Goal: Task Accomplishment & Management: Use online tool/utility

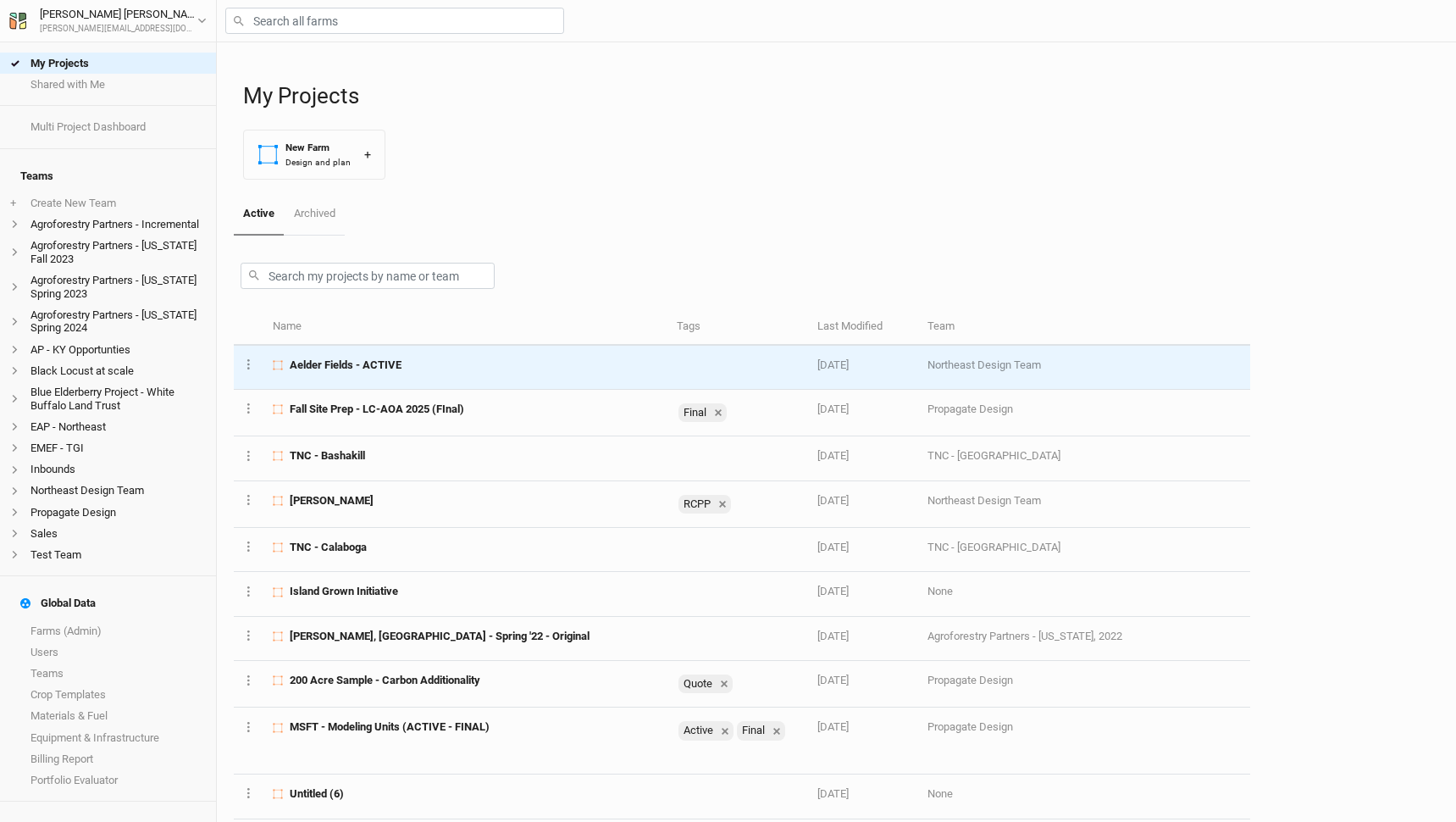
click at [421, 373] on td "Aelder Fields - ACTIVE" at bounding box center [464, 367] width 404 height 44
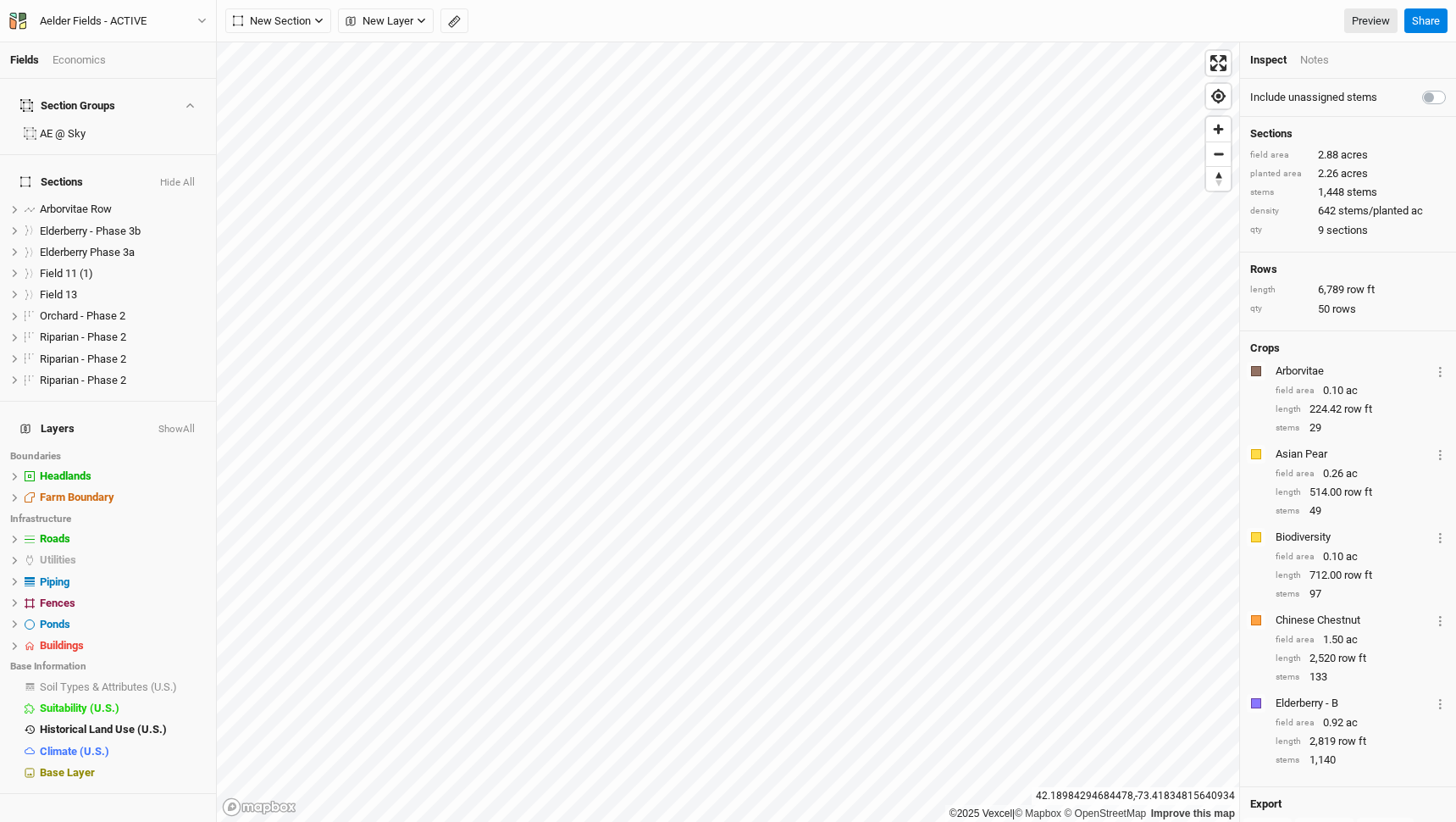
click at [174, 424] on button "Show All" at bounding box center [176, 429] width 38 height 12
click at [188, 424] on button "Hide All" at bounding box center [179, 429] width 34 height 12
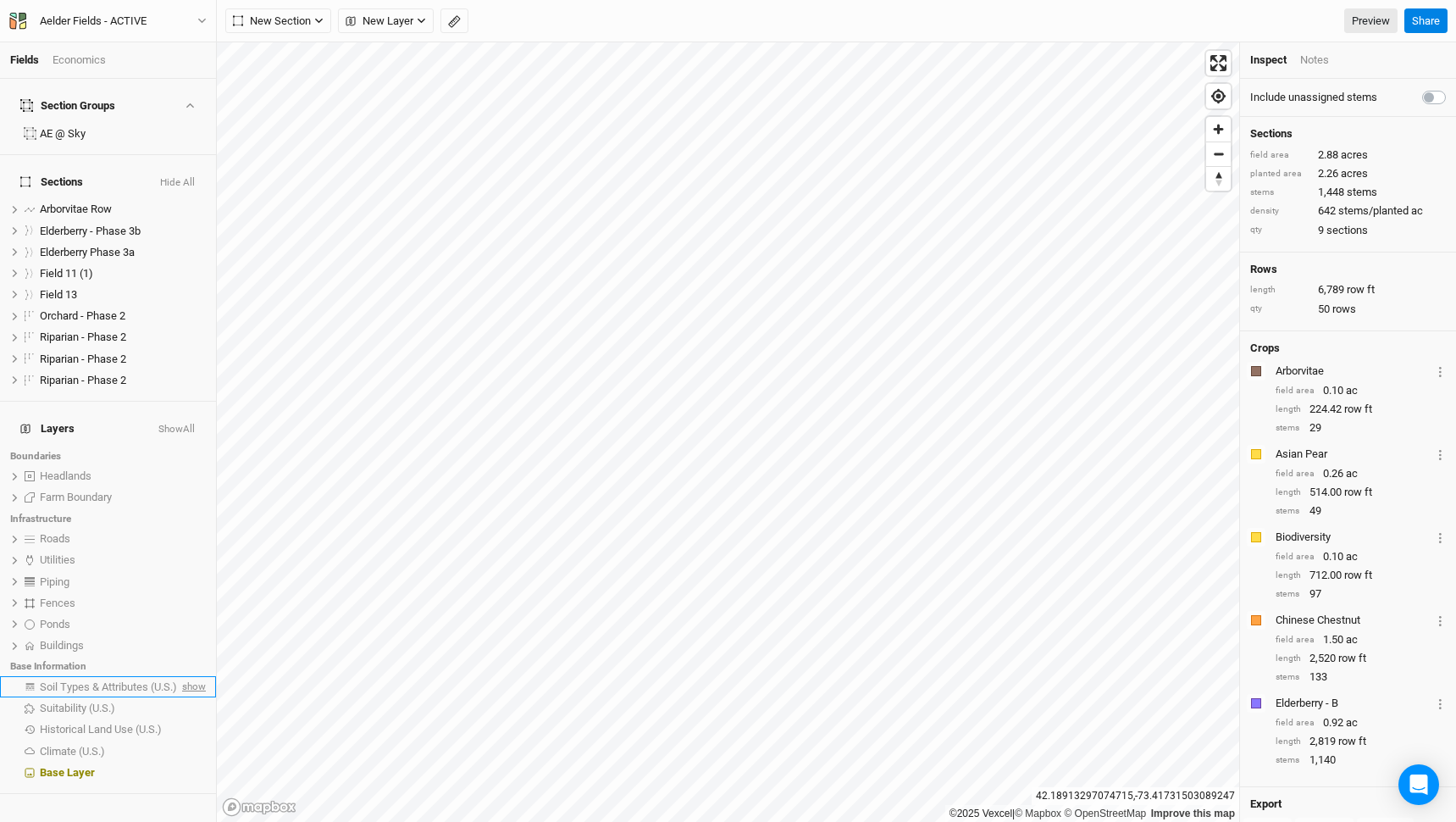
click at [193, 676] on span "show" at bounding box center [192, 687] width 27 height 21
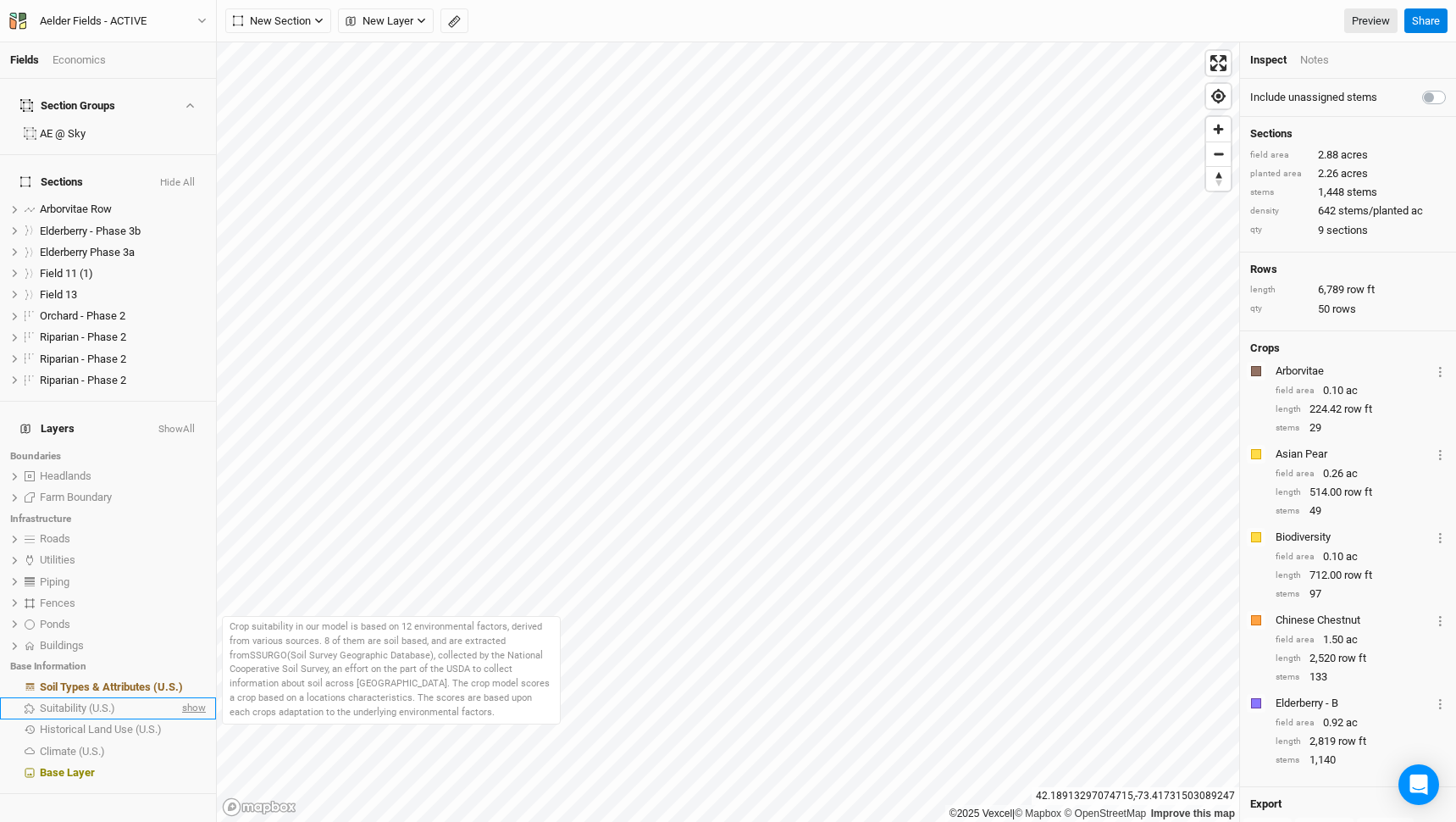
click at [190, 698] on span "show" at bounding box center [192, 709] width 27 height 21
click at [190, 698] on span "hide" at bounding box center [194, 709] width 22 height 21
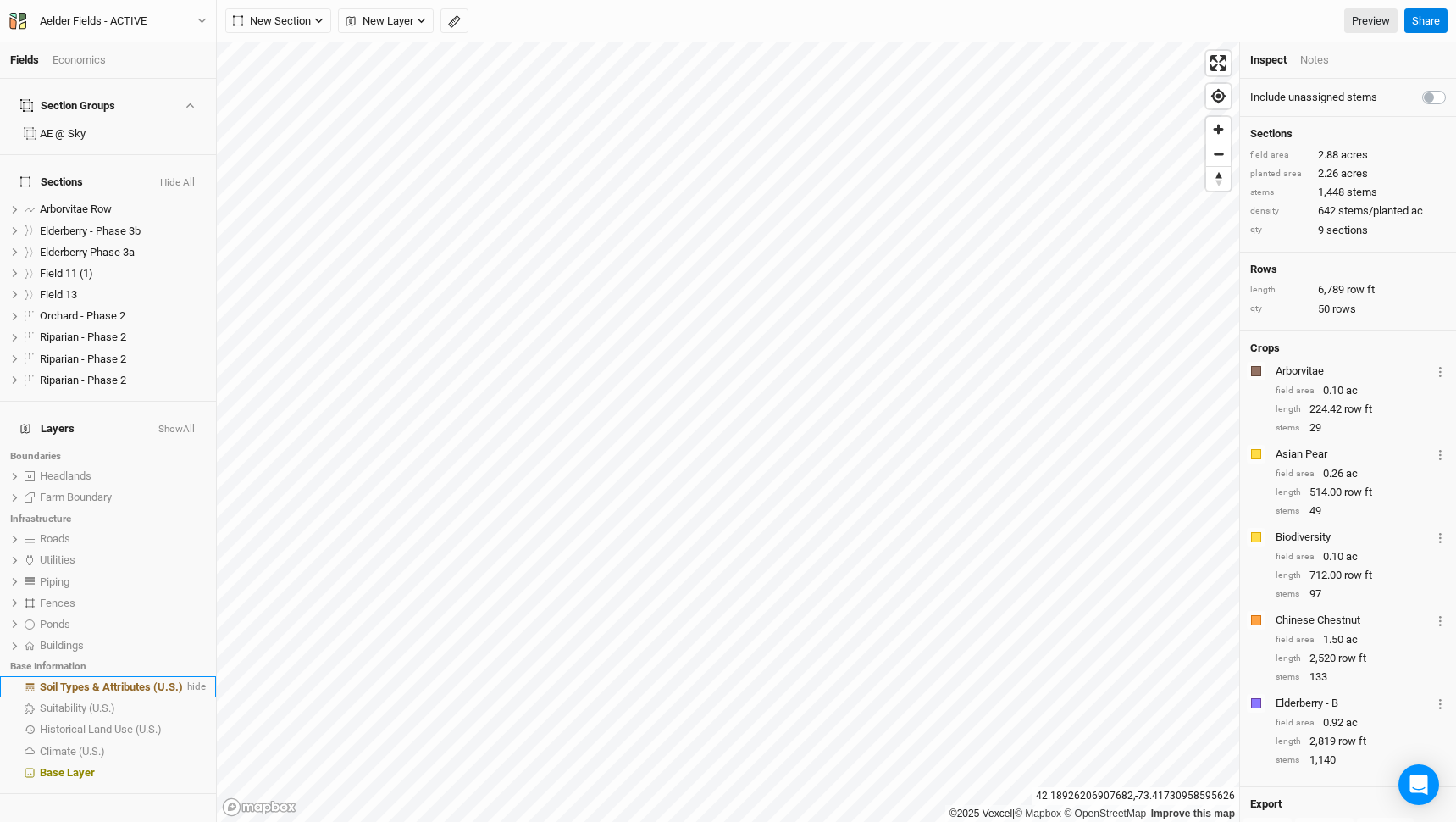
click at [195, 676] on span "hide" at bounding box center [194, 687] width 22 height 21
click at [199, 636] on span "show" at bounding box center [192, 646] width 27 height 21
click at [196, 613] on span "show" at bounding box center [192, 624] width 27 height 21
click at [197, 593] on span "show" at bounding box center [192, 604] width 27 height 21
click at [197, 571] on span "show" at bounding box center [192, 582] width 27 height 21
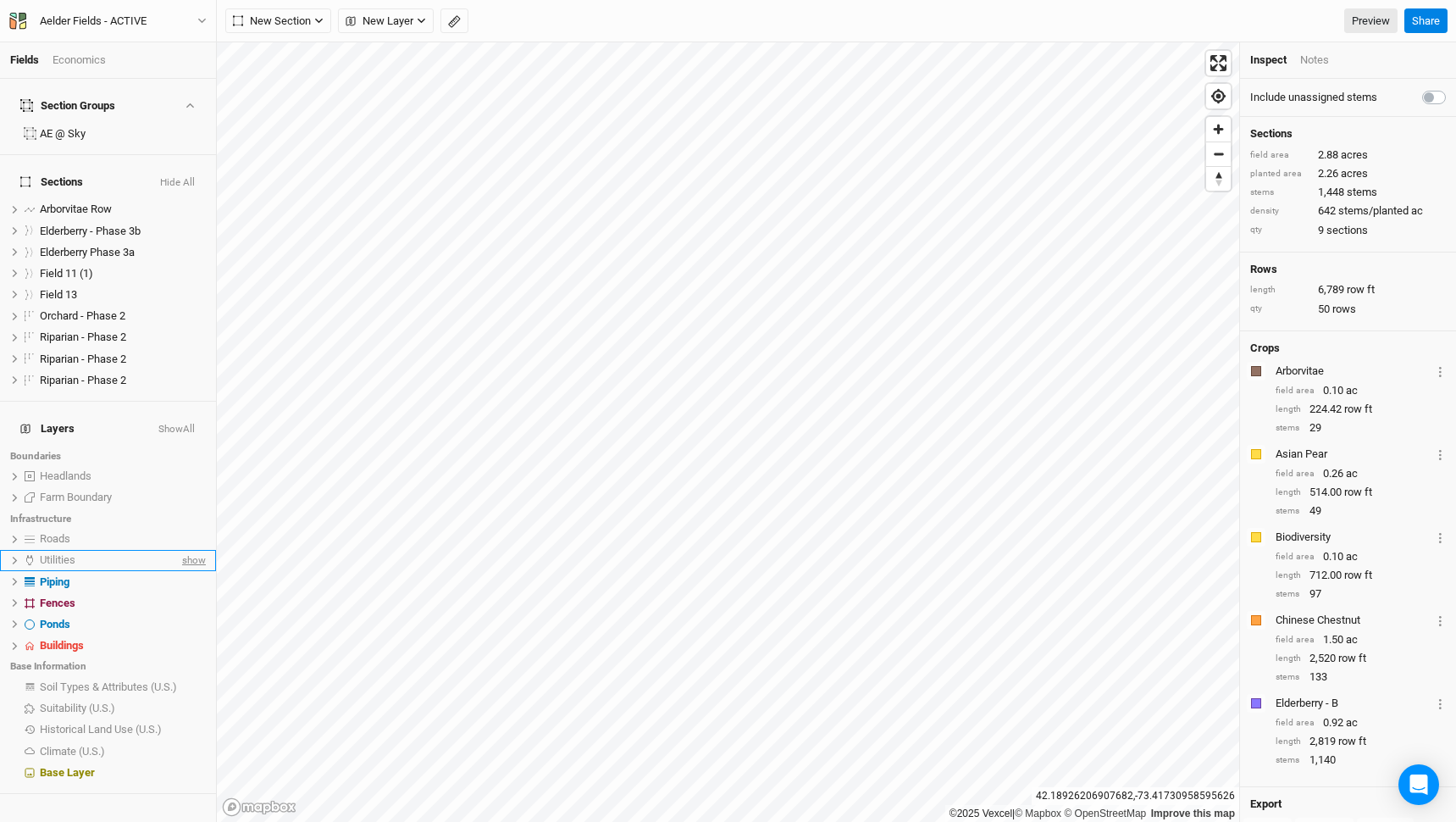
click at [199, 550] on span "show" at bounding box center [192, 561] width 27 height 21
click at [199, 529] on span "show" at bounding box center [192, 540] width 27 height 21
click at [192, 487] on span "show" at bounding box center [192, 498] width 27 height 21
click at [195, 467] on span "show" at bounding box center [192, 477] width 27 height 21
click at [183, 424] on button "Show All" at bounding box center [176, 429] width 38 height 12
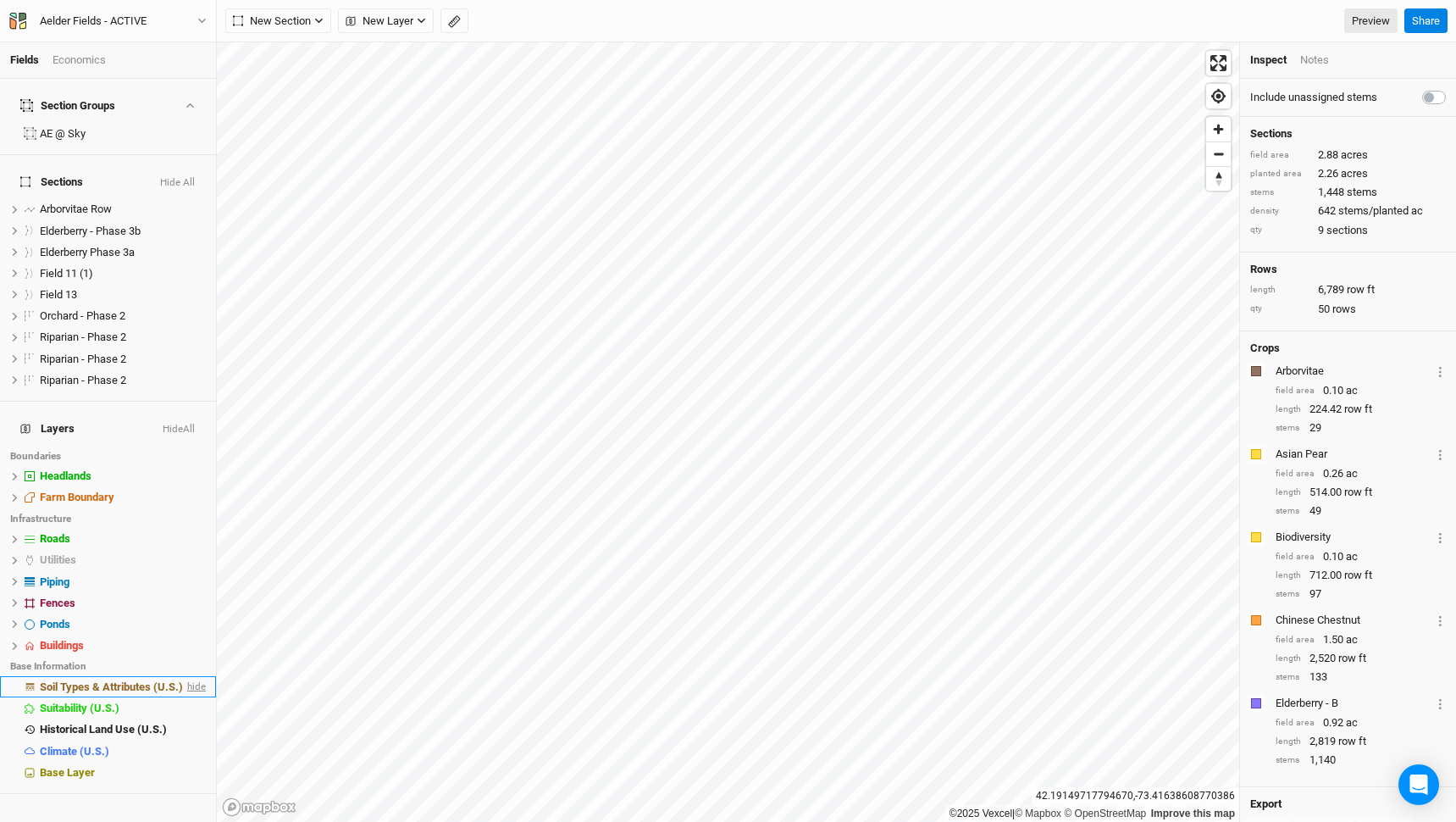
click at [193, 676] on span "hide" at bounding box center [194, 687] width 22 height 21
click at [194, 698] on span "hide" at bounding box center [194, 709] width 22 height 21
click at [193, 720] on span "hide" at bounding box center [194, 731] width 22 height 21
click at [190, 741] on span "hide" at bounding box center [194, 751] width 22 height 21
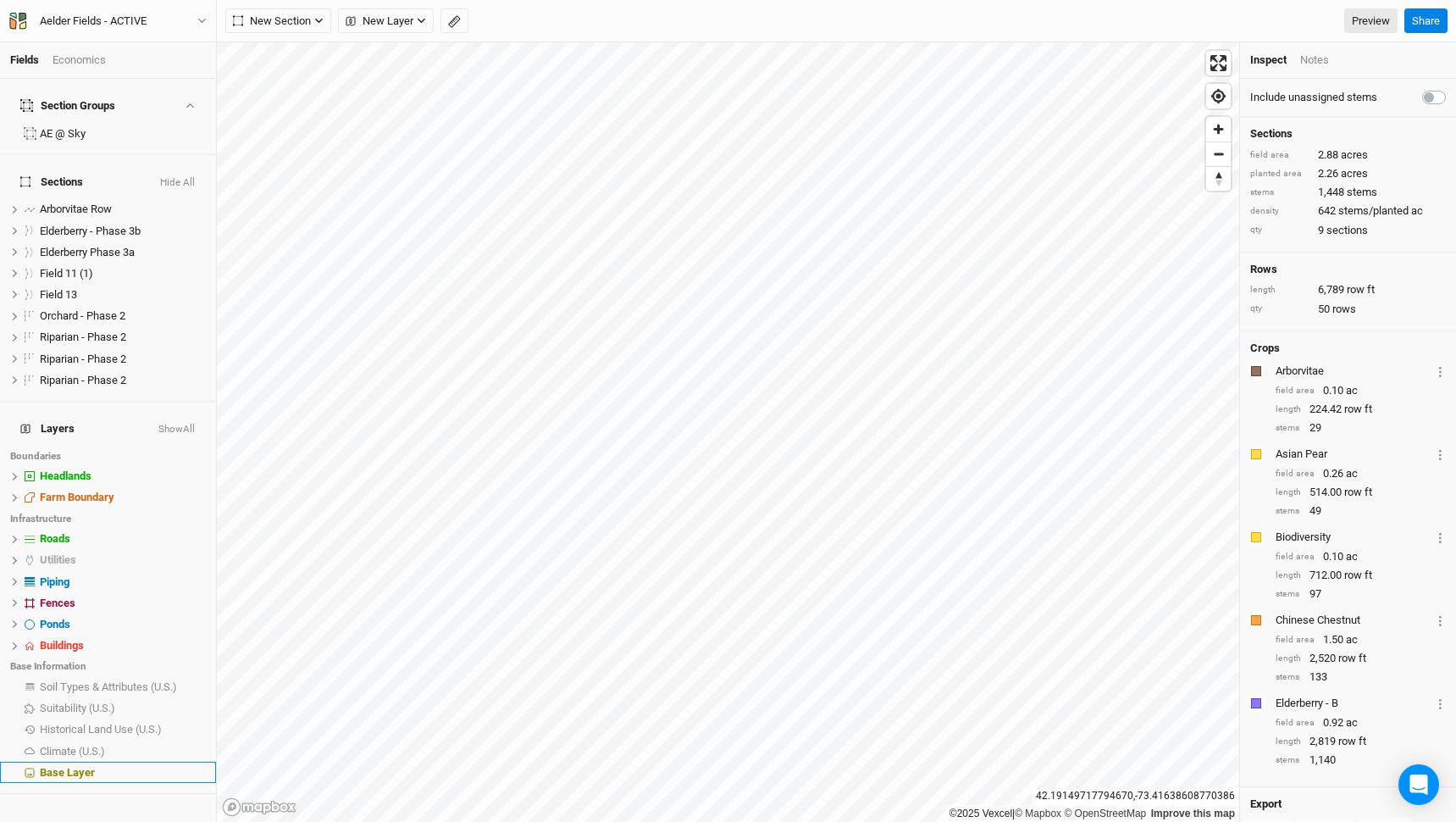
click at [190, 762] on li "Base Layer" at bounding box center [107, 773] width 216 height 21
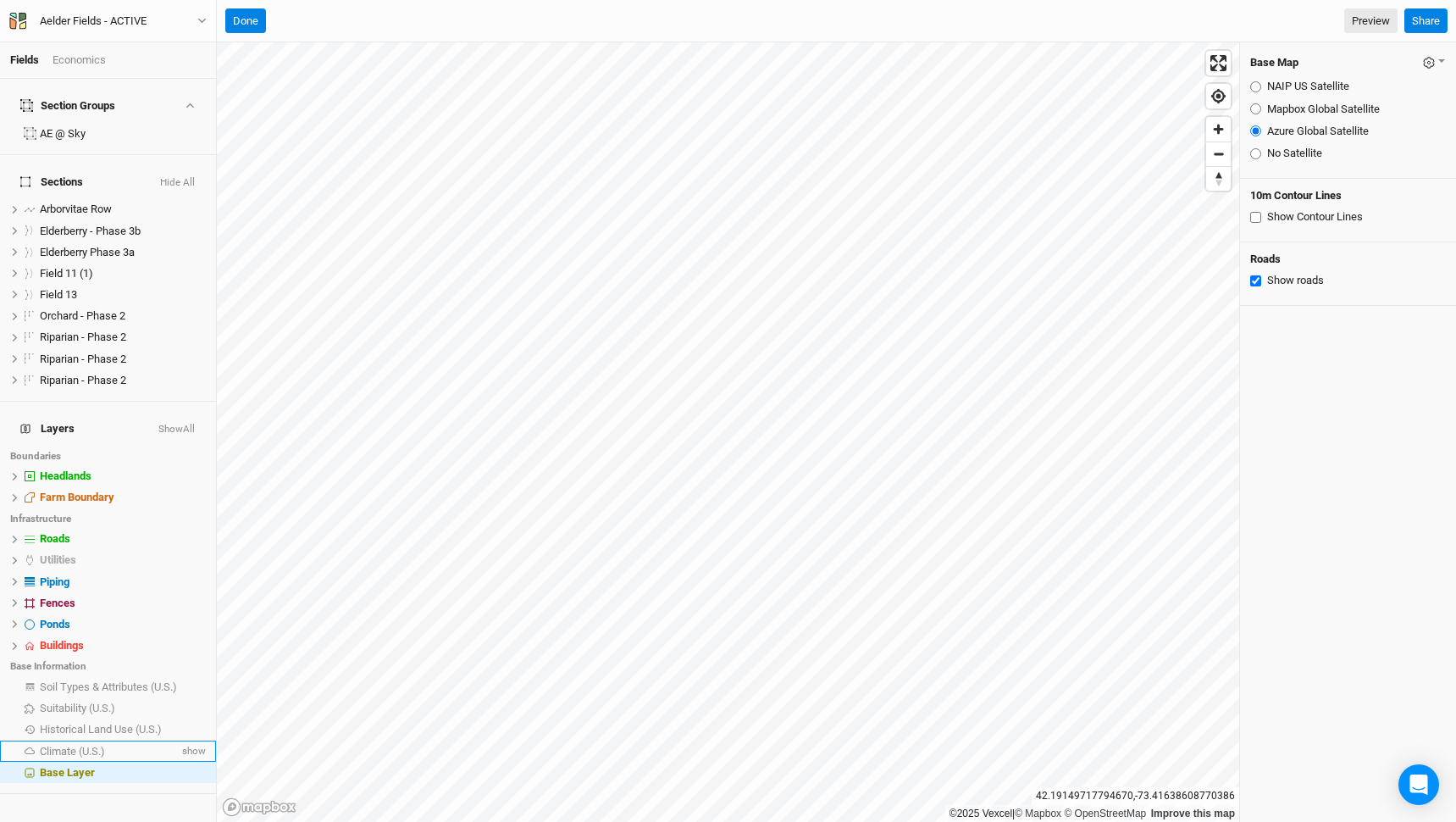
click at [160, 745] on div "Climate (U.S.)" at bounding box center [108, 751] width 139 height 13
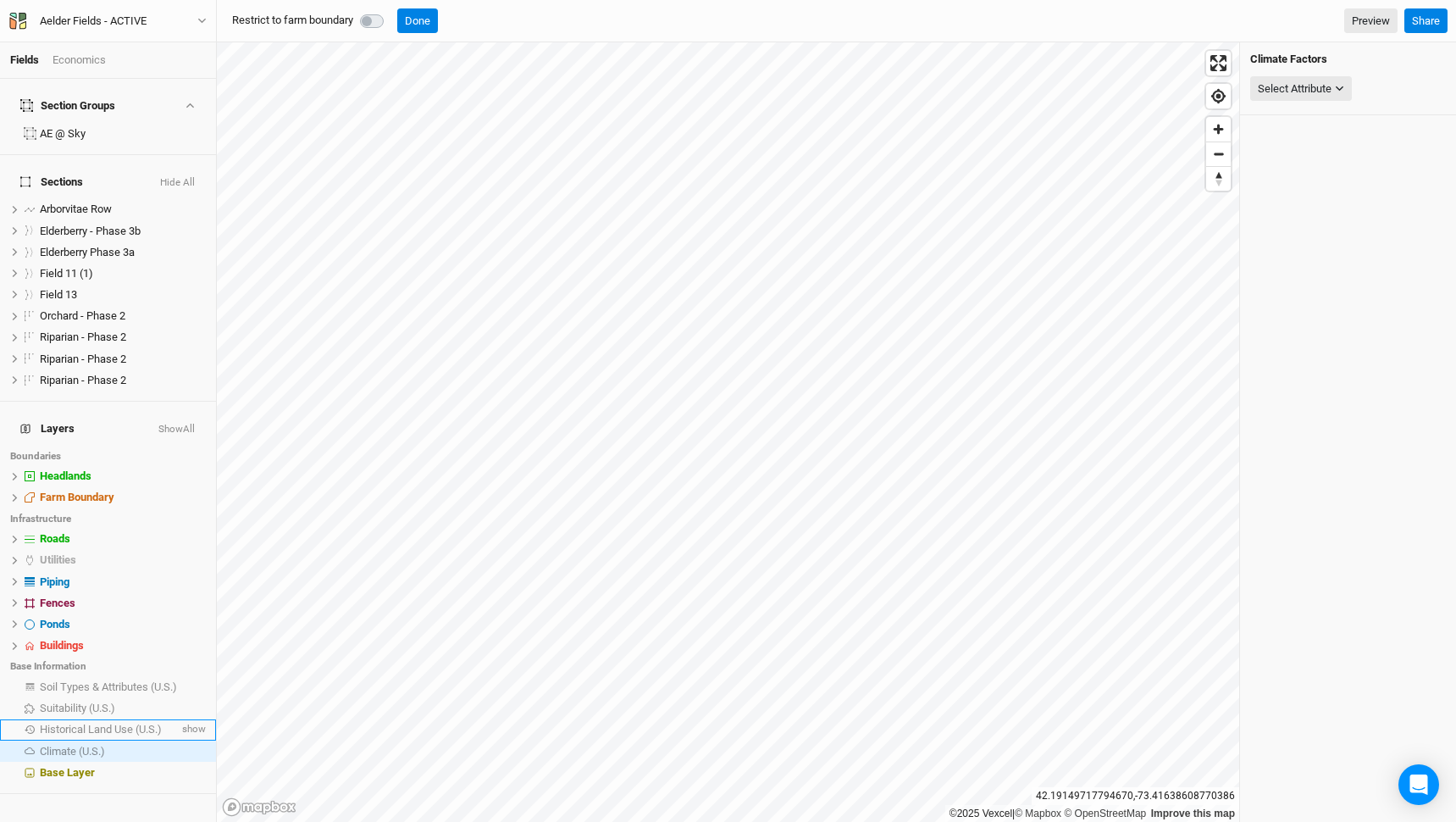
click at [158, 724] on span "Historical Land Use (U.S.)" at bounding box center [100, 730] width 122 height 13
click at [157, 702] on div "Suitability (U.S.)" at bounding box center [108, 708] width 139 height 13
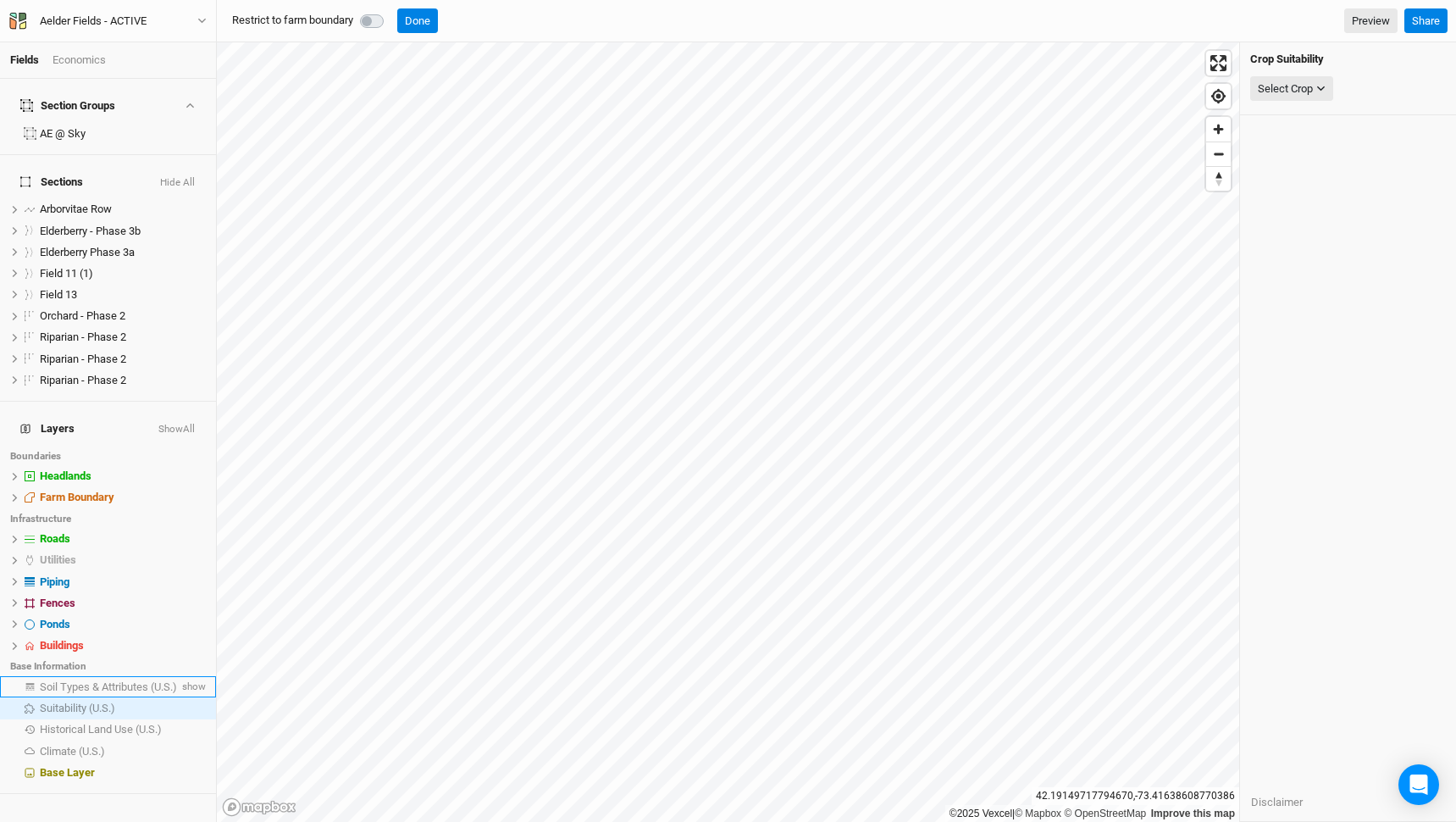
click at [158, 681] on span "Soil Types & Attributes (U.S.)" at bounding box center [107, 687] width 137 height 13
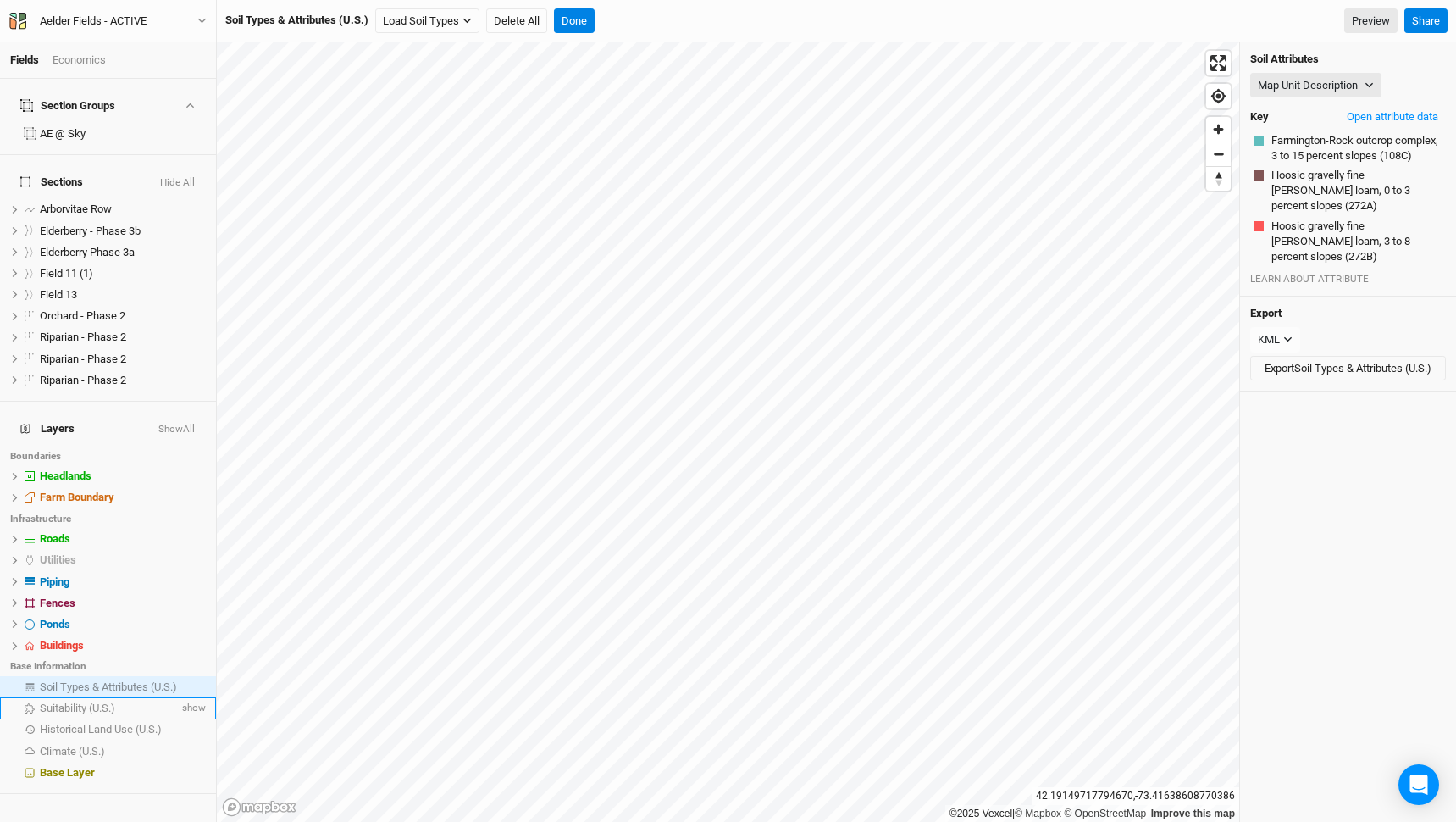
click at [150, 702] on div "Suitability (U.S.)" at bounding box center [108, 708] width 139 height 13
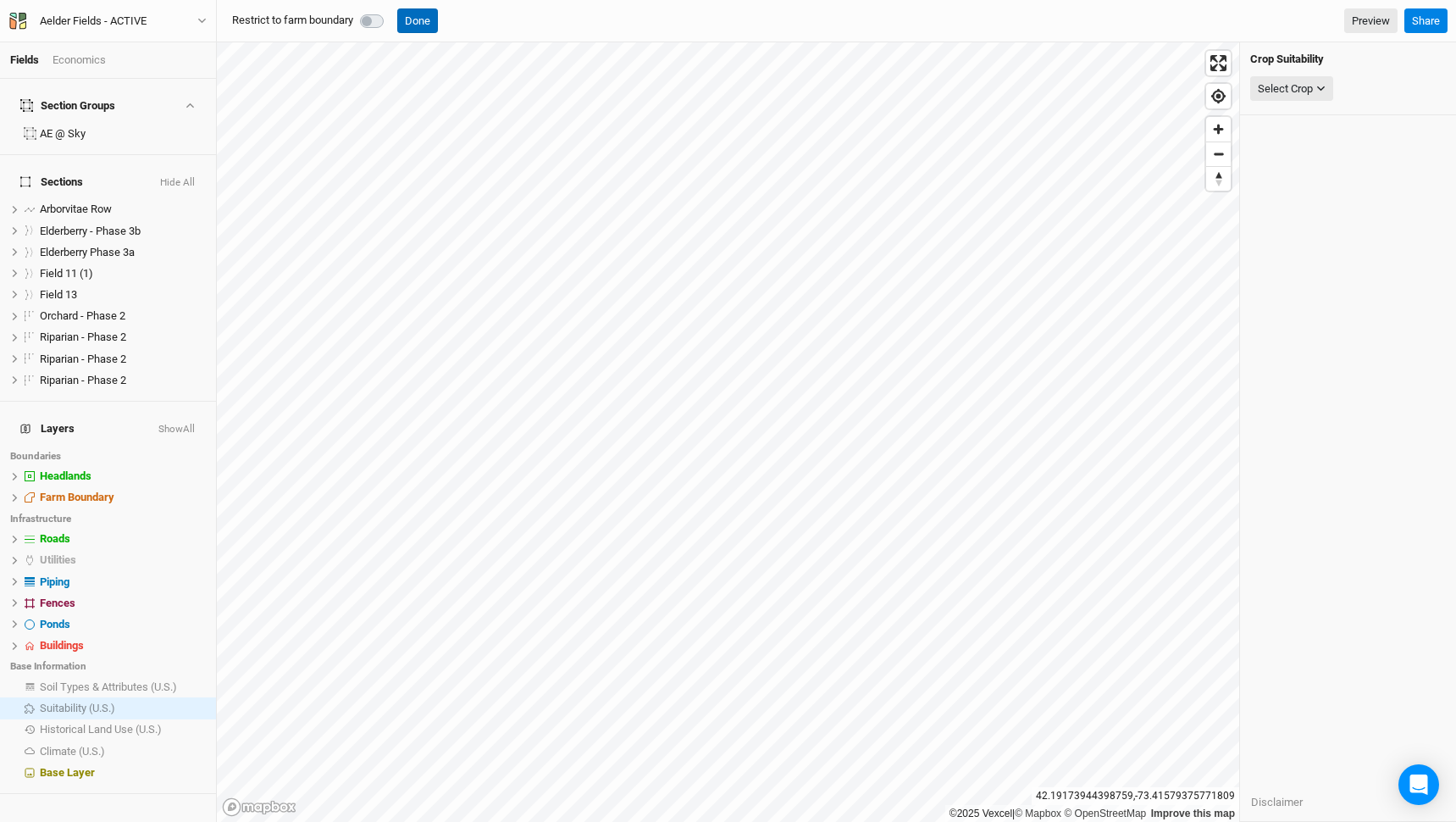
click at [419, 21] on button "Done" at bounding box center [417, 21] width 40 height 25
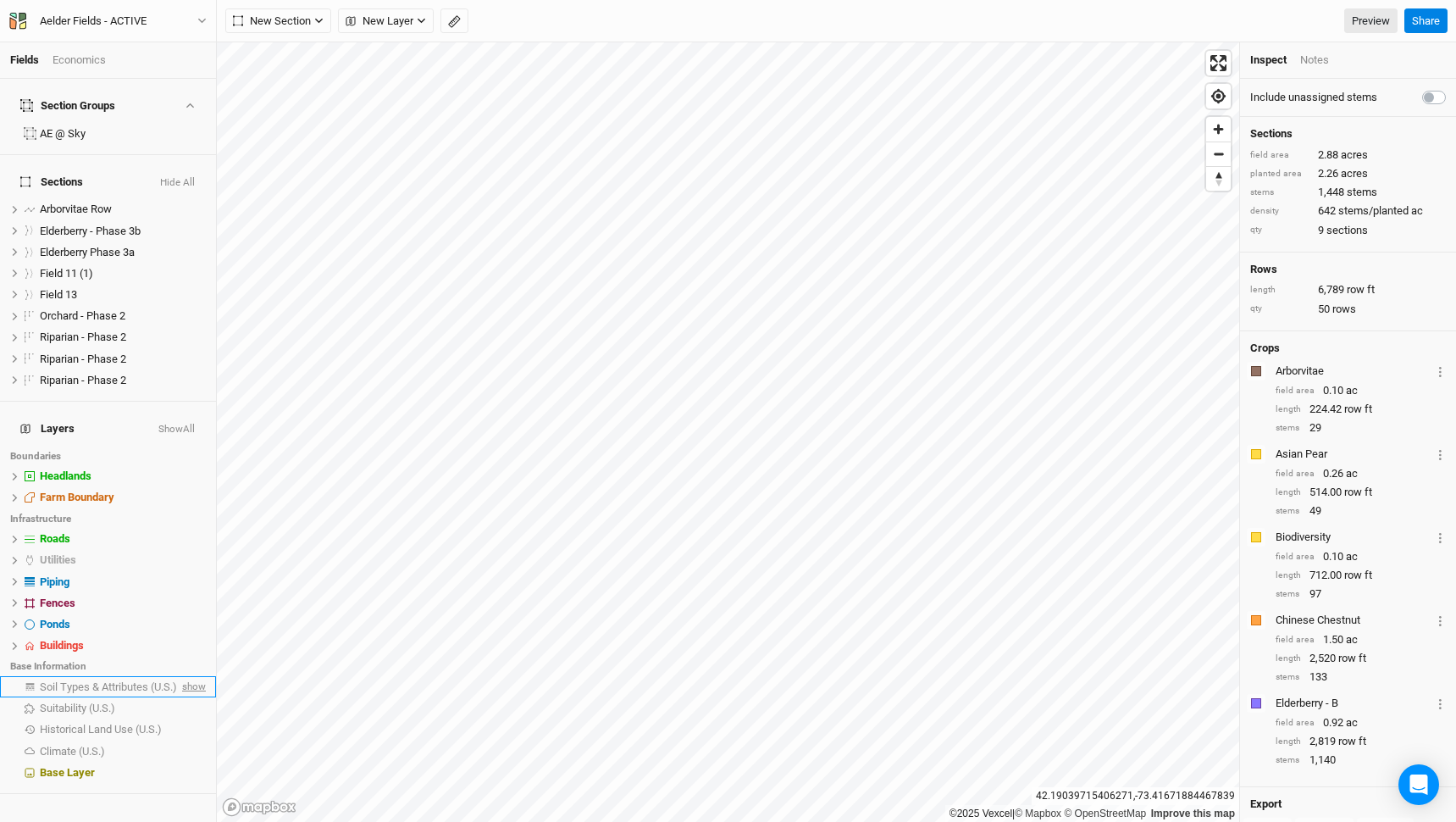
click at [193, 676] on span "show" at bounding box center [192, 687] width 27 height 21
click at [158, 681] on span "Soil Types & Attributes (U.S.)" at bounding box center [111, 687] width 143 height 13
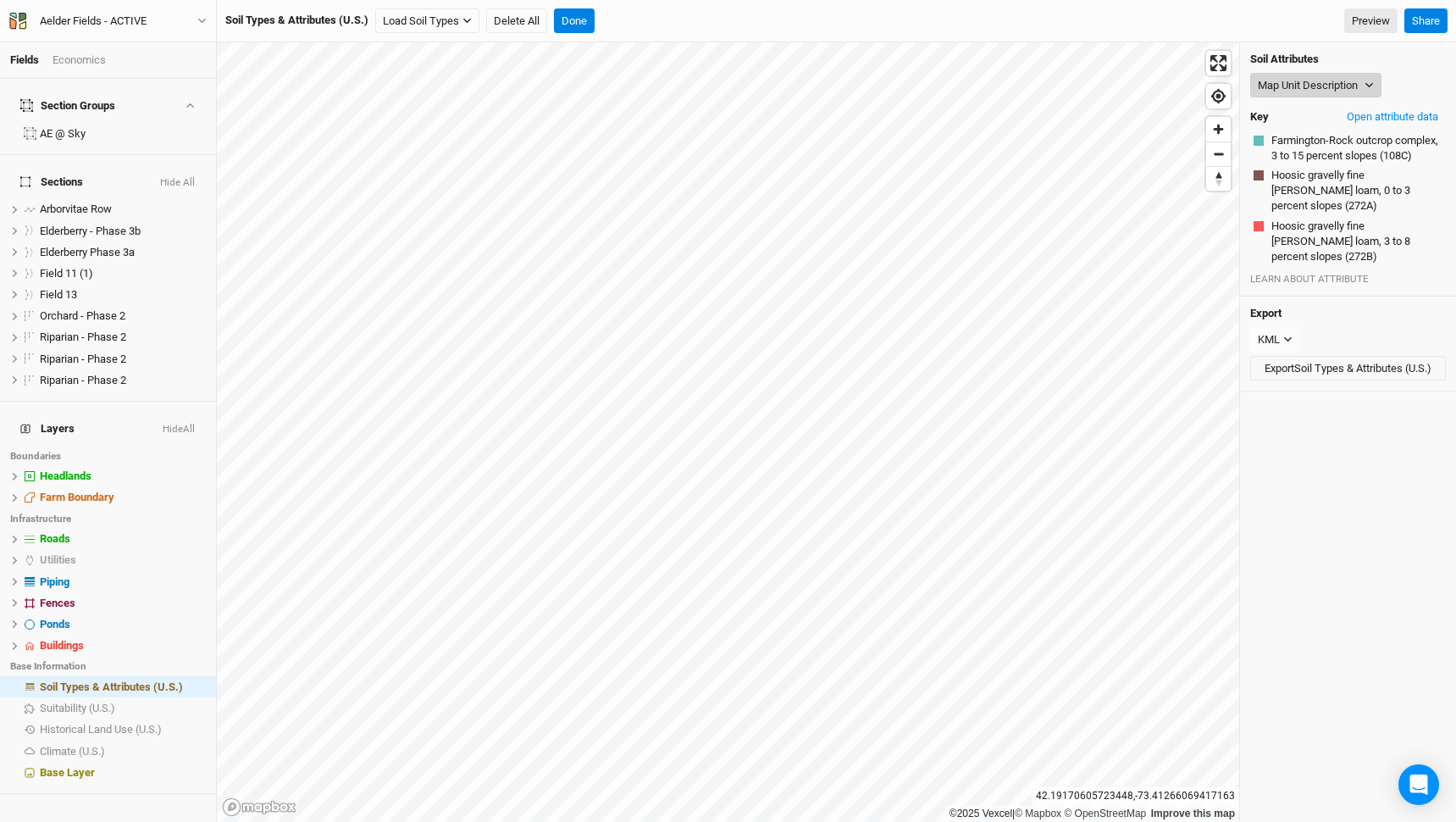
click at [1316, 88] on button "Map Unit Description" at bounding box center [1316, 85] width 132 height 25
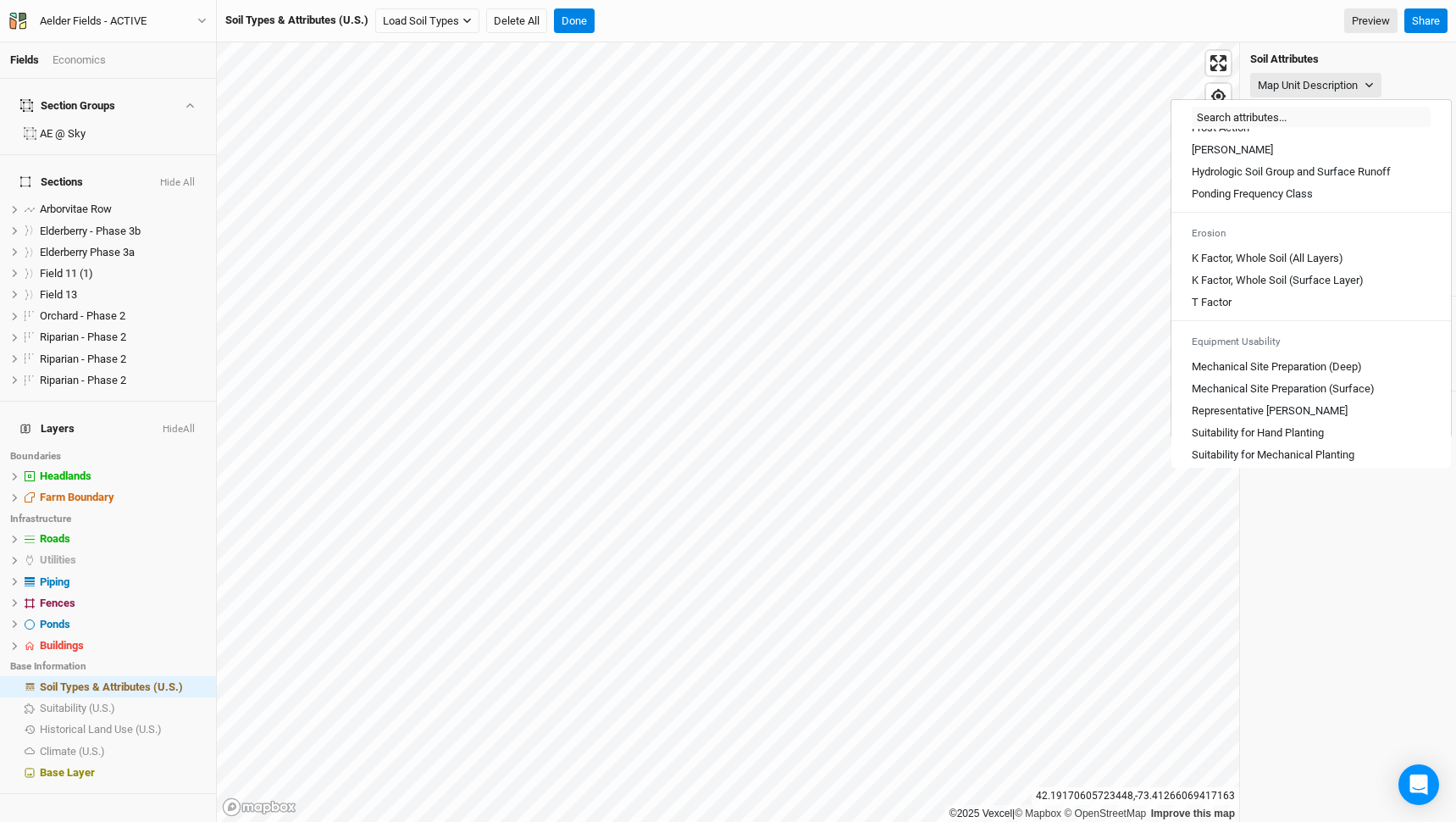
scroll to position [938, 0]
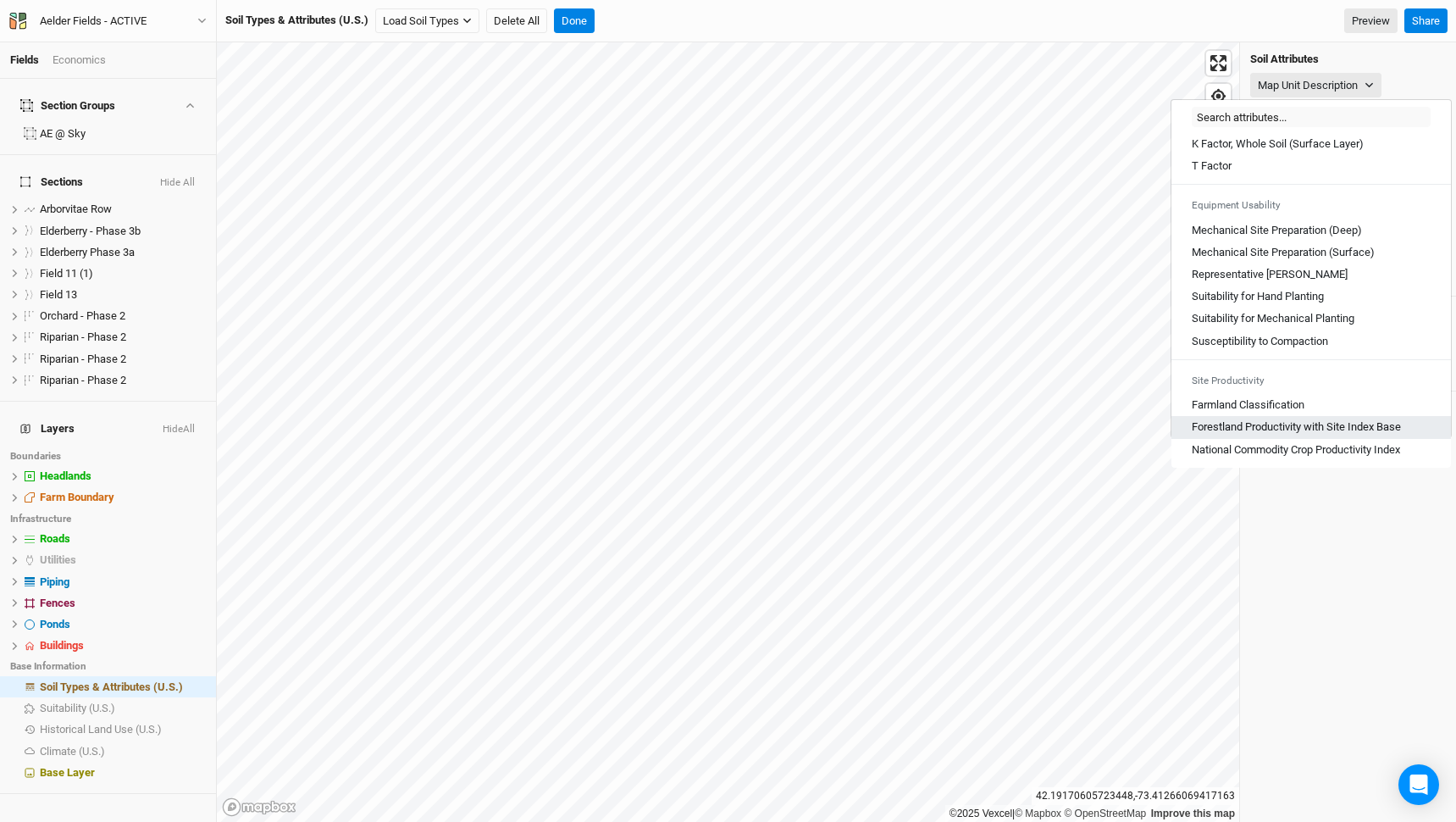
click at [1290, 422] on Base "Forestland Productivity with Site Index Base" at bounding box center [1297, 427] width 209 height 15
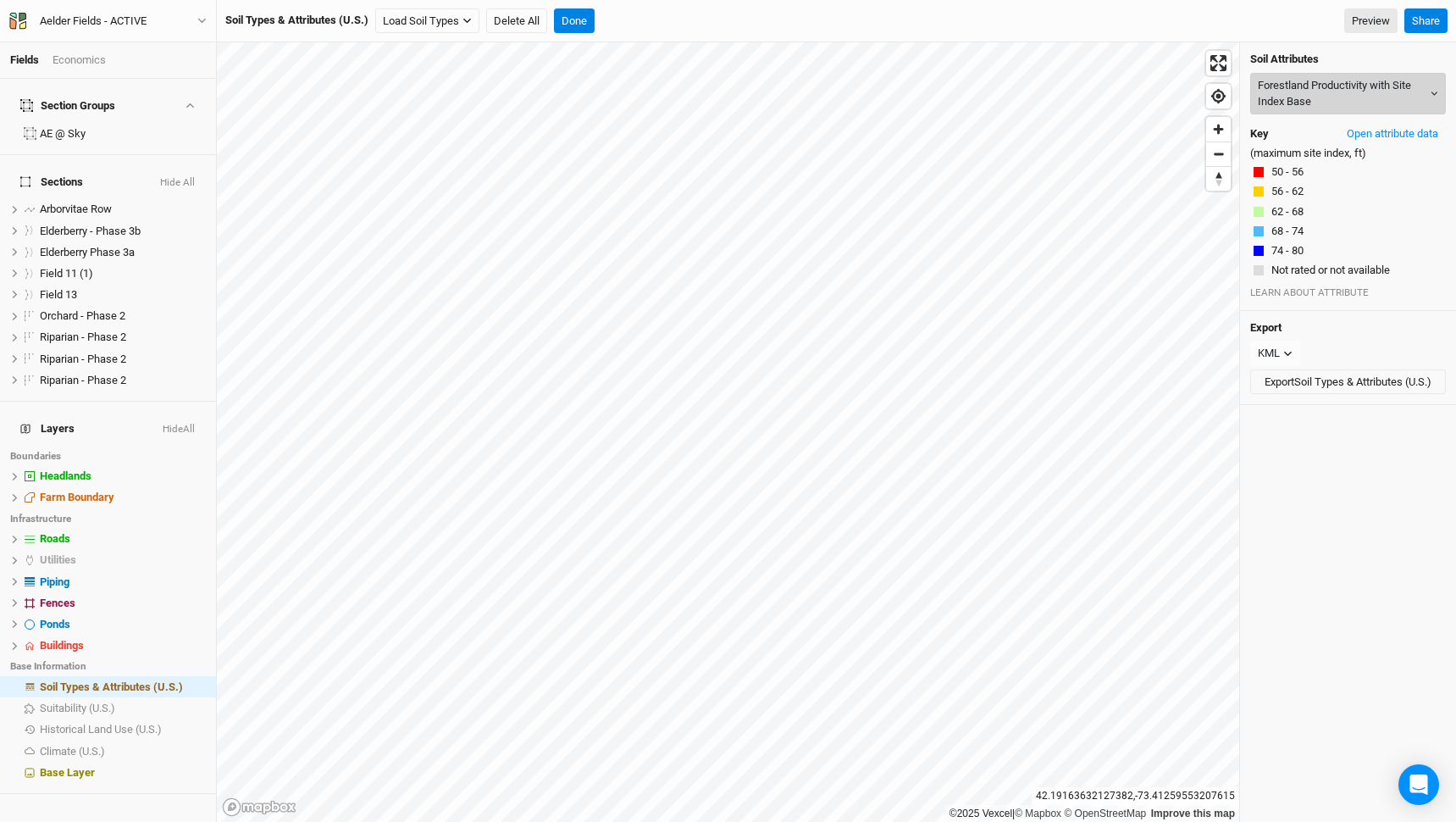
click at [1294, 90] on button "Forestland Productivity with Site Index Base" at bounding box center [1348, 93] width 196 height 41
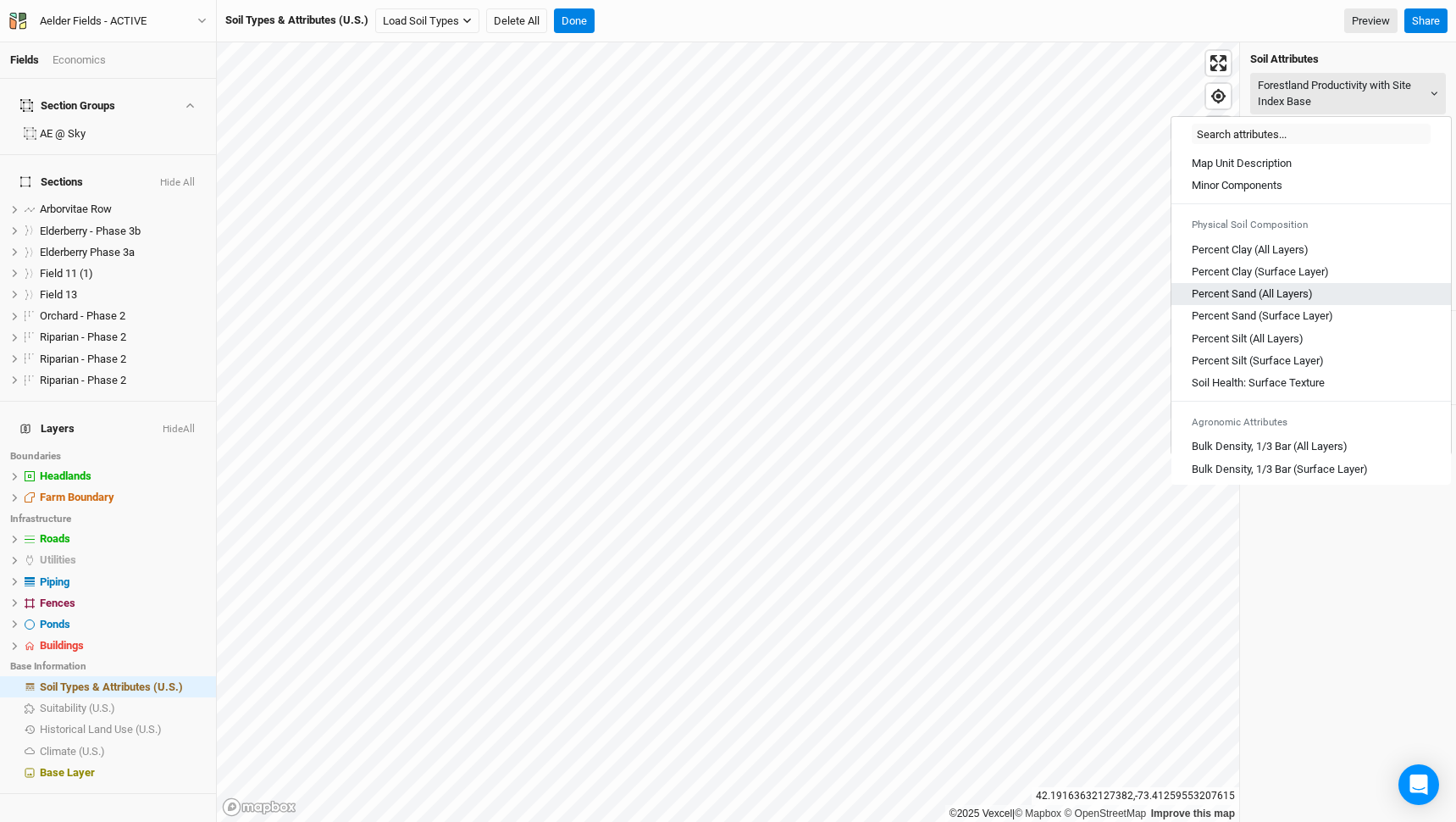
click at [1259, 288] on Layers\) "Percent Sand (All Layers)" at bounding box center [1252, 294] width 121 height 15
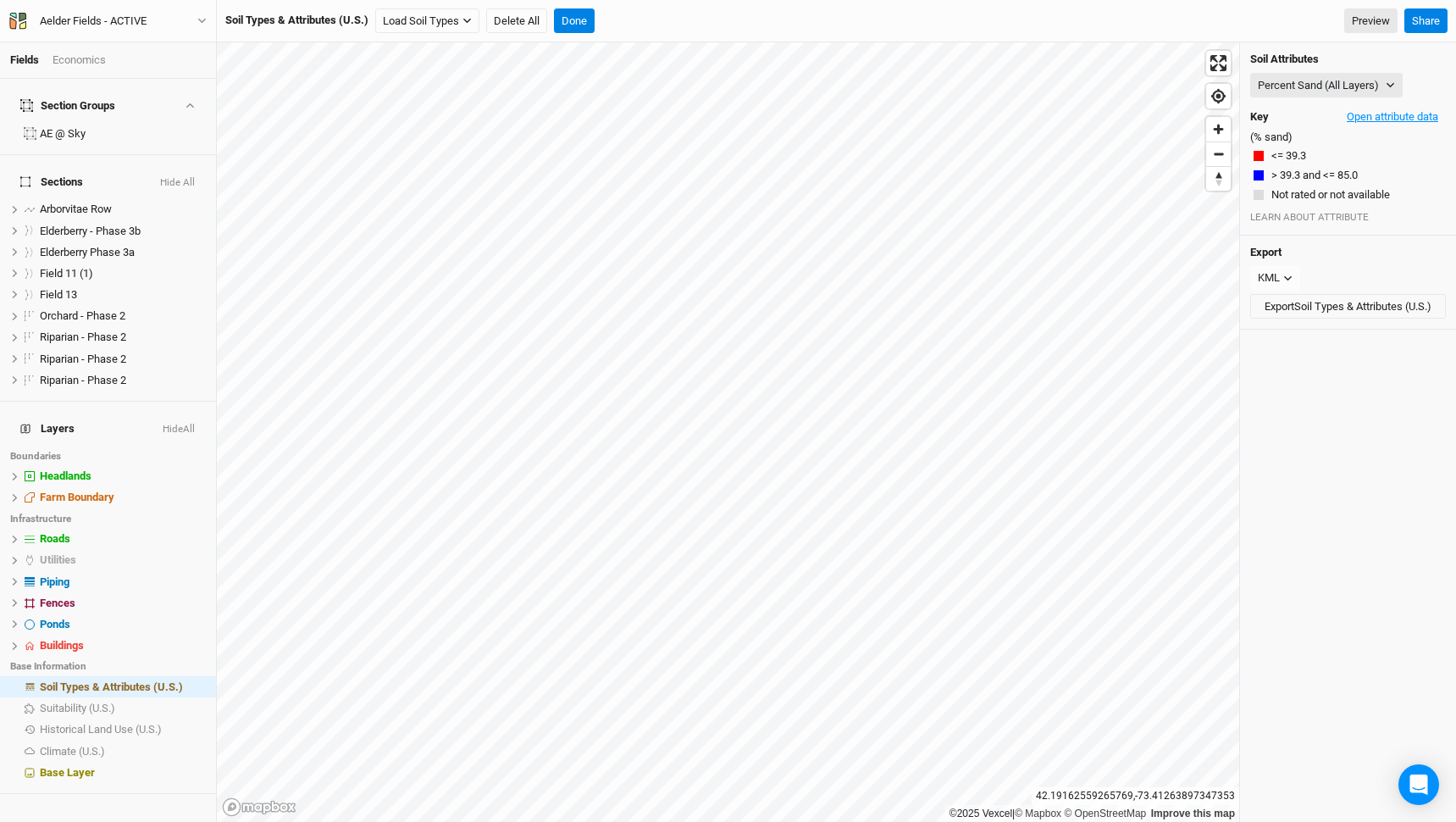
click at [1369, 113] on button "Open attribute data" at bounding box center [1392, 116] width 106 height 25
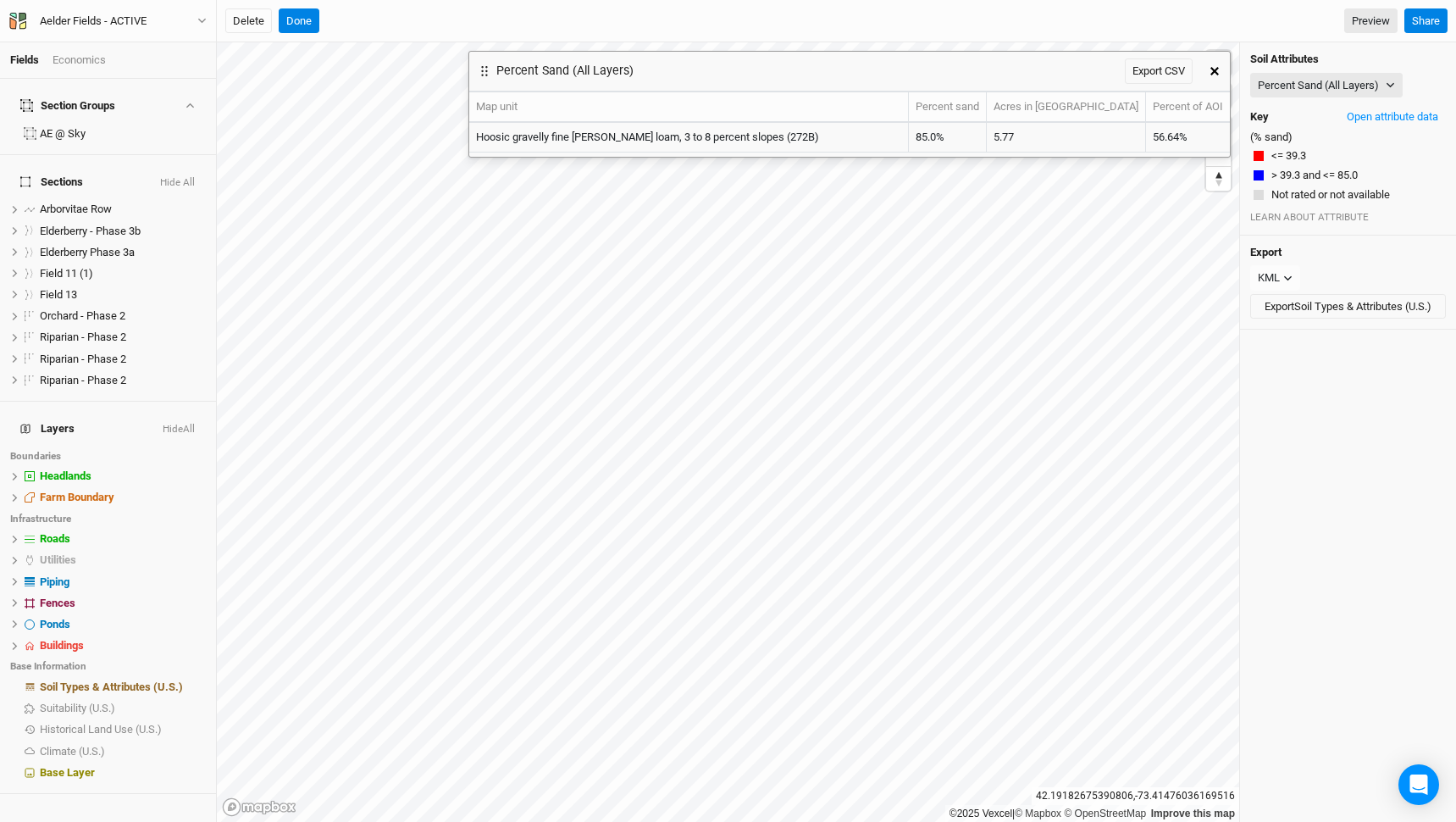
click at [1216, 73] on icon "button" at bounding box center [1214, 71] width 8 height 8
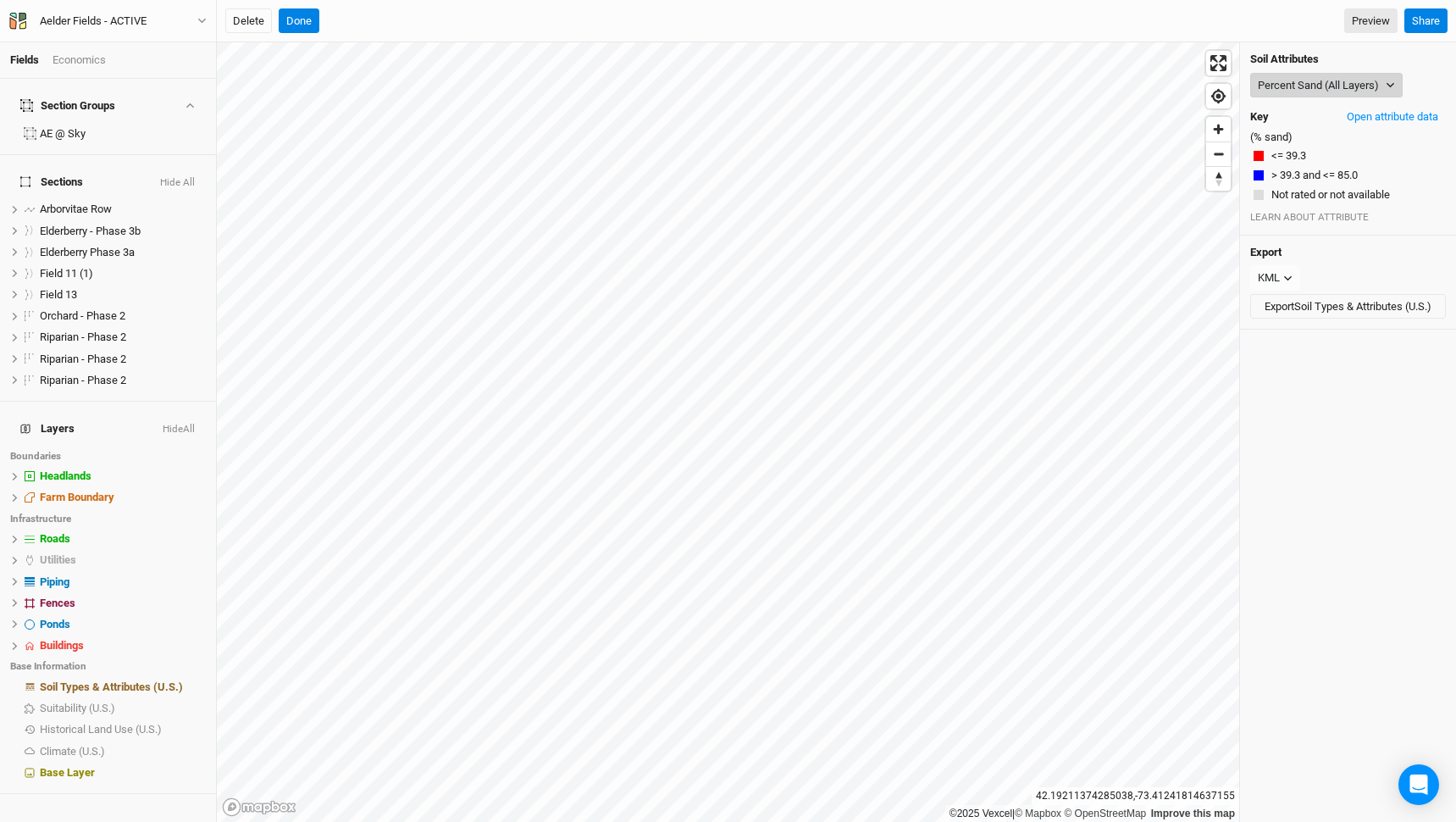
click at [1295, 83] on button "Percent Sand (All Layers)" at bounding box center [1326, 85] width 152 height 25
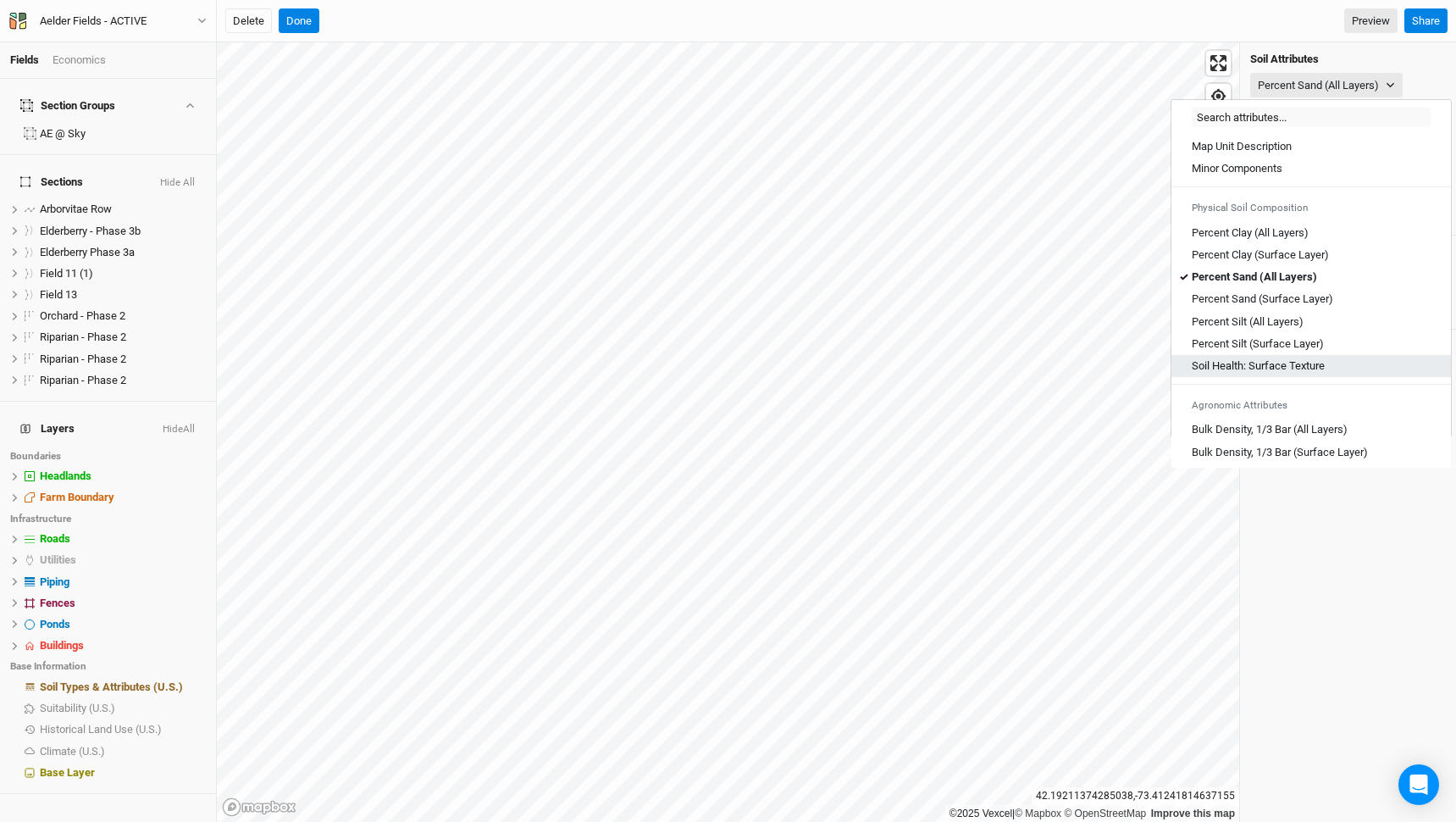
click at [1263, 364] on Texture "Soil Health: Surface Texture" at bounding box center [1258, 365] width 133 height 15
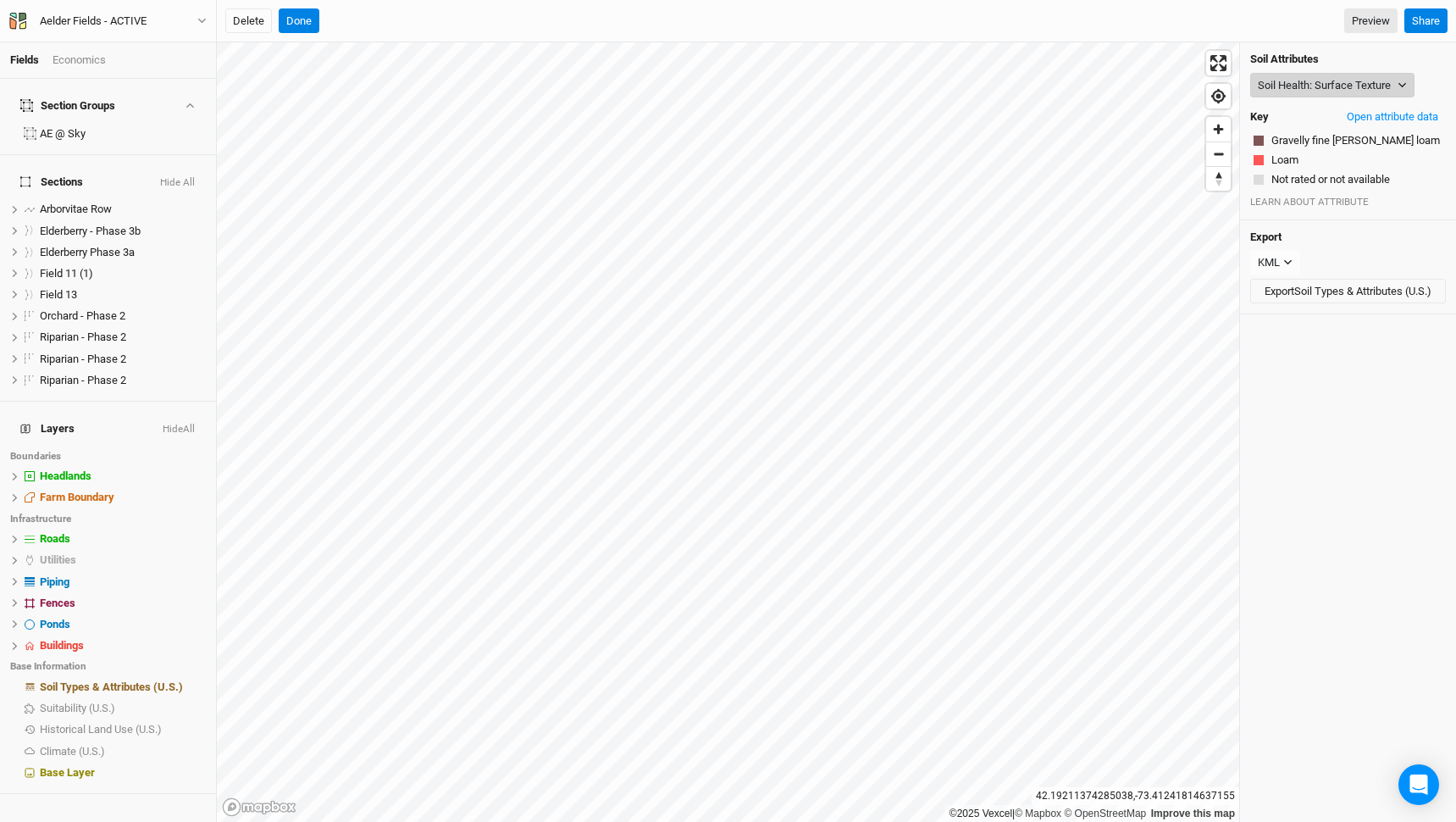
click at [1314, 88] on button "Soil Health: Surface Texture" at bounding box center [1333, 85] width 165 height 25
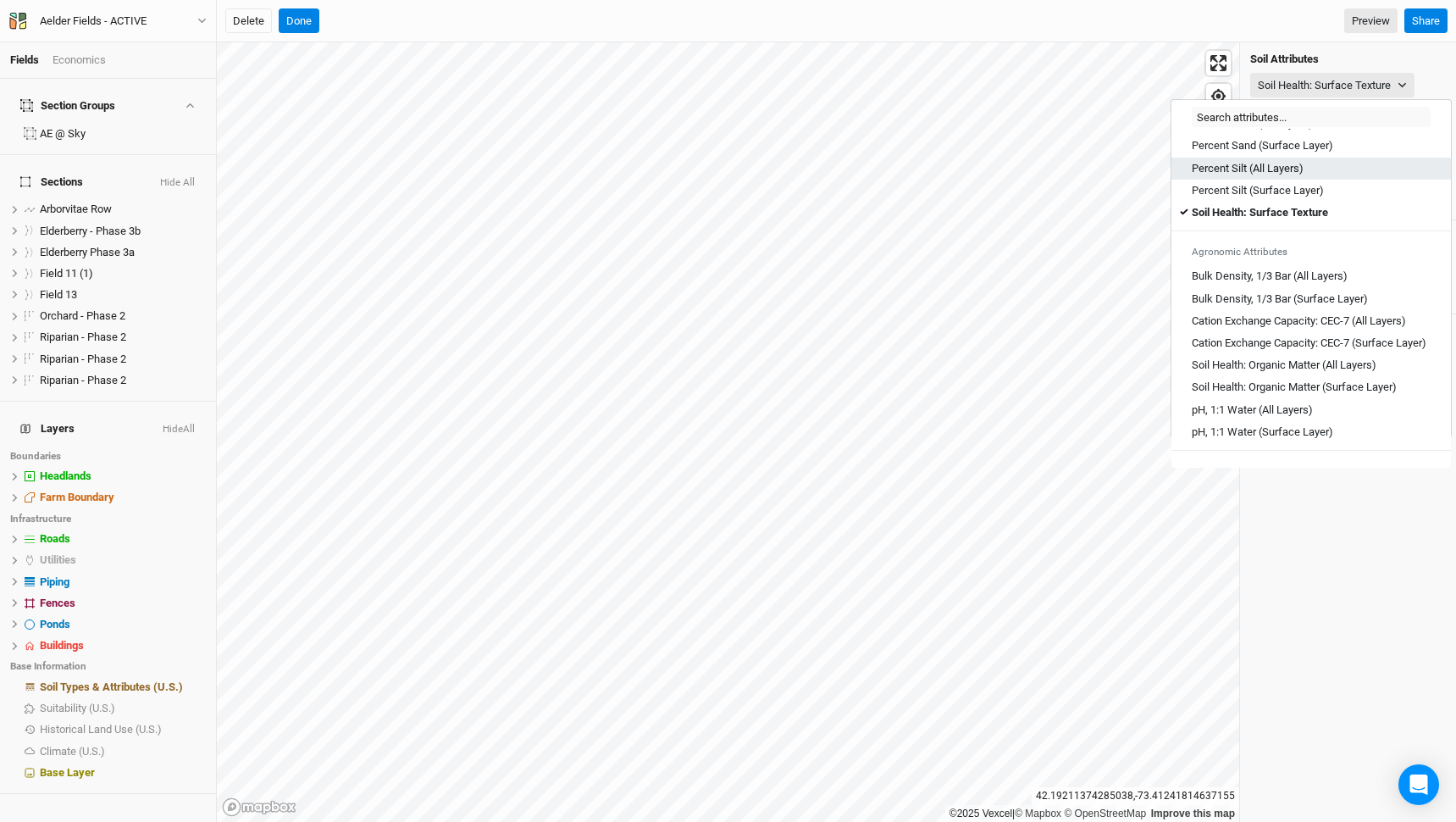
scroll to position [154, 0]
click at [1289, 372] on Layers\) "Soil Health: Organic Matter (All Layers)" at bounding box center [1284, 364] width 184 height 15
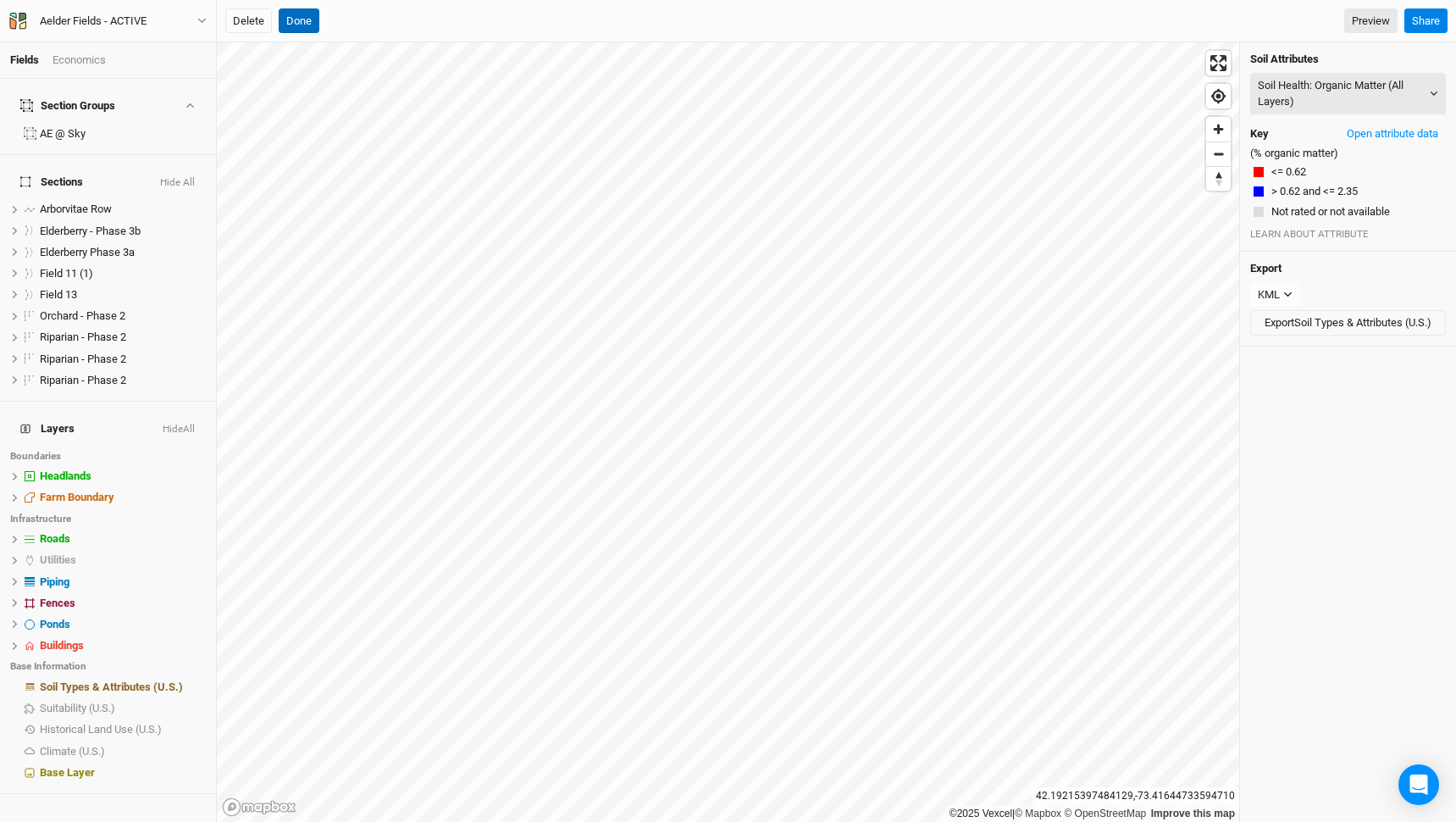
click at [305, 24] on button "Done" at bounding box center [298, 21] width 40 height 25
click at [156, 18] on div "Aelder Fields - ACTIVE" at bounding box center [93, 21] width 134 height 17
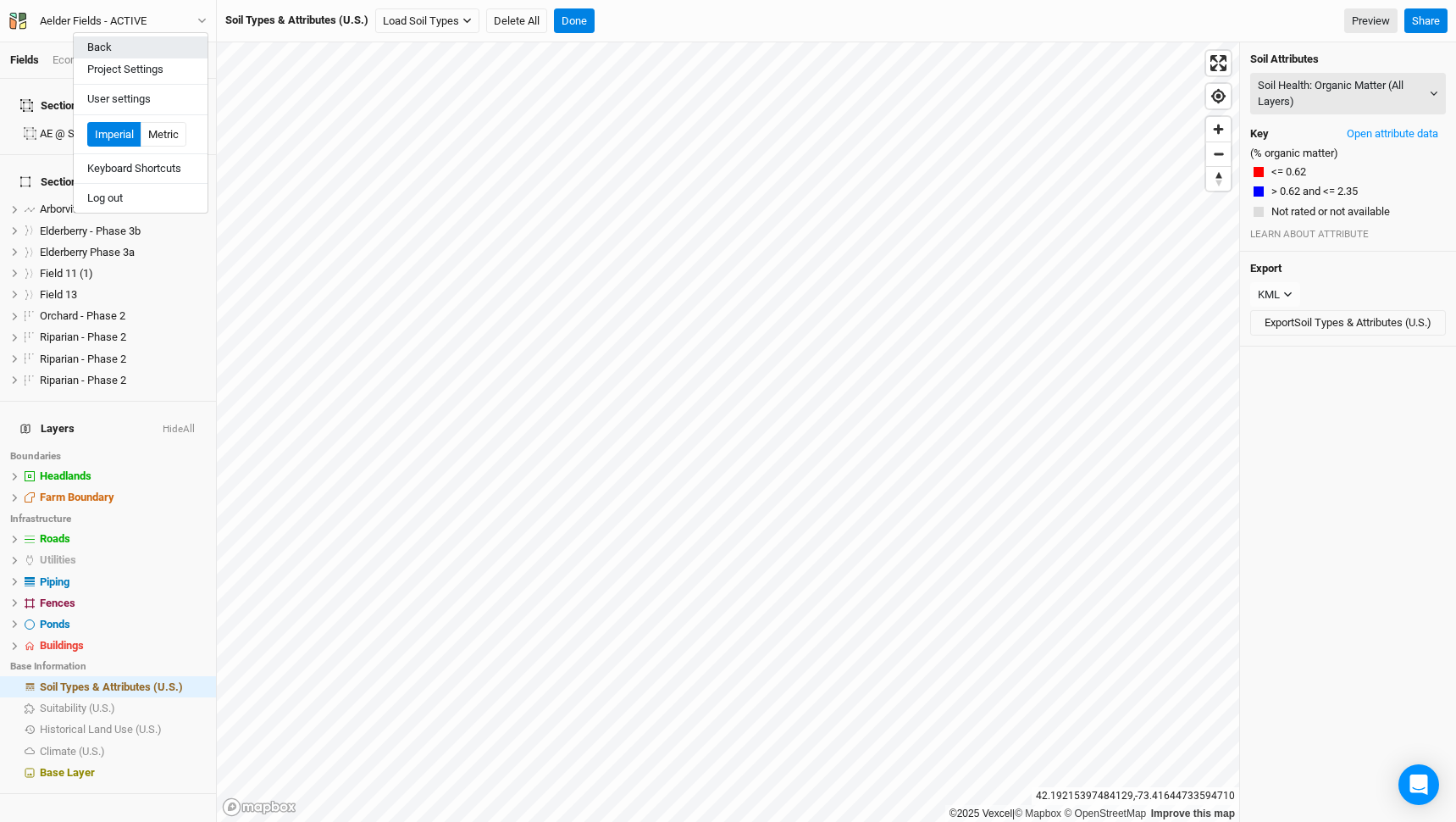
click at [155, 44] on button "Back" at bounding box center [140, 47] width 134 height 22
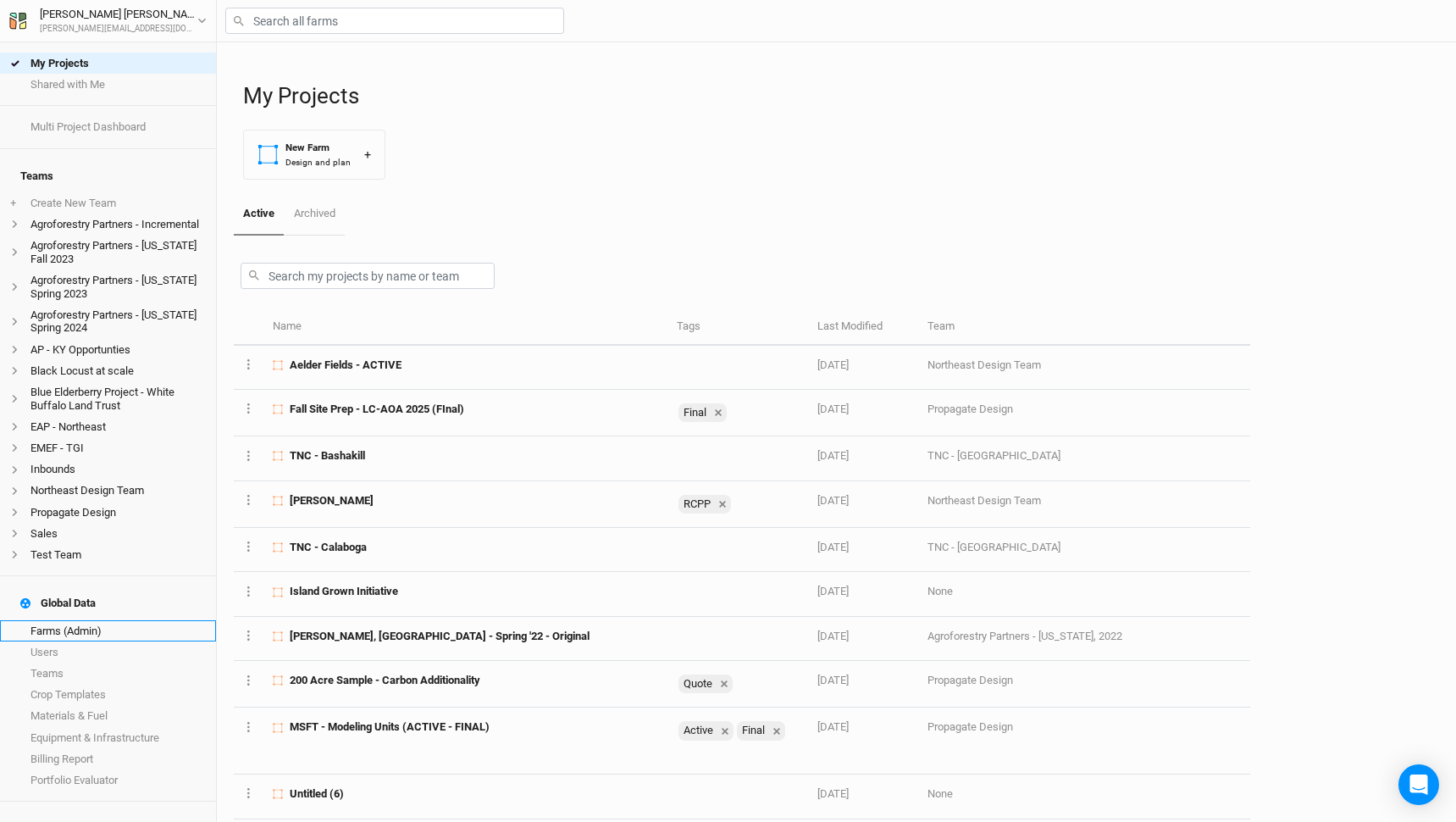
click at [80, 621] on link "Farms (Admin)" at bounding box center [107, 631] width 216 height 21
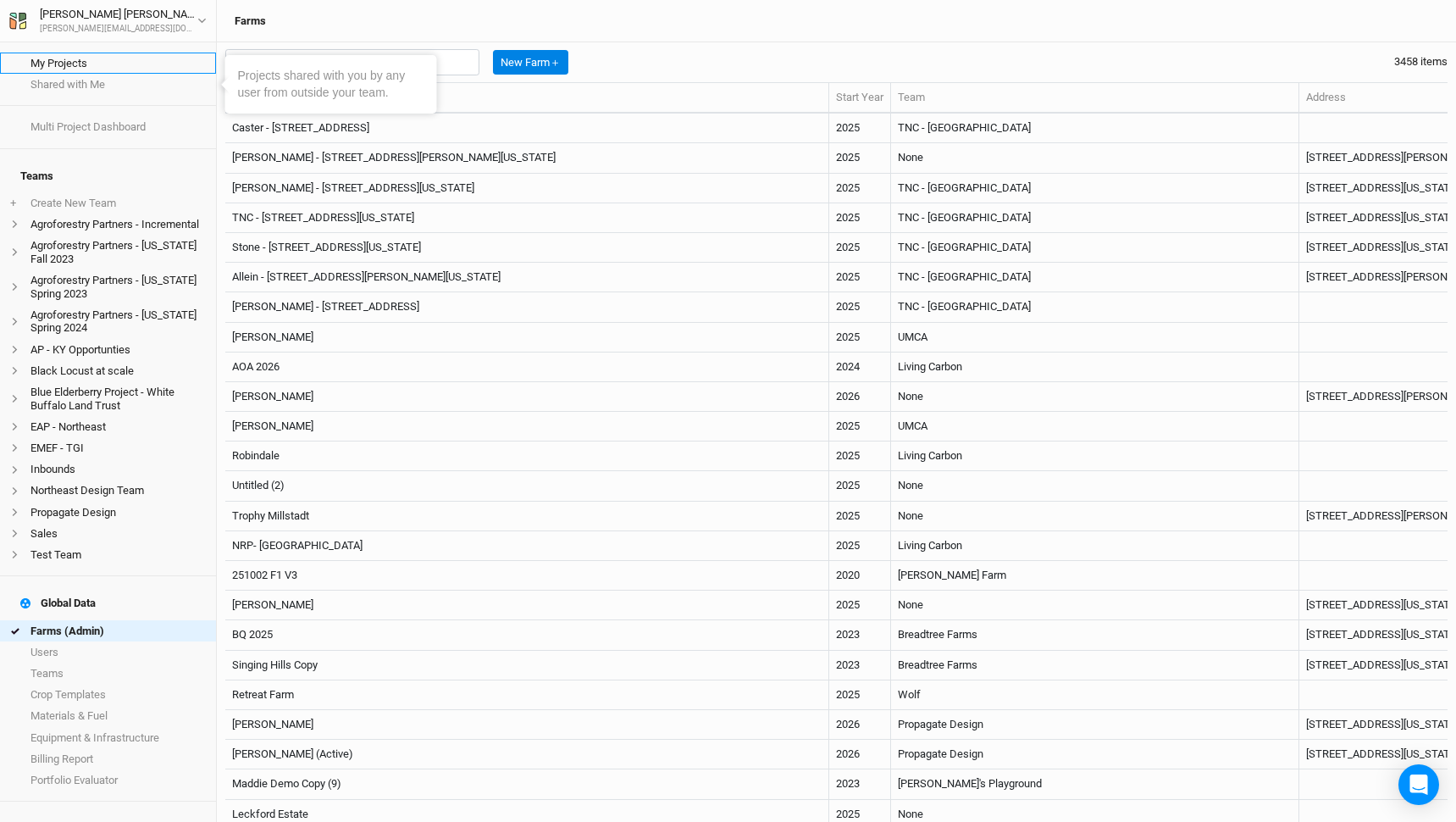
click at [102, 59] on link "My Projects" at bounding box center [107, 64] width 216 height 21
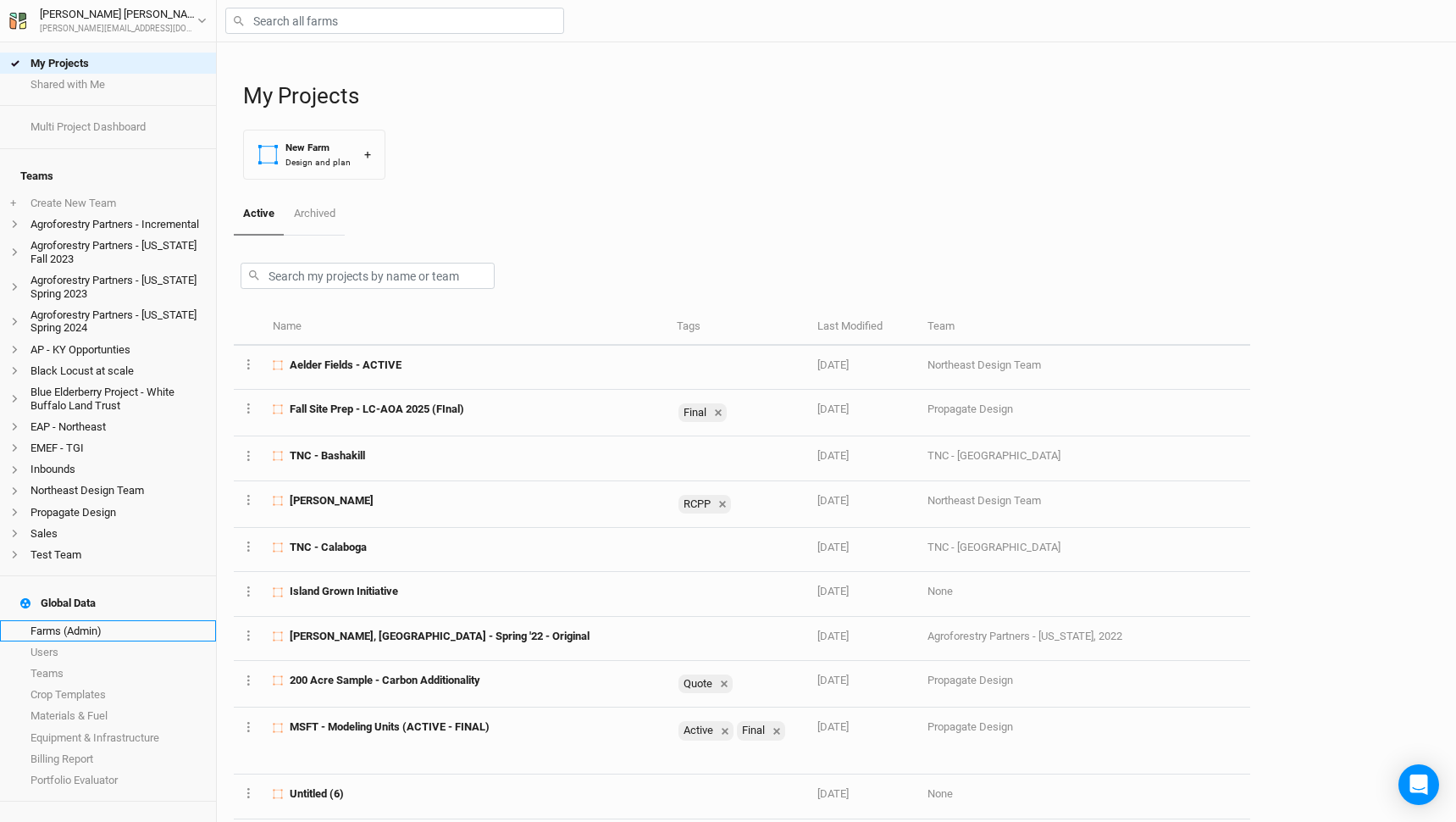
click at [100, 621] on link "Farms (Admin)" at bounding box center [107, 631] width 216 height 21
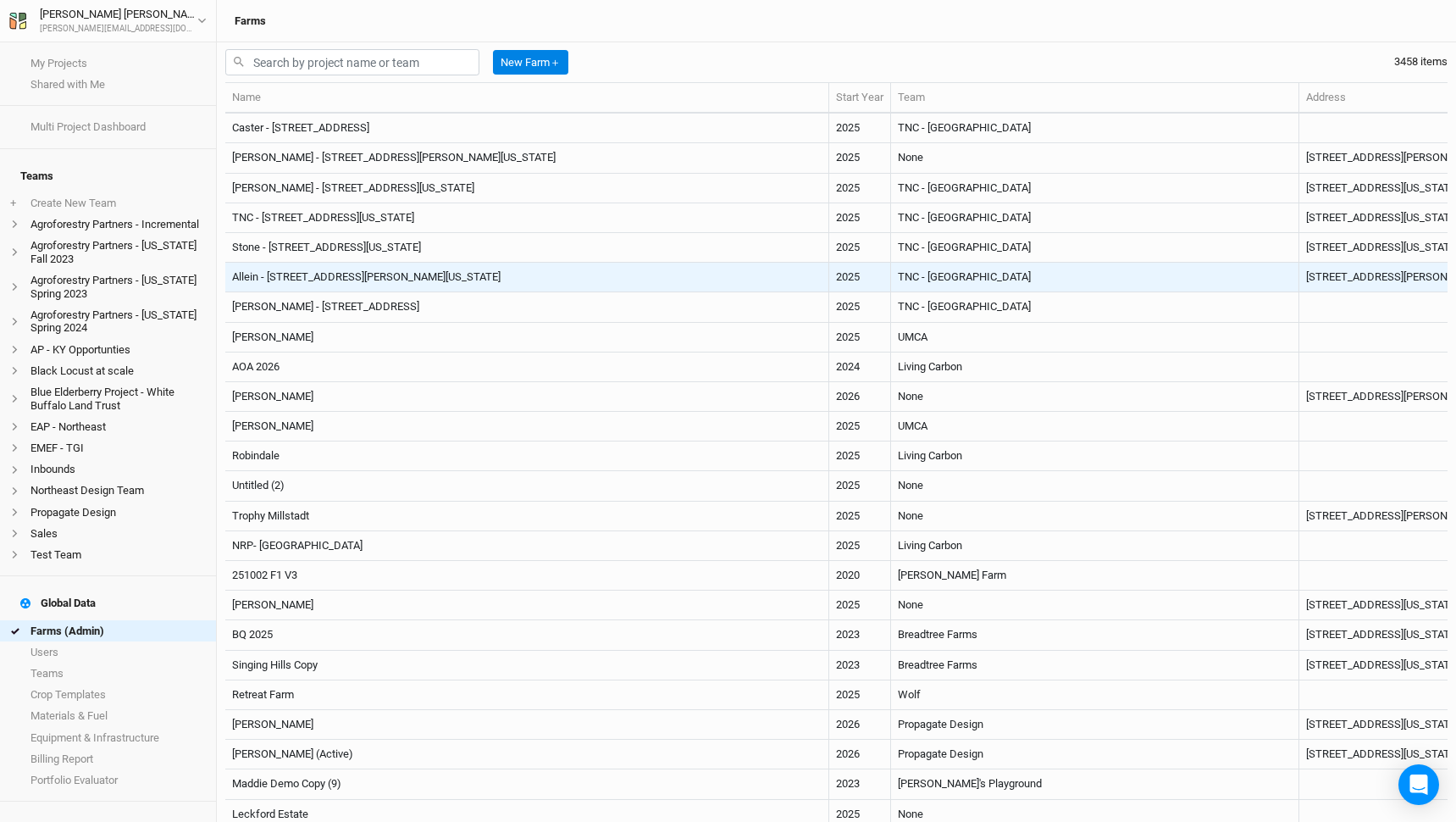
click at [451, 273] on td "Allein - [STREET_ADDRESS][PERSON_NAME][US_STATE]" at bounding box center [527, 277] width 604 height 30
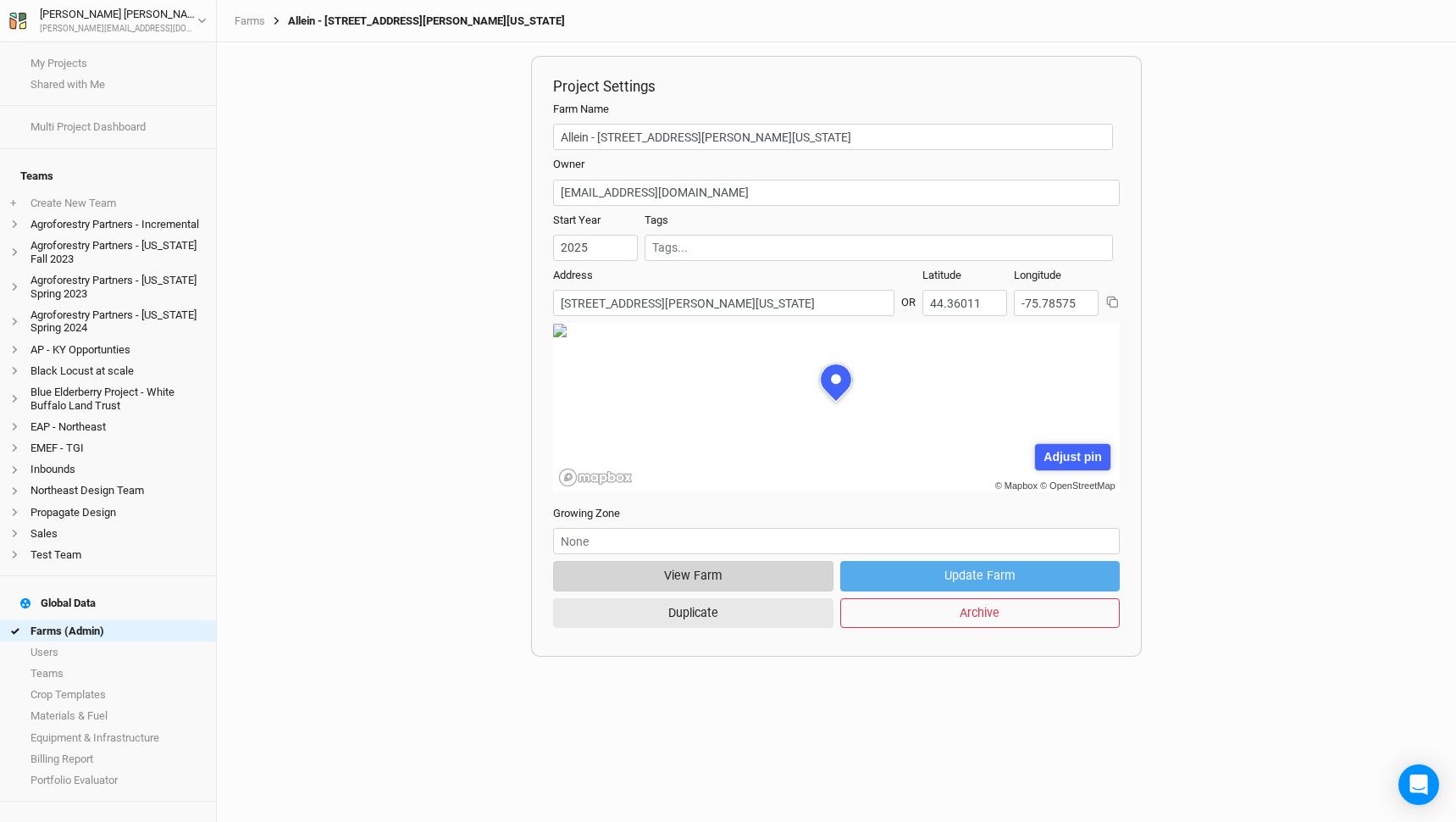
click at [690, 578] on button "View Farm" at bounding box center [693, 576] width 280 height 30
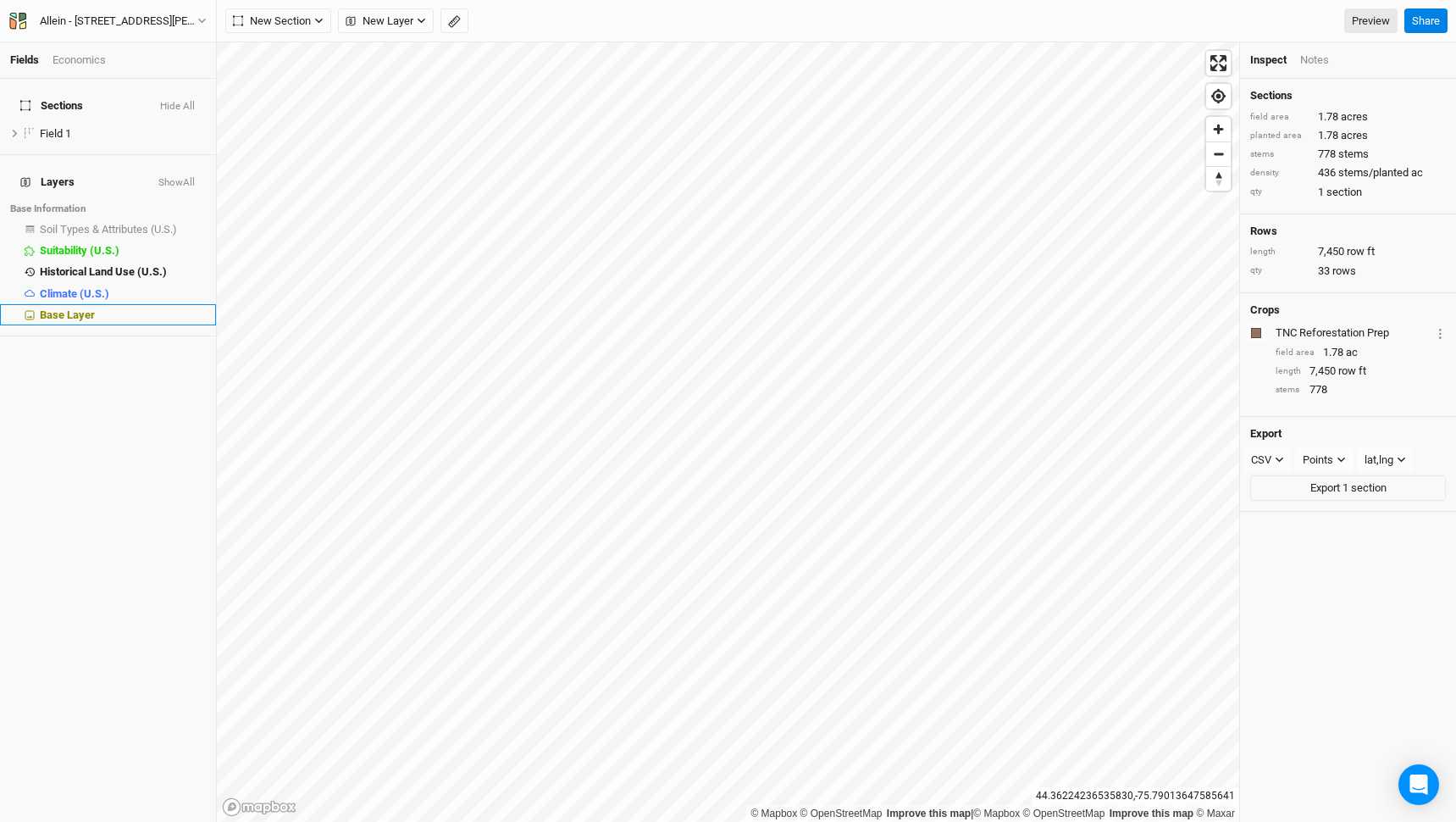
click at [119, 309] on div "Base Layer" at bounding box center [123, 315] width 166 height 13
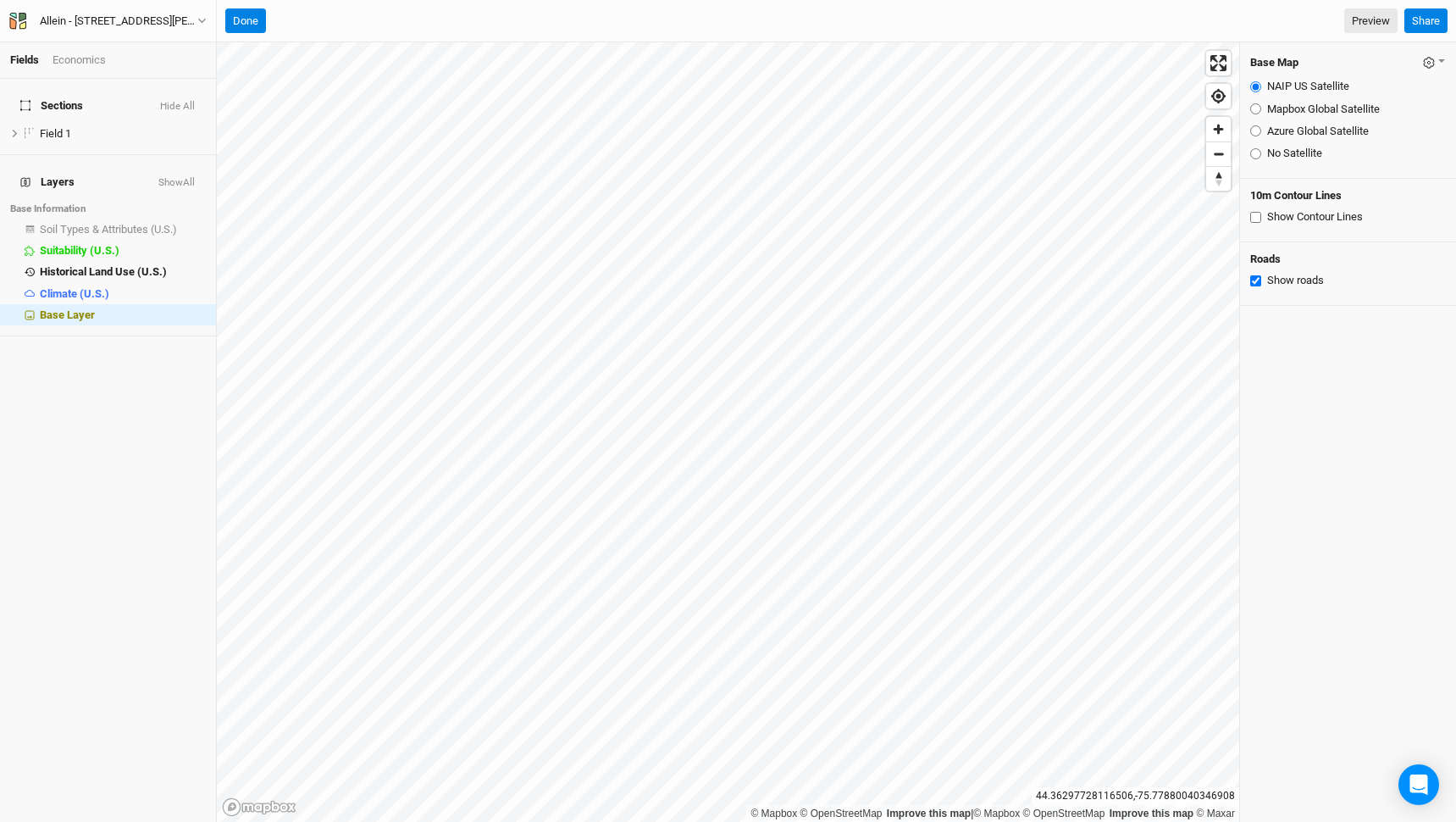
click at [1261, 130] on div "Azure Global Satellite" at bounding box center [1348, 131] width 196 height 15
click at [1261, 130] on input "Azure Global Satellite" at bounding box center [1256, 131] width 11 height 11
radio input "true"
click at [199, 218] on span "show" at bounding box center [192, 229] width 27 height 21
click at [194, 218] on span "hide" at bounding box center [194, 229] width 22 height 21
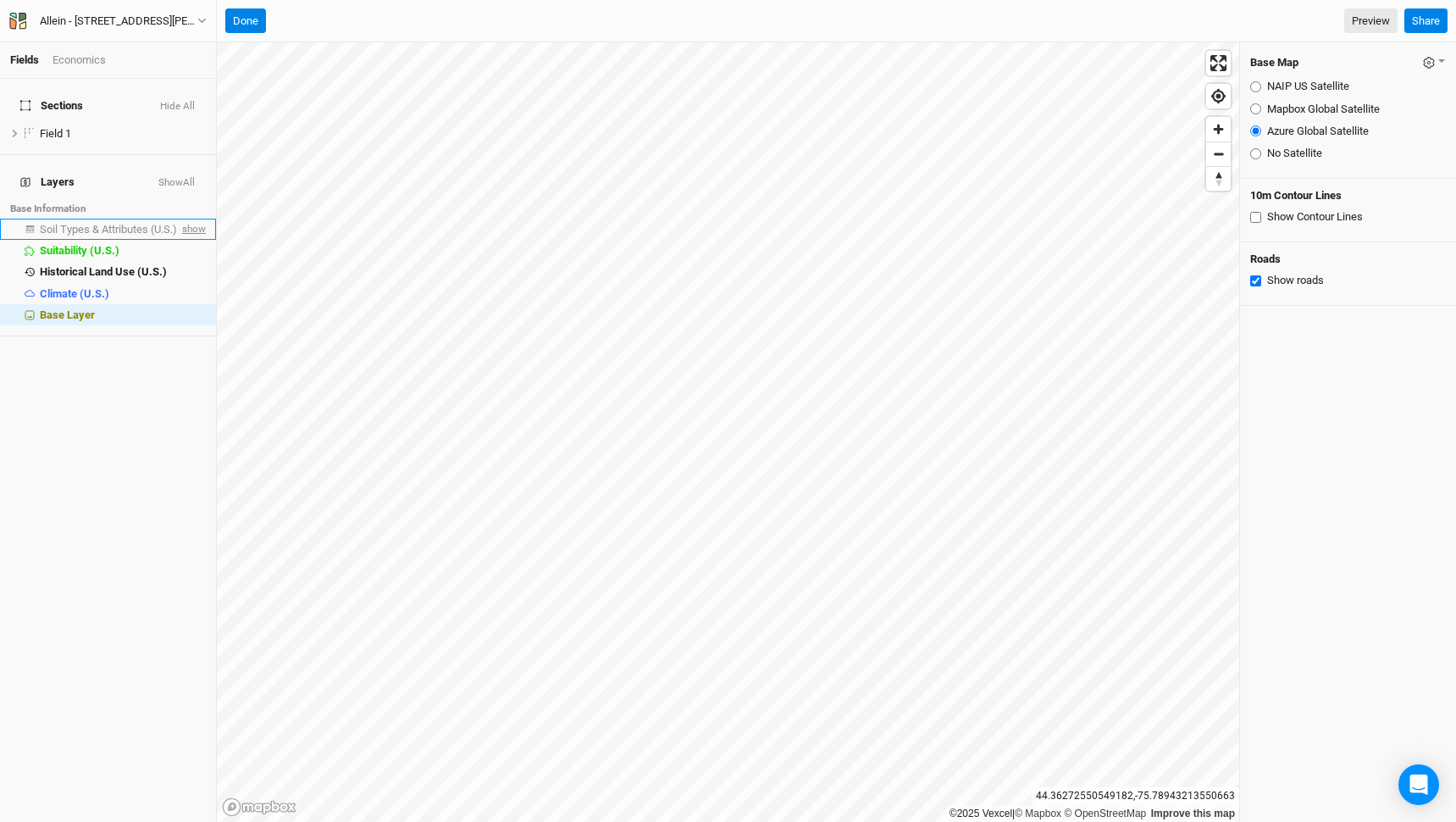
click at [194, 218] on span "show" at bounding box center [192, 229] width 27 height 21
click at [194, 218] on span "hide" at bounding box center [194, 229] width 22 height 21
click at [235, 20] on button "Done" at bounding box center [245, 21] width 40 height 25
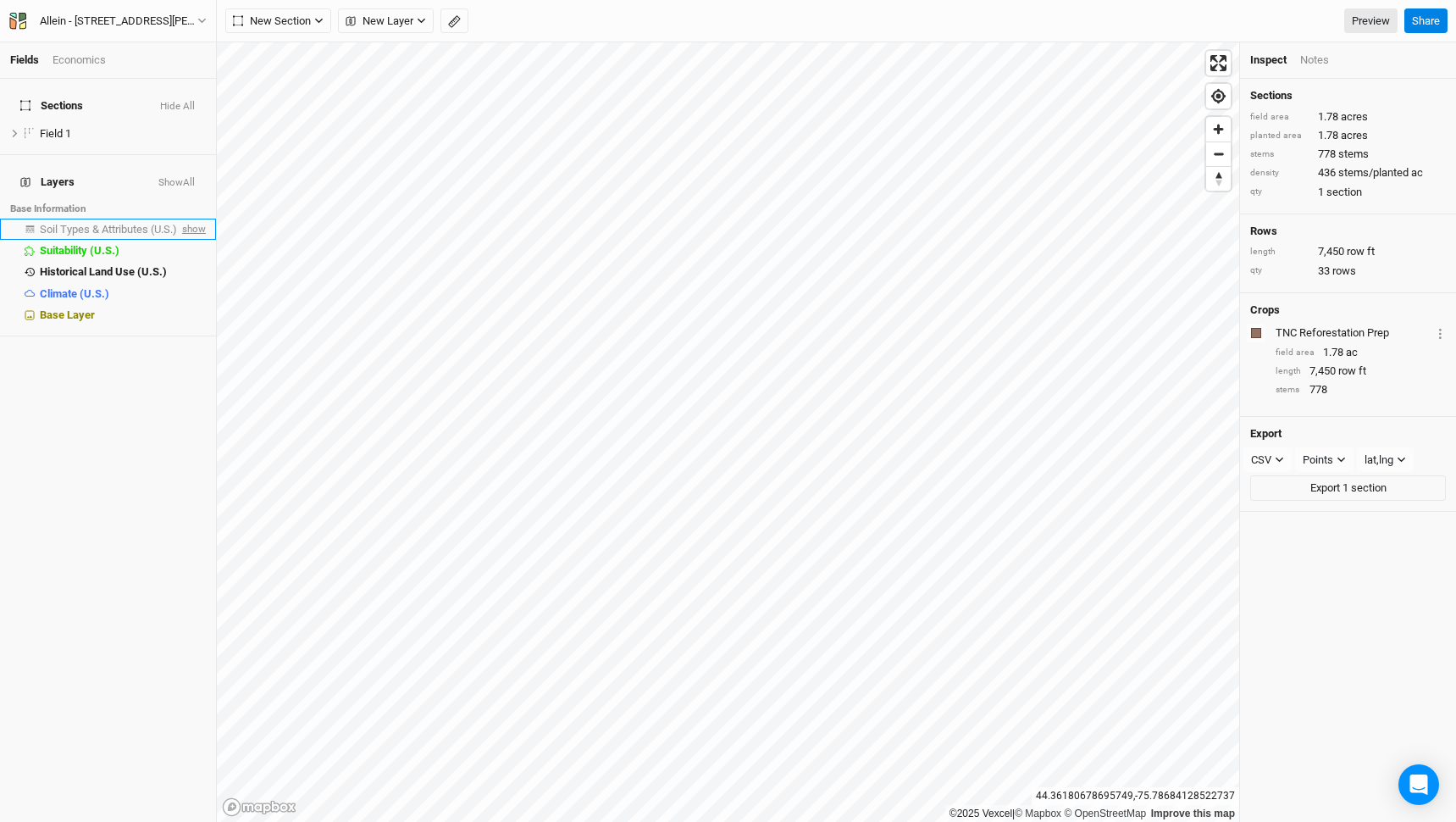
click at [197, 218] on span "show" at bounding box center [192, 229] width 27 height 21
click at [142, 223] on span "Soil Types & Attributes (U.S.)" at bounding box center [111, 229] width 143 height 13
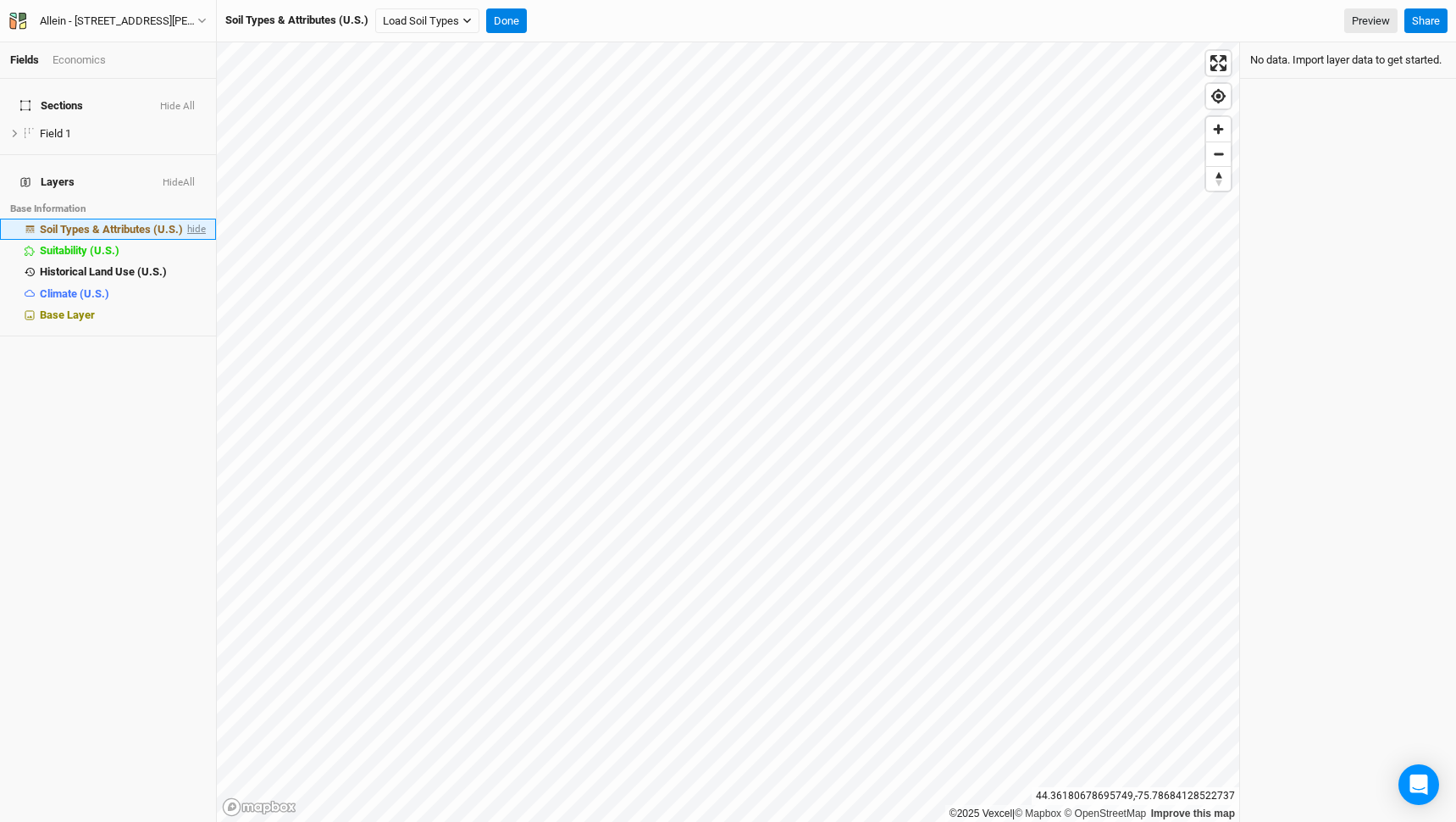
click at [203, 218] on span "hide" at bounding box center [194, 229] width 22 height 21
click at [193, 177] on button "Show All" at bounding box center [176, 183] width 38 height 12
click at [193, 177] on button "Hide All" at bounding box center [179, 183] width 34 height 12
click at [144, 326] on div "Sections Hide All Field 1 hide Layers Show All Base Information Soil Types & At…" at bounding box center [107, 450] width 216 height 743
click at [181, 177] on button "Show All" at bounding box center [176, 183] width 38 height 12
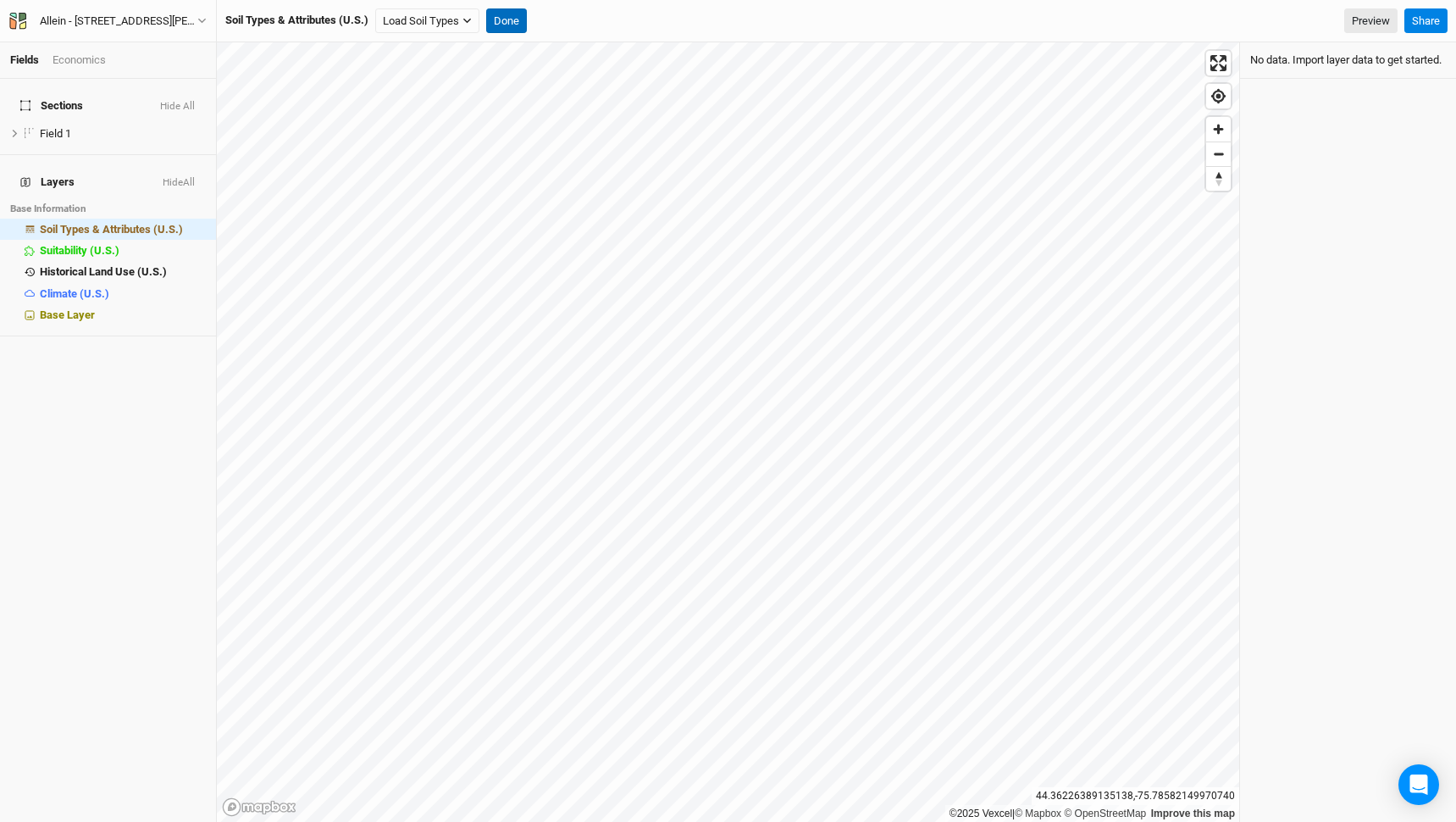
click at [504, 17] on button "Done" at bounding box center [506, 21] width 40 height 25
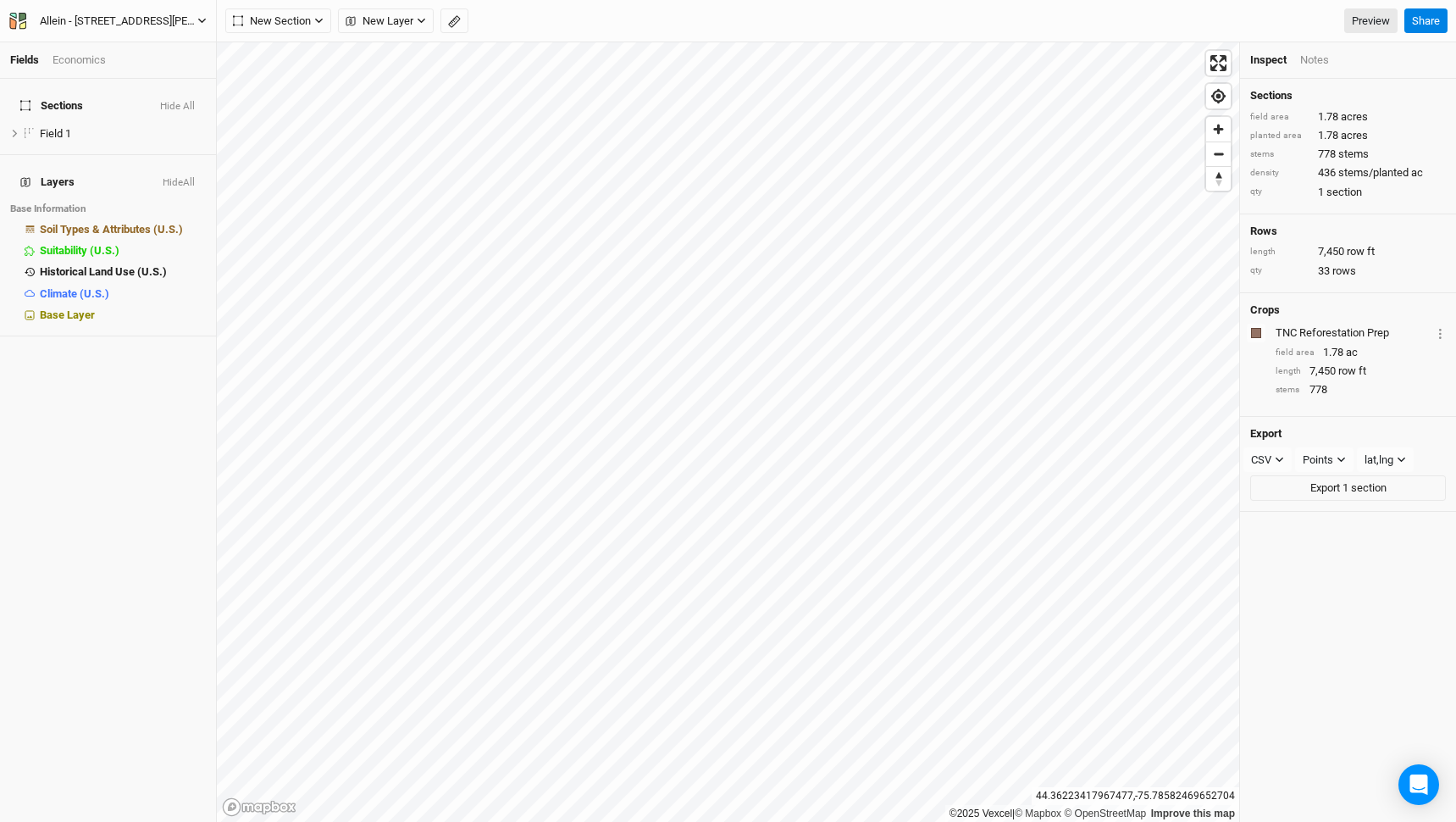
click at [193, 19] on div "Allein - [STREET_ADDRESS][PERSON_NAME][US_STATE]" at bounding box center [118, 21] width 158 height 17
click at [162, 46] on button "Back" at bounding box center [140, 47] width 134 height 22
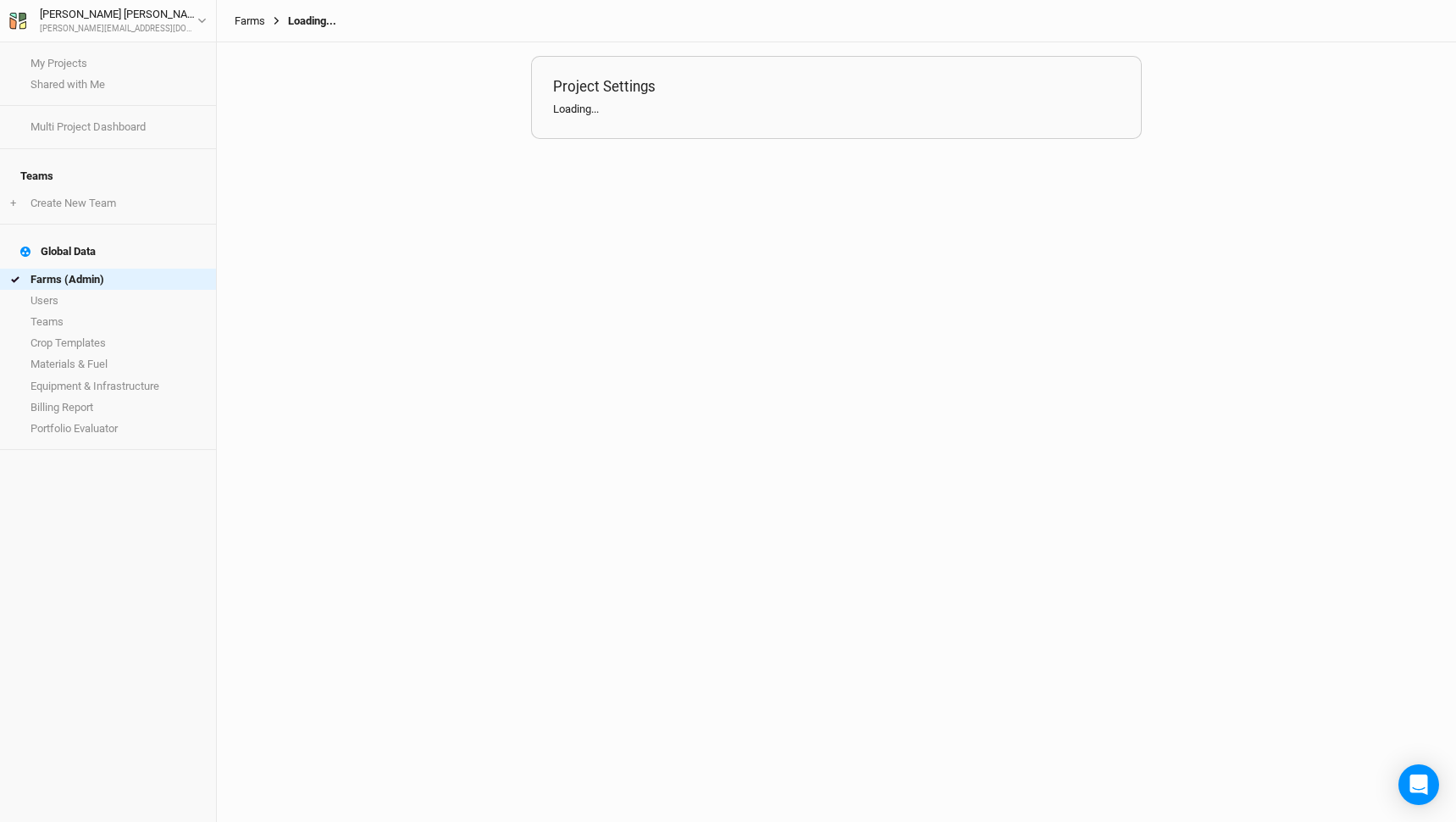
click at [249, 22] on link "Farms" at bounding box center [250, 21] width 30 height 13
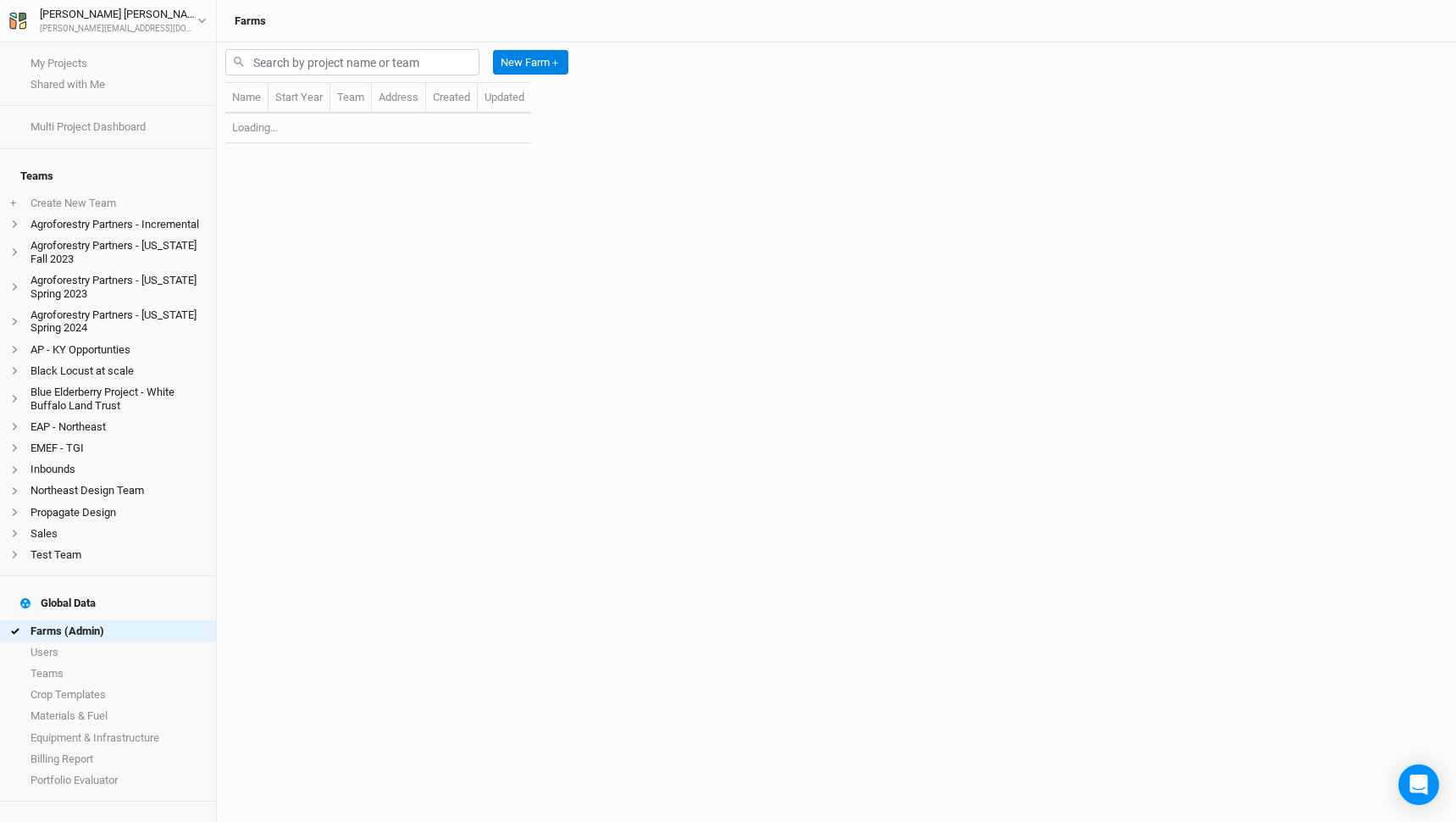
click at [264, 79] on div "New Farm ＋" at bounding box center [400, 62] width 350 height 39
click at [266, 71] on input "text" at bounding box center [353, 62] width 254 height 26
type input "ware"
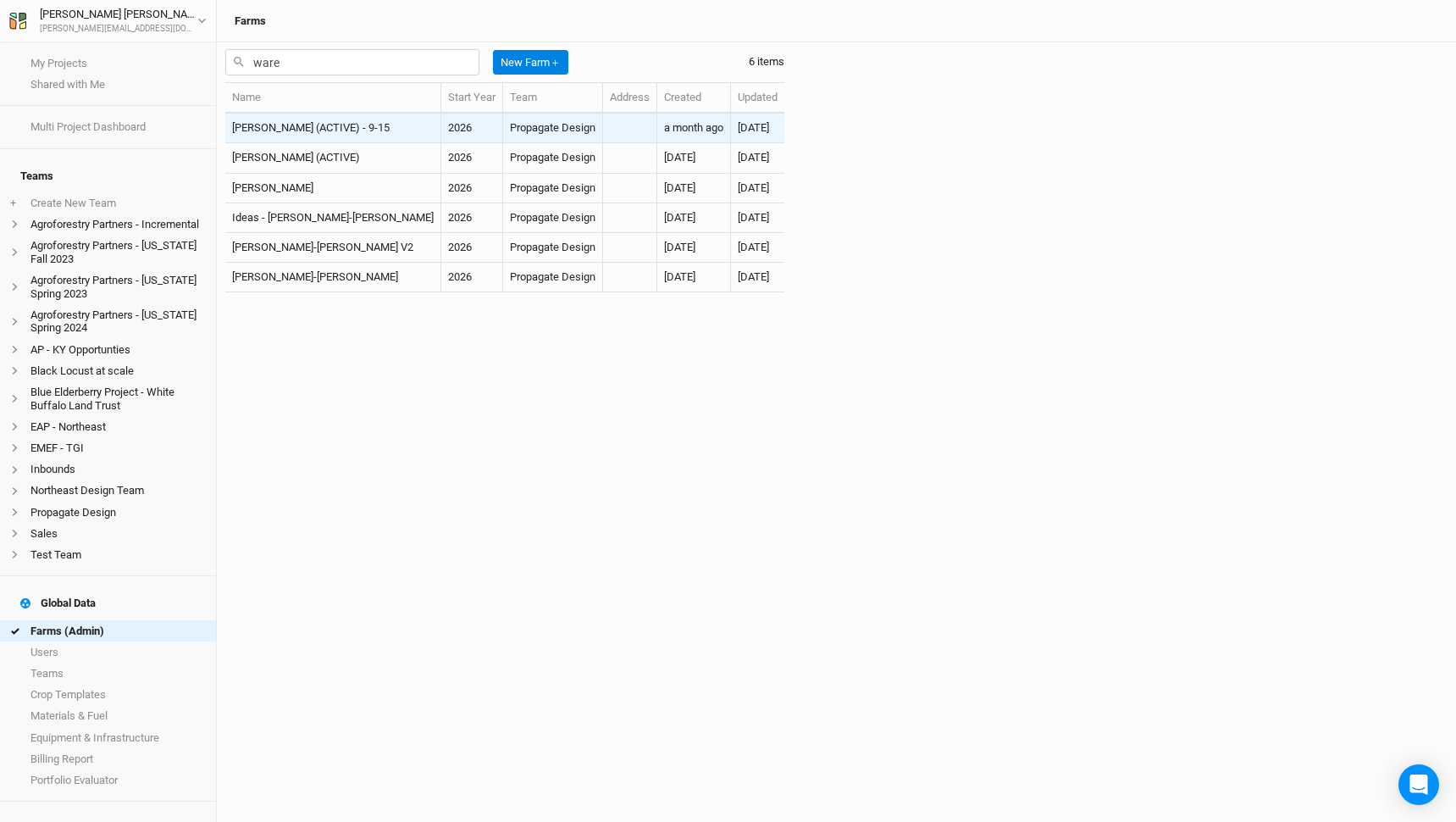
click at [316, 128] on td "[PERSON_NAME] (ACTIVE) - 9-15" at bounding box center [333, 128] width 216 height 30
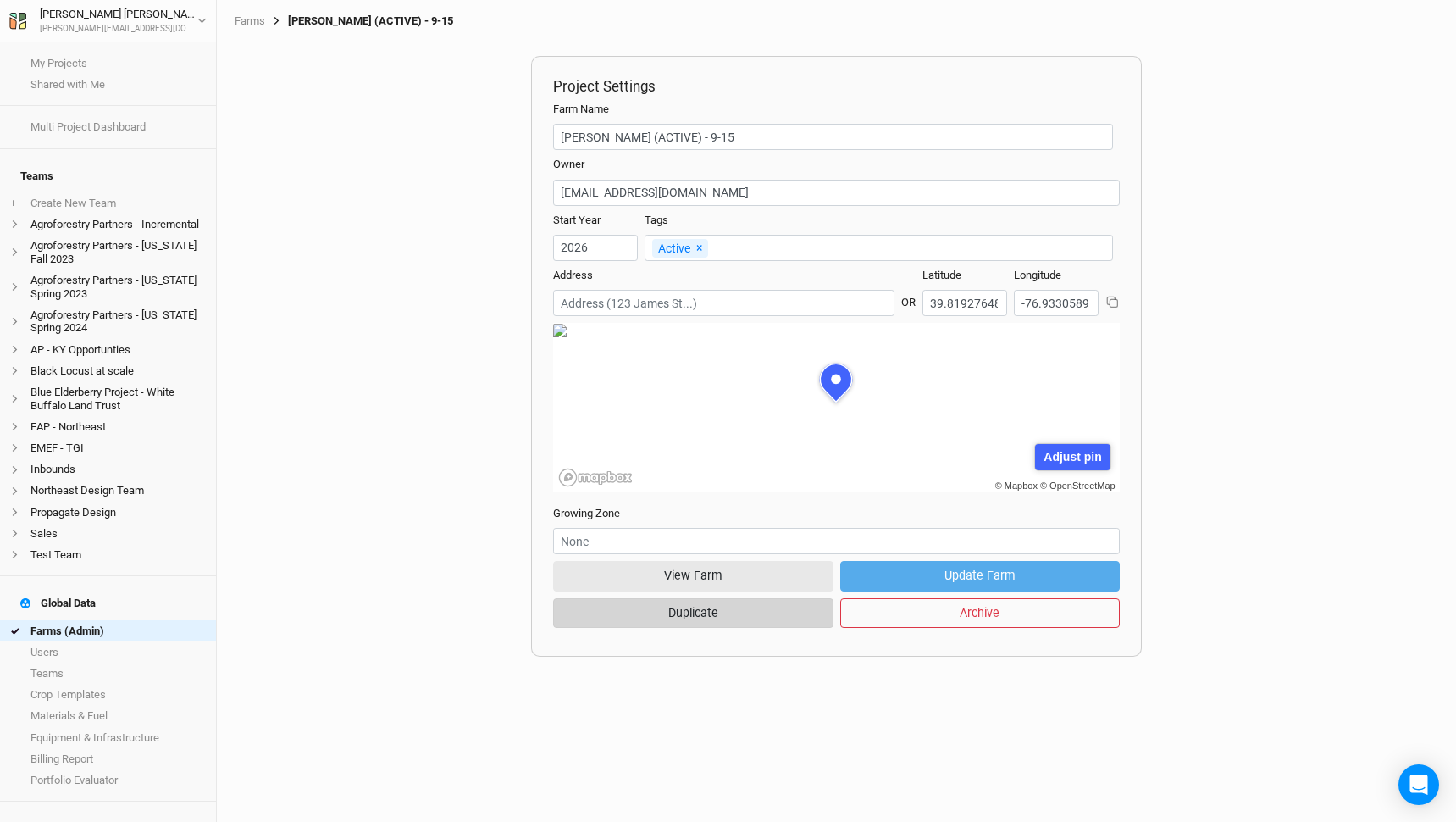
scroll to position [85, 259]
click at [641, 573] on button "View Farm" at bounding box center [693, 576] width 280 height 30
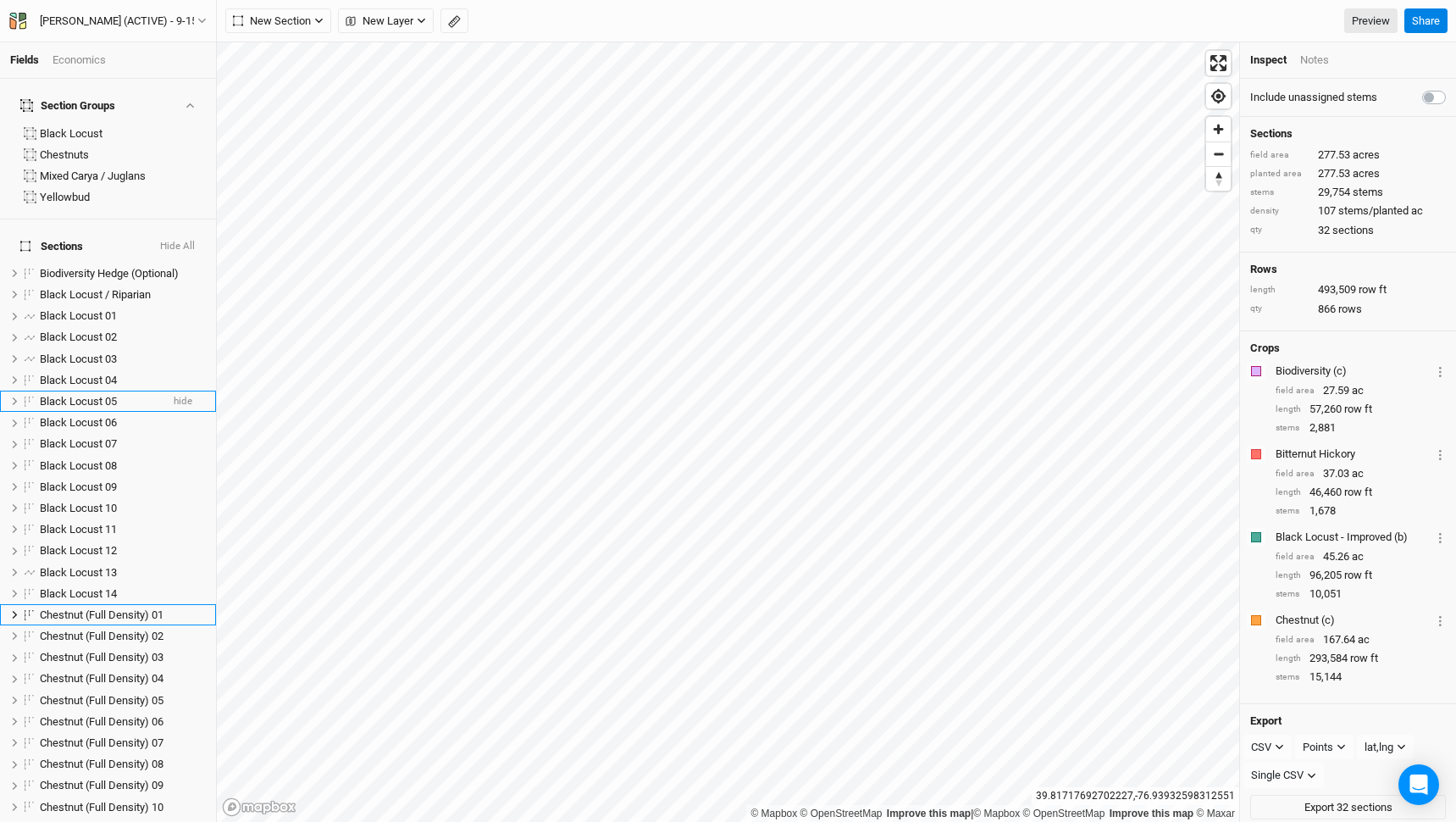
scroll to position [143, 0]
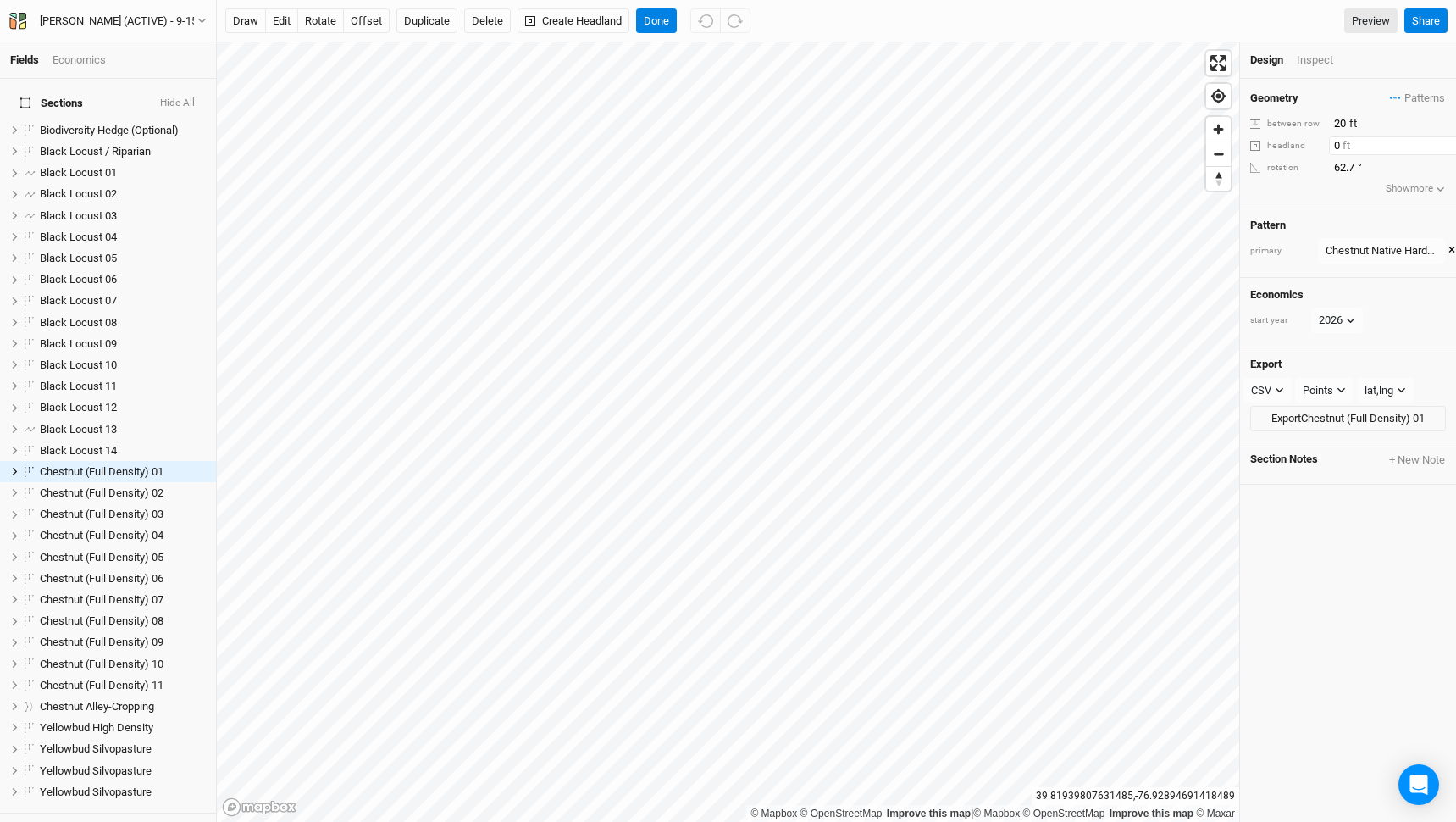
click at [1333, 148] on input "0" at bounding box center [1402, 145] width 148 height 19
type input "30"
click at [1434, 146] on button "Flip Outside" at bounding box center [1415, 145] width 63 height 19
click at [666, 23] on button "Done" at bounding box center [656, 21] width 40 height 25
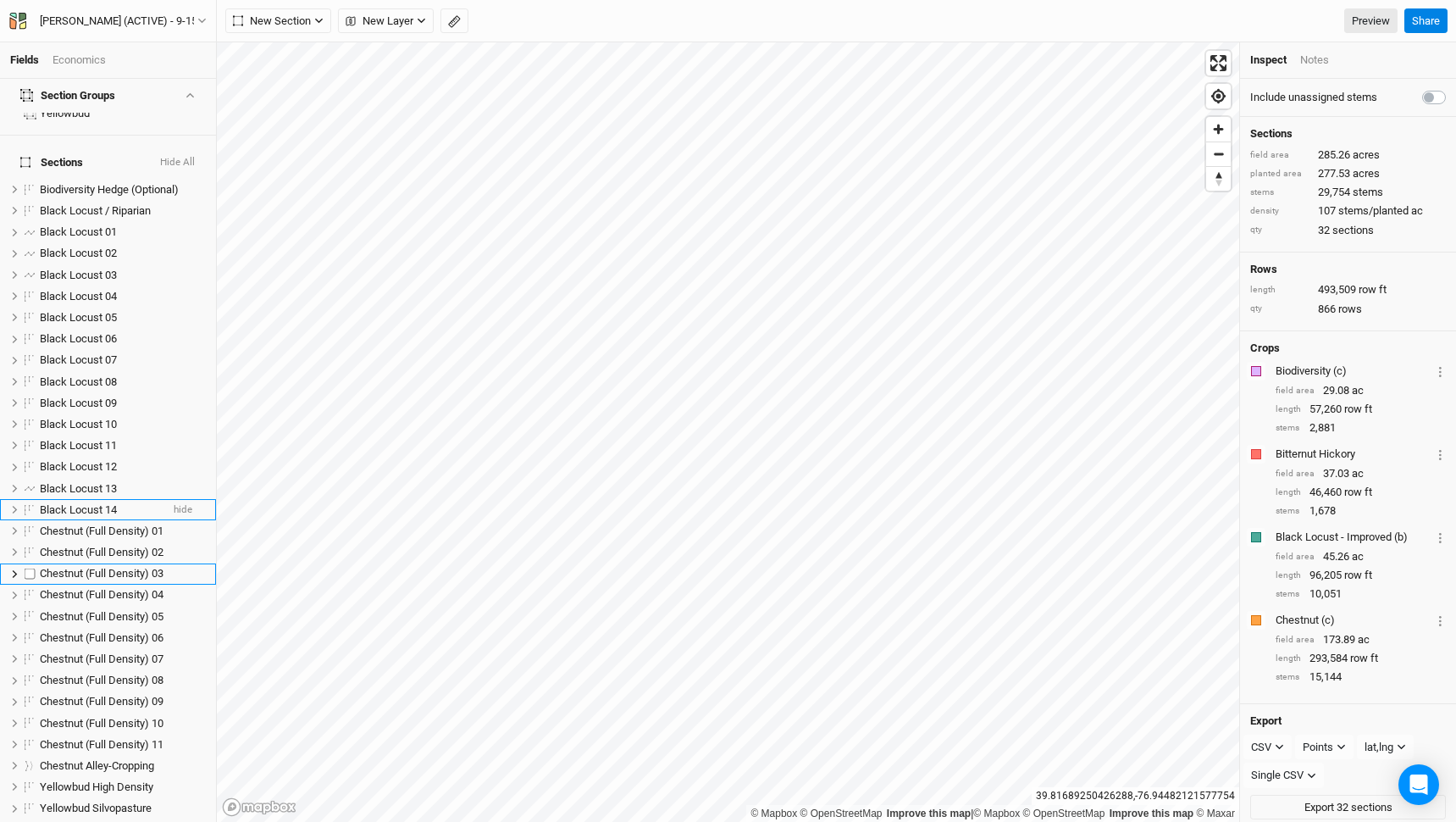
scroll to position [59, 0]
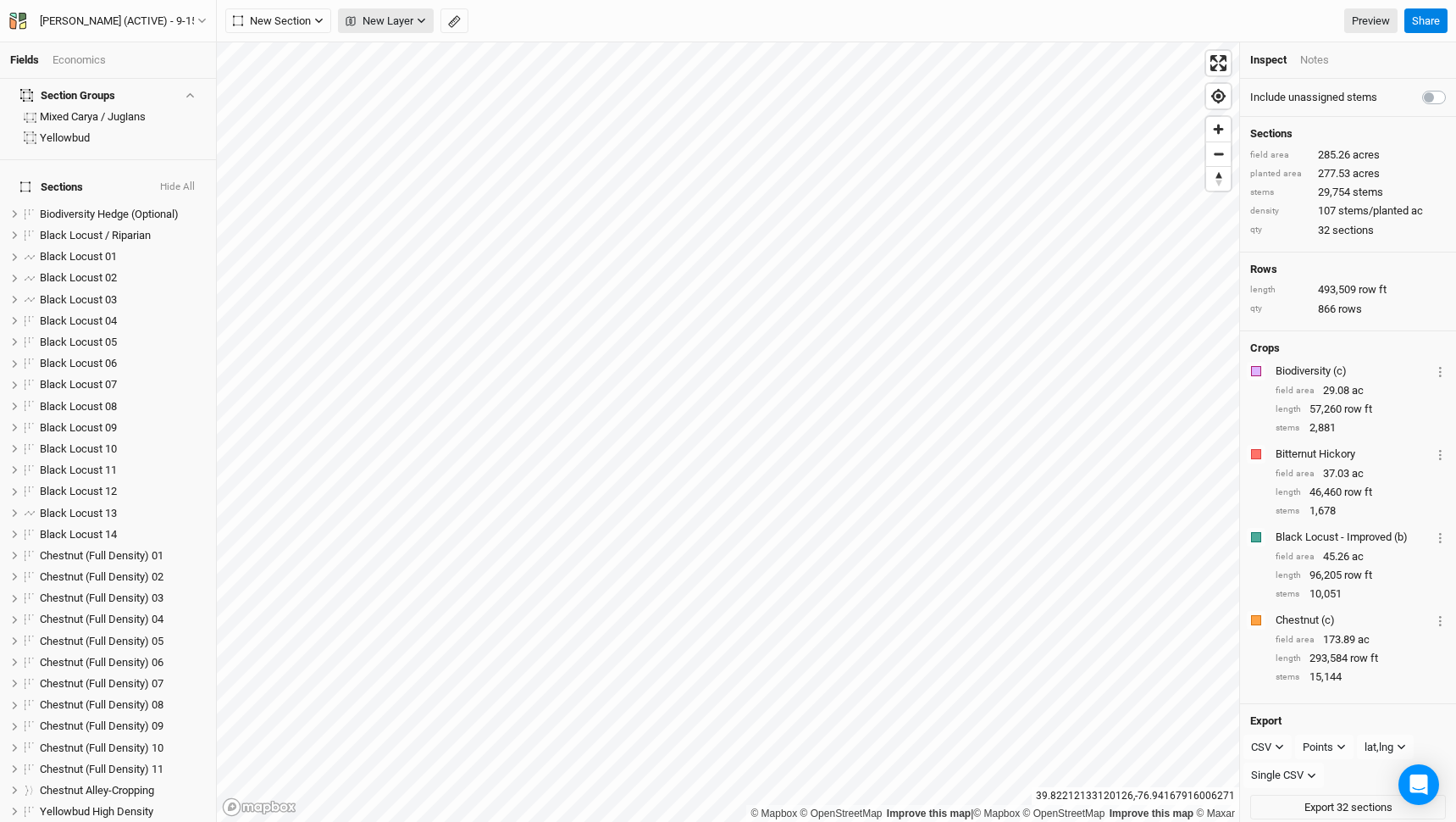
click at [404, 11] on button "New Layer" at bounding box center [386, 21] width 96 height 25
click at [401, 21] on span "New Layer" at bounding box center [379, 21] width 68 height 17
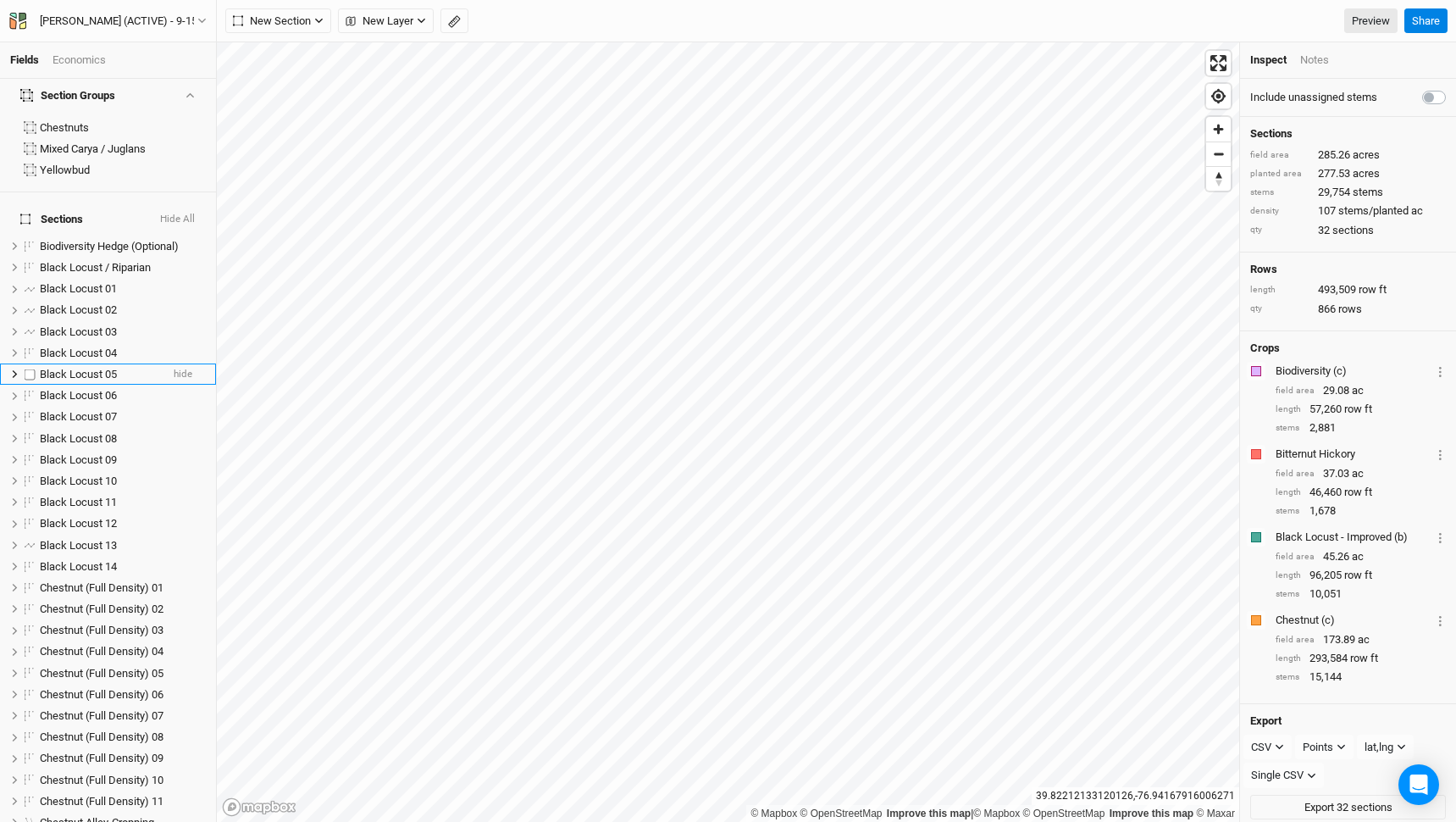
scroll to position [0, 0]
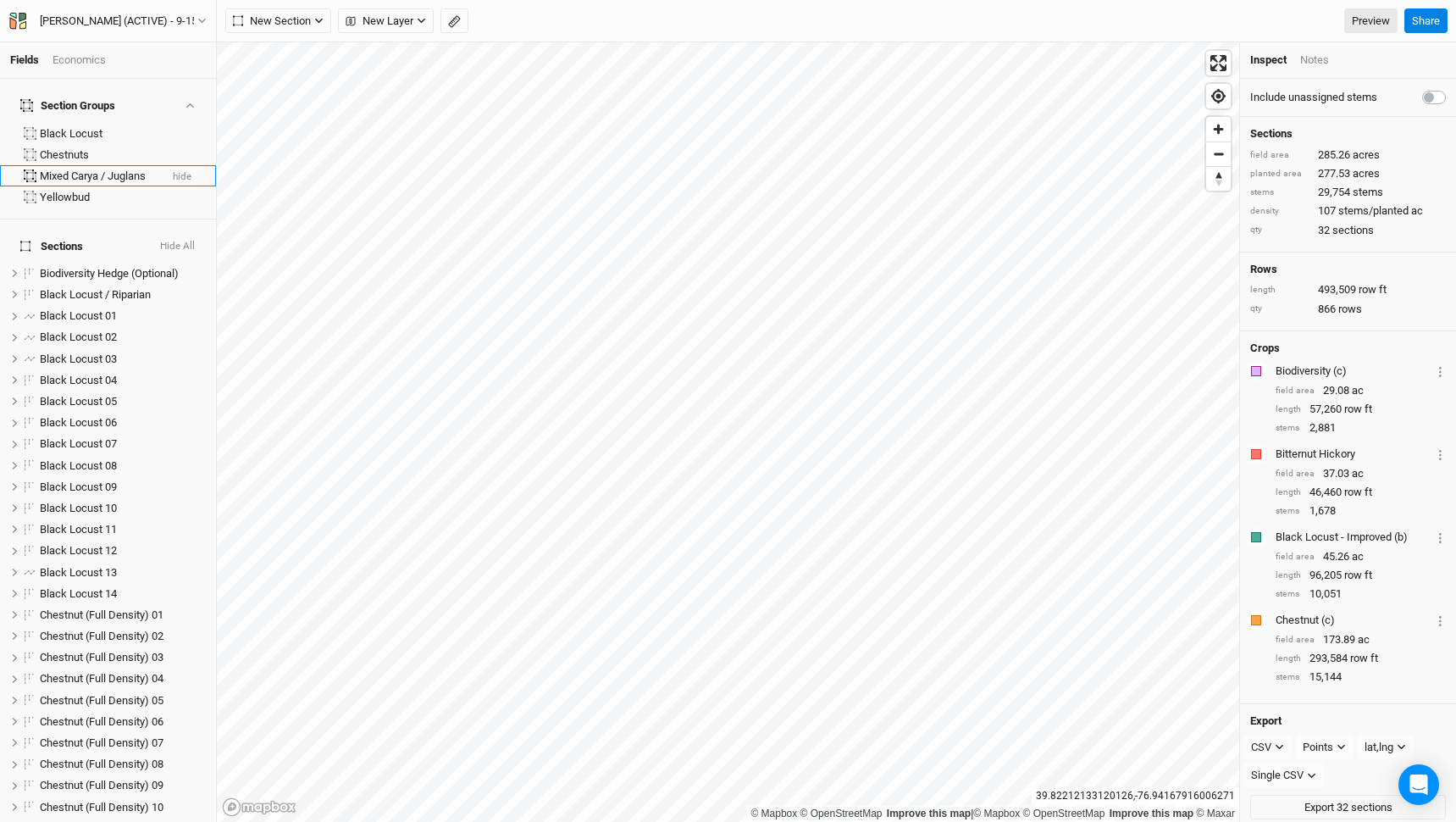
click at [91, 169] on div "Mixed Carya / Juglans" at bounding box center [98, 176] width 119 height 13
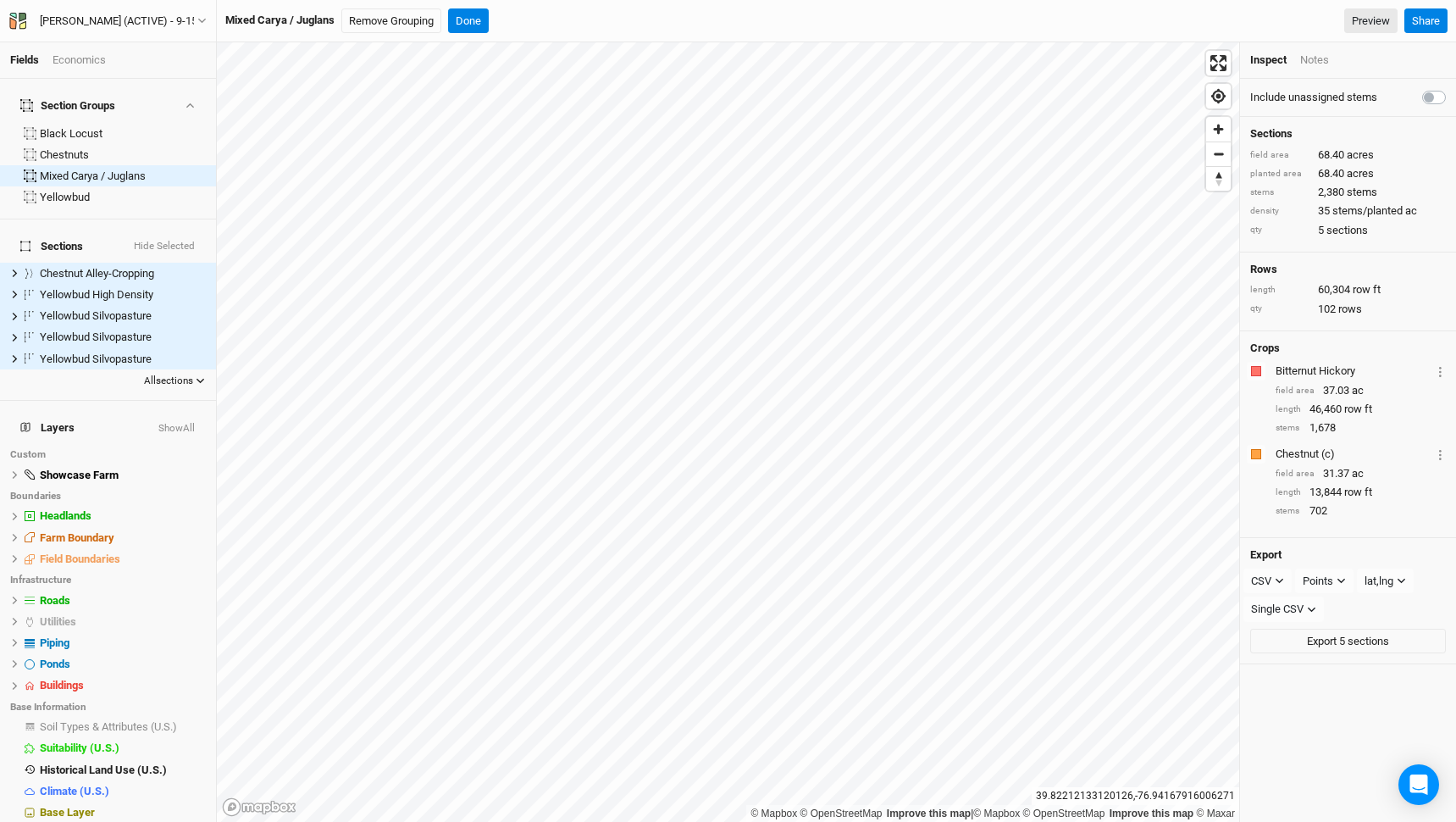
click at [195, 373] on button "All sections" at bounding box center [175, 381] width 64 height 17
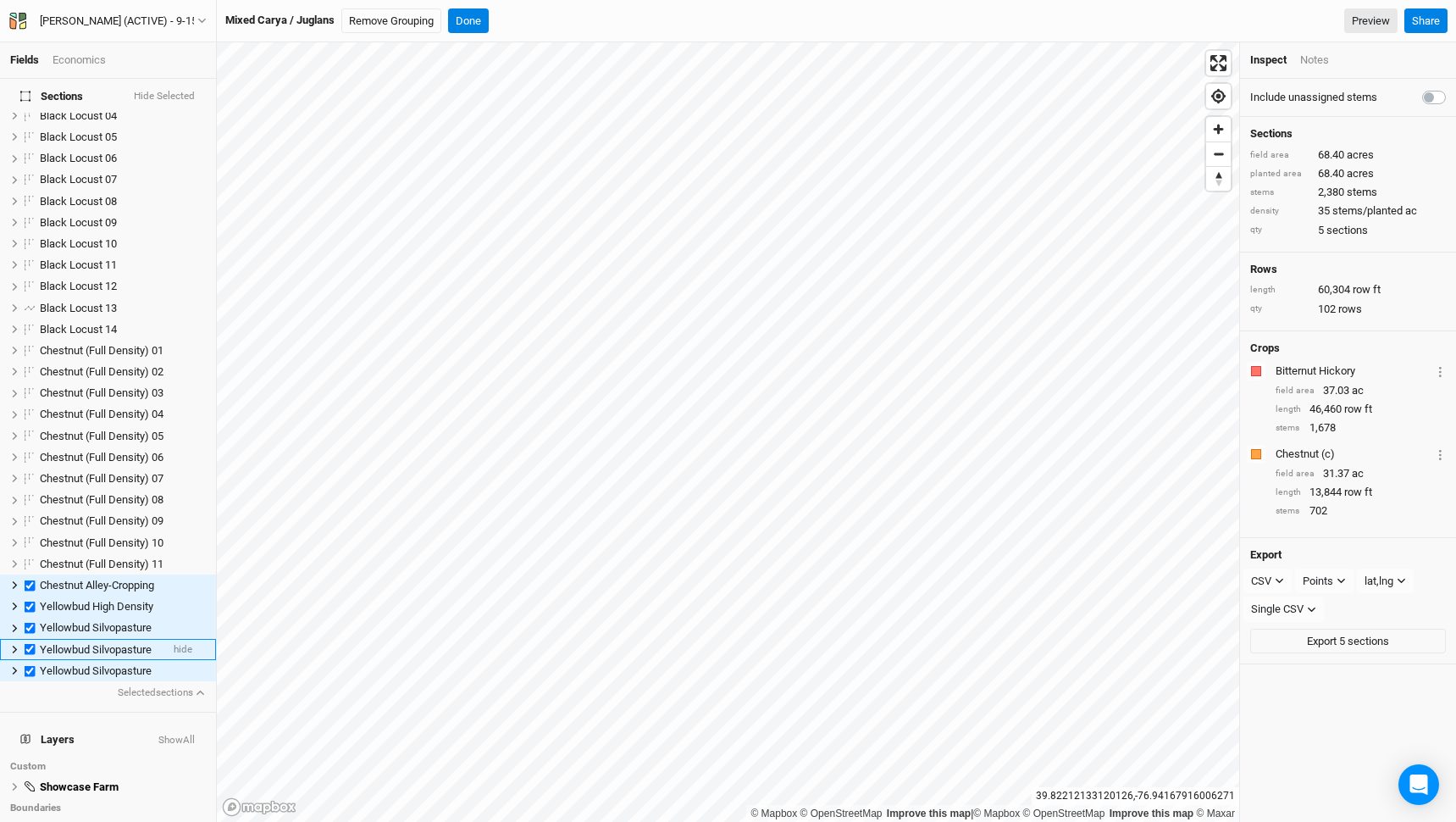
scroll to position [253, 0]
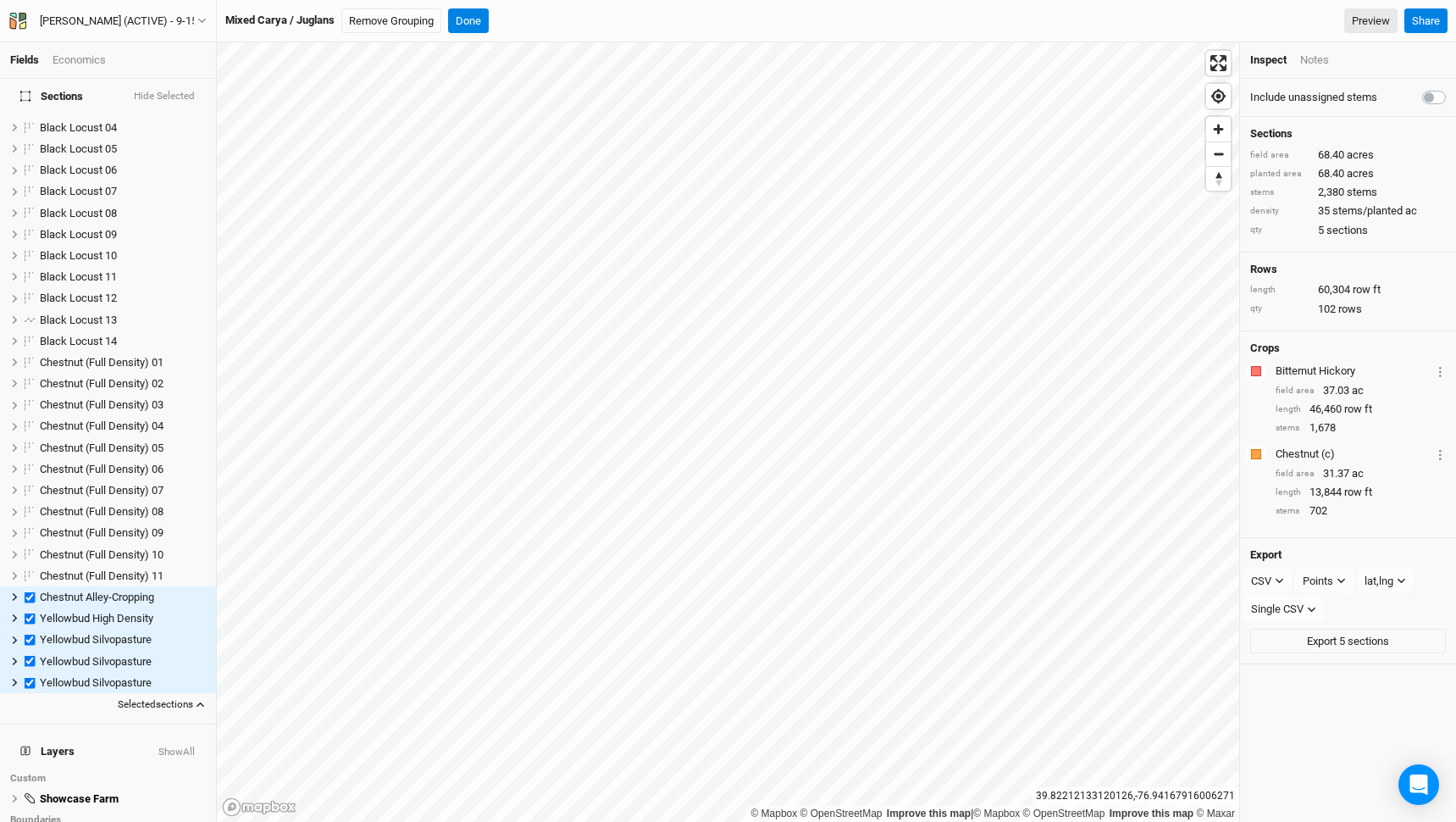
click at [175, 697] on button "Selected sections" at bounding box center [162, 705] width 89 height 17
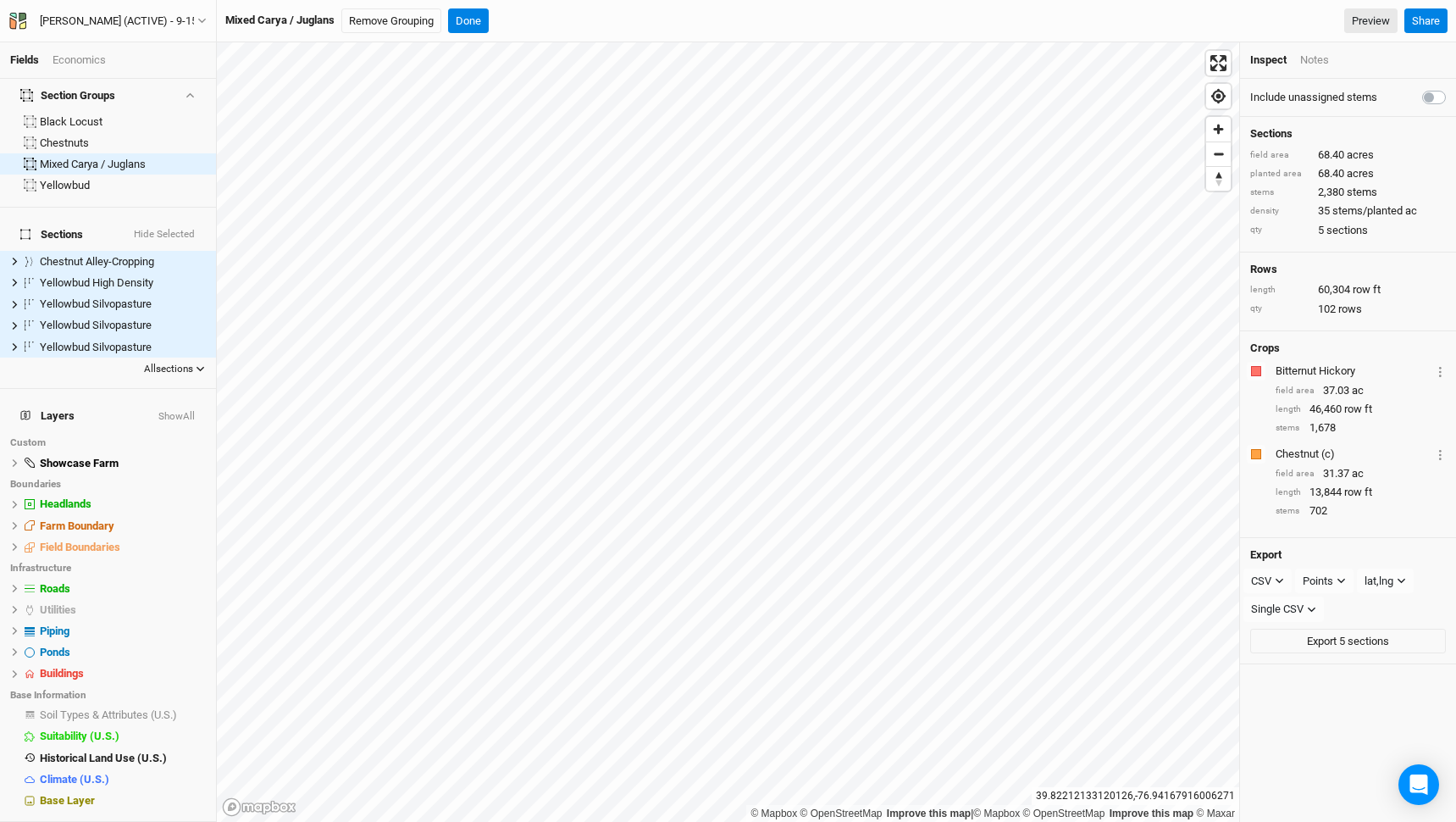
scroll to position [0, 0]
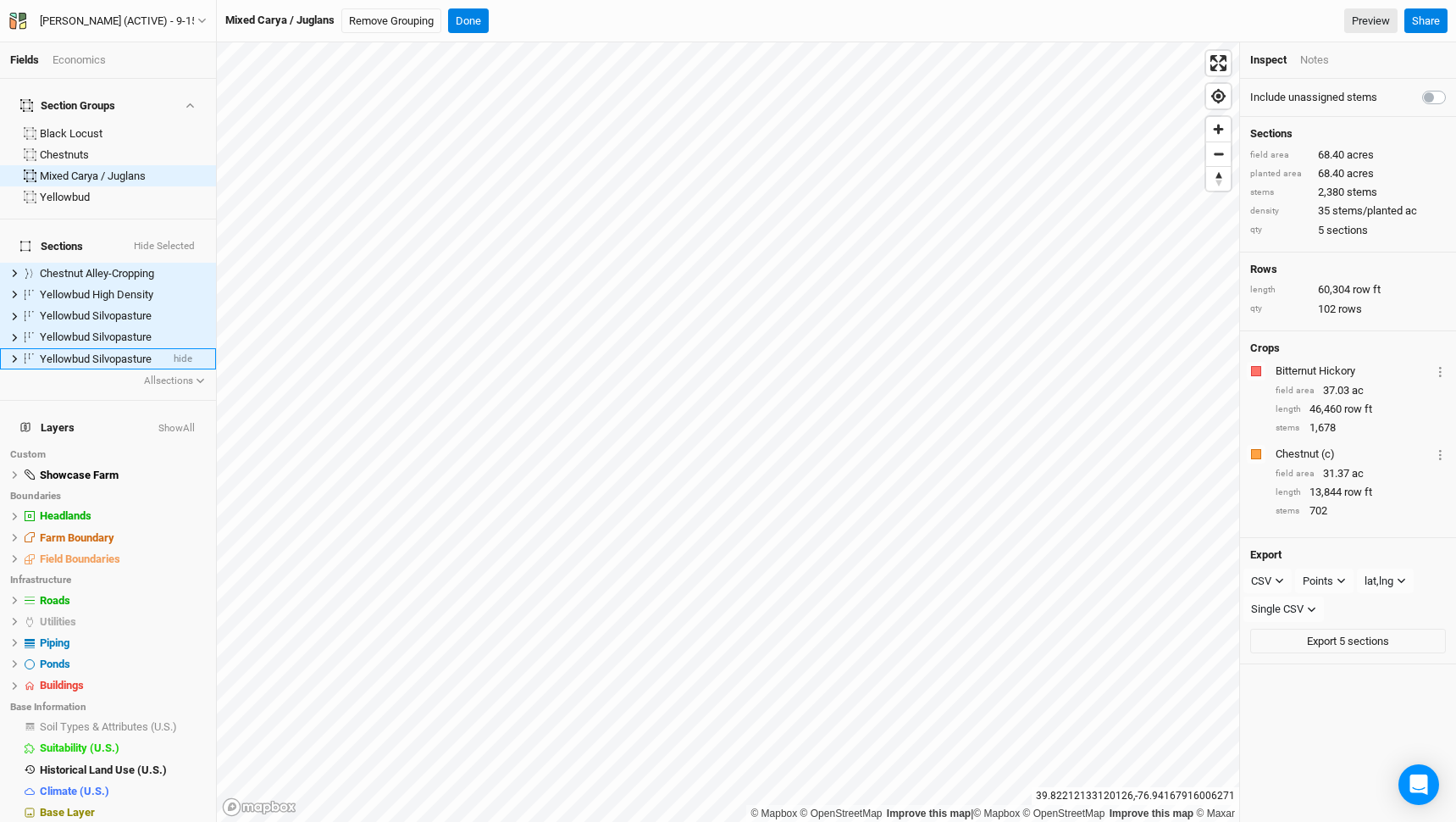
click at [119, 353] on span "Yellowbud Silvopasture" at bounding box center [95, 359] width 112 height 13
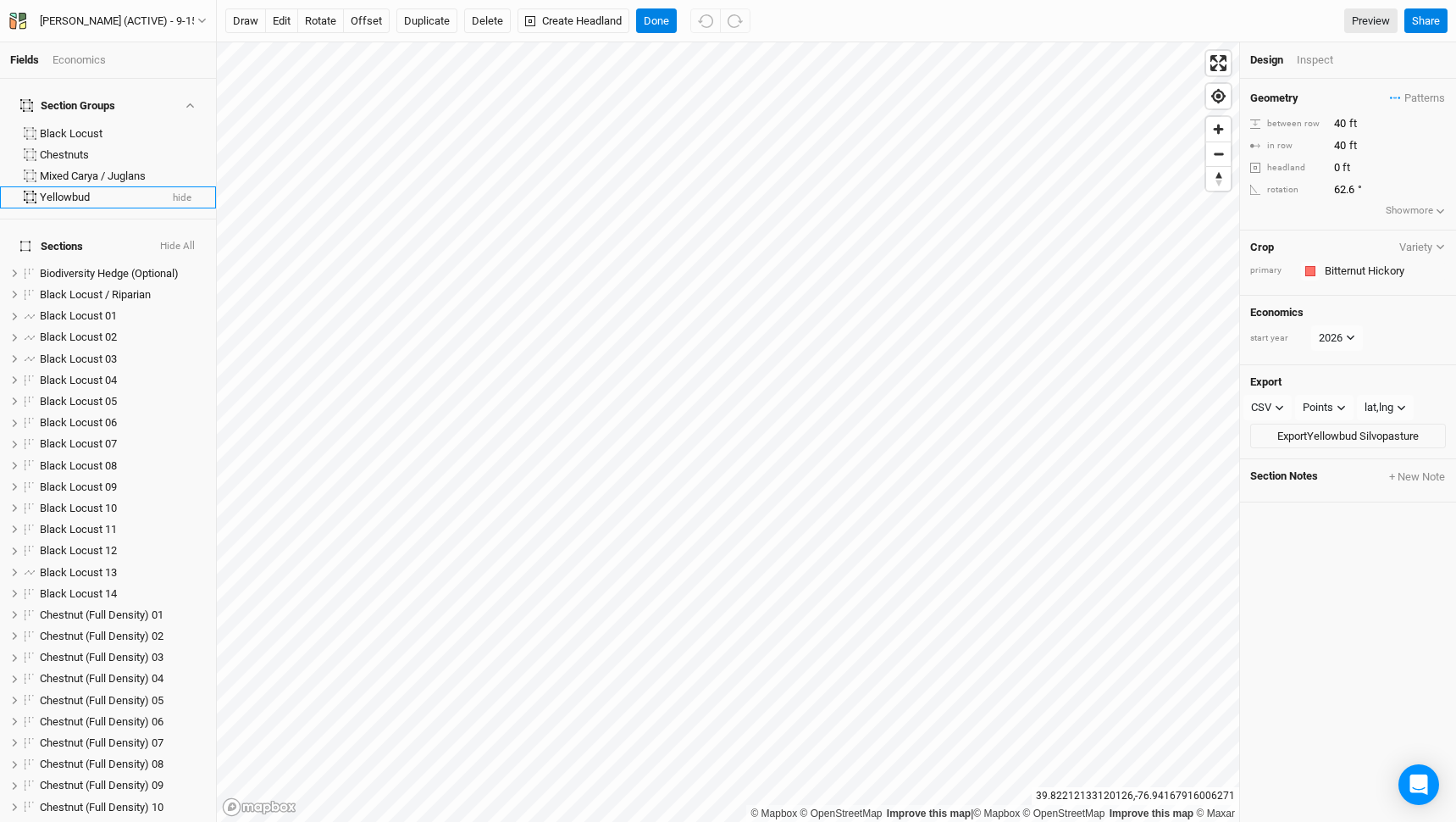
click at [83, 191] on div "Yellowbud" at bounding box center [98, 197] width 119 height 13
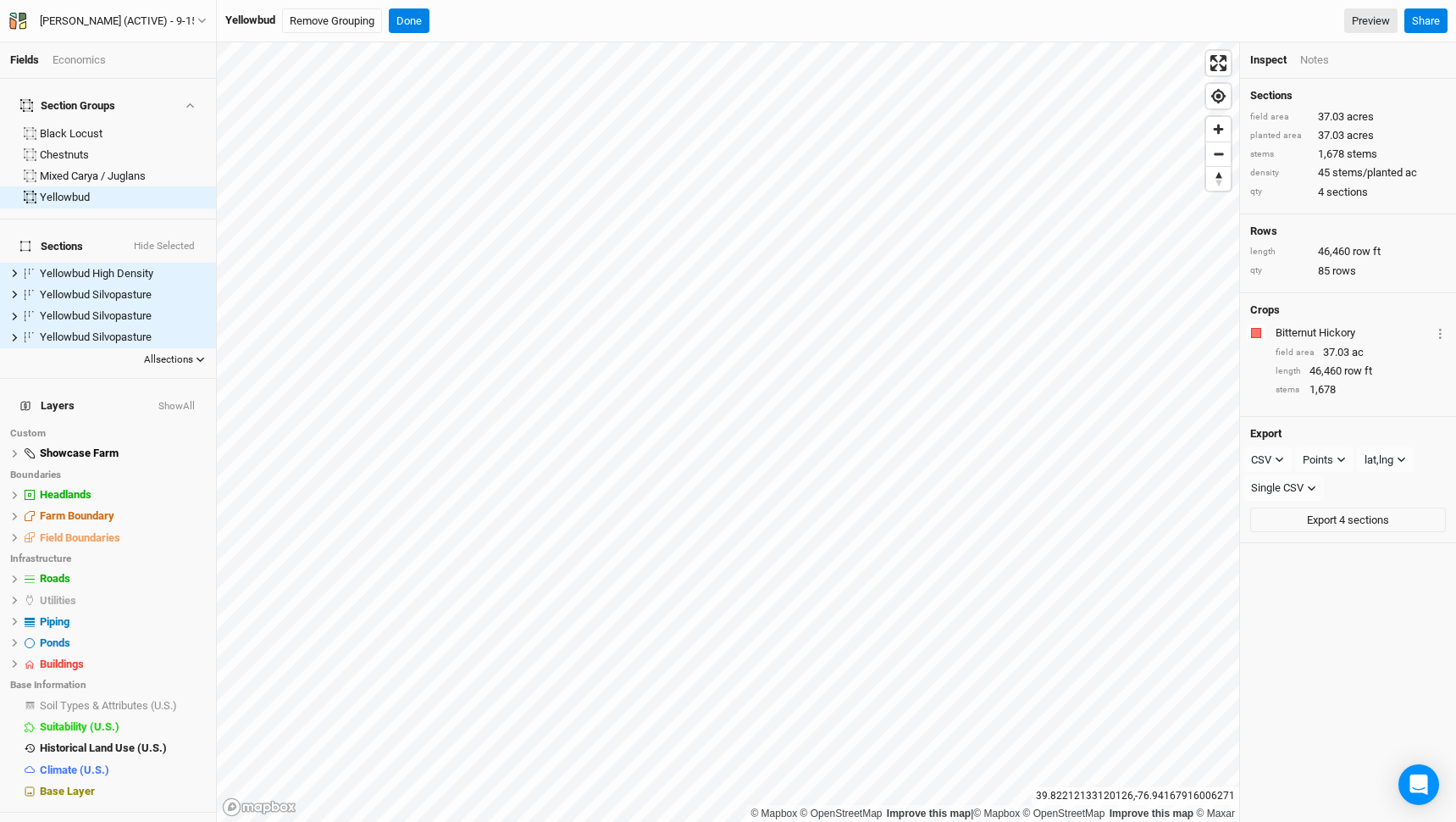
click at [174, 352] on button "All sections" at bounding box center [175, 360] width 64 height 17
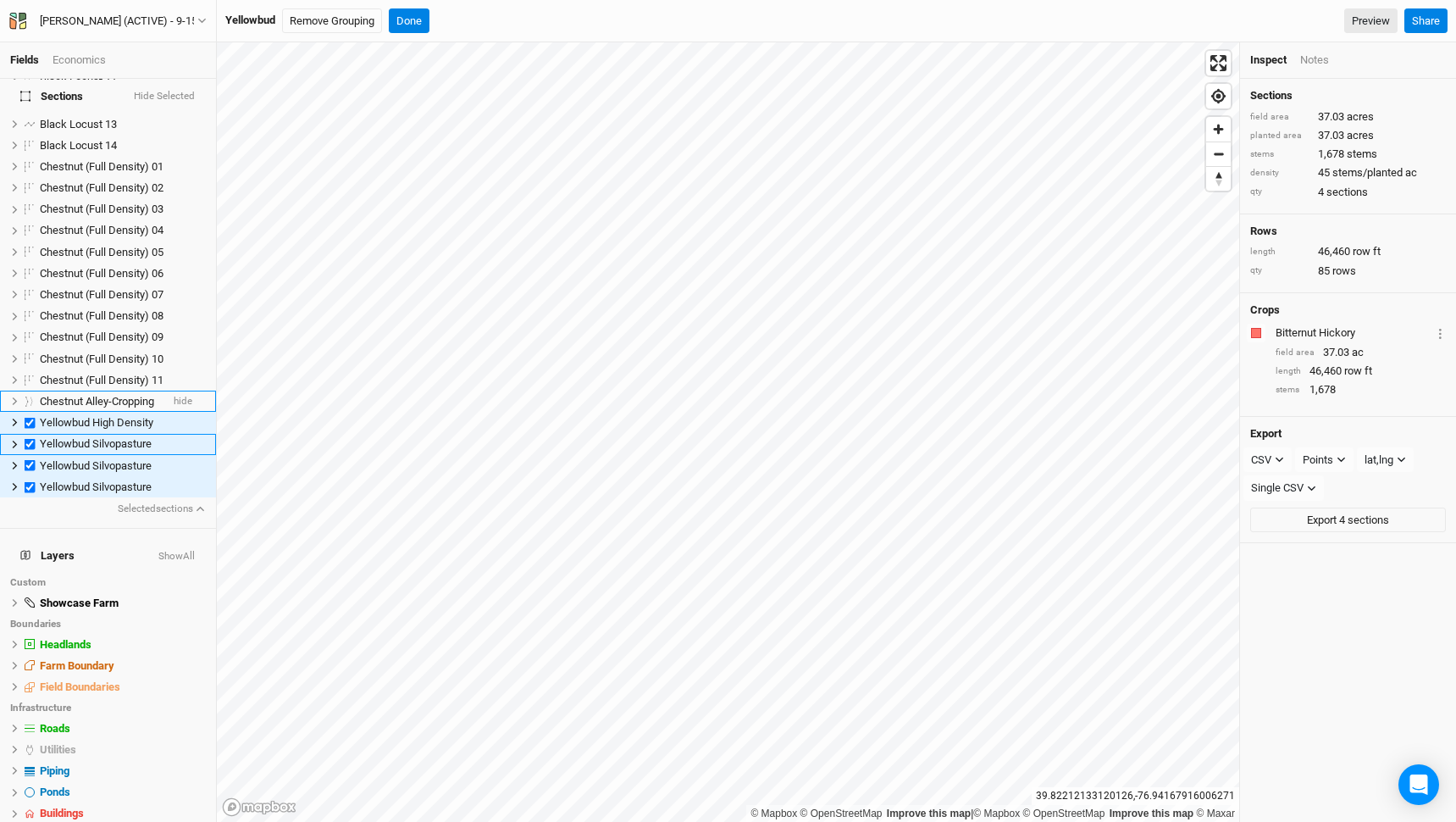
scroll to position [398, 0]
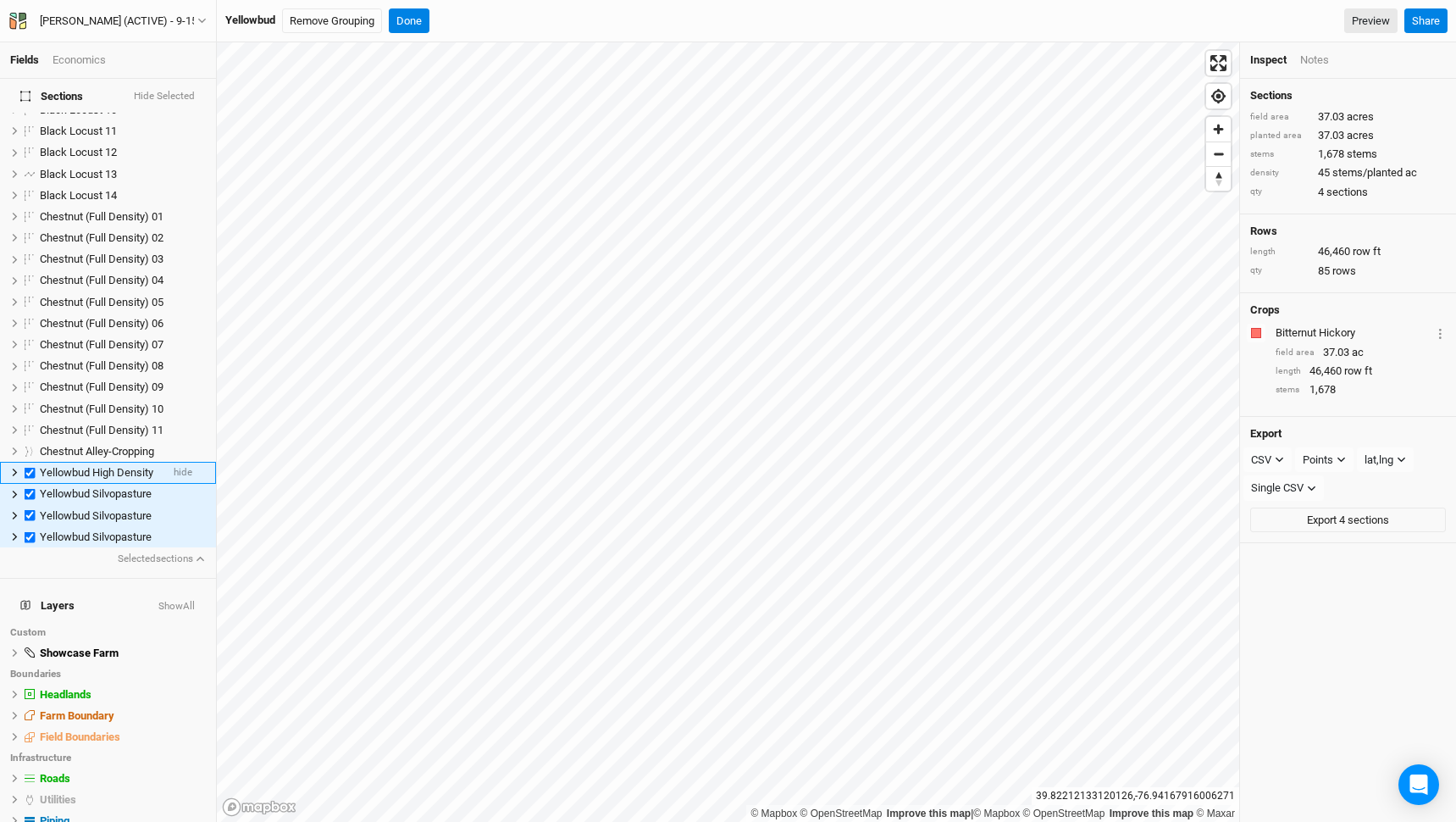
click at [104, 467] on span "Yellowbud High Density" at bounding box center [96, 473] width 114 height 13
checkbox input "false"
click at [104, 467] on span "Yellowbud High Density" at bounding box center [96, 473] width 114 height 13
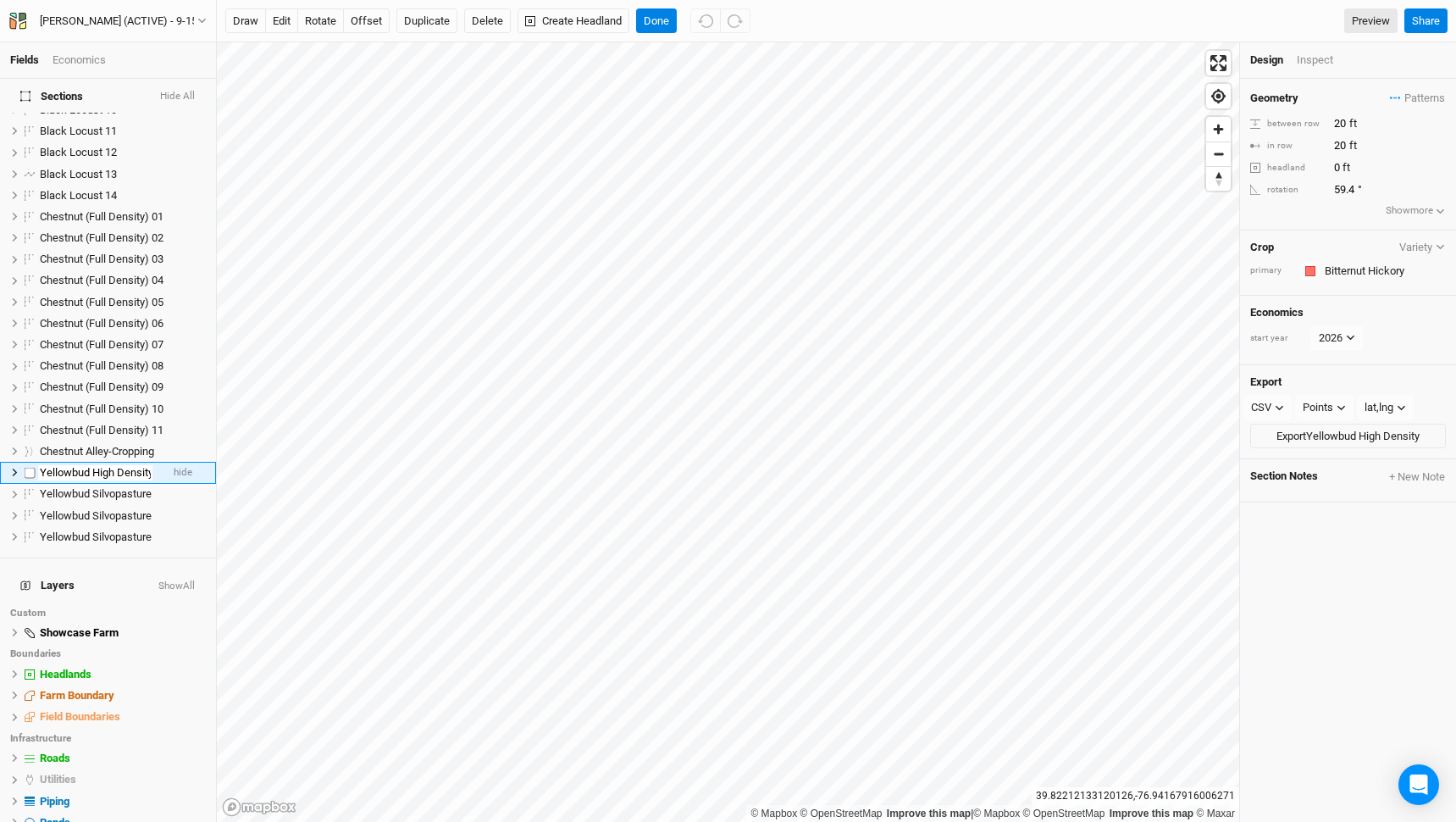
scroll to position [0, 4]
click at [103, 484] on li "Yellowbud Silvopasture hide" at bounding box center [107, 495] width 216 height 21
click at [103, 505] on li "Yellowbud Silvopasture hide" at bounding box center [107, 516] width 216 height 21
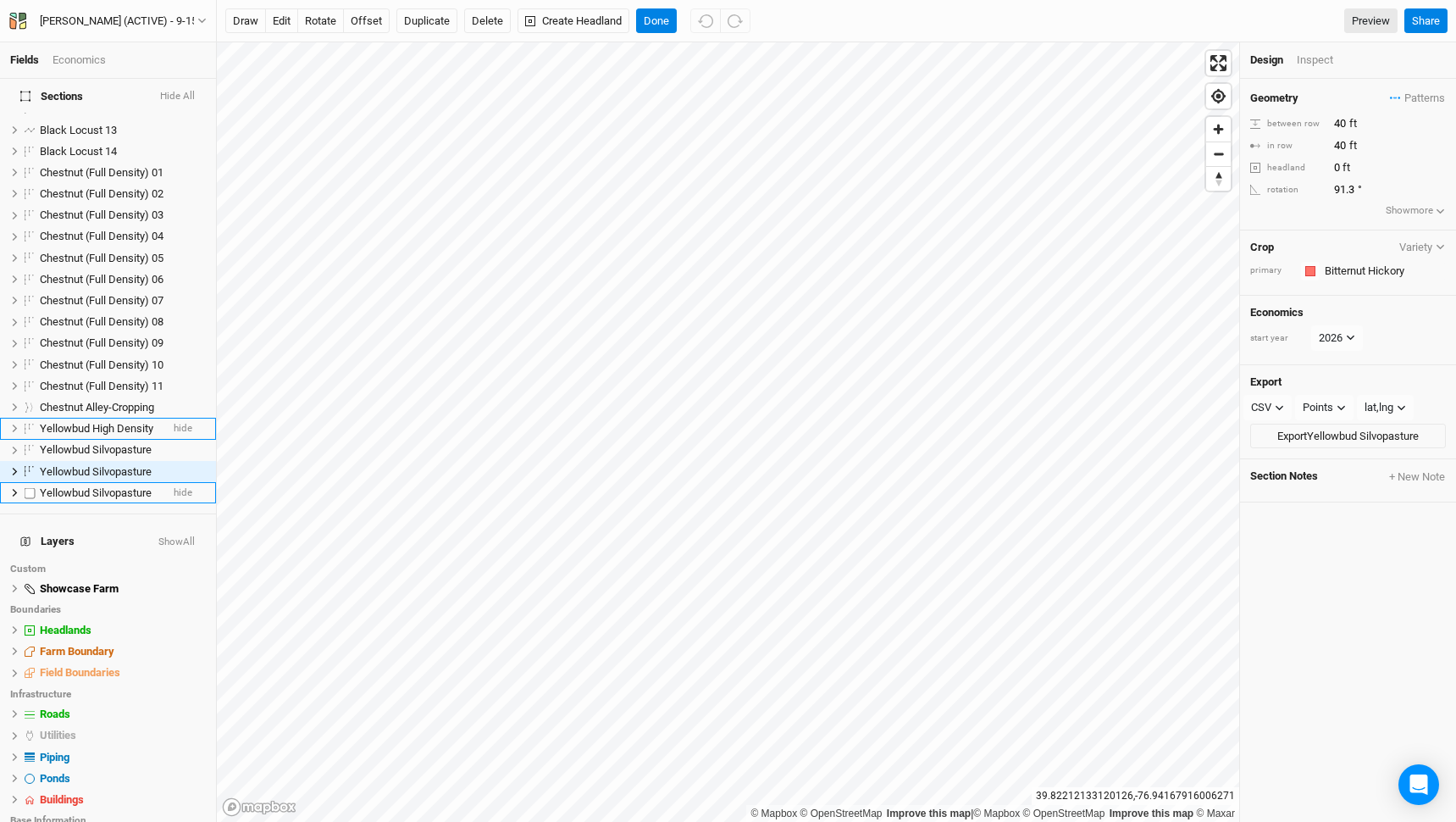
click at [103, 483] on li "Yellowbud Silvopasture hide" at bounding box center [107, 493] width 216 height 21
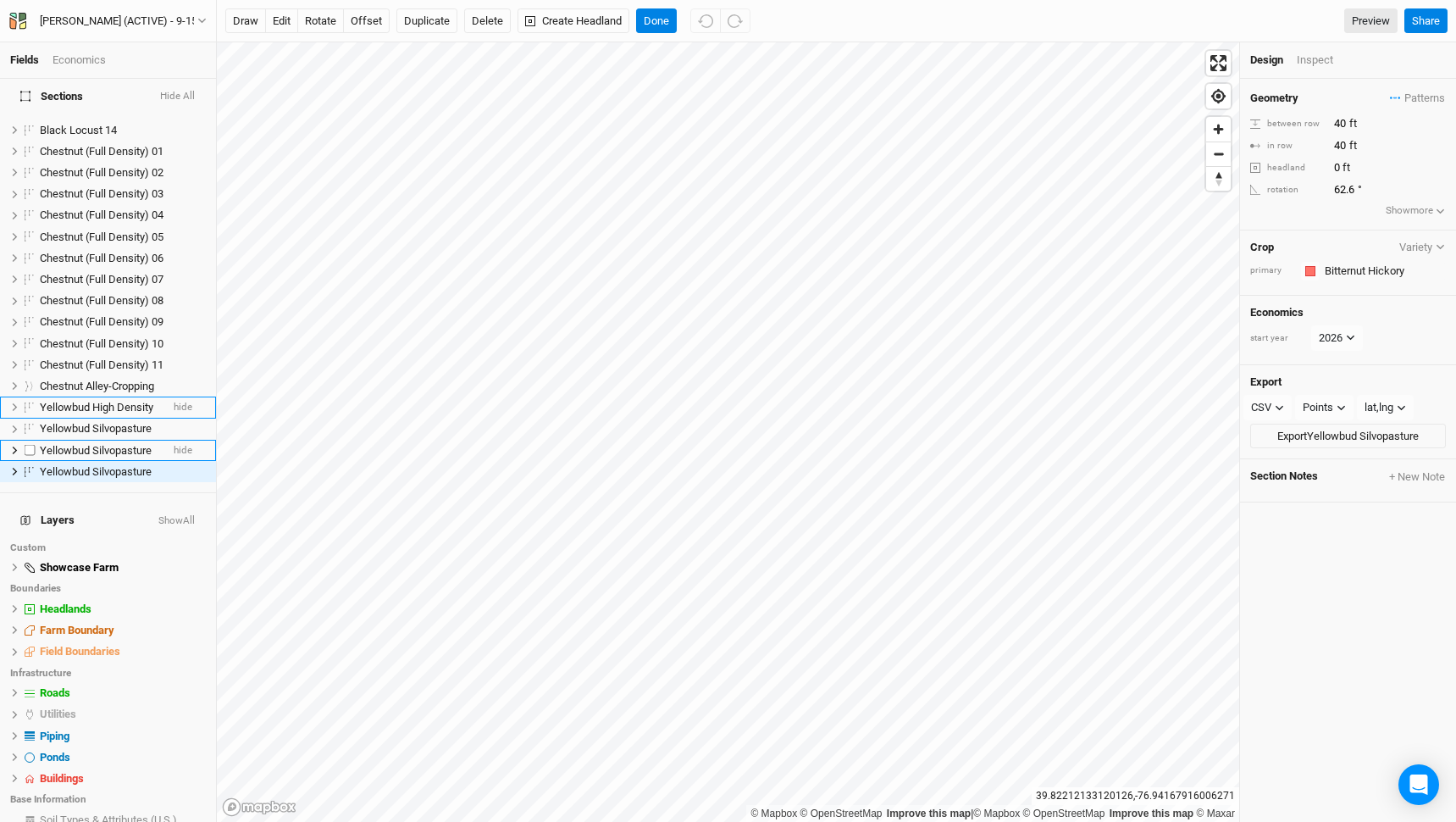
click at [102, 444] on span "Yellowbud Silvopasture" at bounding box center [95, 450] width 112 height 13
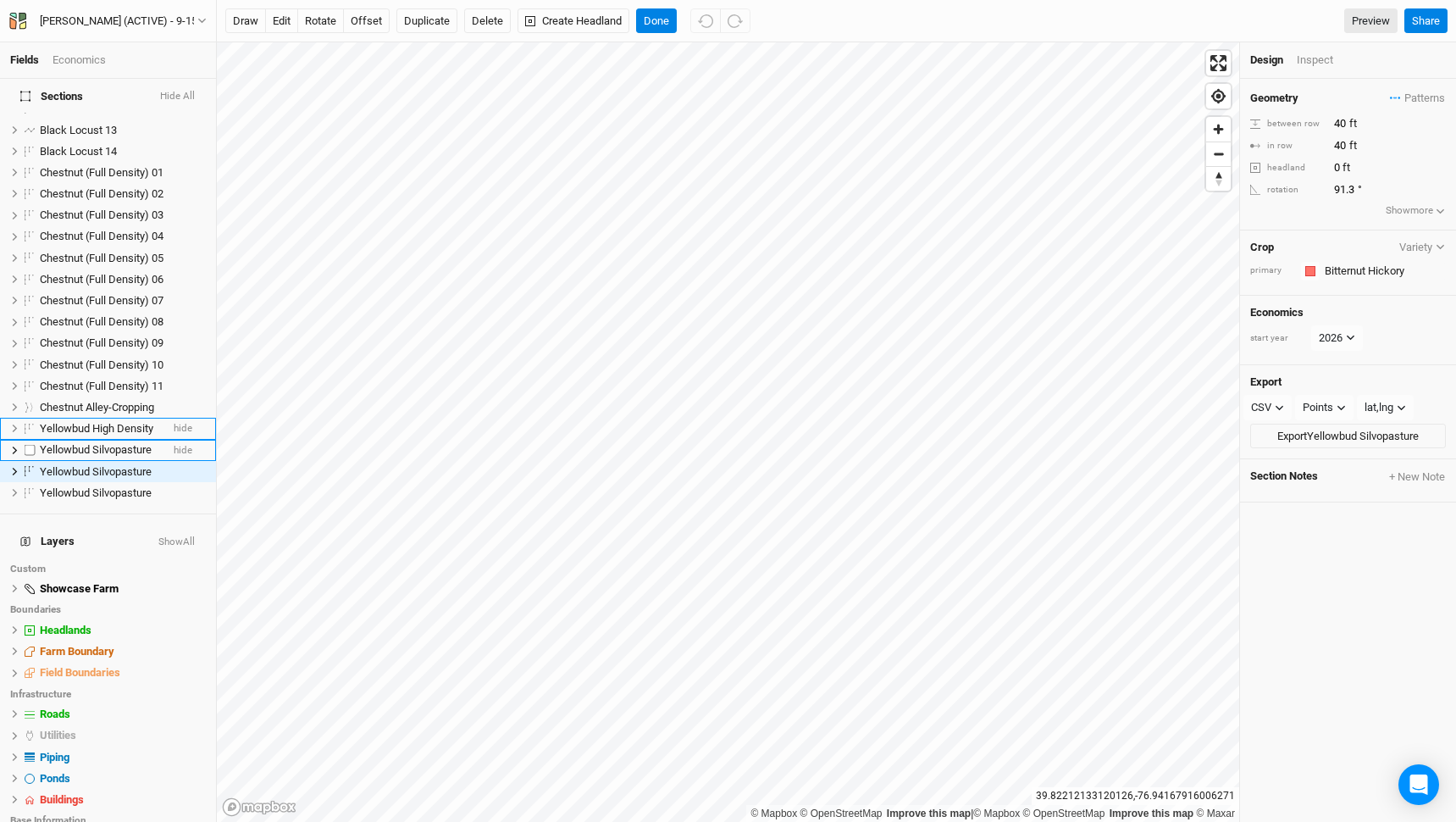
click at [102, 443] on span "Yellowbud Silvopasture" at bounding box center [95, 450] width 112 height 13
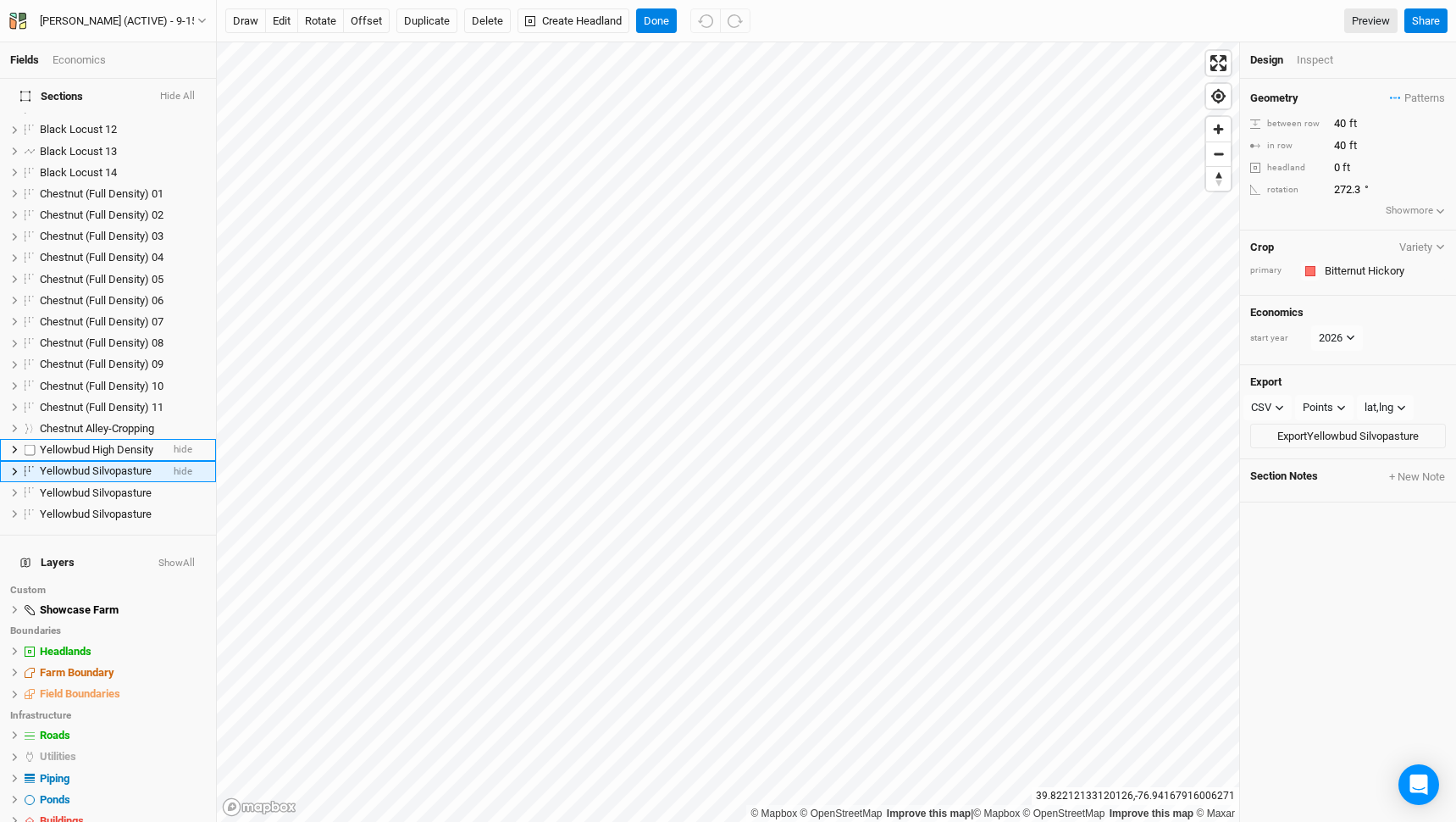
click at [102, 443] on span "Yellowbud High Density" at bounding box center [96, 450] width 114 height 13
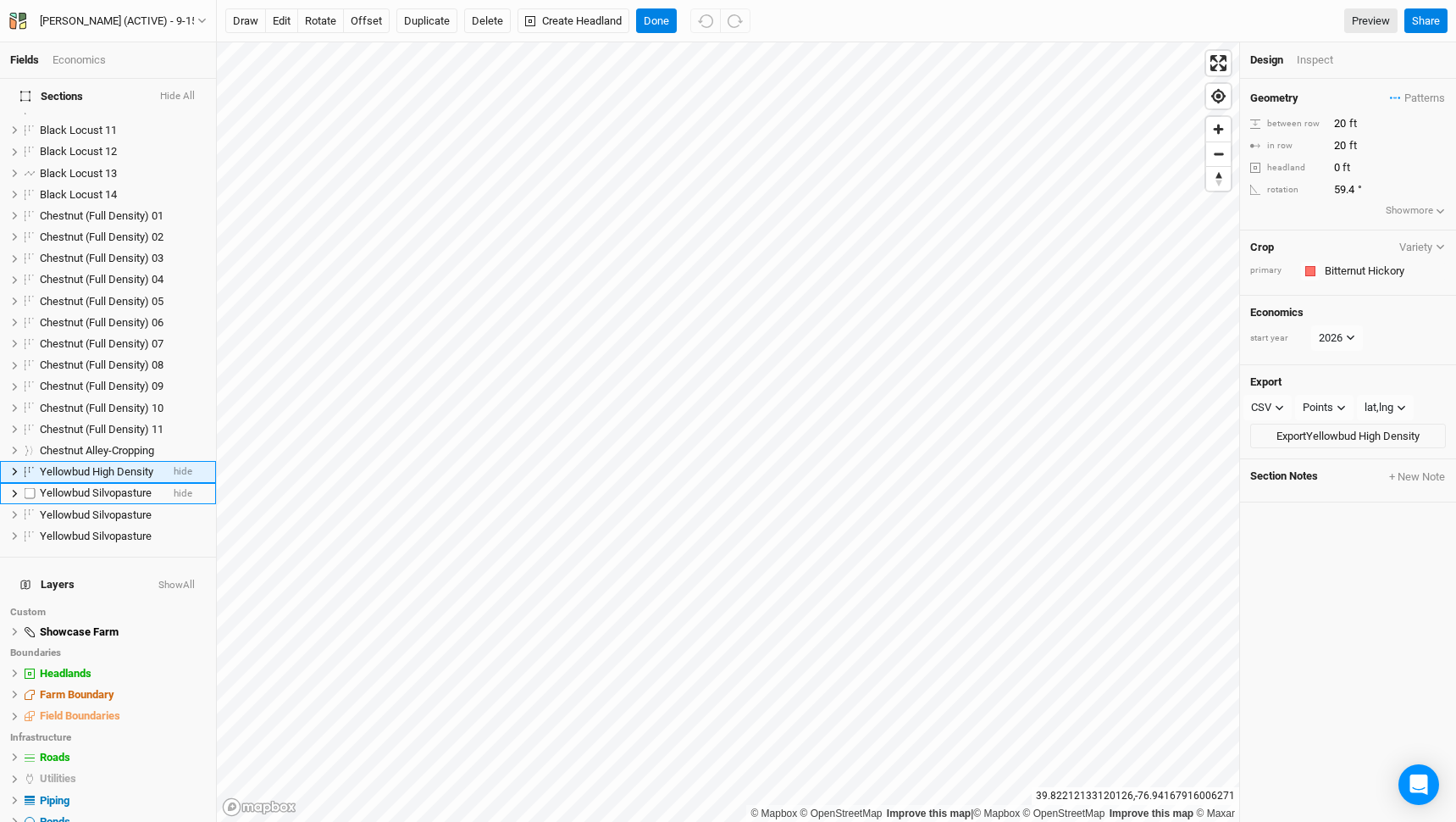
click at [119, 486] on span "Yellowbud Silvopasture" at bounding box center [95, 492] width 112 height 13
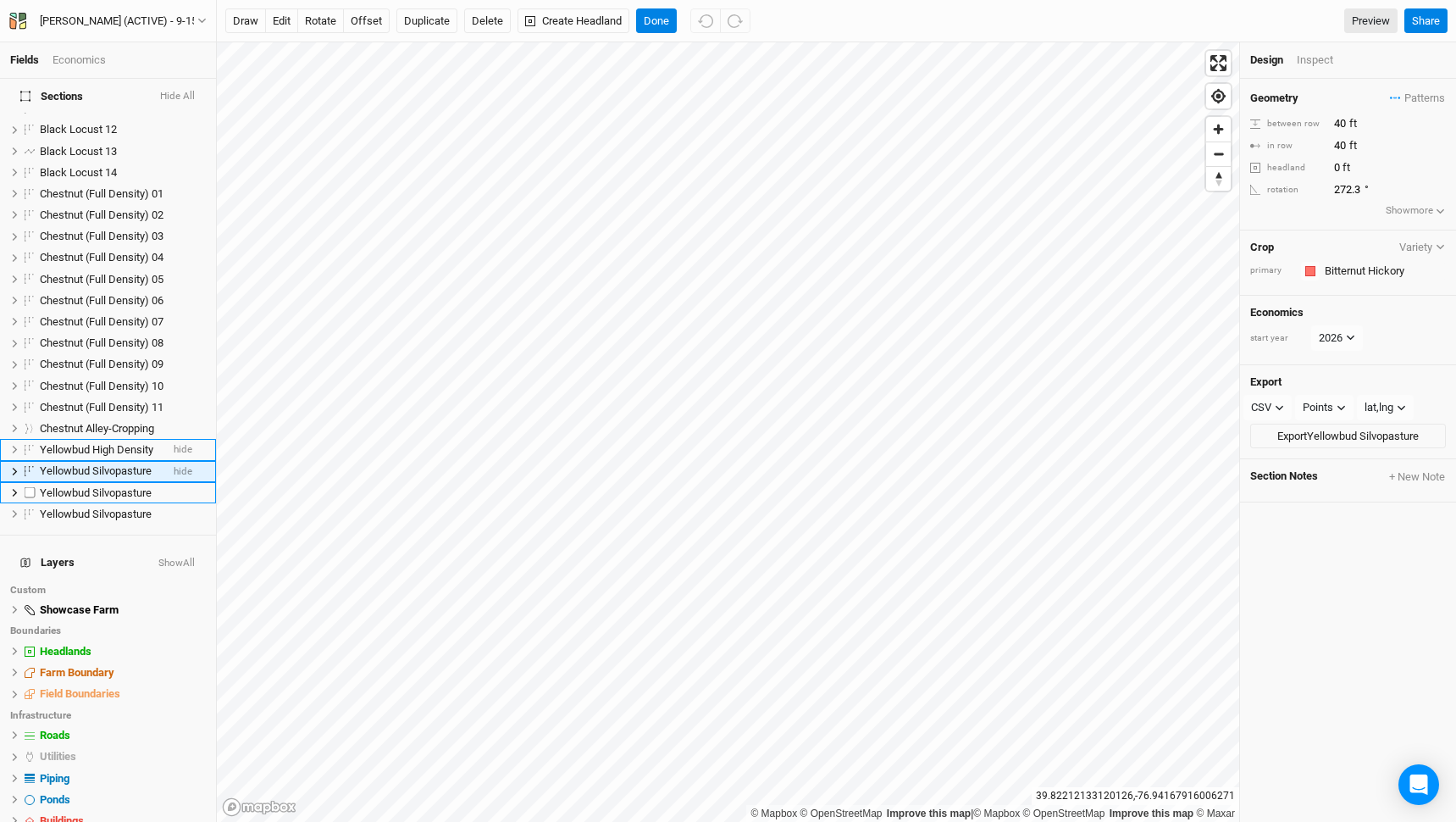
click at [104, 465] on span "Yellowbud Silvopasture" at bounding box center [95, 471] width 112 height 13
click at [104, 483] on li "Yellowbud Silvopasture hide" at bounding box center [107, 493] width 216 height 21
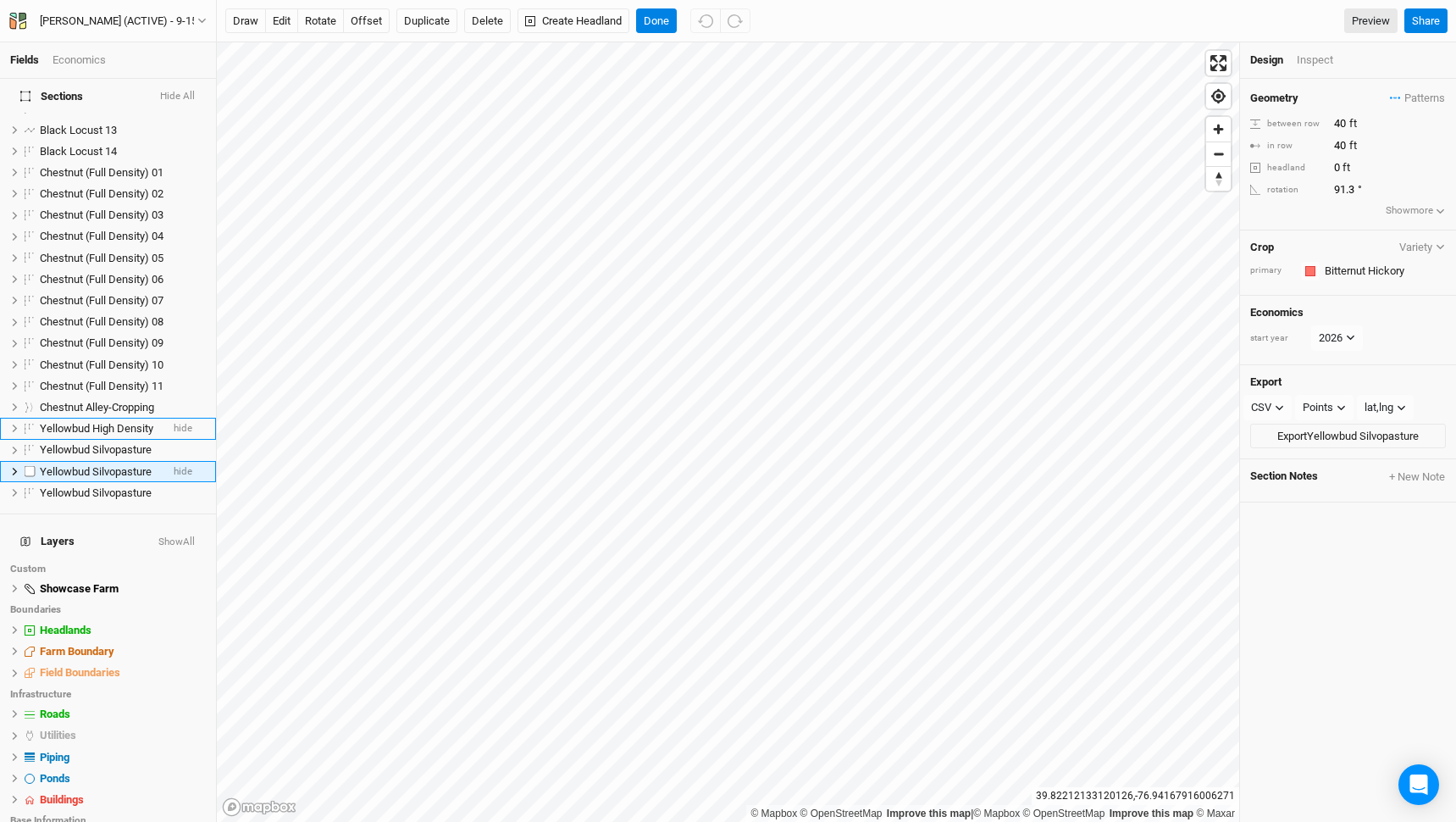
click at [104, 466] on span "Yellowbud Silvopasture" at bounding box center [95, 472] width 112 height 13
click at [118, 486] on span "Yellowbud Silvopasture" at bounding box center [95, 492] width 112 height 13
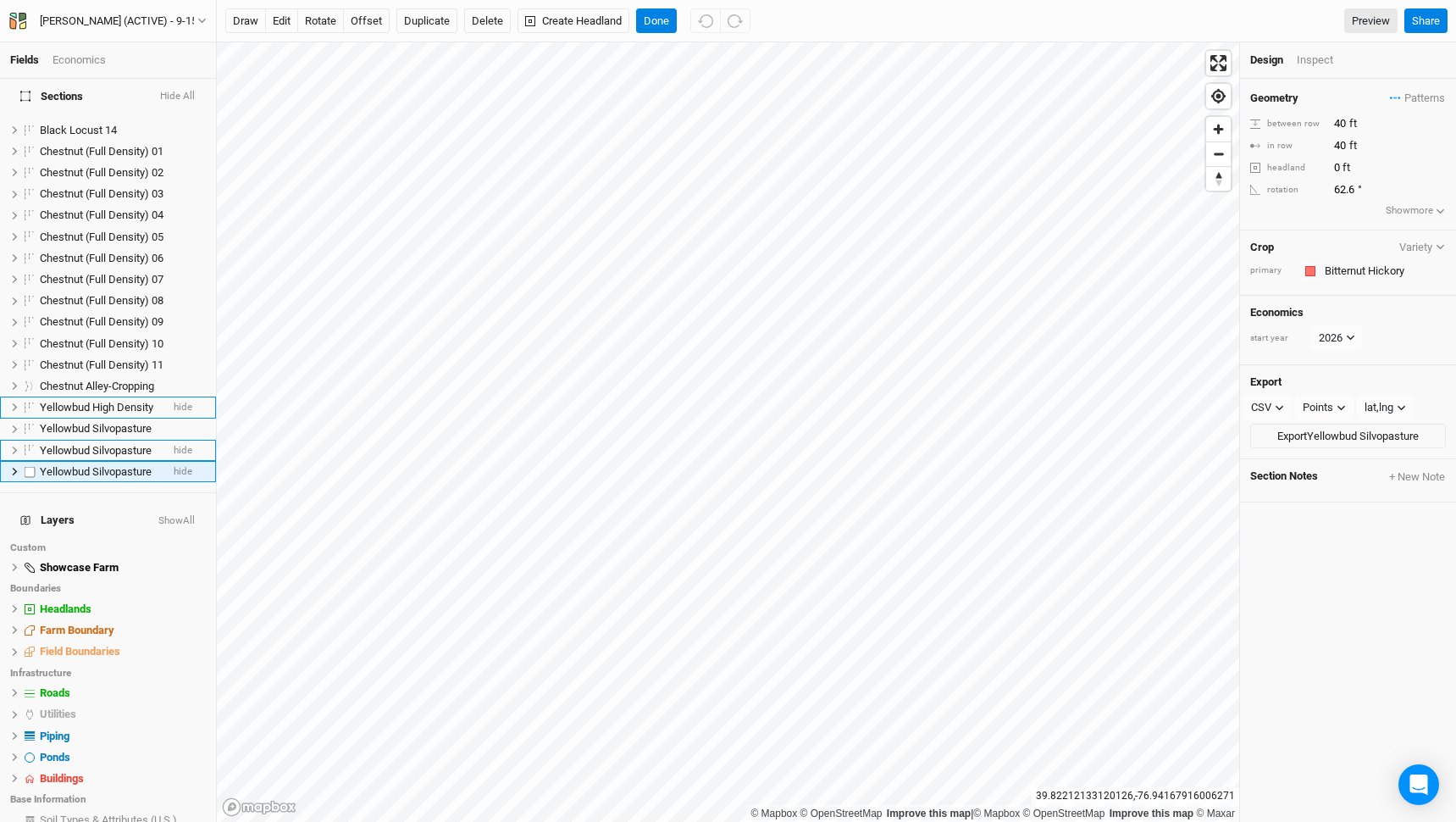
click at [113, 466] on span "Yellowbud Silvopasture" at bounding box center [95, 472] width 112 height 13
click at [123, 503] on h4 "Layers Show All" at bounding box center [107, 520] width 196 height 34
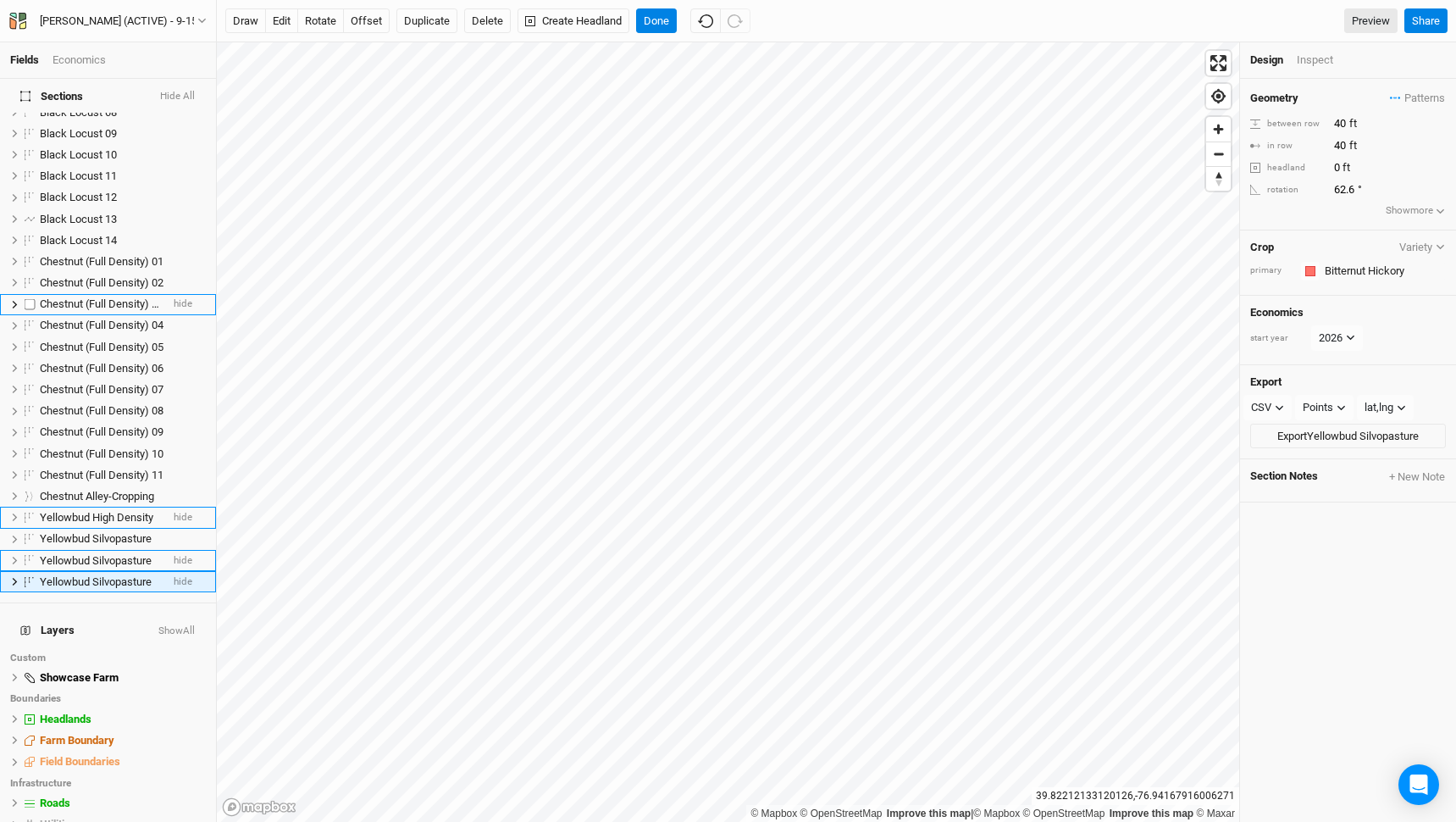
click at [111, 297] on span "Chestnut (Full Density) 03" at bounding box center [101, 304] width 123 height 13
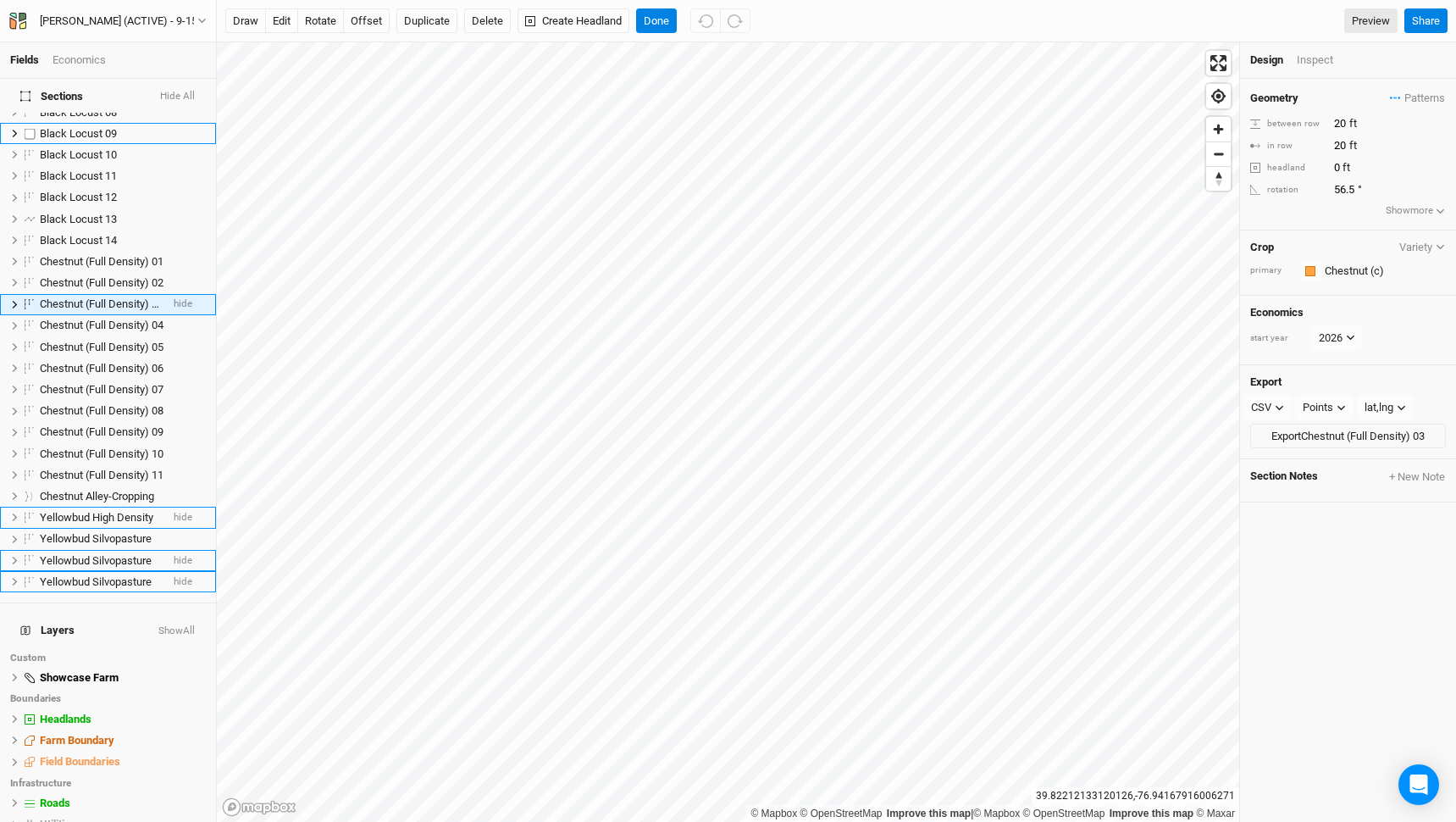
scroll to position [186, 0]
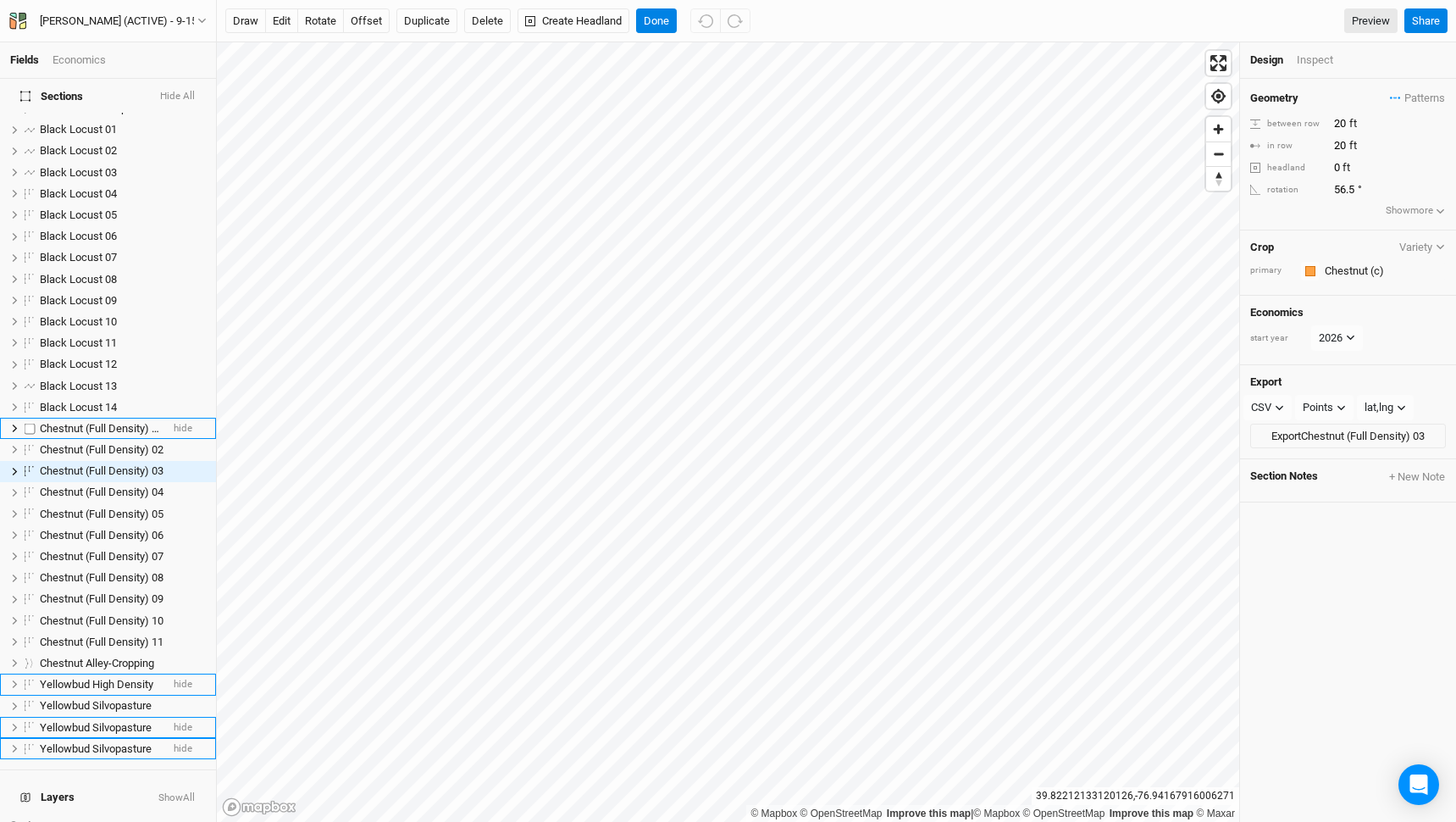
click at [99, 422] on span "Chestnut (Full Density) 01" at bounding box center [101, 428] width 123 height 13
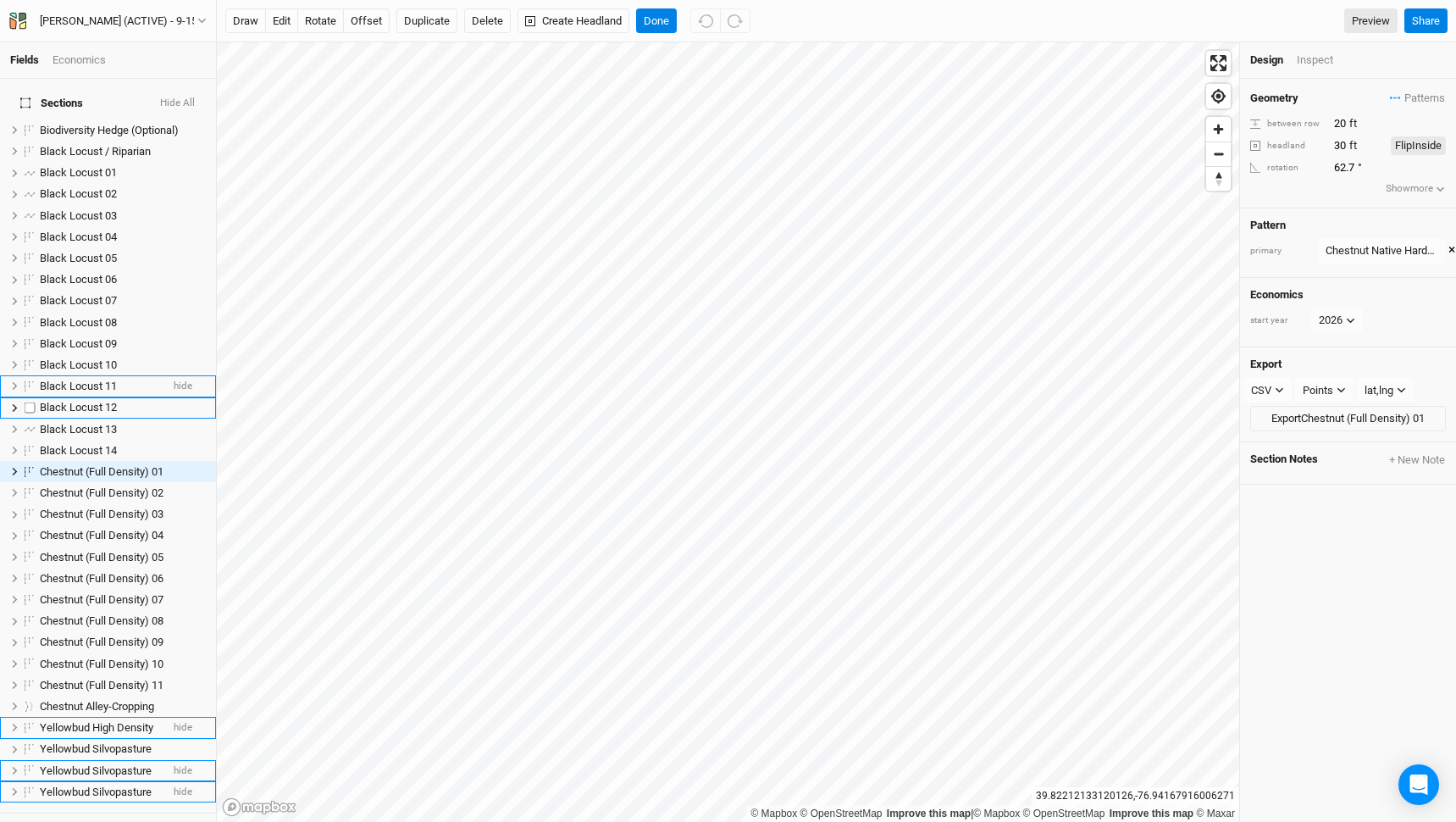
click at [91, 375] on li "Black Locust 11 hide" at bounding box center [107, 386] width 216 height 21
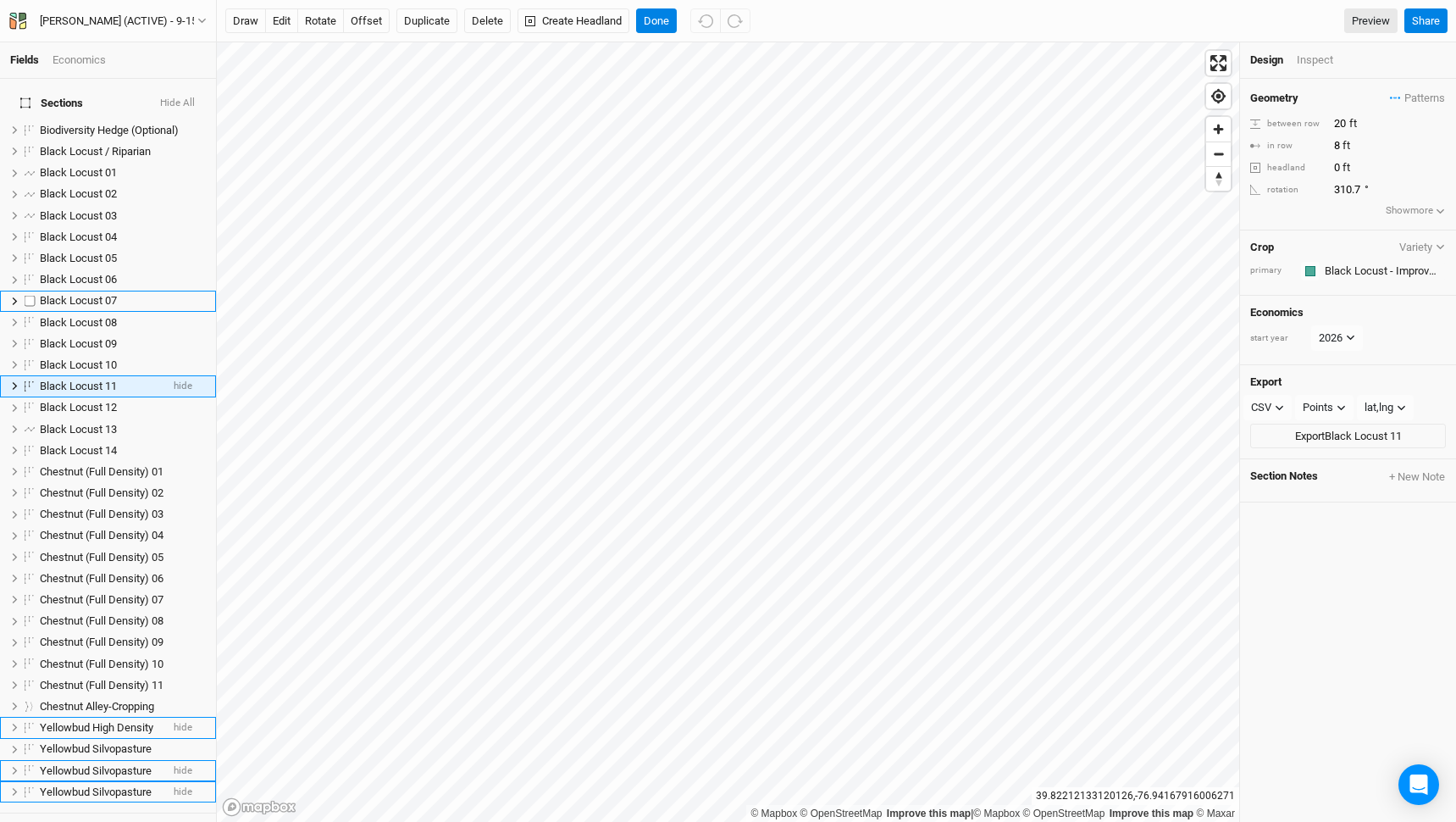
scroll to position [57, 0]
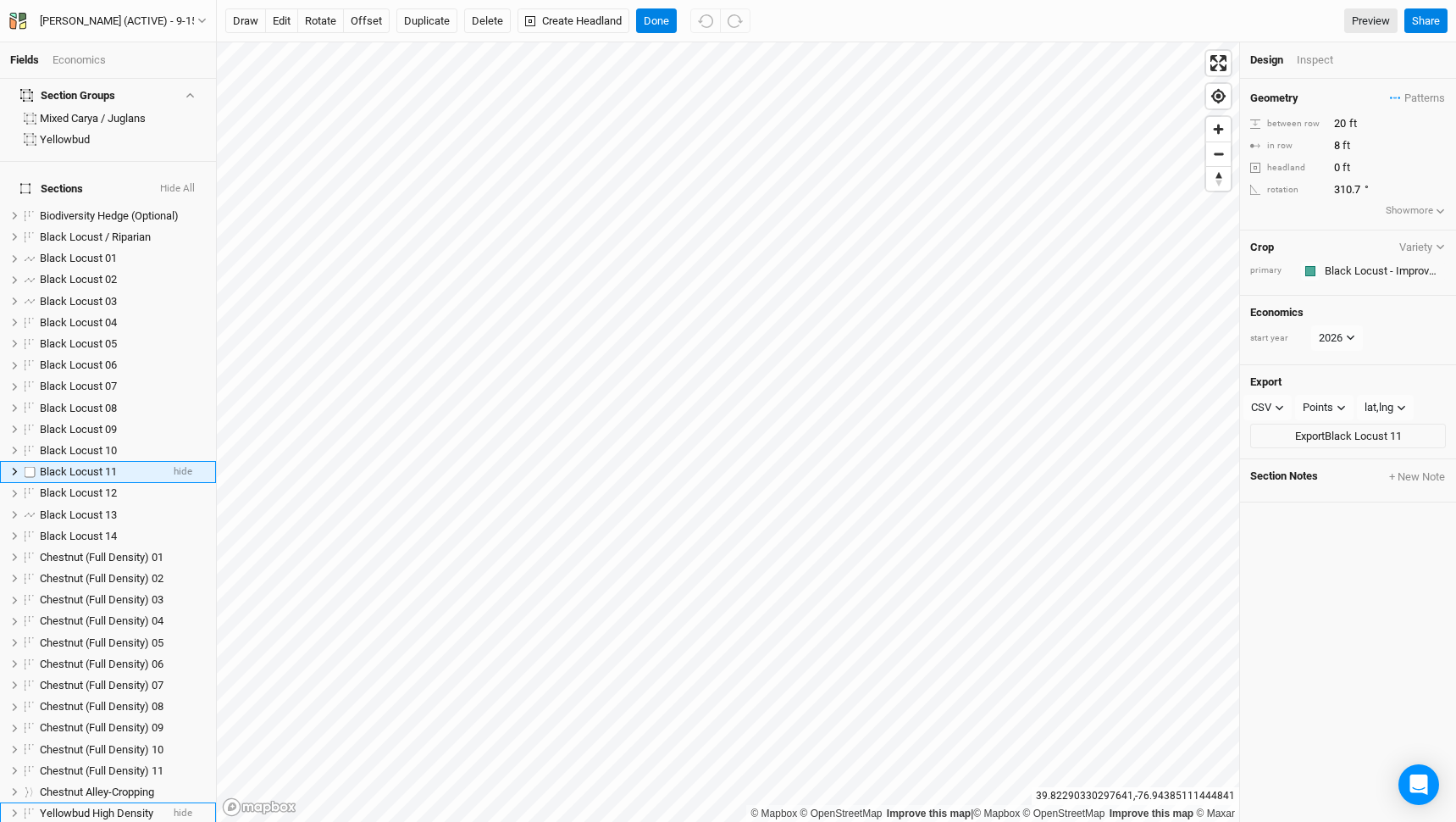
click at [92, 466] on span "Black Locust 11" at bounding box center [78, 472] width 77 height 13
click at [96, 486] on span "Black Locust 12" at bounding box center [78, 492] width 77 height 13
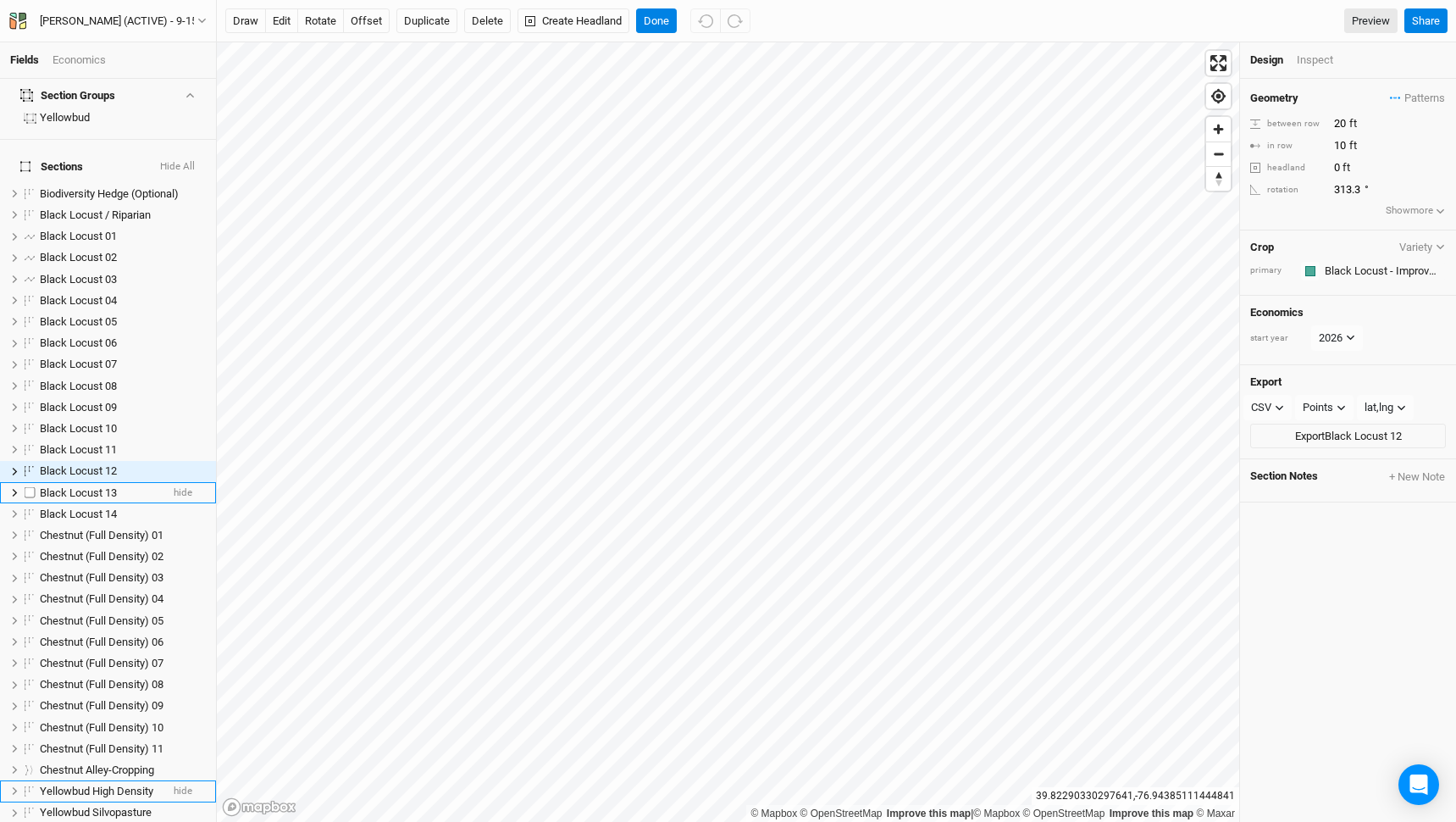
click at [98, 486] on span "Black Locust 13" at bounding box center [78, 492] width 77 height 13
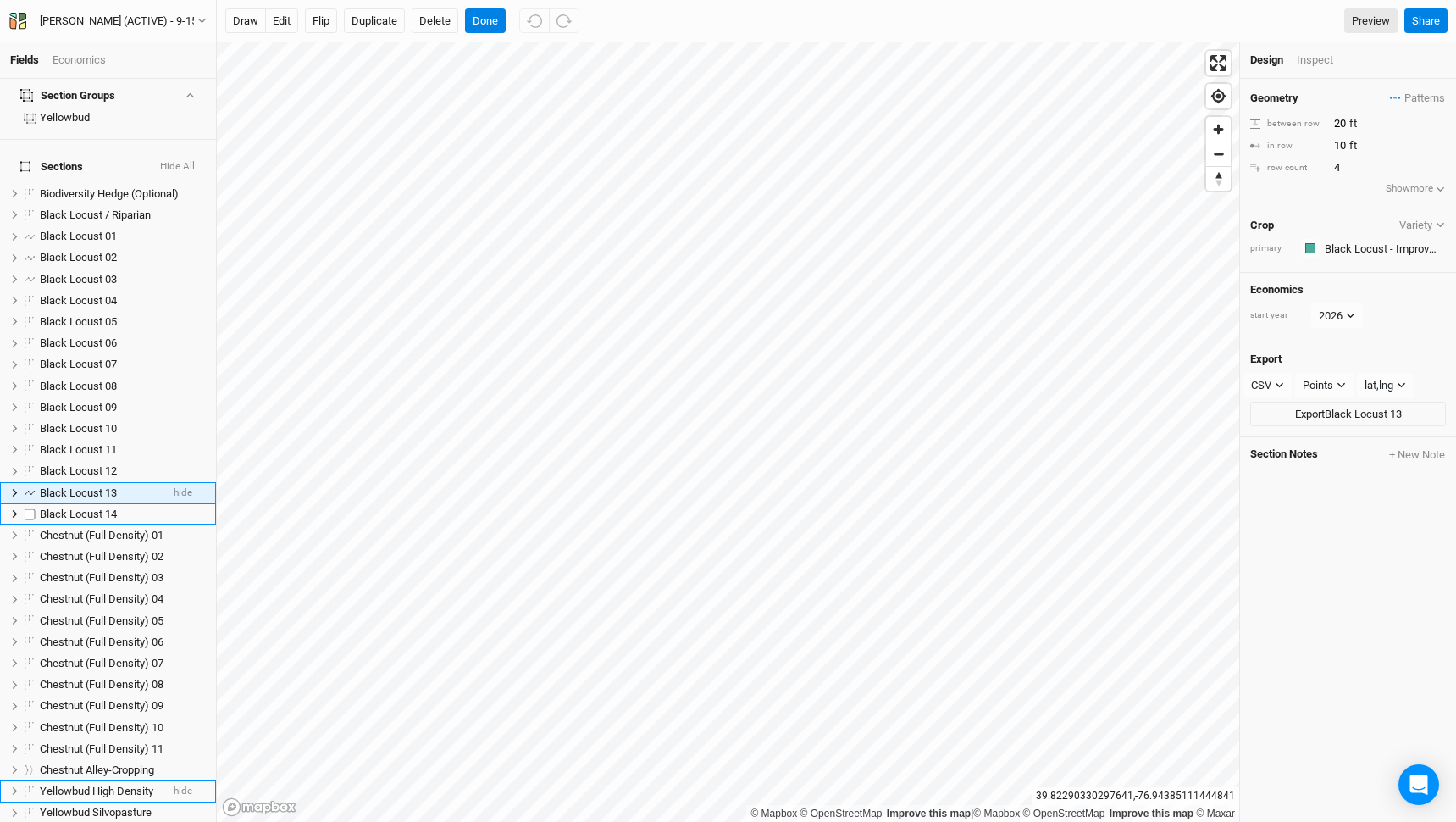
scroll to position [101, 0]
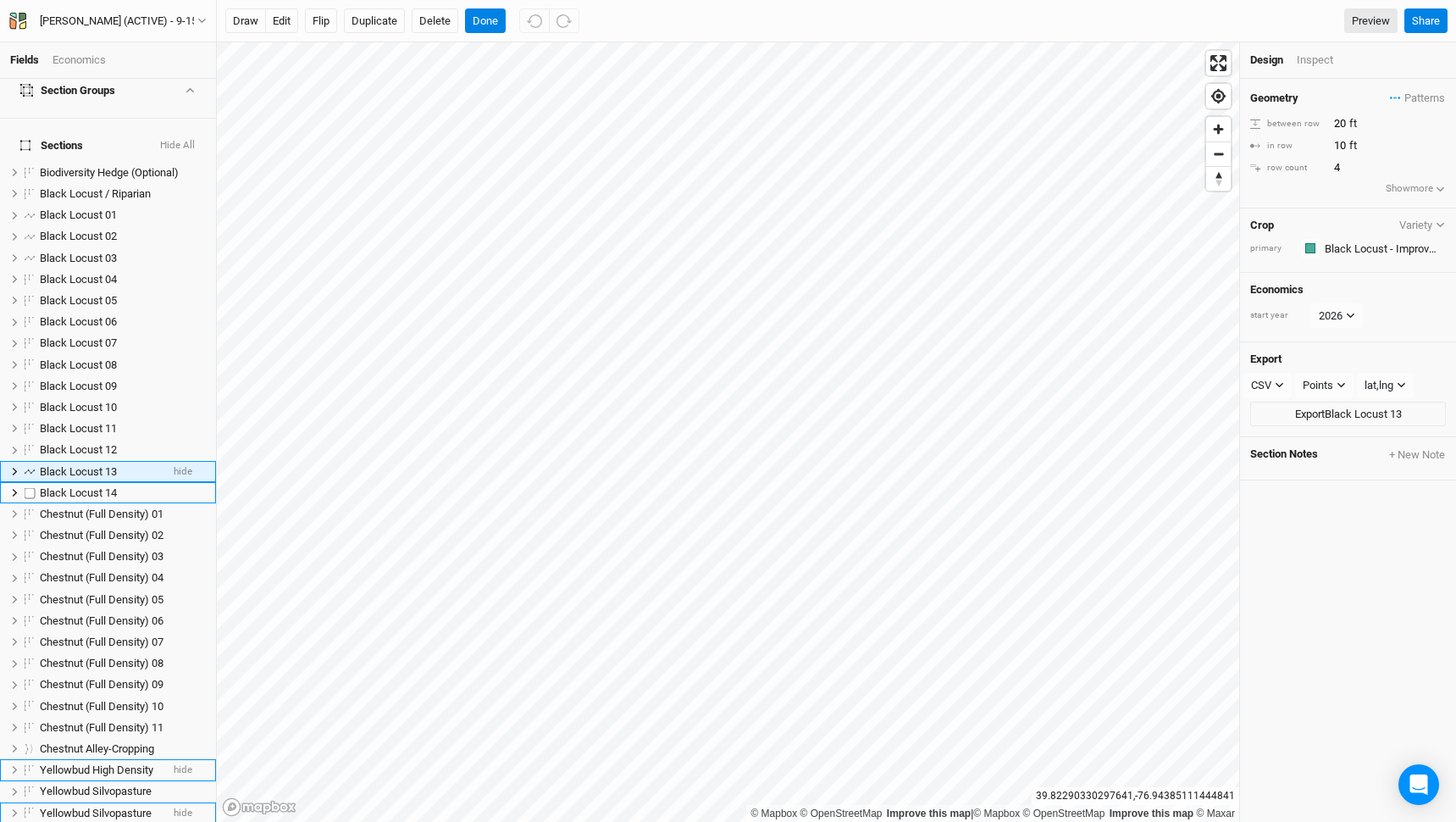
click at [98, 486] on span "Black Locust 14" at bounding box center [78, 492] width 77 height 13
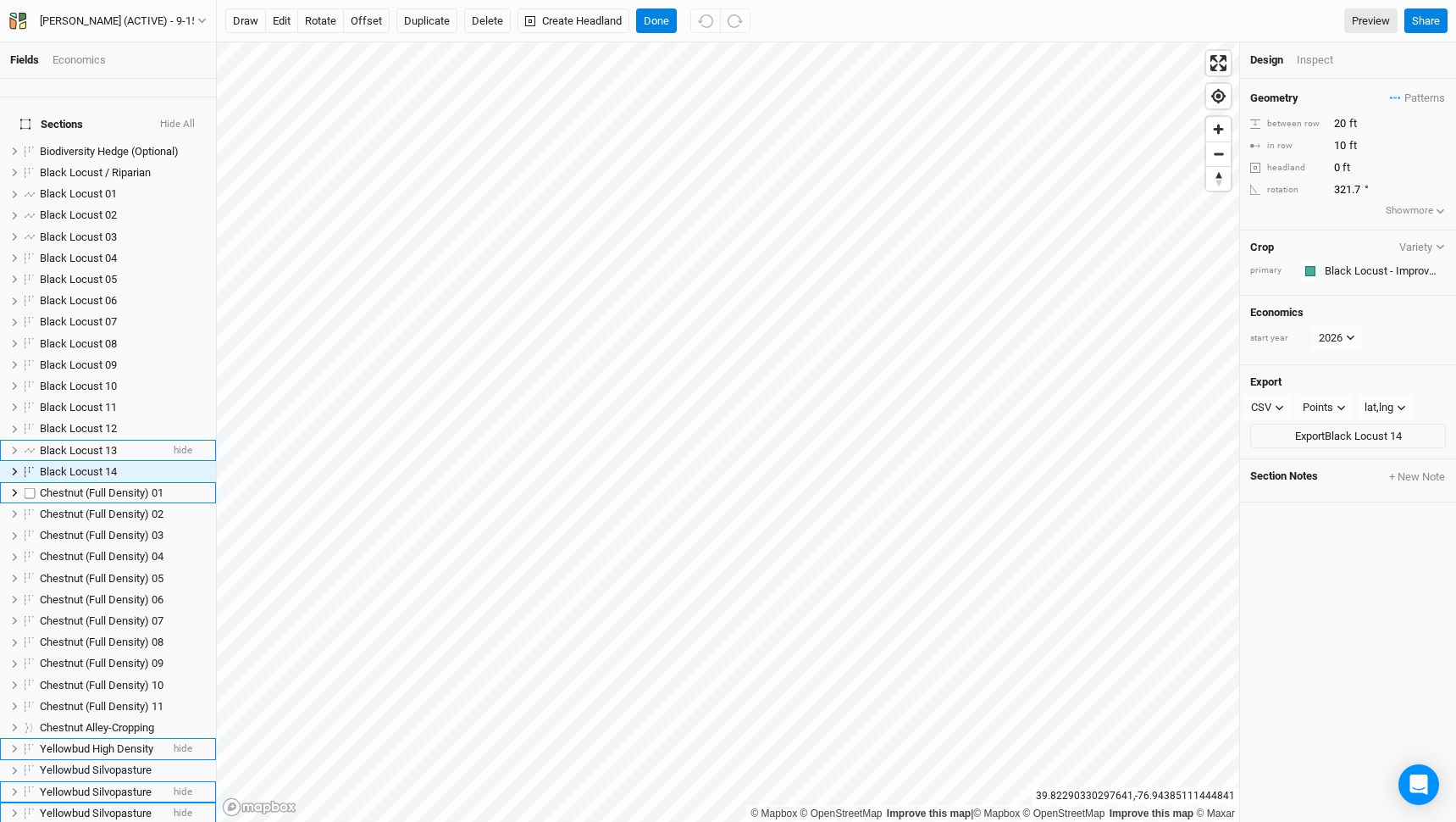
click at [98, 486] on span "Chestnut (Full Density) 01" at bounding box center [101, 492] width 123 height 13
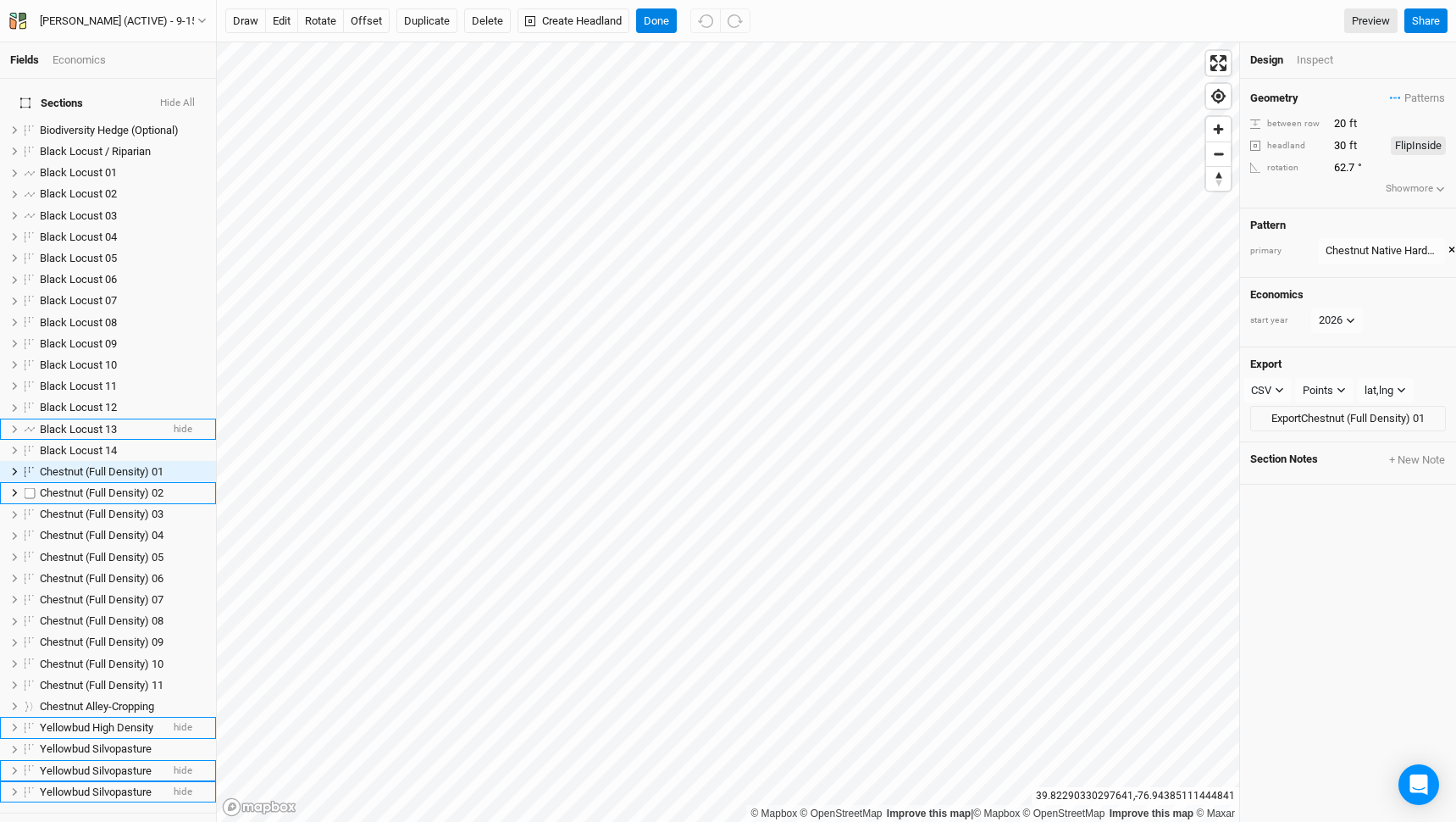
click at [98, 486] on span "Chestnut (Full Density) 02" at bounding box center [101, 492] width 123 height 13
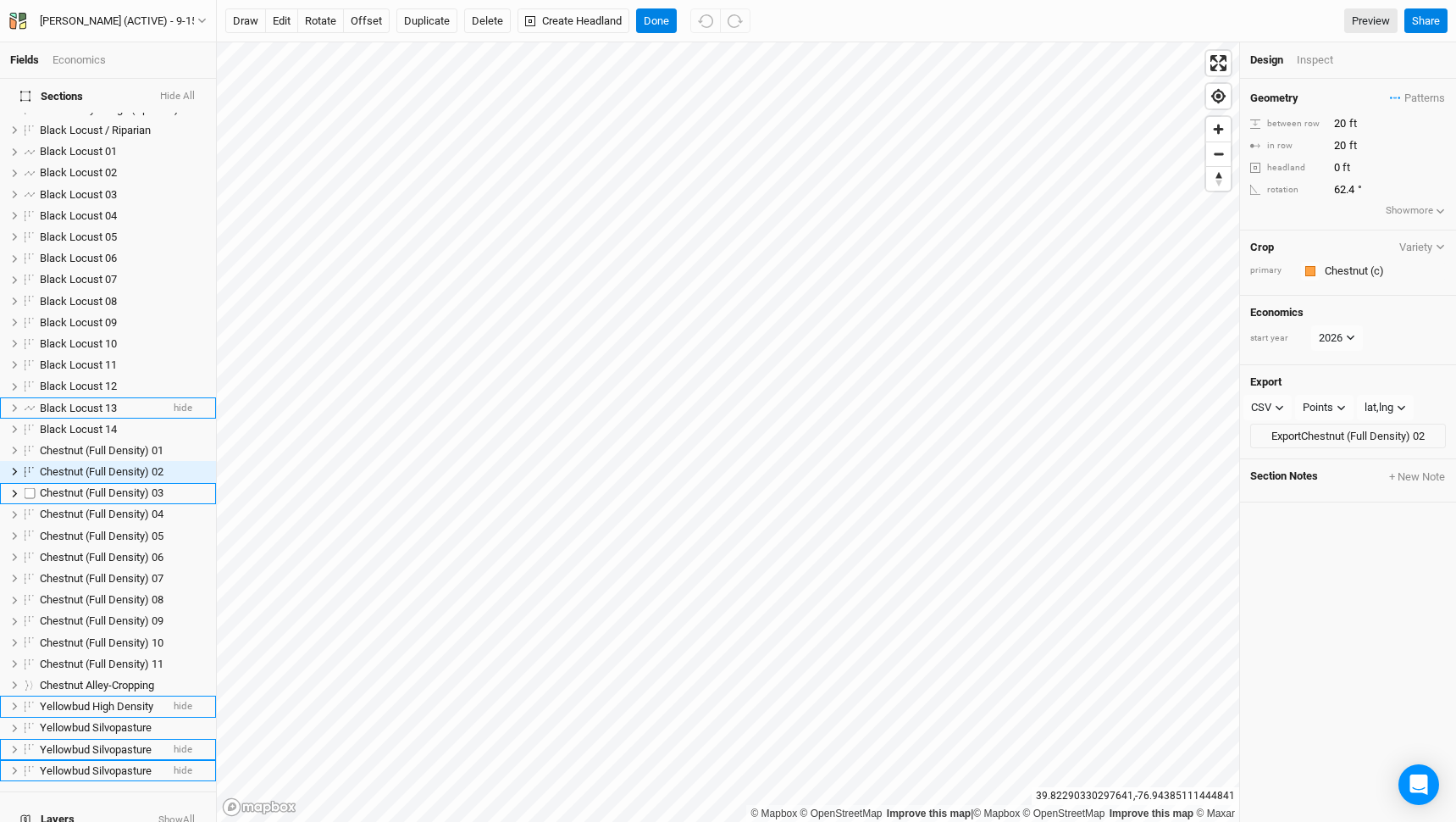
click at [98, 486] on span "Chestnut (Full Density) 03" at bounding box center [101, 492] width 123 height 13
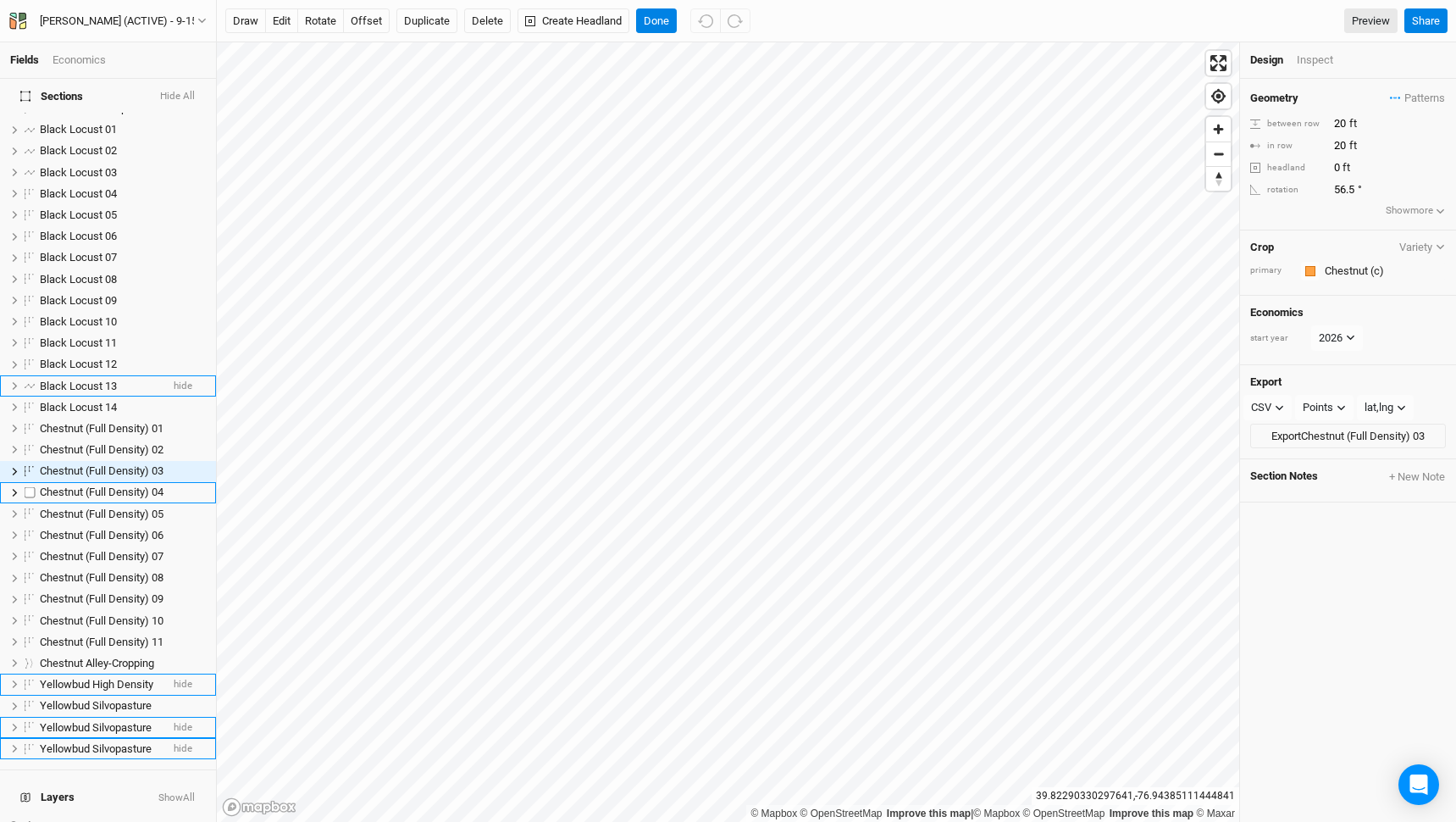
click at [98, 485] on span "Chestnut (Full Density) 04" at bounding box center [101, 492] width 123 height 13
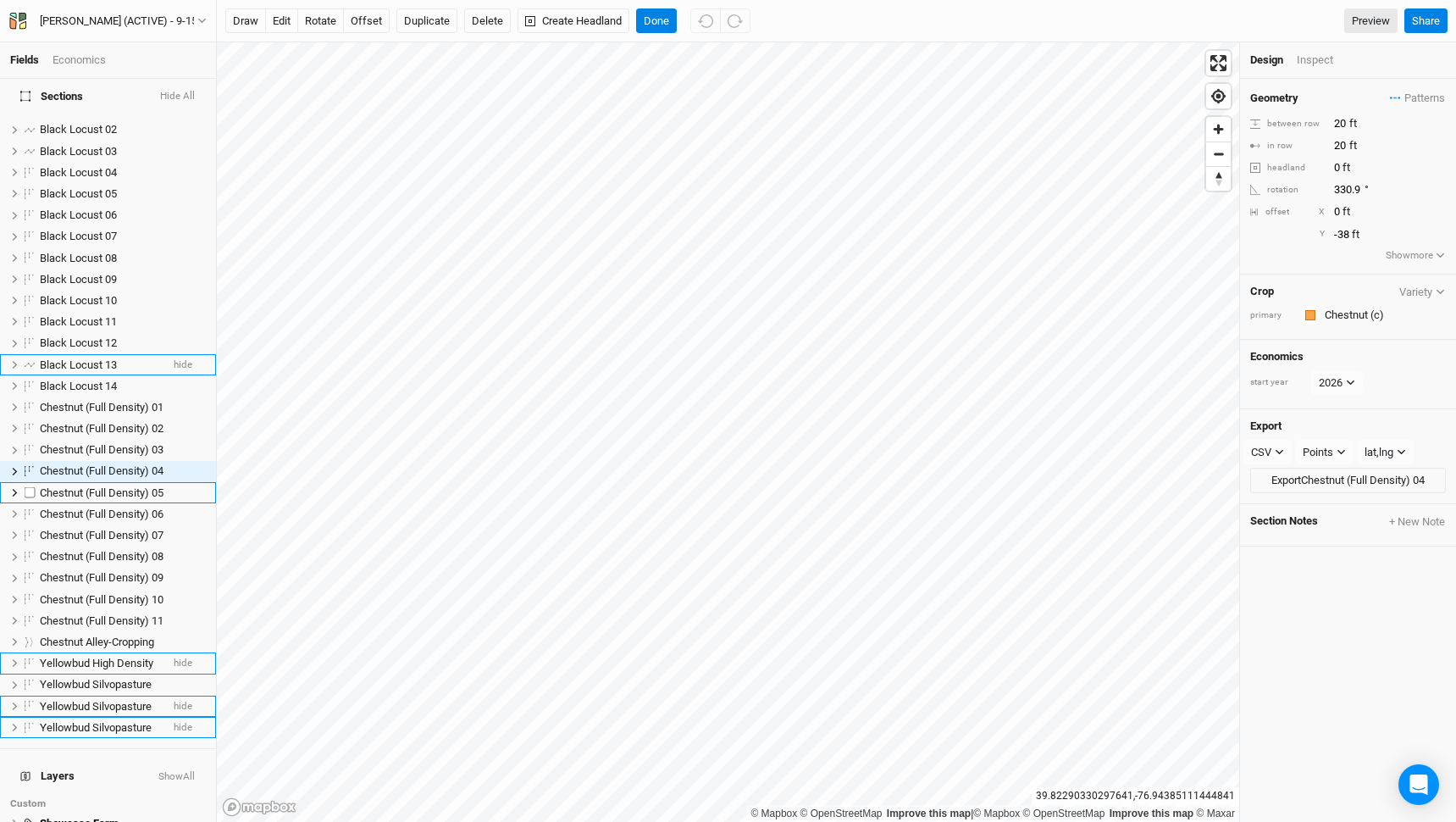
click at [98, 486] on span "Chestnut (Full Density) 05" at bounding box center [101, 492] width 123 height 13
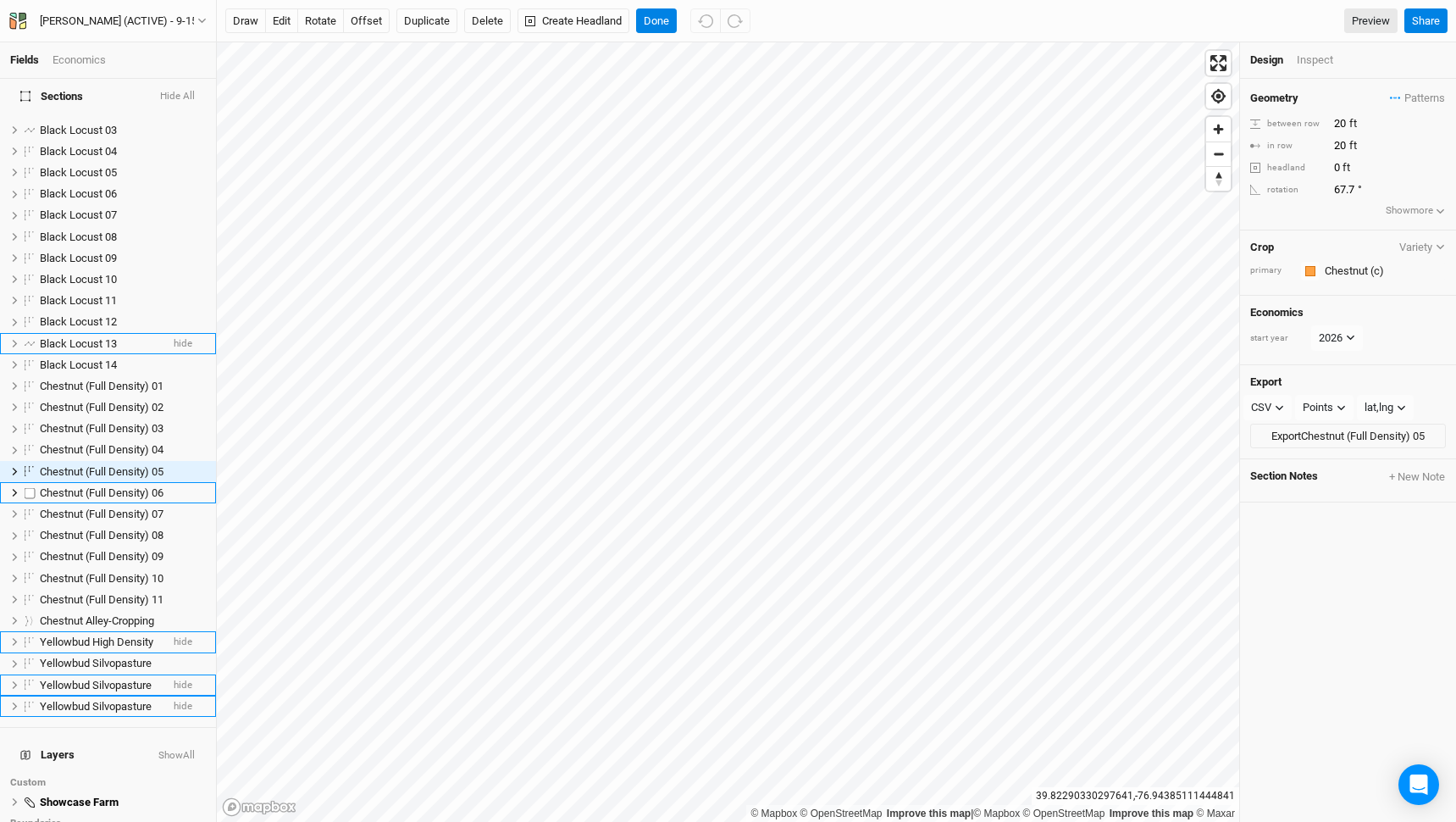
click at [98, 486] on span "Chestnut (Full Density) 06" at bounding box center [101, 492] width 123 height 13
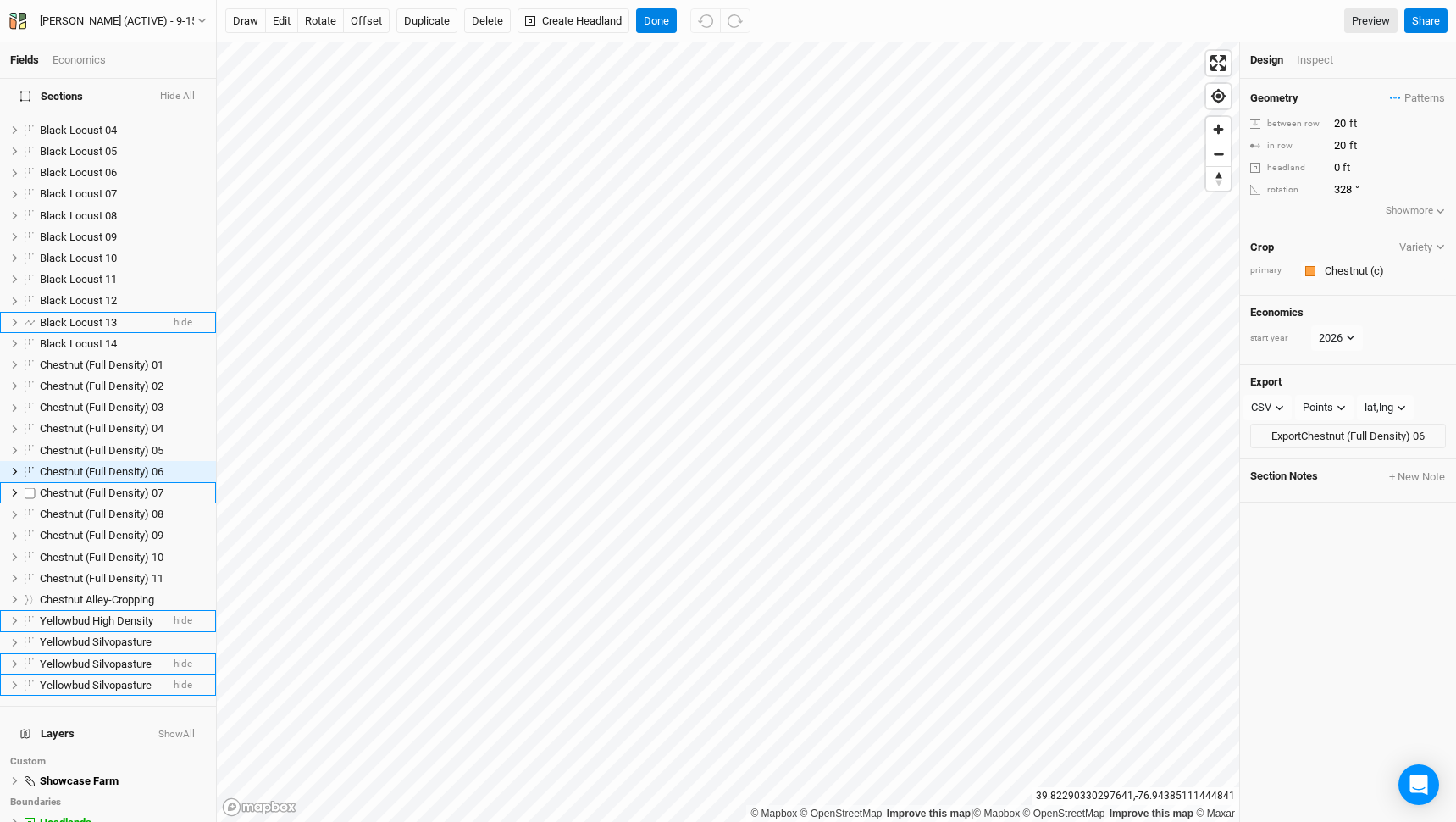
click at [98, 486] on span "Chestnut (Full Density) 07" at bounding box center [101, 492] width 123 height 13
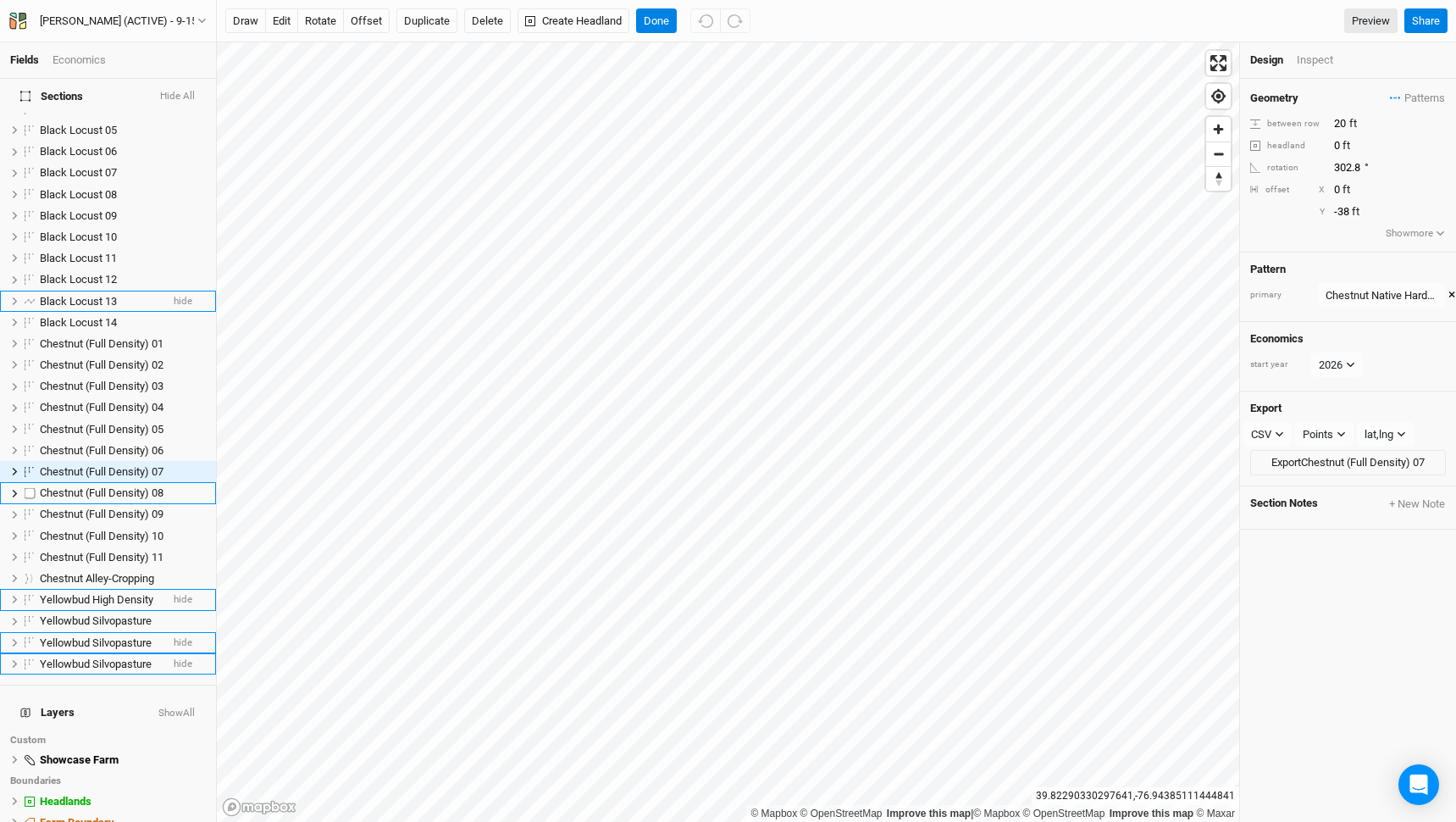
click at [98, 486] on span "Chestnut (Full Density) 08" at bounding box center [101, 492] width 123 height 13
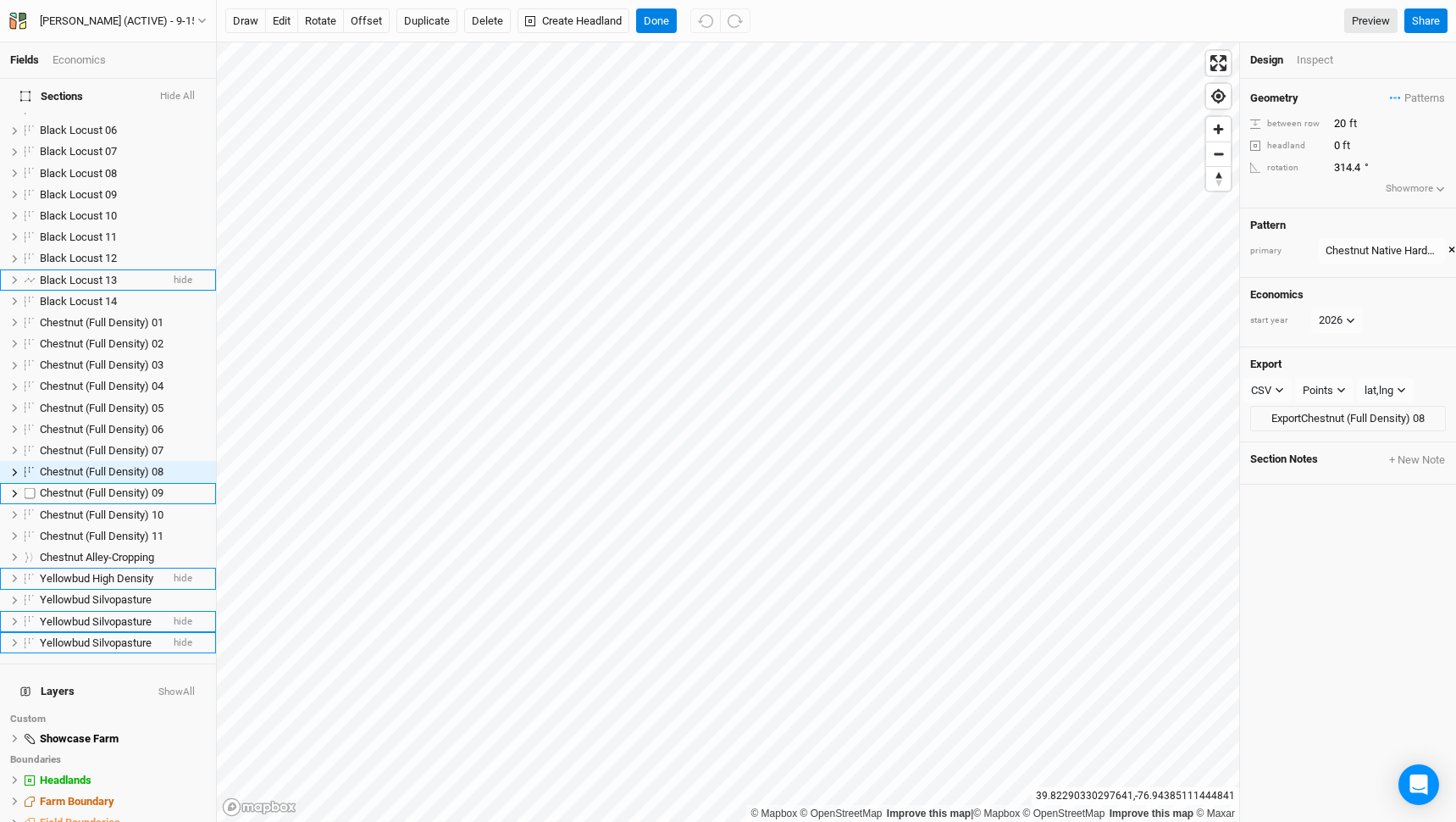
click at [98, 486] on span "Chestnut (Full Density) 09" at bounding box center [101, 492] width 123 height 13
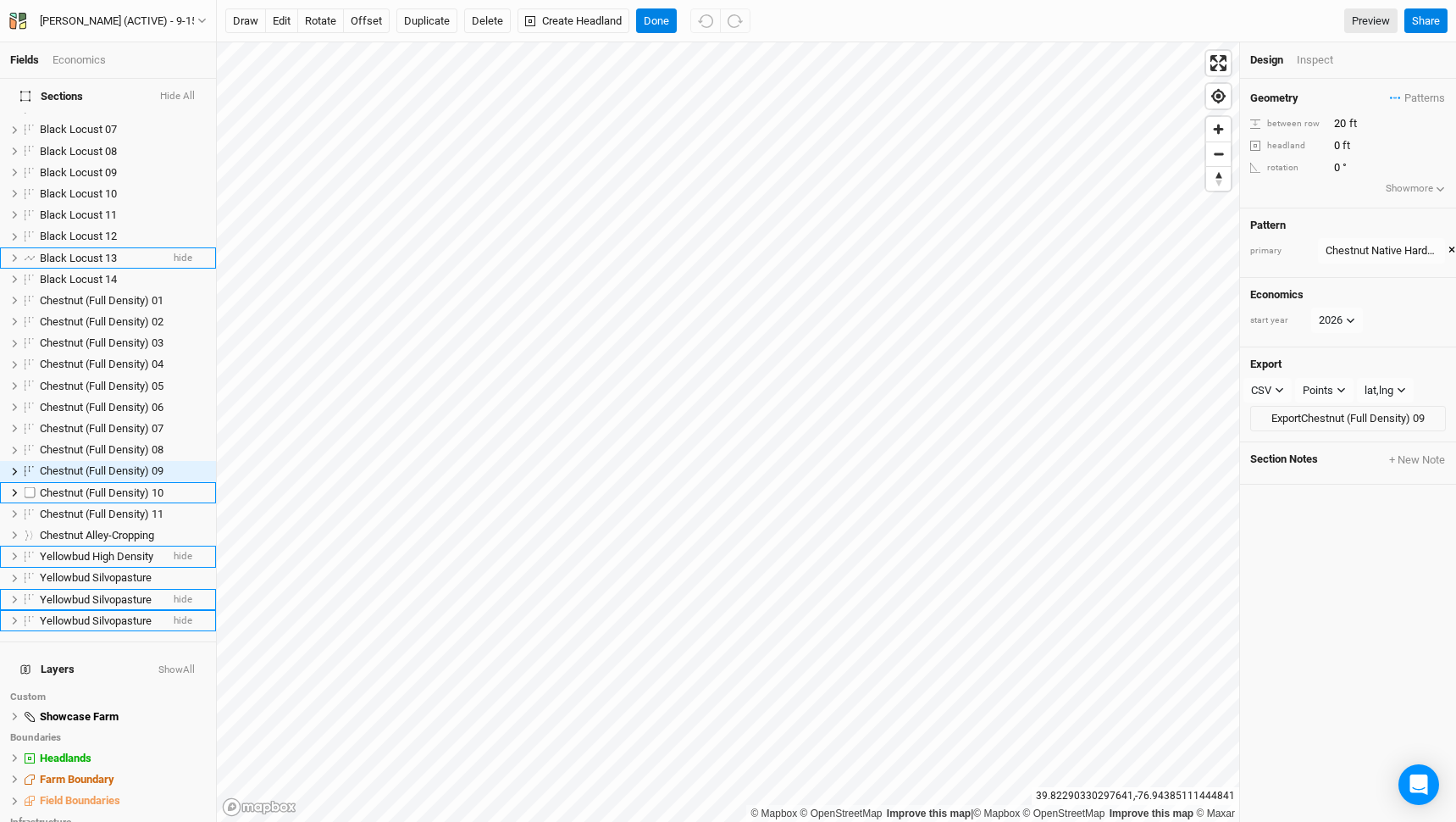
click at [98, 486] on span "Chestnut (Full Density) 10" at bounding box center [101, 492] width 123 height 13
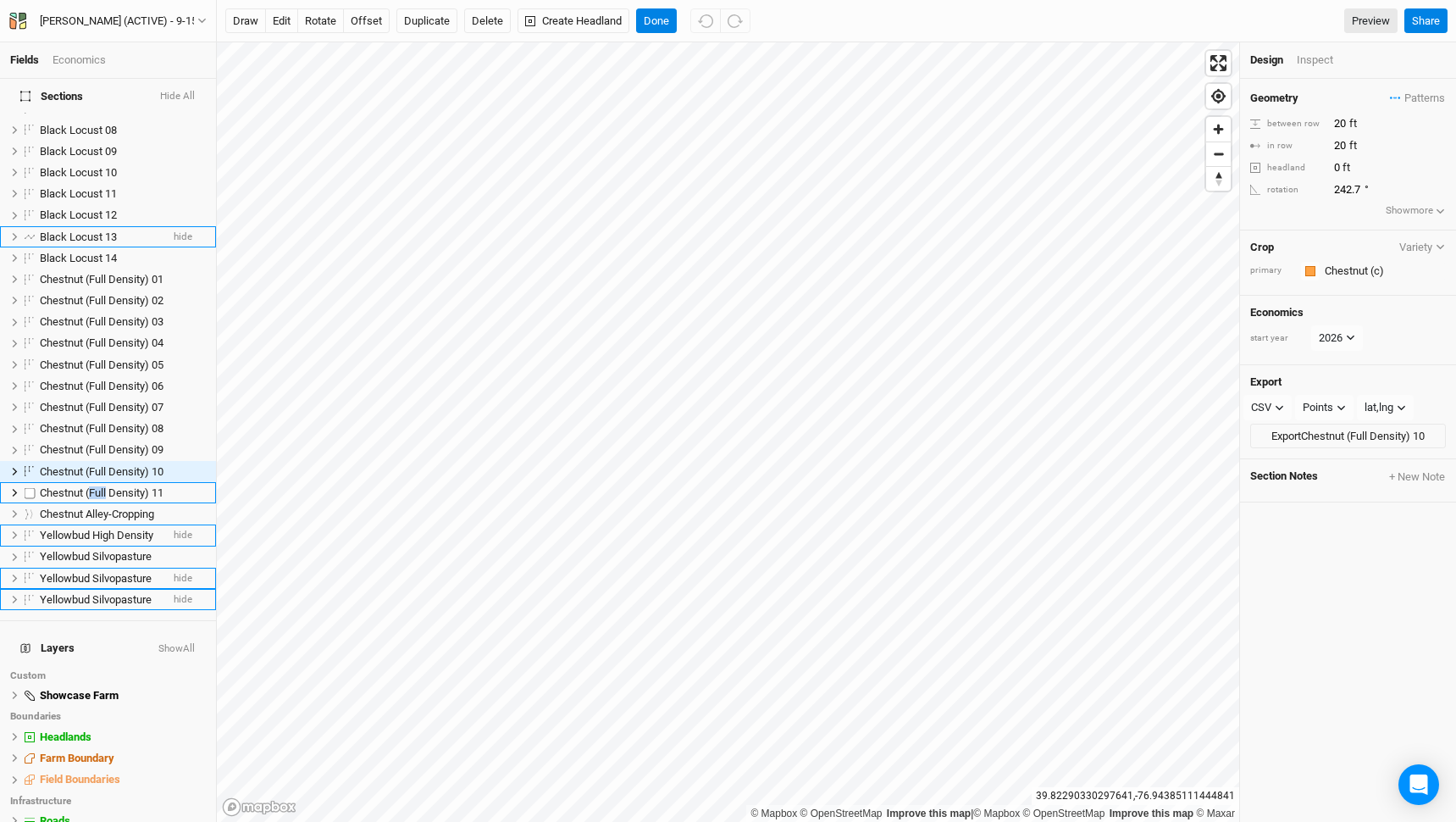
click at [98, 486] on span "Chestnut (Full Density) 11" at bounding box center [101, 492] width 123 height 13
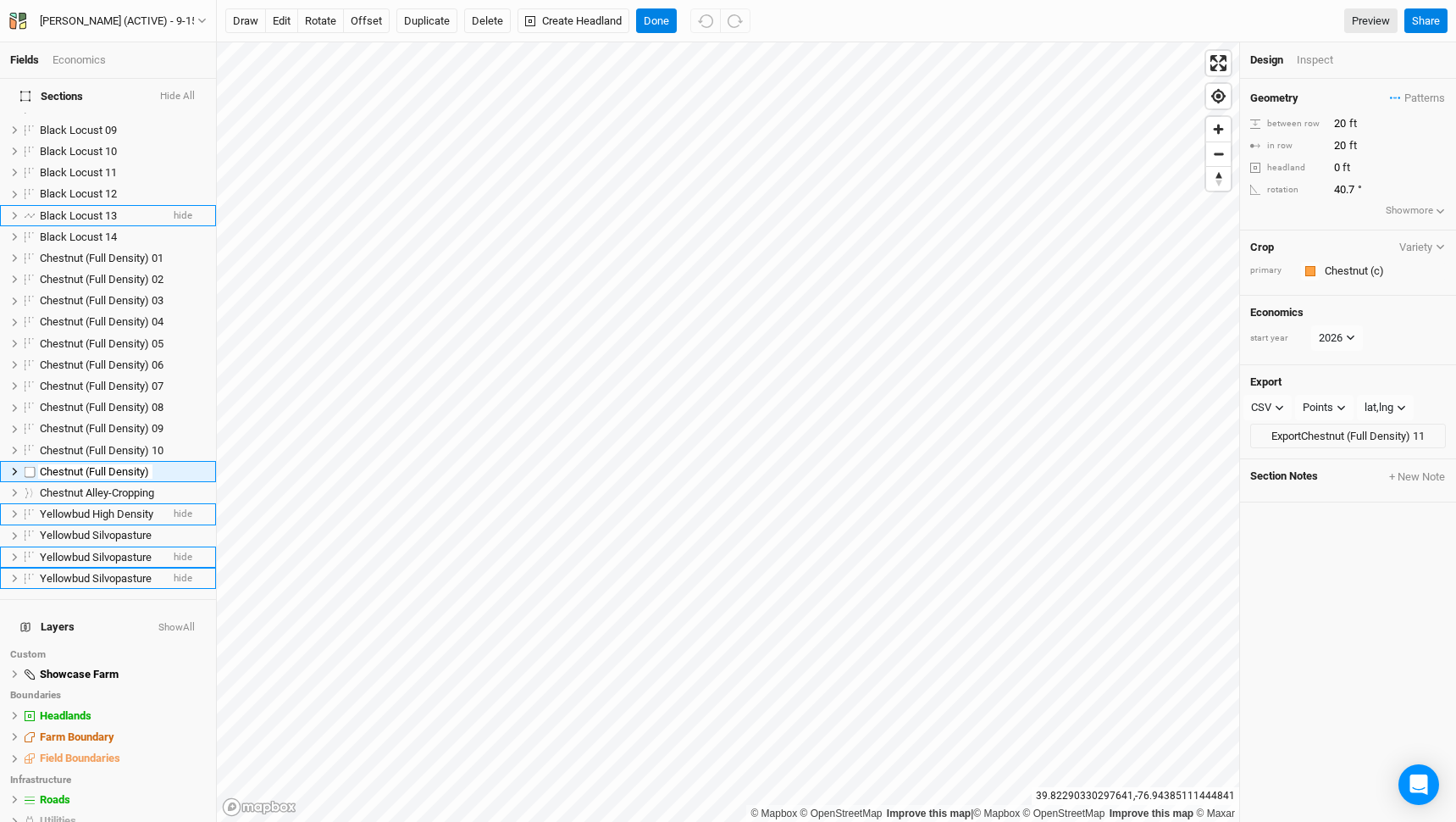
scroll to position [0, 14]
click at [98, 486] on span "Chestnut Alley-Cropping" at bounding box center [97, 492] width 115 height 13
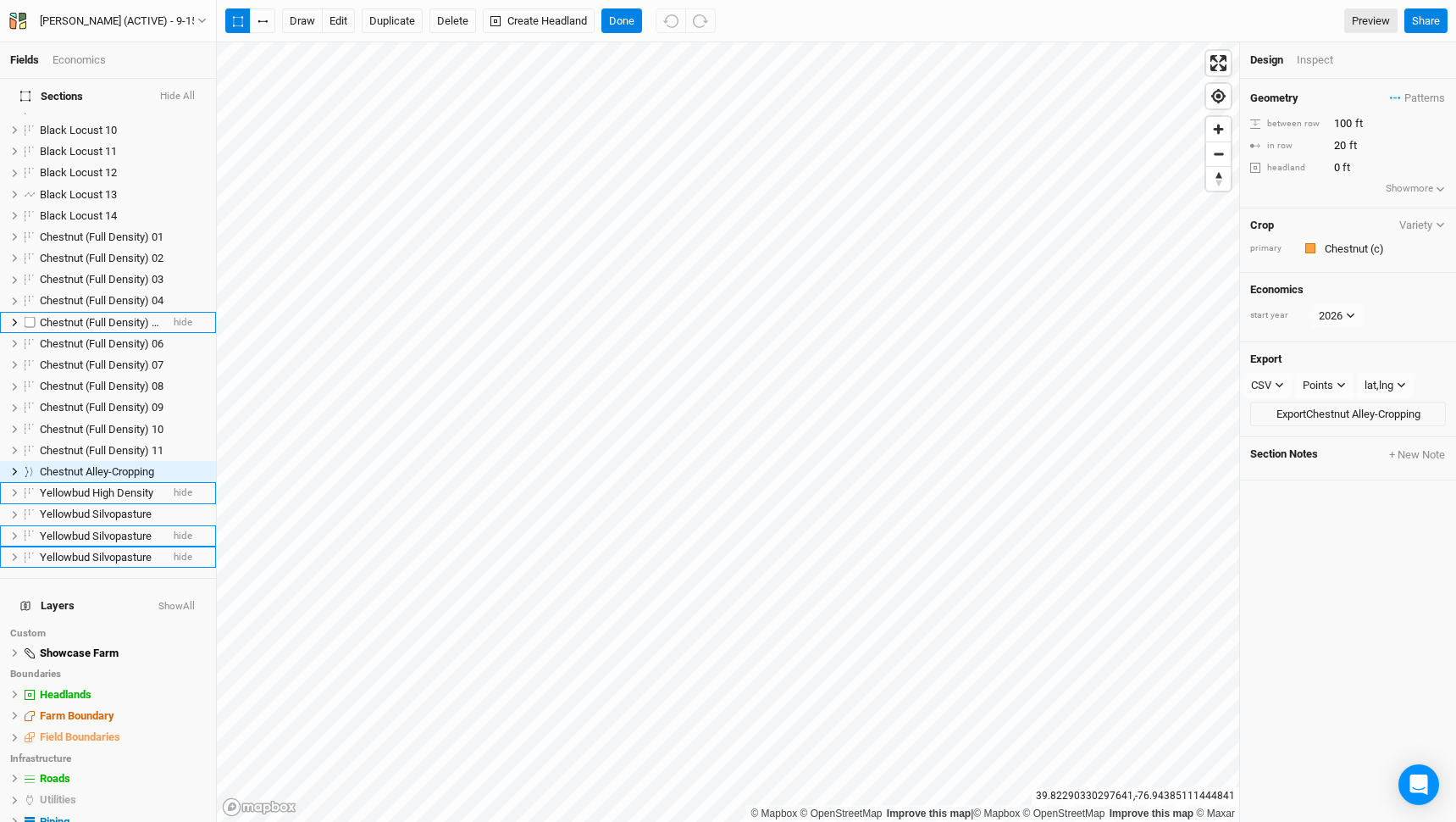
click at [111, 312] on li "Chestnut (Full Density) 05 hide" at bounding box center [107, 322] width 216 height 21
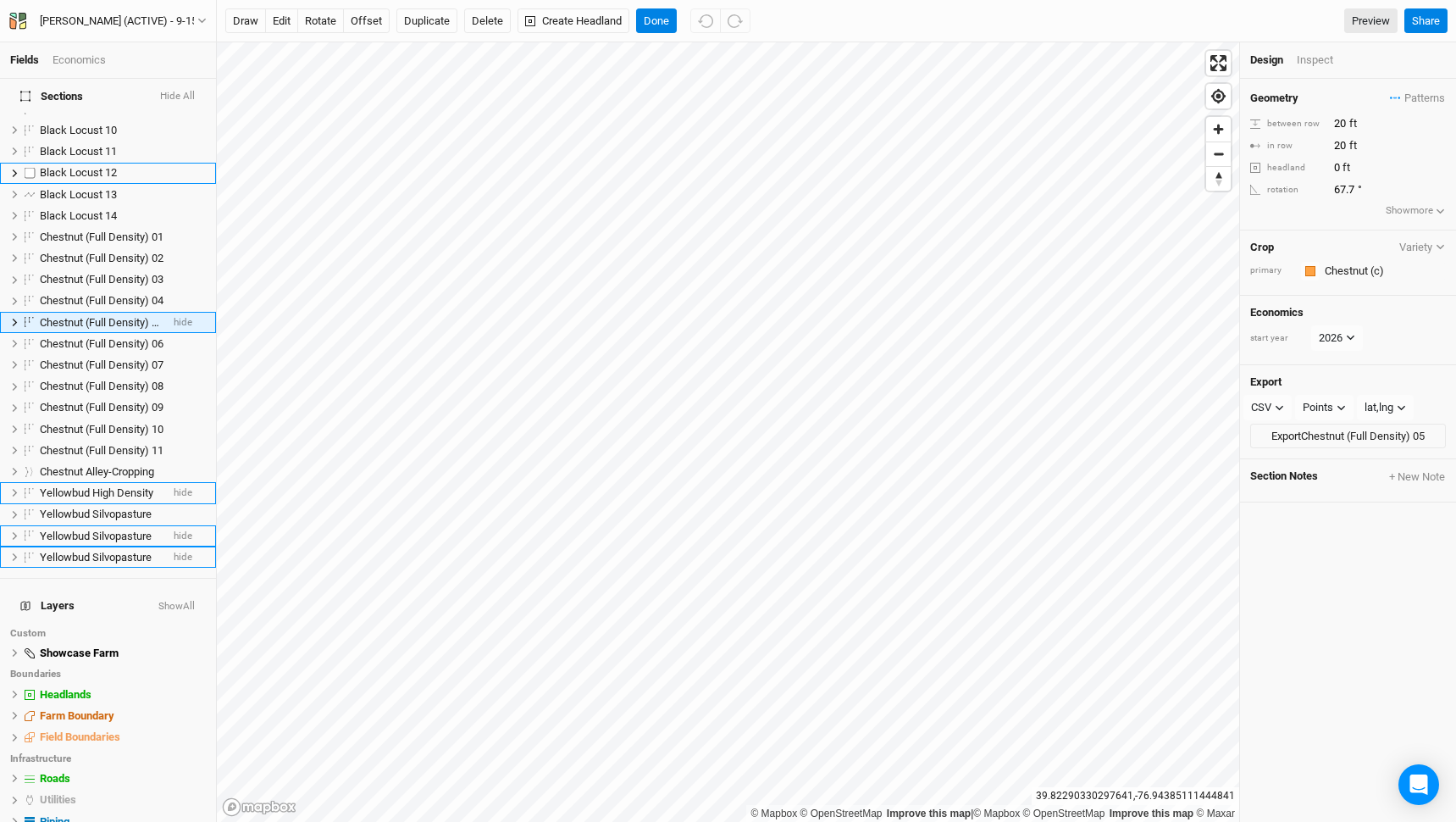
scroll to position [229, 0]
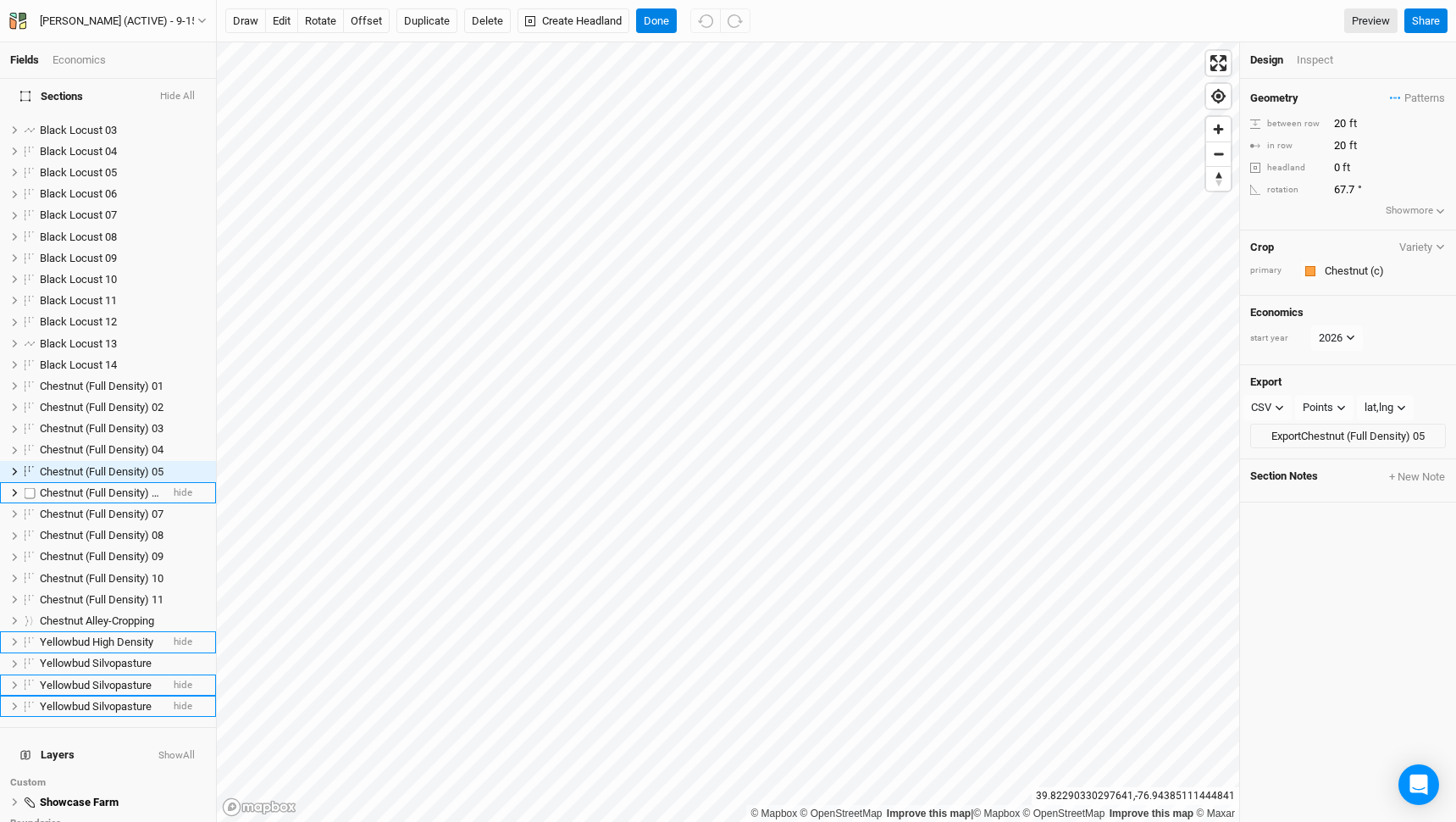
click at [100, 486] on span "Chestnut (Full Density) 06" at bounding box center [101, 492] width 123 height 13
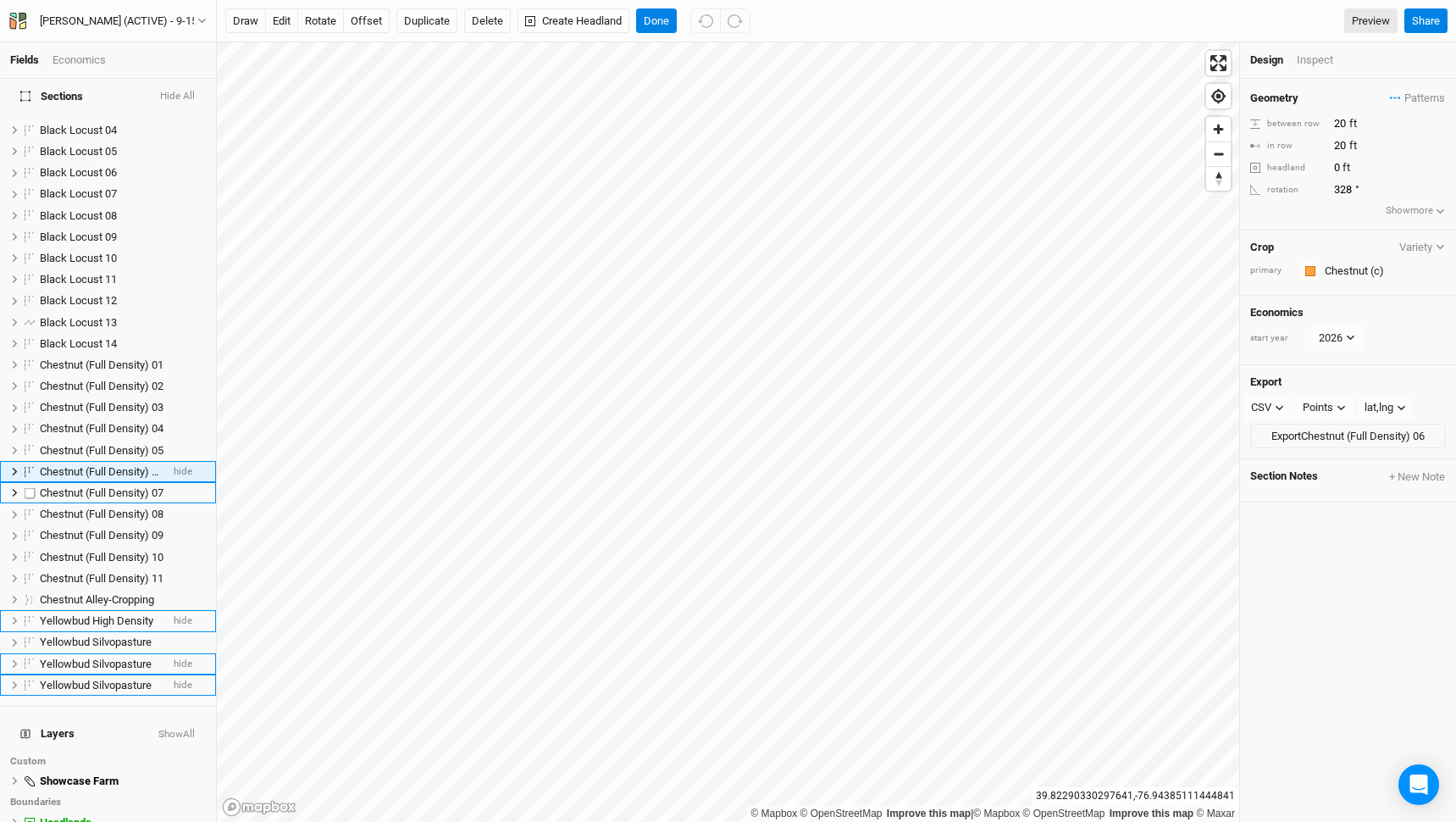
click at [100, 486] on span "Chestnut (Full Density) 07" at bounding box center [101, 492] width 123 height 13
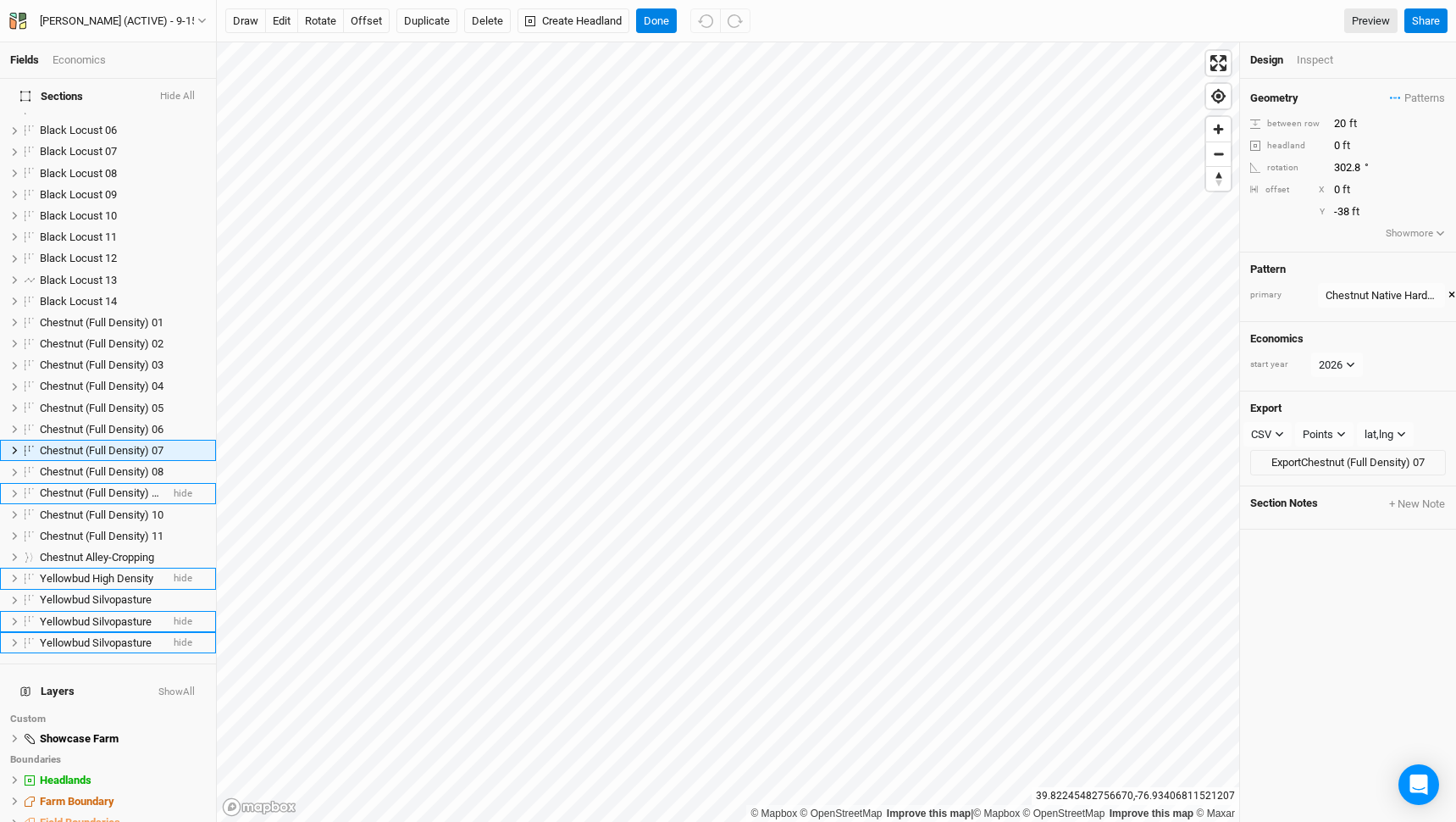
scroll to position [271, 0]
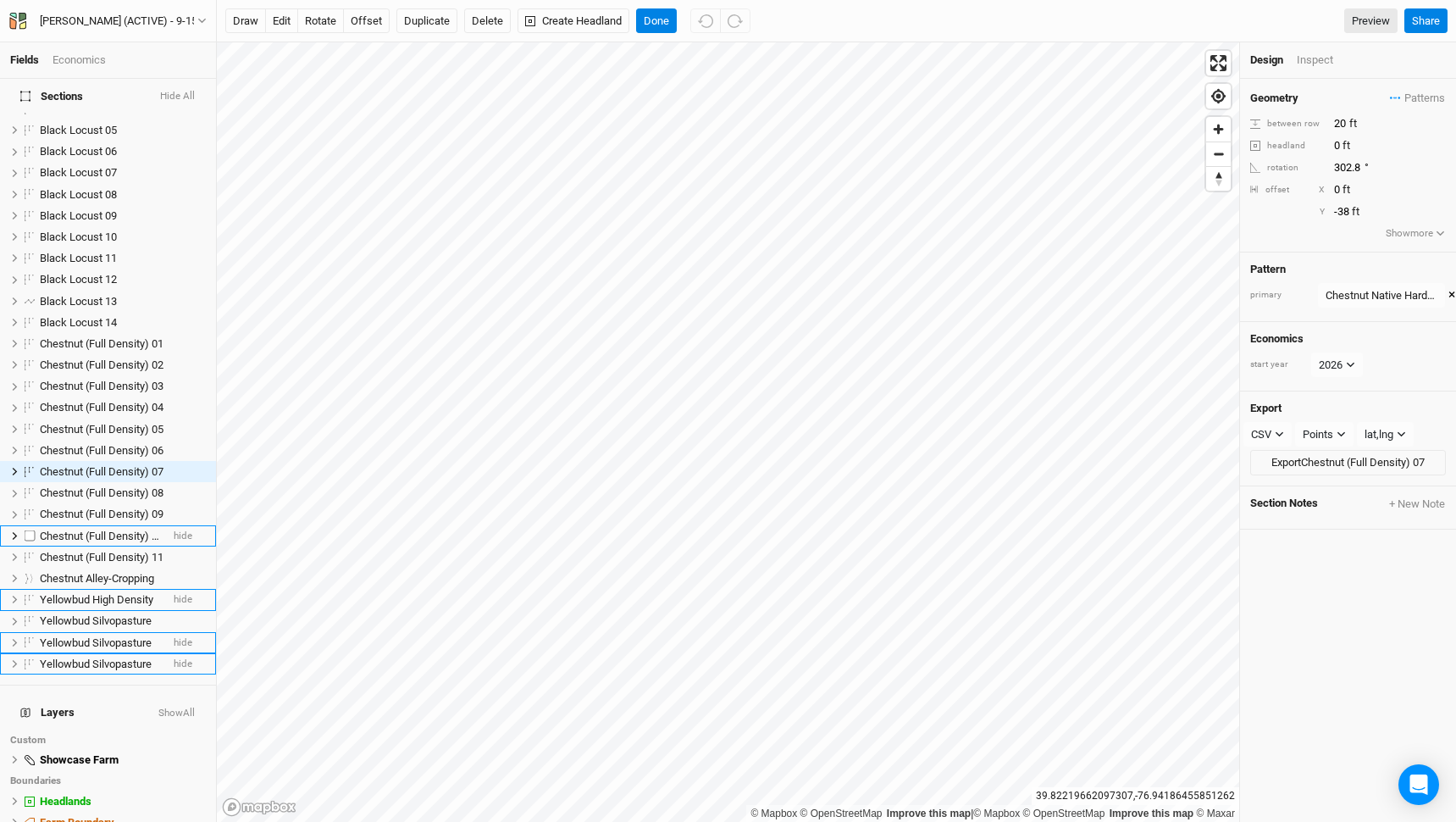
click at [98, 530] on span "Chestnut (Full Density) 10" at bounding box center [101, 536] width 123 height 13
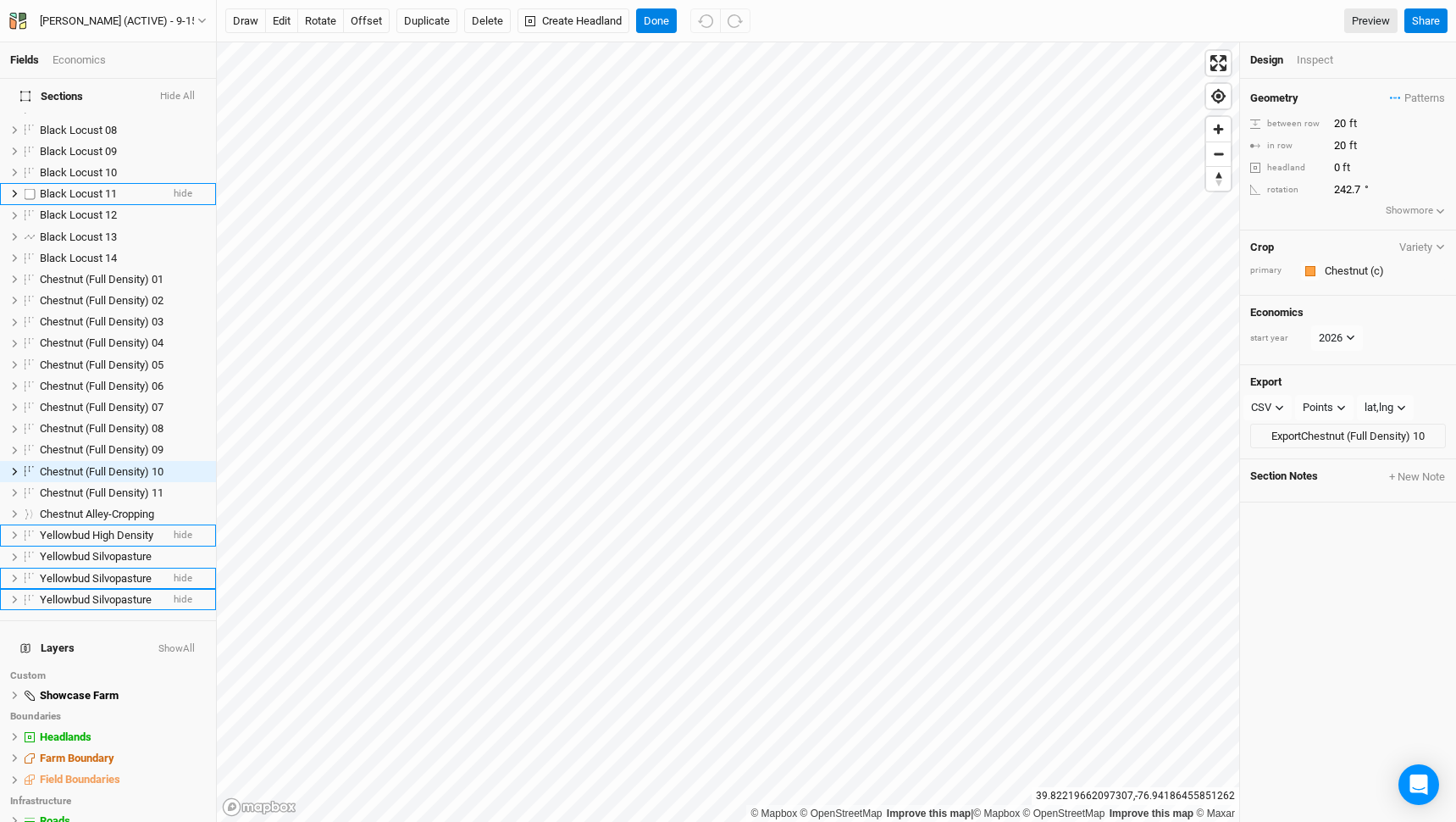
click at [92, 187] on span "Black Locust 11" at bounding box center [78, 193] width 77 height 13
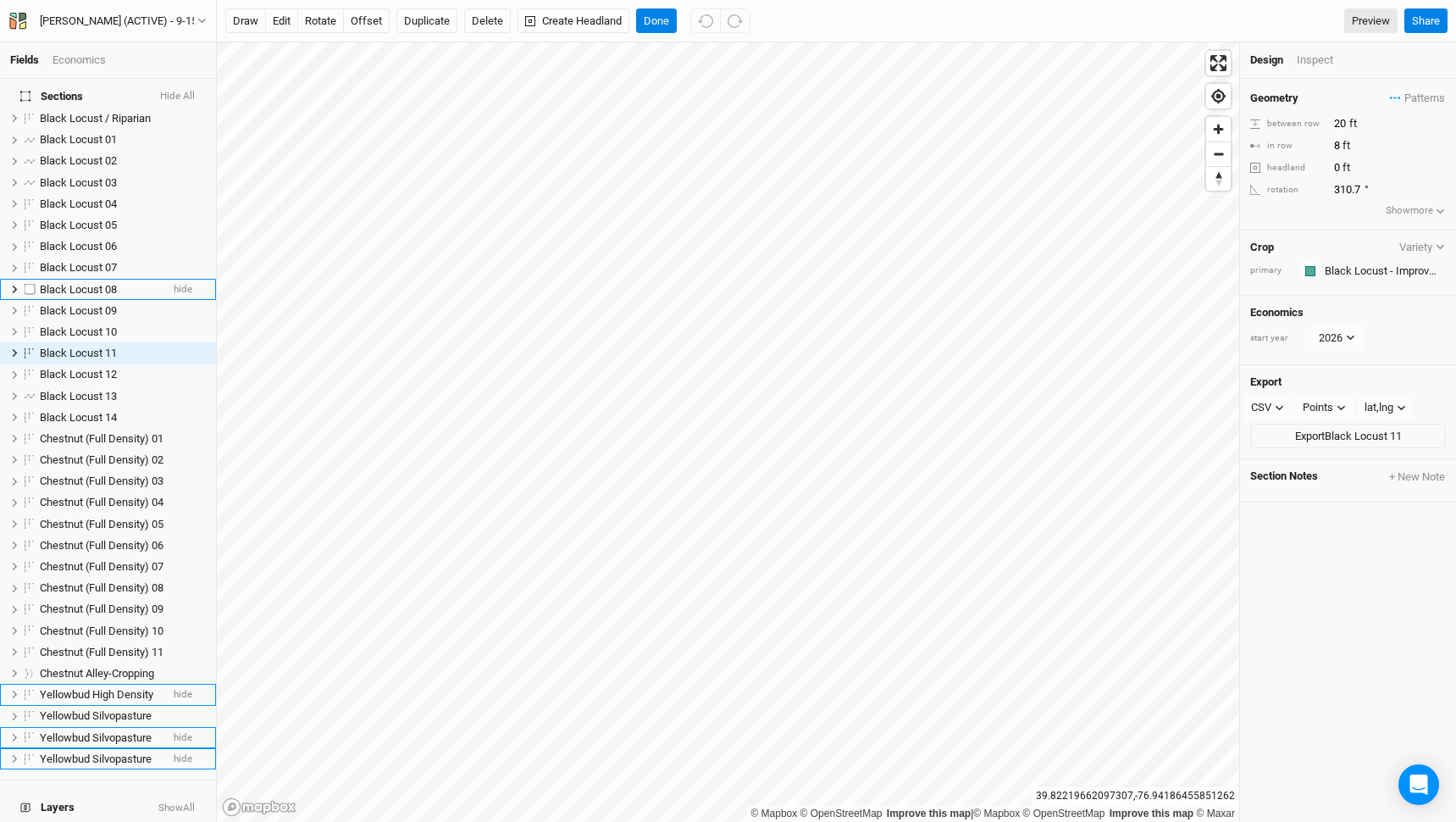
scroll to position [313, 0]
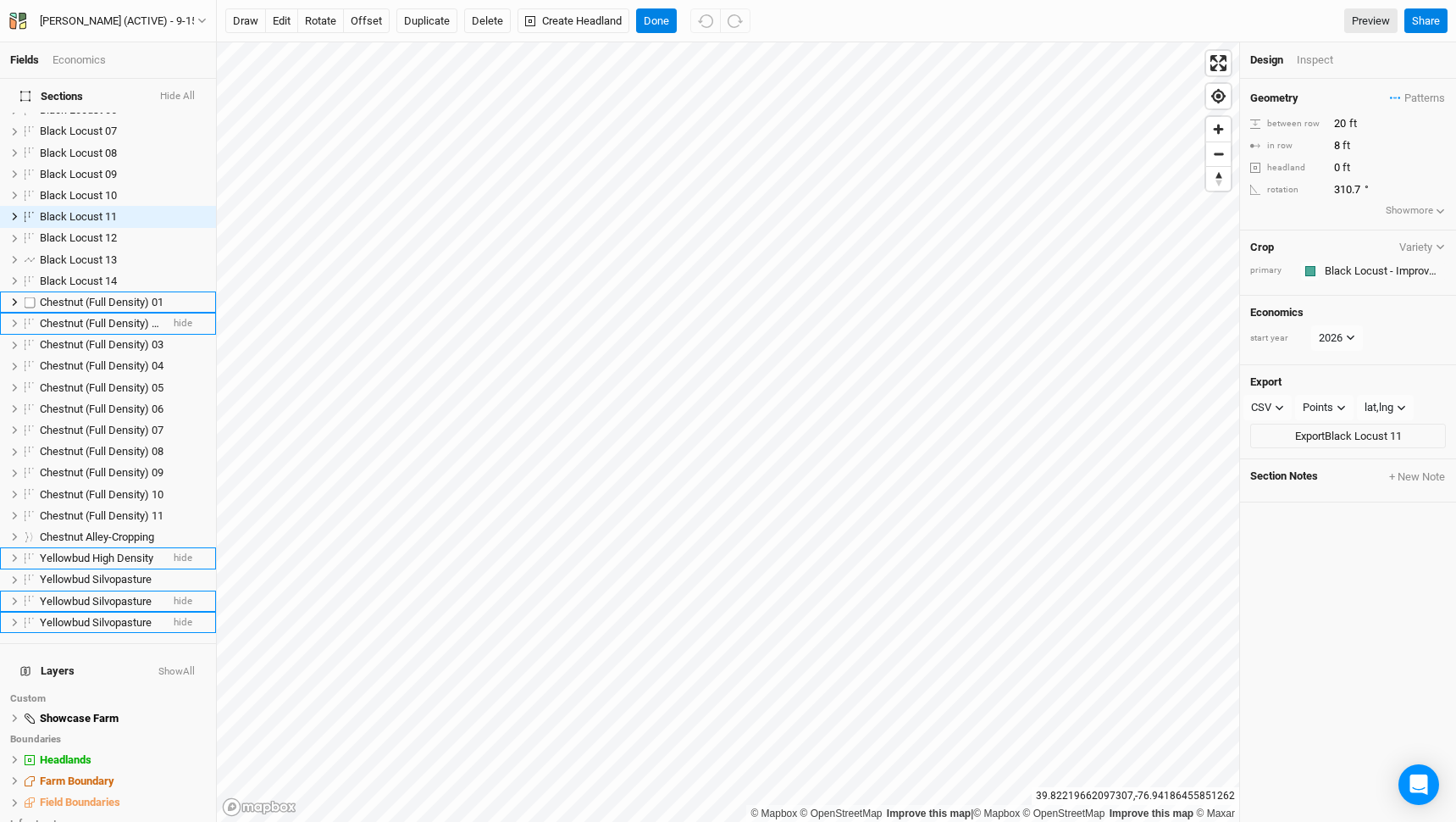
click at [88, 317] on span "Chestnut (Full Density) 02" at bounding box center [101, 323] width 123 height 13
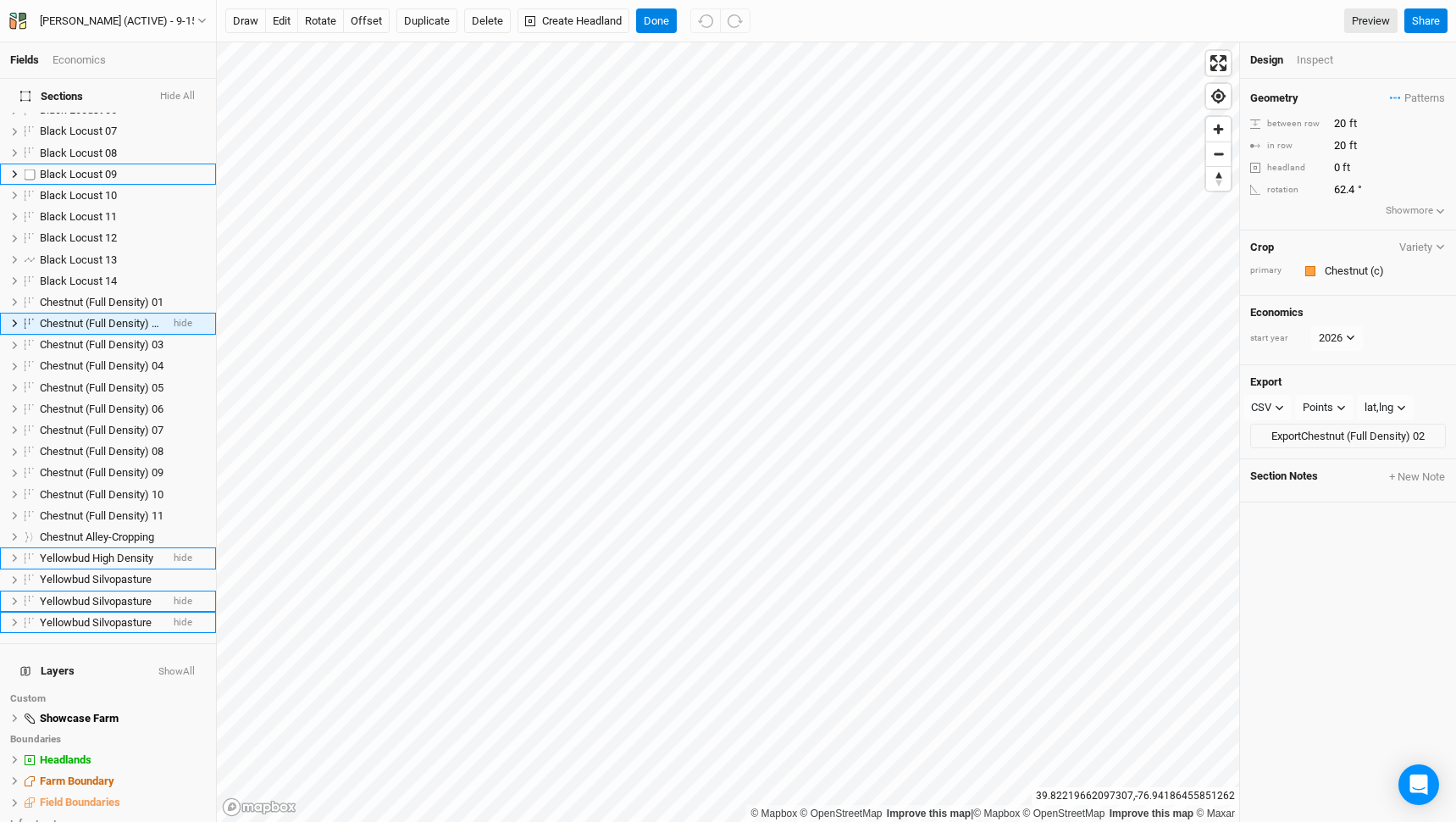
scroll to position [165, 0]
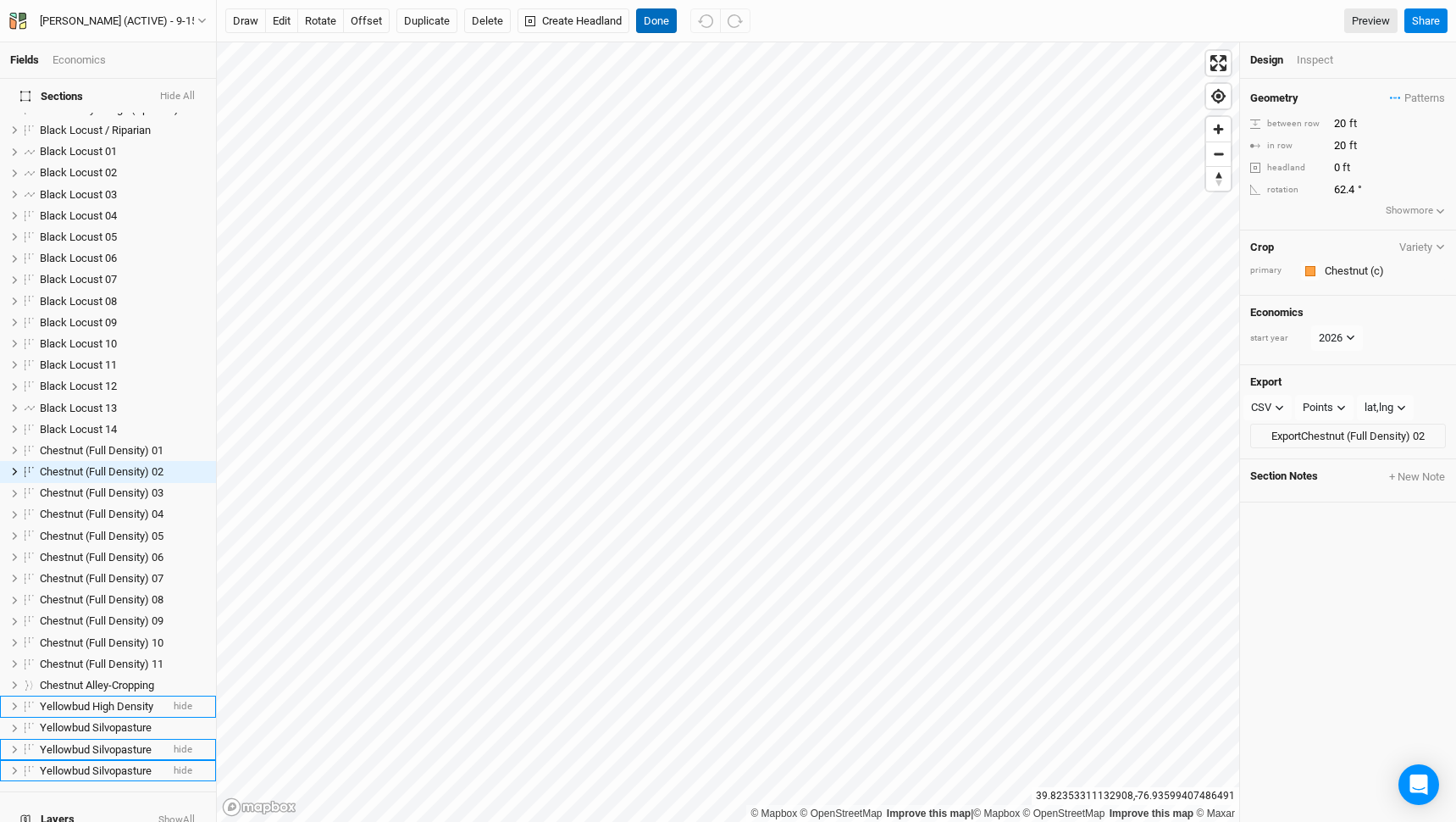
click at [659, 21] on button "Done" at bounding box center [656, 21] width 40 height 25
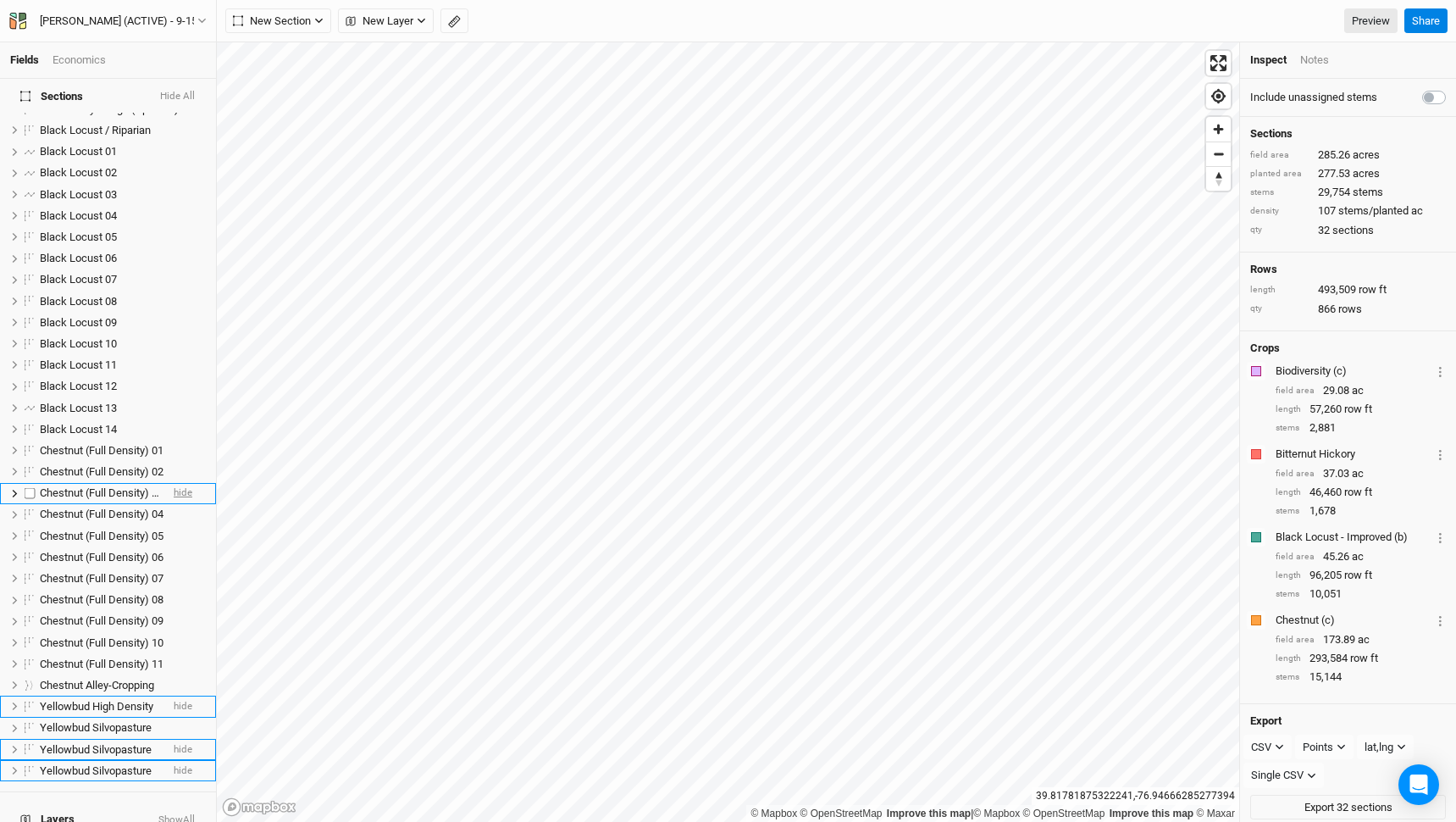
scroll to position [535, 0]
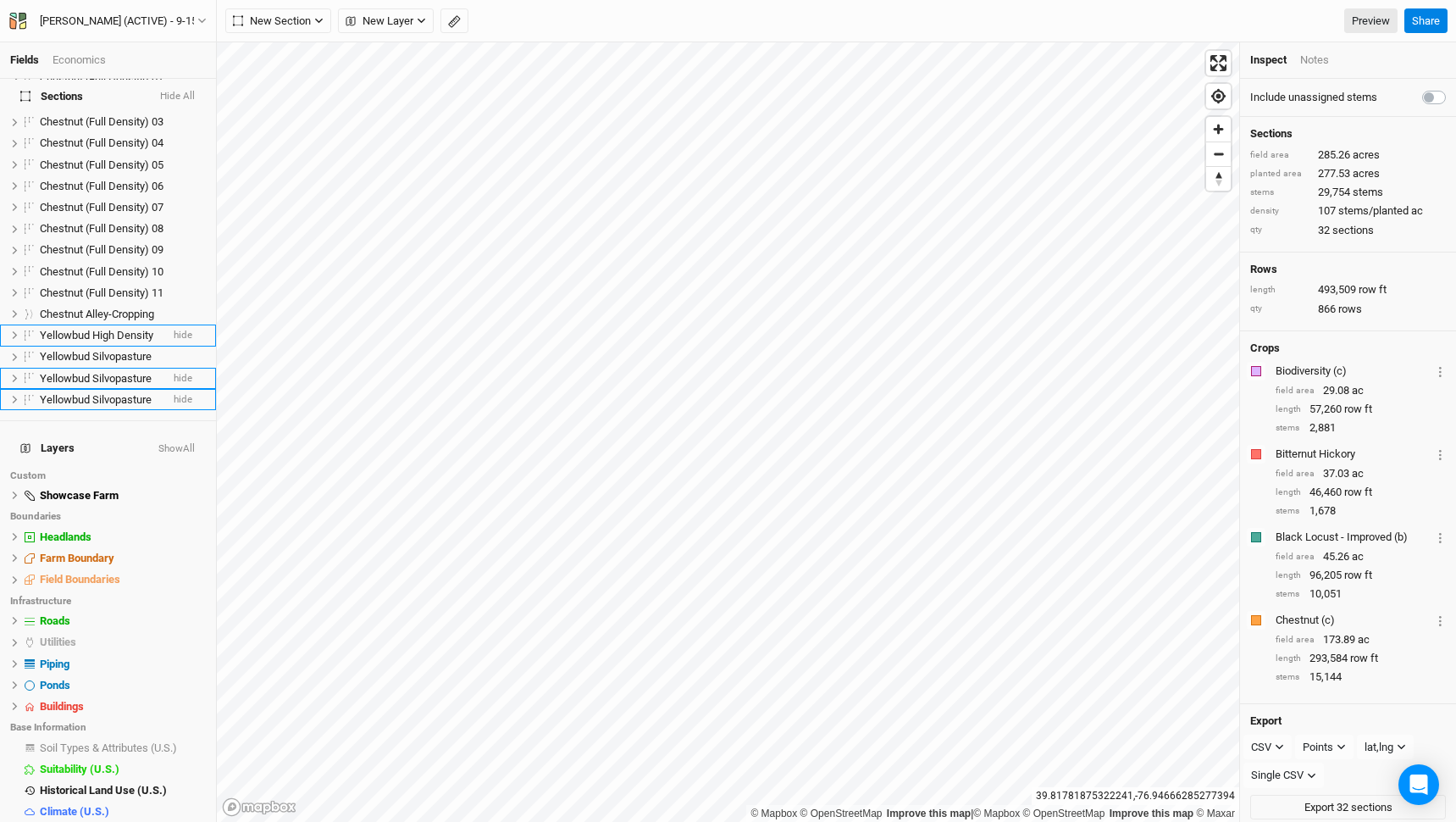
click at [190, 443] on button "Show All" at bounding box center [176, 449] width 38 height 12
click at [194, 738] on span "hide" at bounding box center [194, 749] width 22 height 21
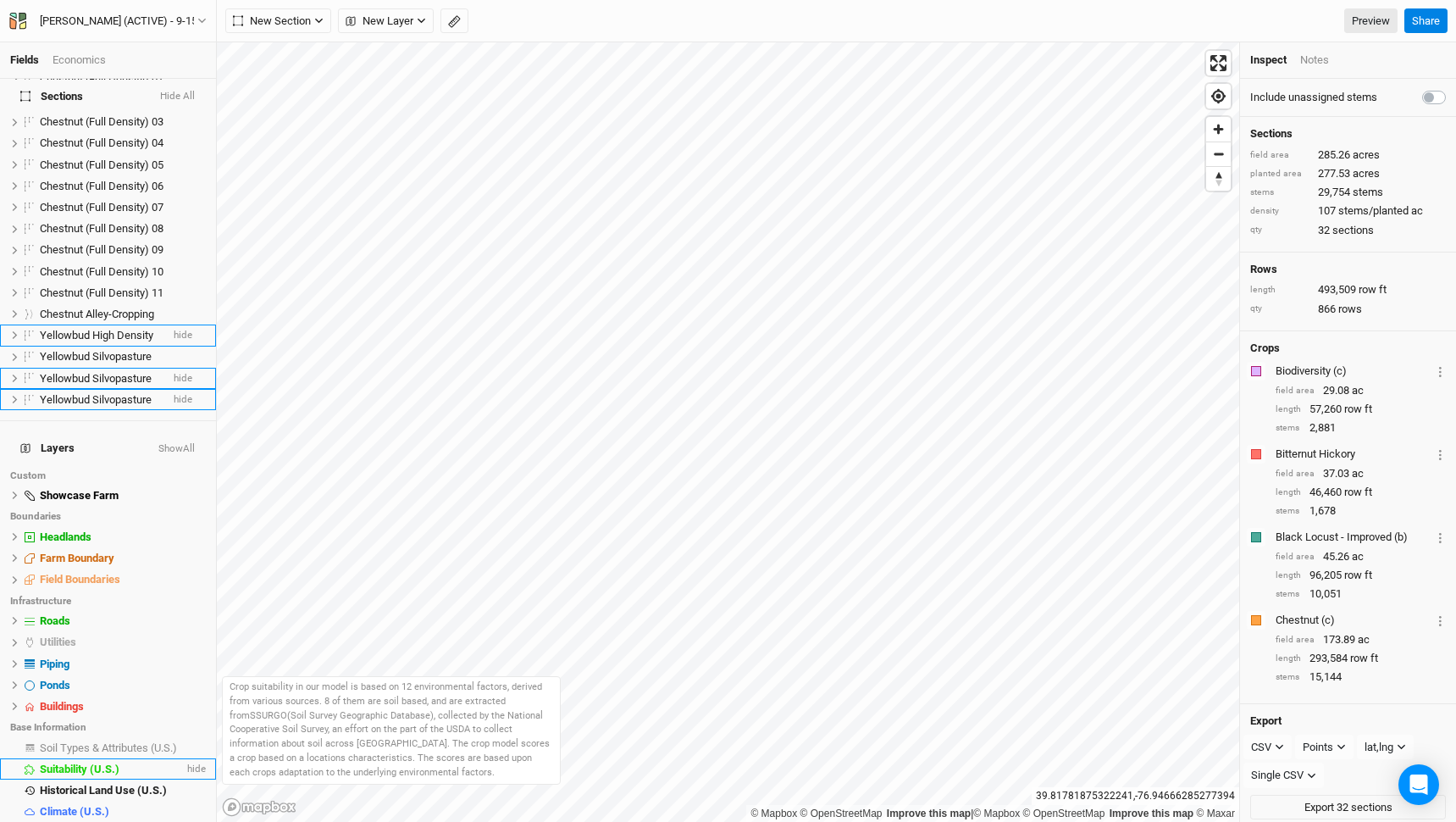
click at [144, 758] on li "Suitability (U.S.) hide" at bounding box center [107, 769] width 216 height 21
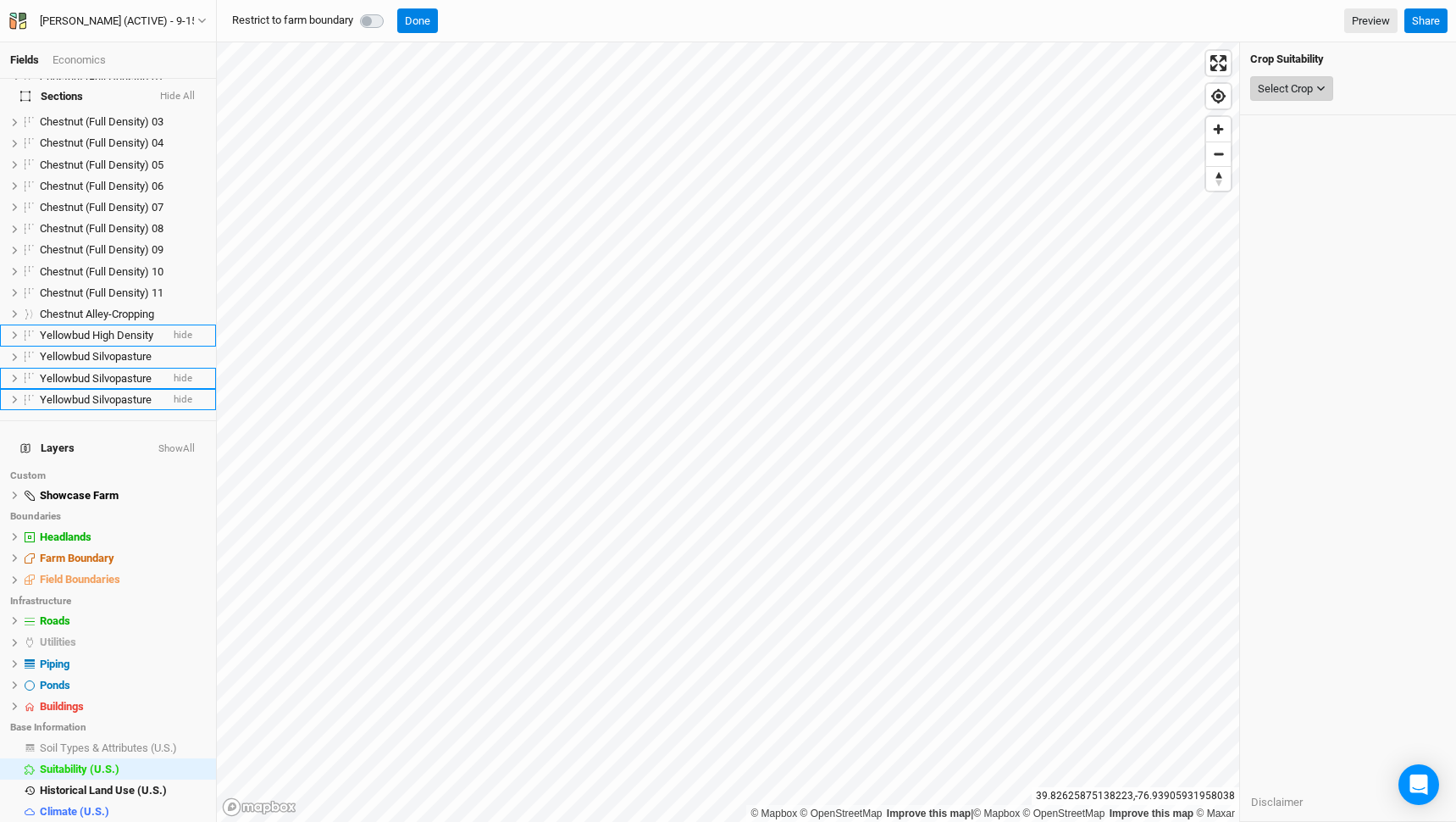
click at [1317, 81] on button "Select Crop" at bounding box center [1291, 89] width 83 height 25
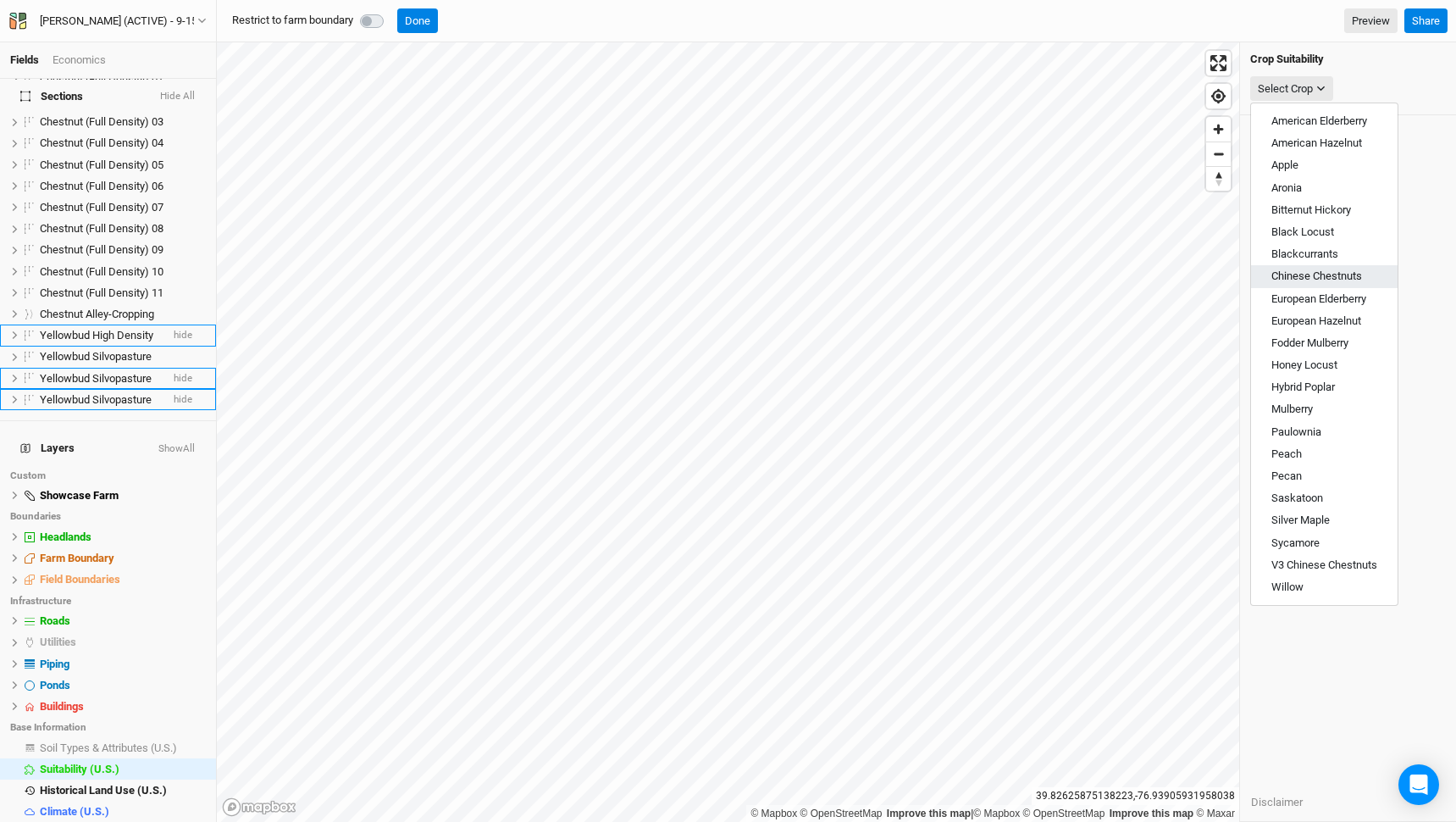
click at [1333, 281] on span "Chinese Chestnuts" at bounding box center [1316, 276] width 90 height 13
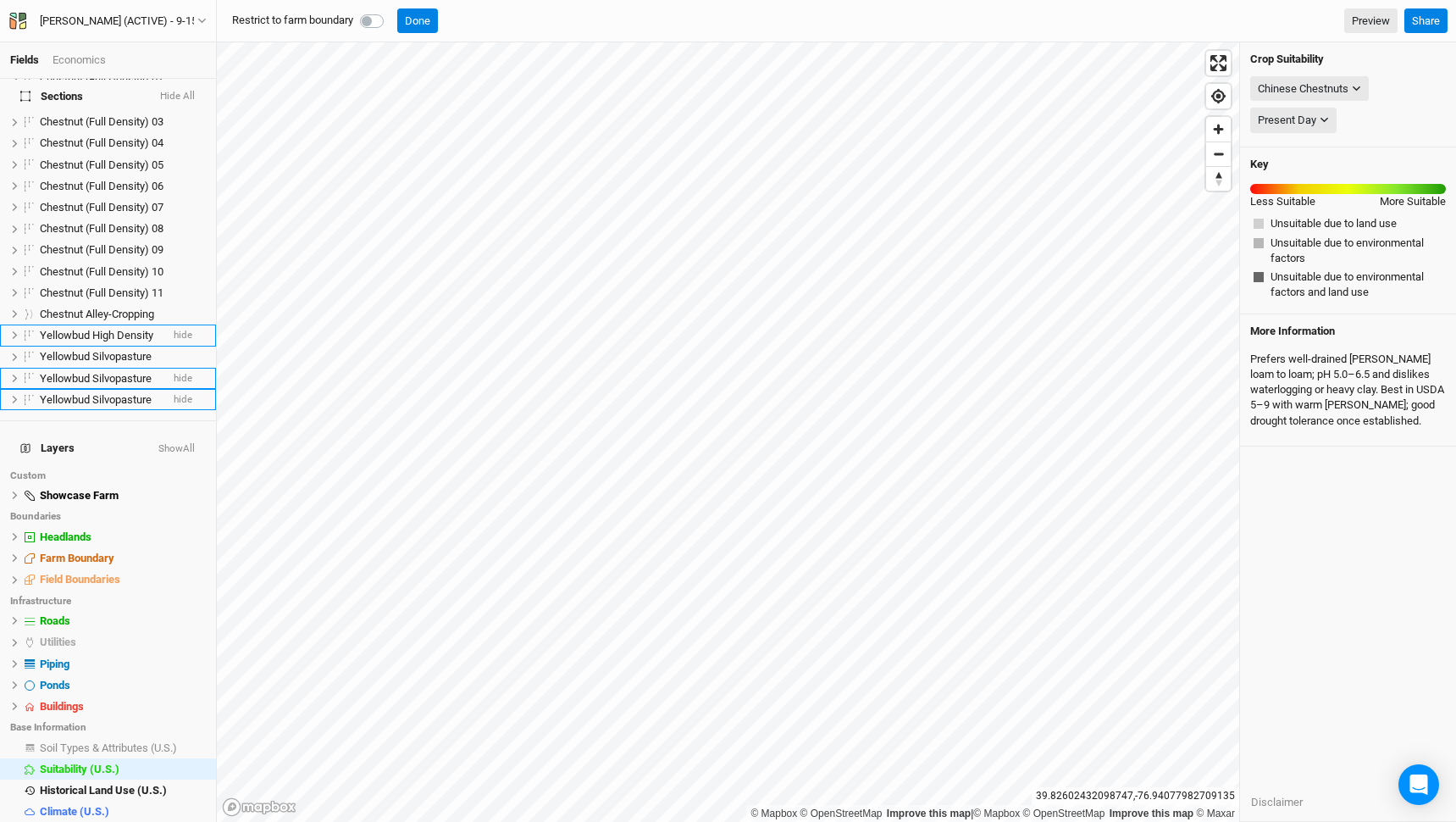
click at [390, 11] on label at bounding box center [390, 11] width 0 height 0
click at [370, 16] on input "checkbox" at bounding box center [366, 19] width 13 height 17
checkbox input "true"
click at [418, 15] on button "Done" at bounding box center [417, 21] width 40 height 25
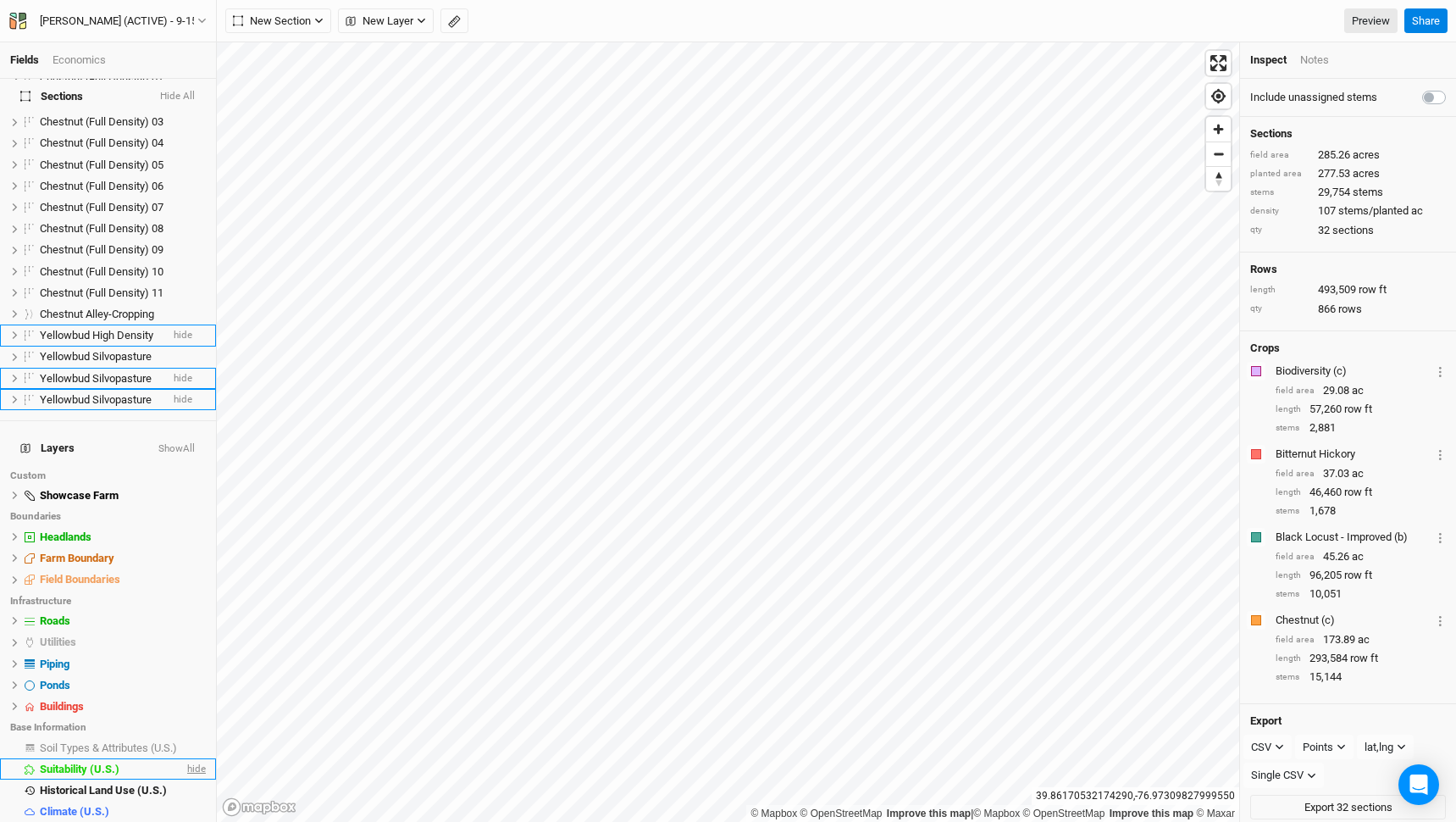
click at [197, 758] on span "hide" at bounding box center [194, 769] width 22 height 21
click at [198, 738] on span "show" at bounding box center [192, 749] width 27 height 21
click at [197, 738] on span "hide" at bounding box center [194, 749] width 22 height 21
click at [197, 738] on span "show" at bounding box center [192, 749] width 27 height 21
click at [128, 738] on li "Soil Types & Attributes (U.S.) hide" at bounding box center [107, 749] width 216 height 21
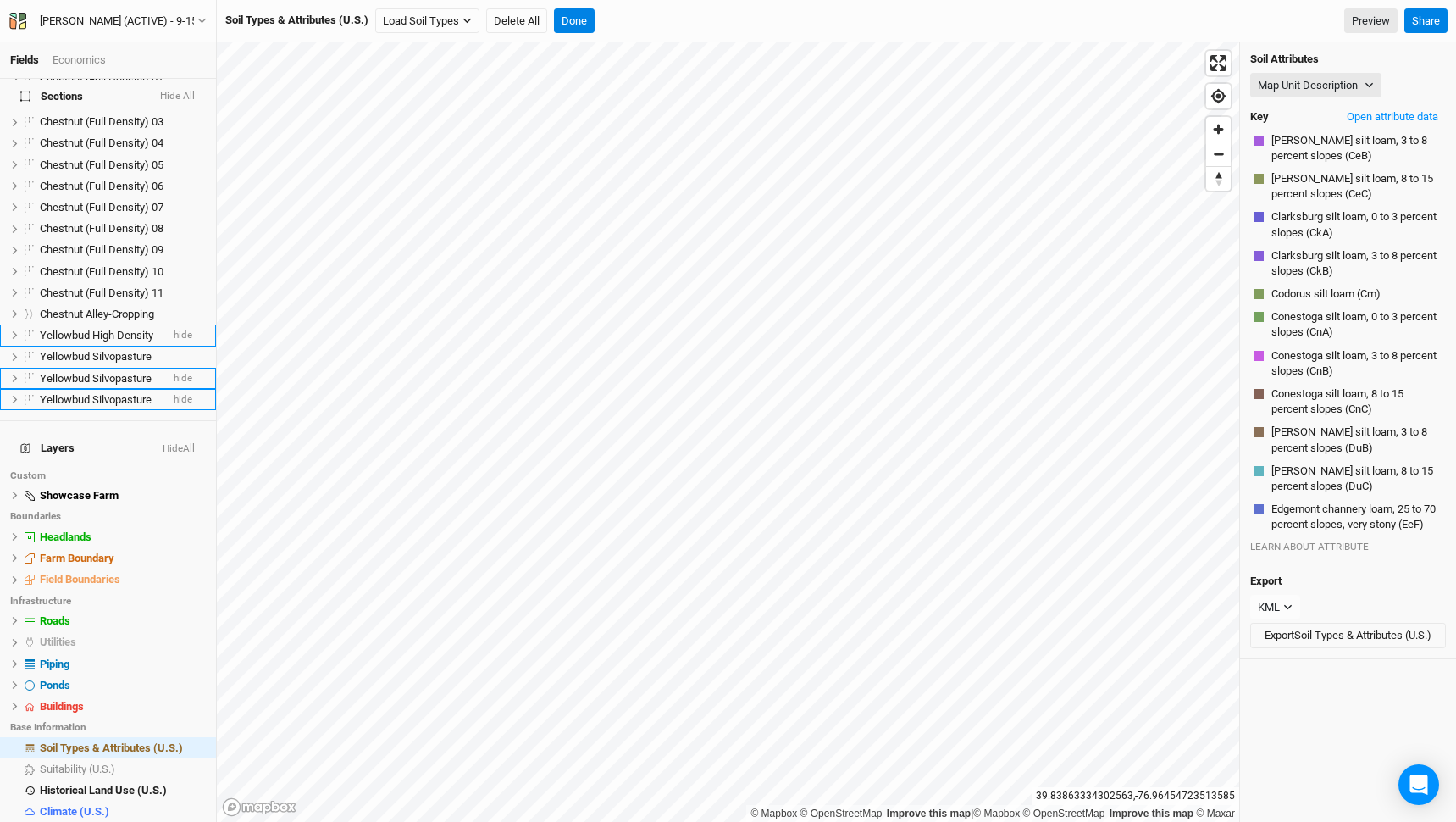
click at [186, 94] on button "Hide All" at bounding box center [177, 96] width 37 height 12
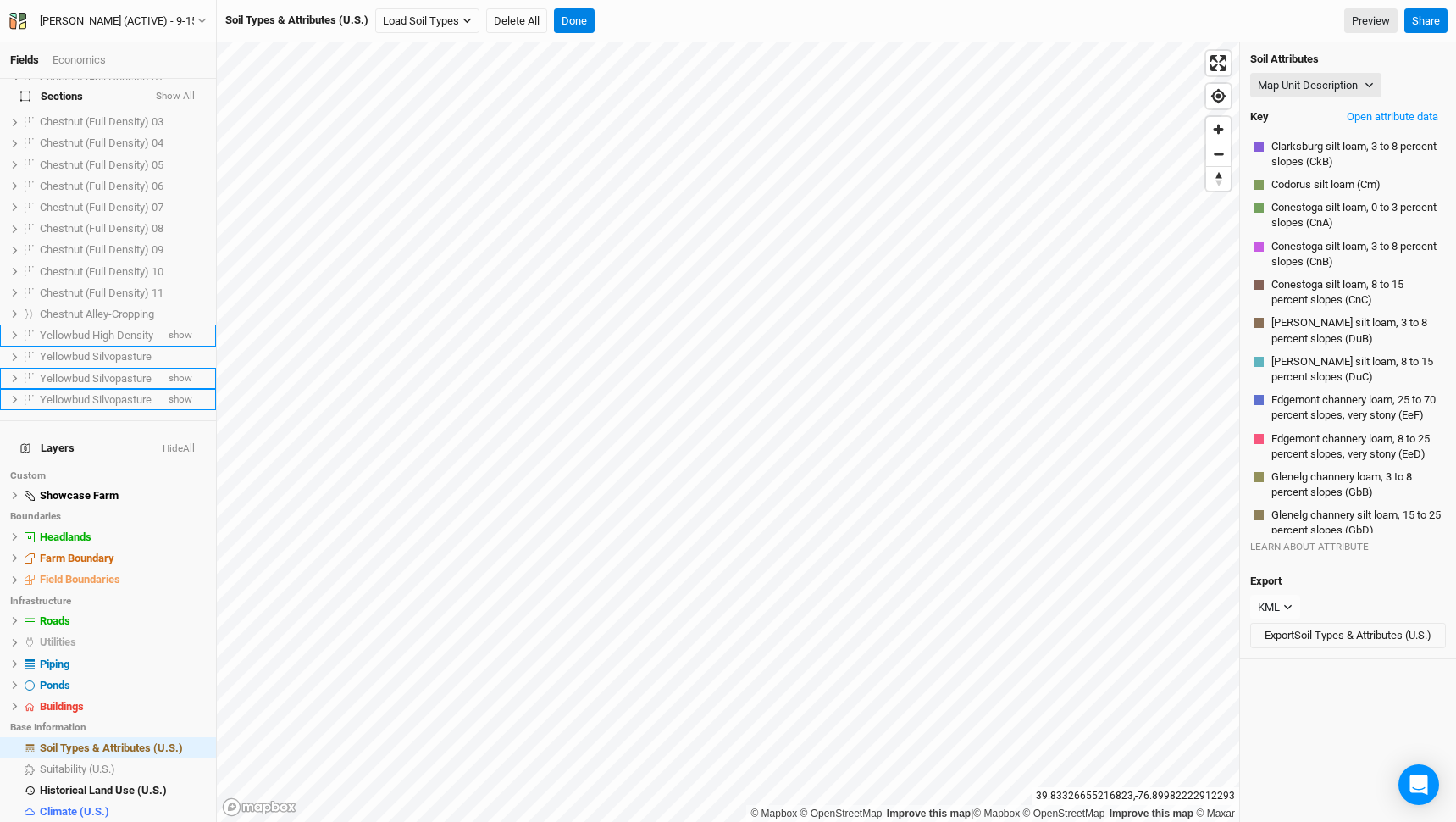
scroll to position [456, 0]
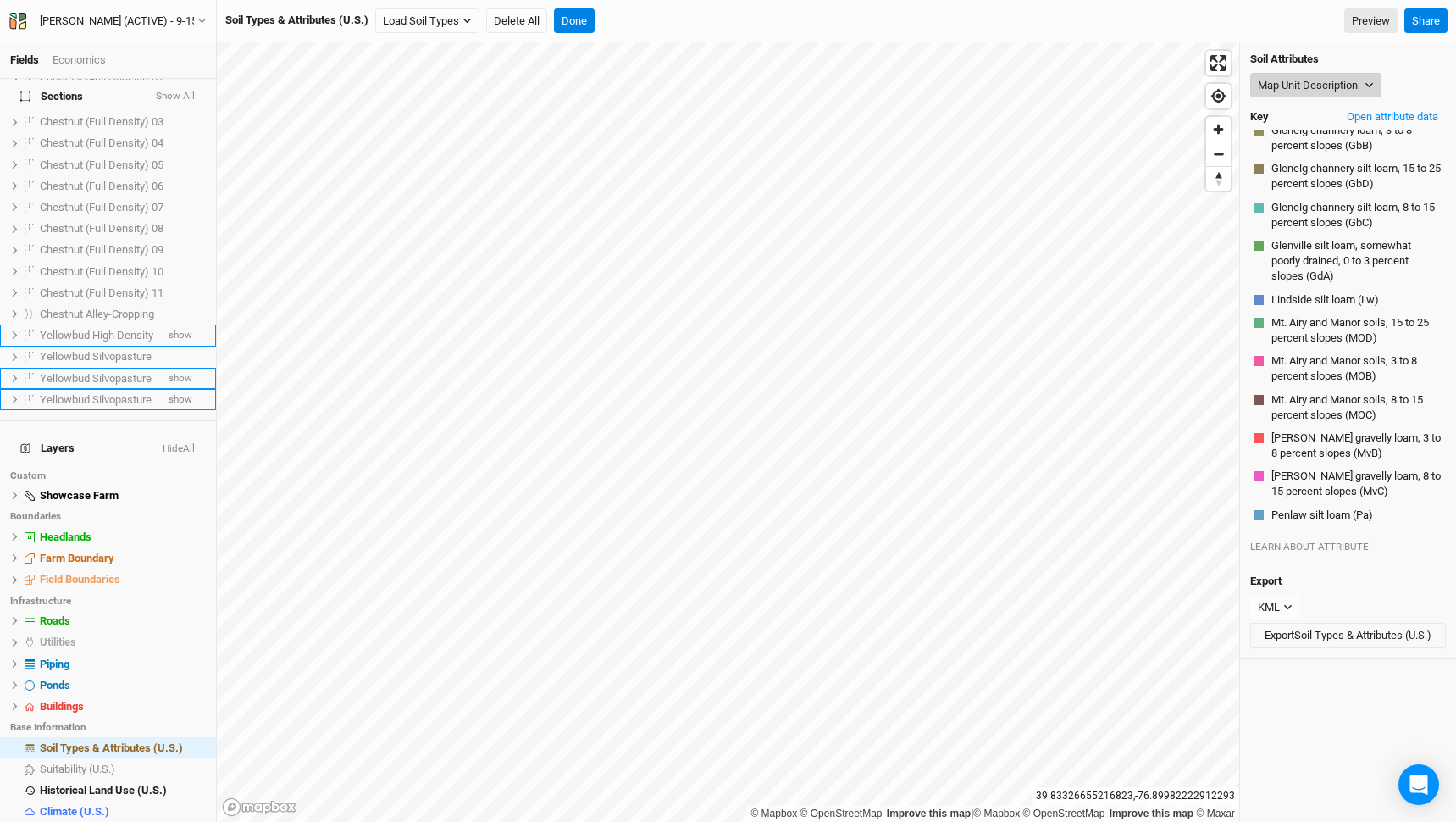
click at [1333, 83] on button "Map Unit Description" at bounding box center [1316, 85] width 132 height 25
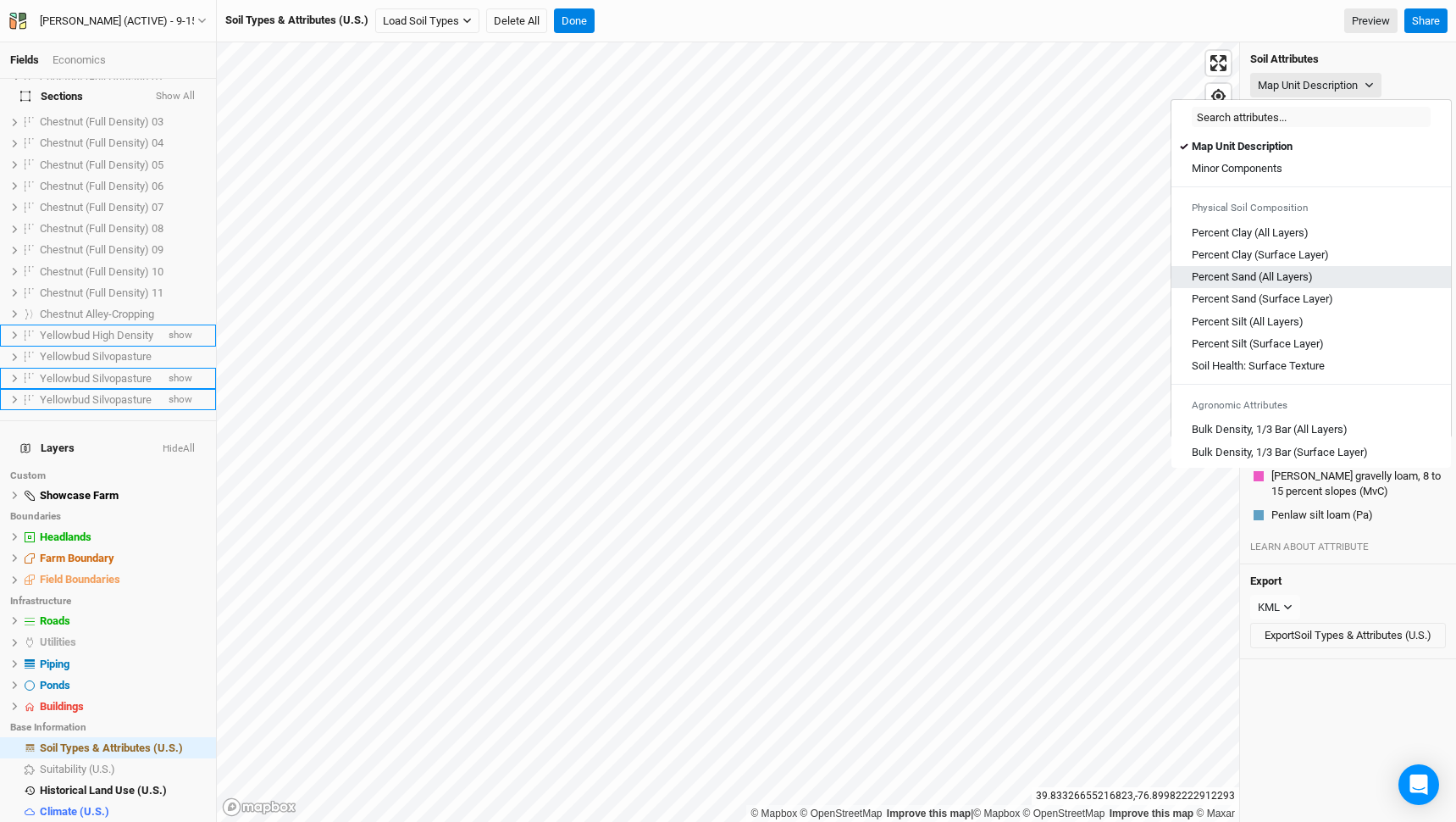
click at [1264, 278] on Layers\) "Percent Sand (All Layers)" at bounding box center [1252, 277] width 121 height 15
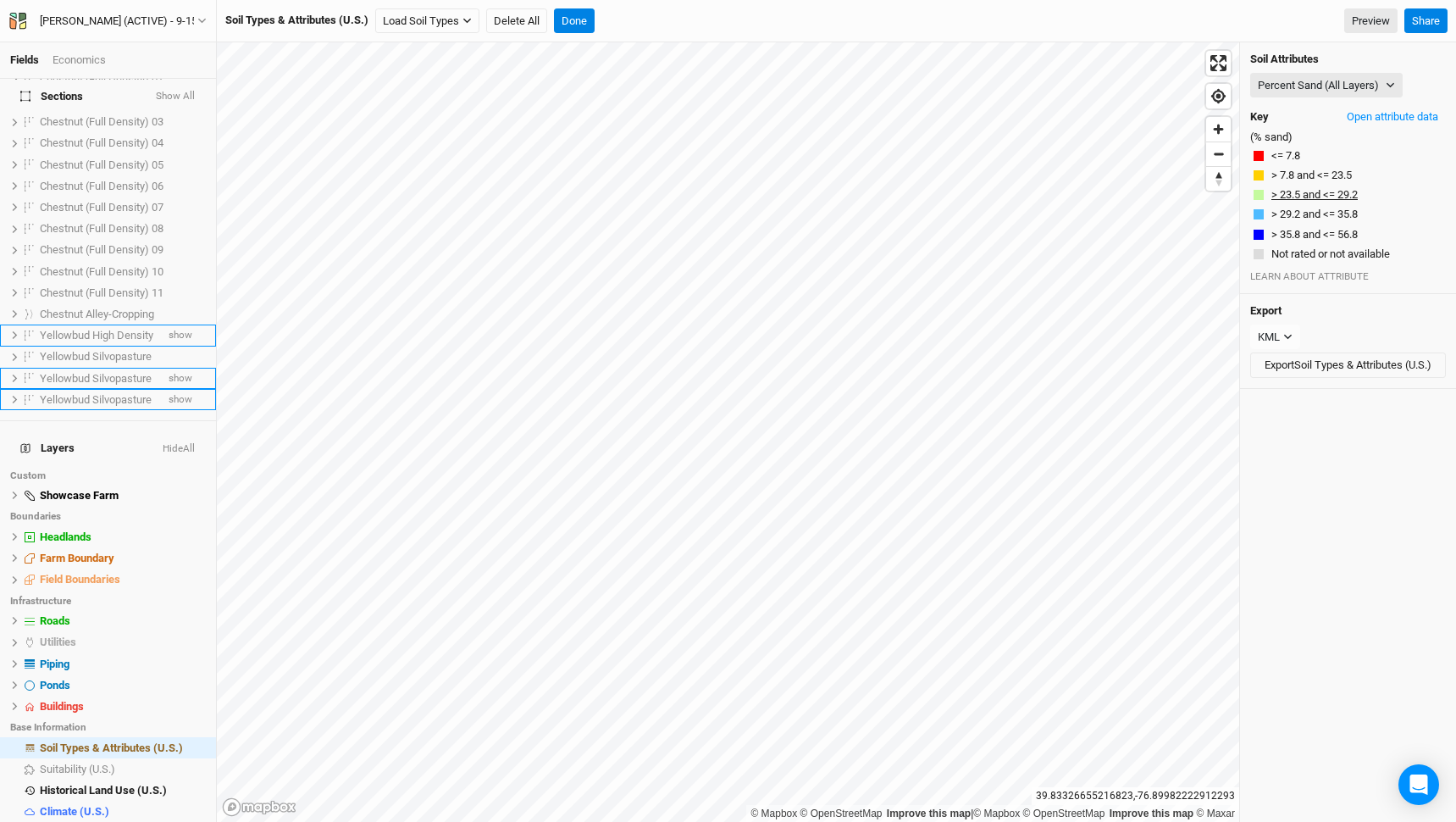
click at [1302, 194] on button "> 23.5 and <= 29.2" at bounding box center [1315, 194] width 88 height 17
click at [1306, 211] on button "> 29.2 and <= 35.8" at bounding box center [1315, 214] width 88 height 17
click at [1306, 230] on button "> 35.8 and <= 56.8" at bounding box center [1315, 235] width 88 height 17
click at [1285, 157] on button "<= 7.8" at bounding box center [1286, 156] width 30 height 17
click at [1296, 176] on button "> 7.8 and <= 23.5" at bounding box center [1312, 176] width 82 height 17
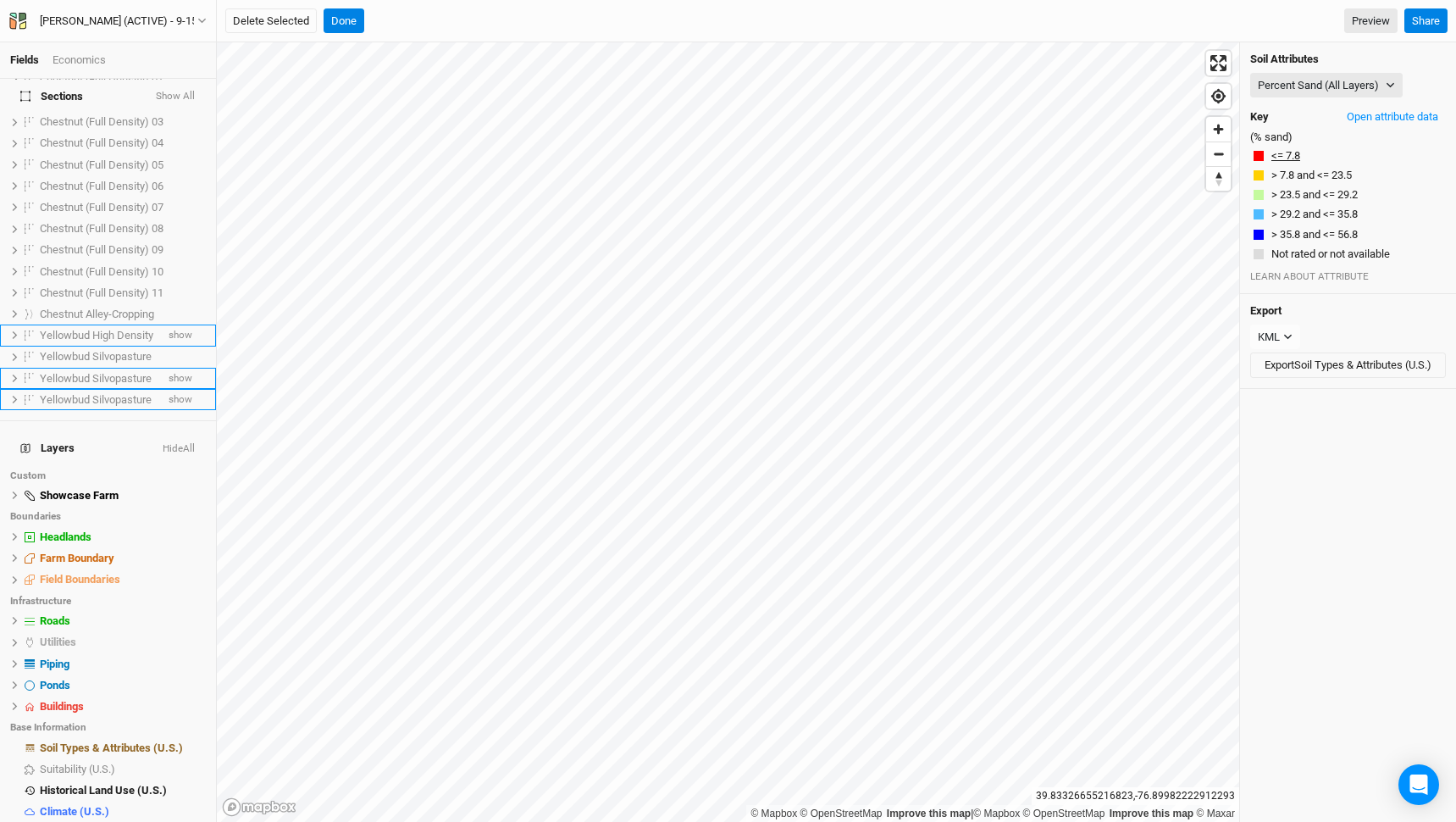
click at [1291, 155] on button "<= 7.8" at bounding box center [1286, 156] width 30 height 17
click at [1313, 172] on button "> 7.8 and <= 23.5" at bounding box center [1312, 176] width 82 height 17
click at [1305, 189] on button "> 23.5 and <= 29.2" at bounding box center [1315, 194] width 88 height 17
click at [1303, 204] on div "Soil Attributes Percent Sand (All Layers) Map Unit Description Minor Components…" at bounding box center [1348, 167] width 216 height 252
click at [1308, 210] on button "> 29.2 and <= 35.8" at bounding box center [1315, 214] width 88 height 17
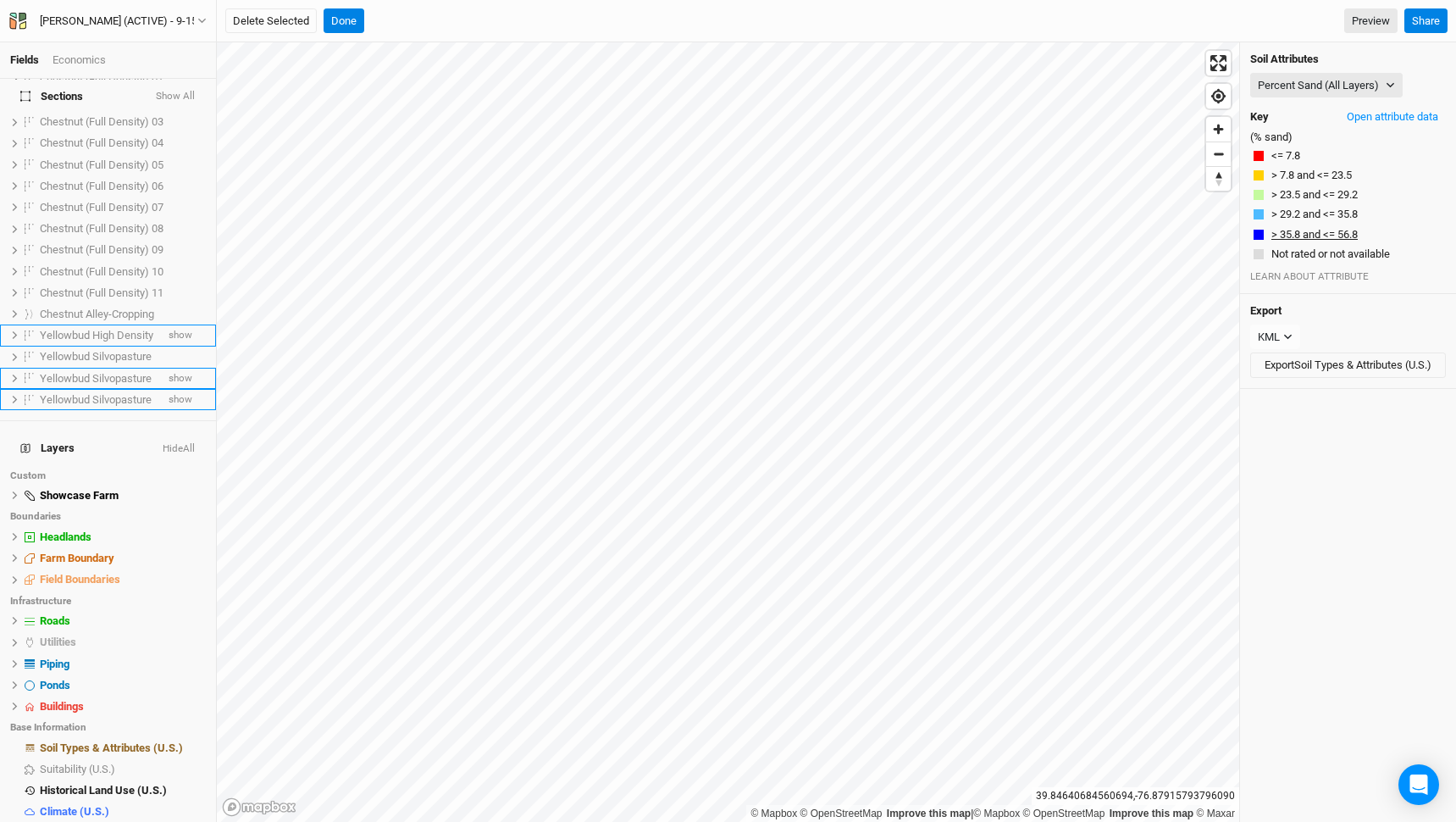
click at [1308, 234] on button "> 35.8 and <= 56.8" at bounding box center [1315, 235] width 88 height 17
click at [1289, 152] on button "<= 7.8" at bounding box center [1286, 156] width 30 height 17
click at [1317, 178] on button "> 7.8 and <= 23.5" at bounding box center [1312, 176] width 82 height 17
click at [1328, 195] on button "> 23.5 and <= 29.2" at bounding box center [1315, 194] width 88 height 17
click at [1391, 119] on button "Open attribute data" at bounding box center [1392, 116] width 106 height 25
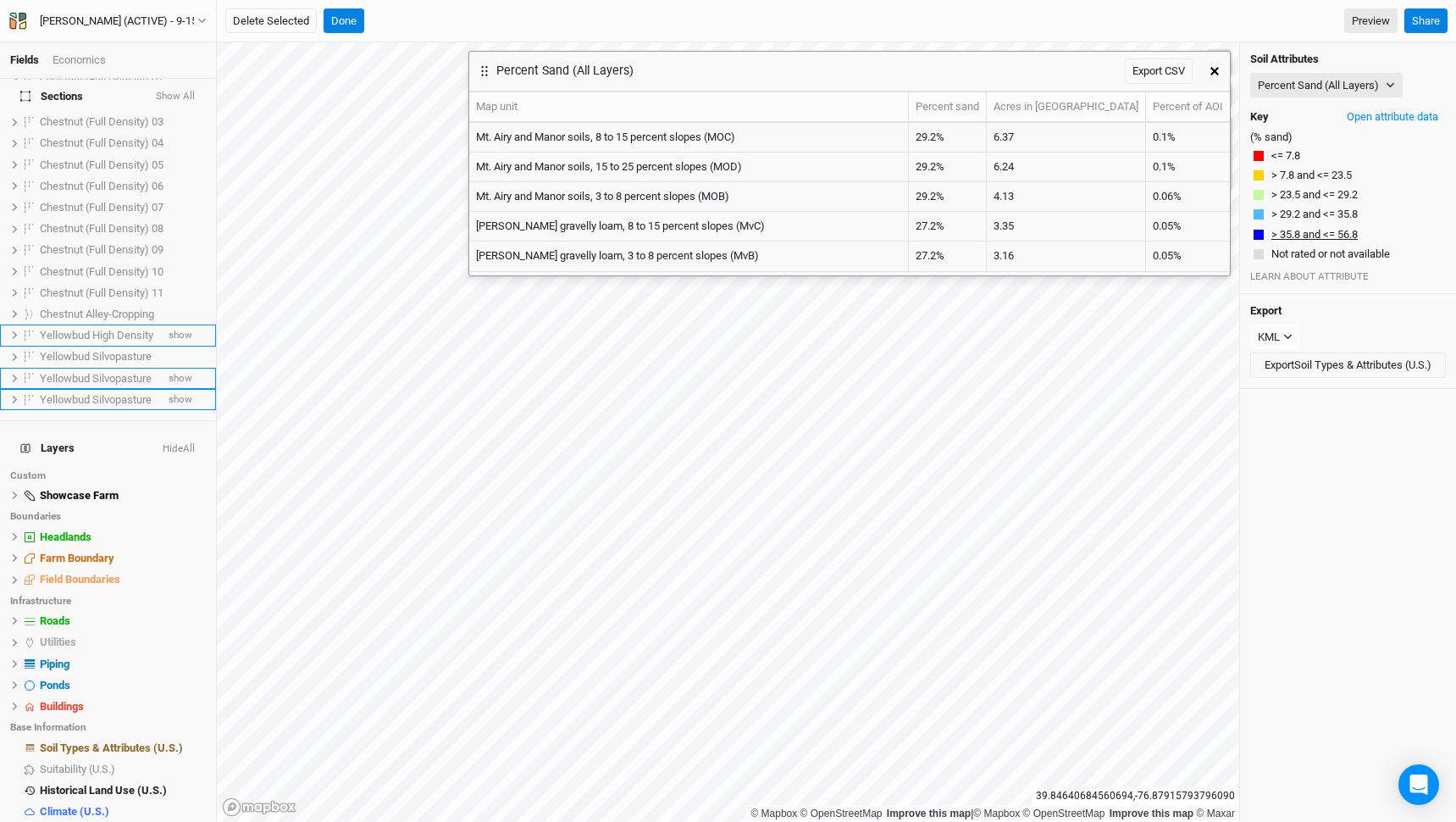
click at [1299, 227] on button "> 35.8 and <= 56.8" at bounding box center [1315, 235] width 88 height 17
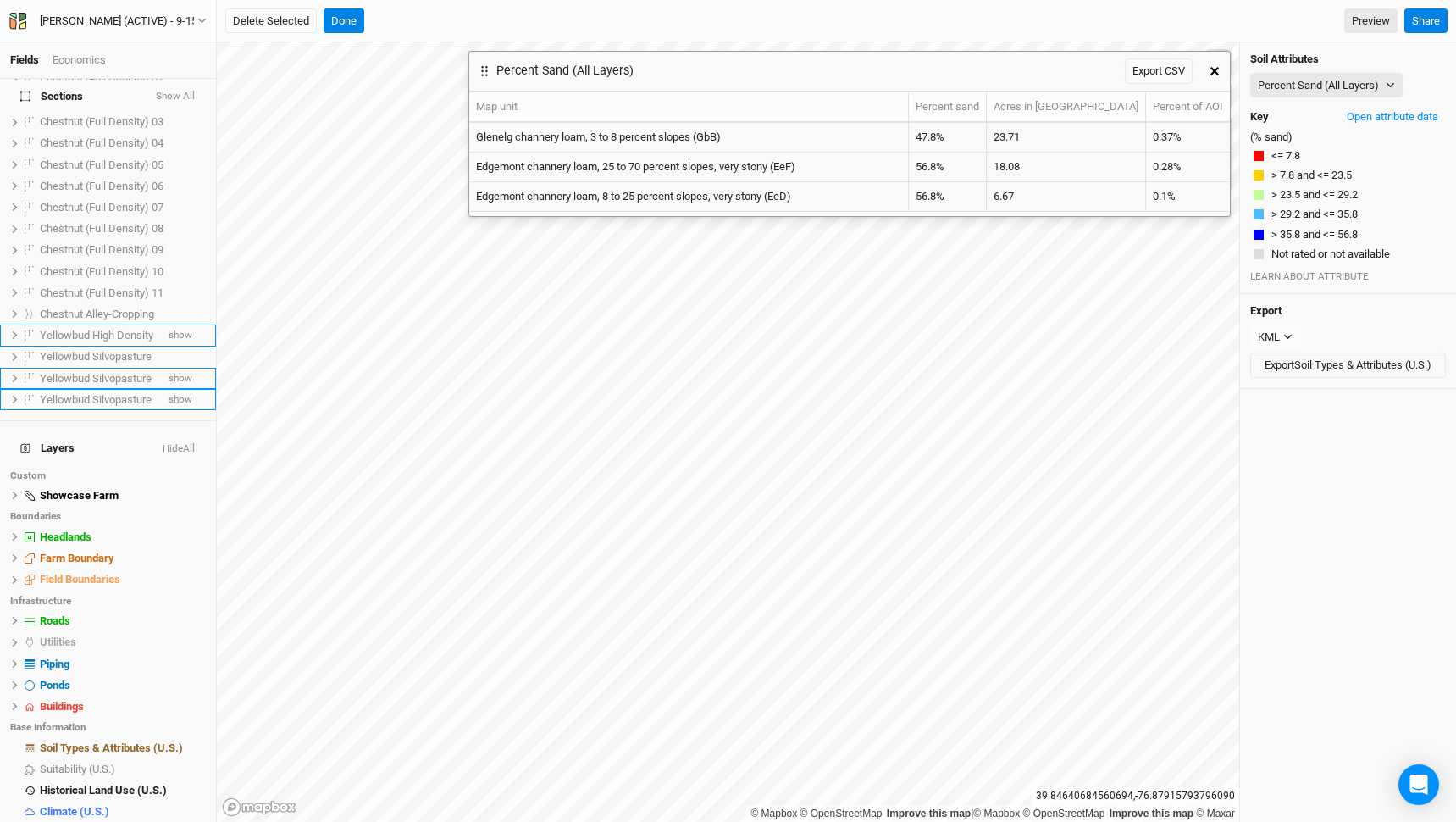
click at [1311, 211] on button "> 29.2 and <= 35.8" at bounding box center [1315, 214] width 88 height 17
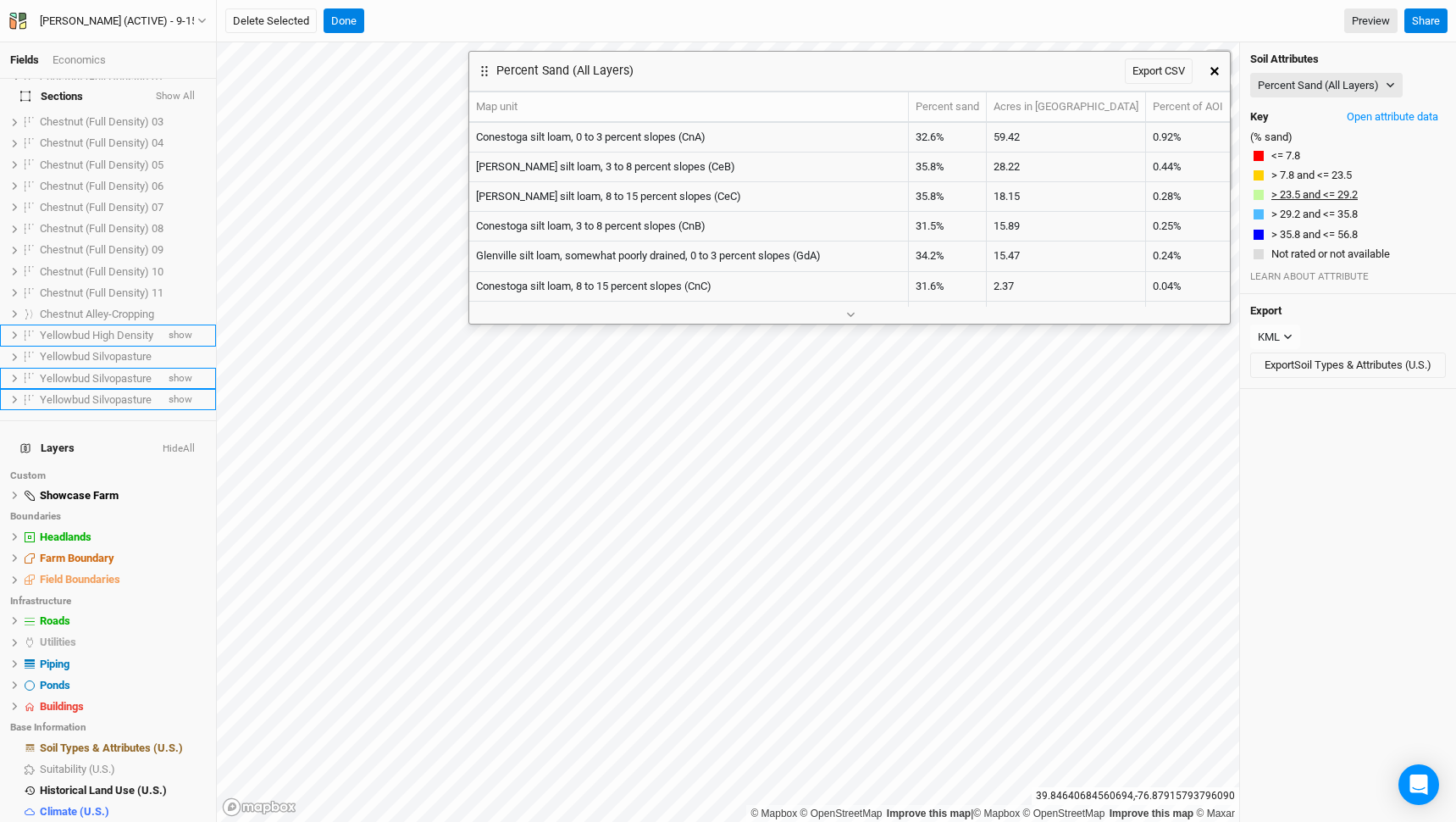
click at [1322, 192] on button "> 23.5 and <= 29.2" at bounding box center [1315, 194] width 88 height 17
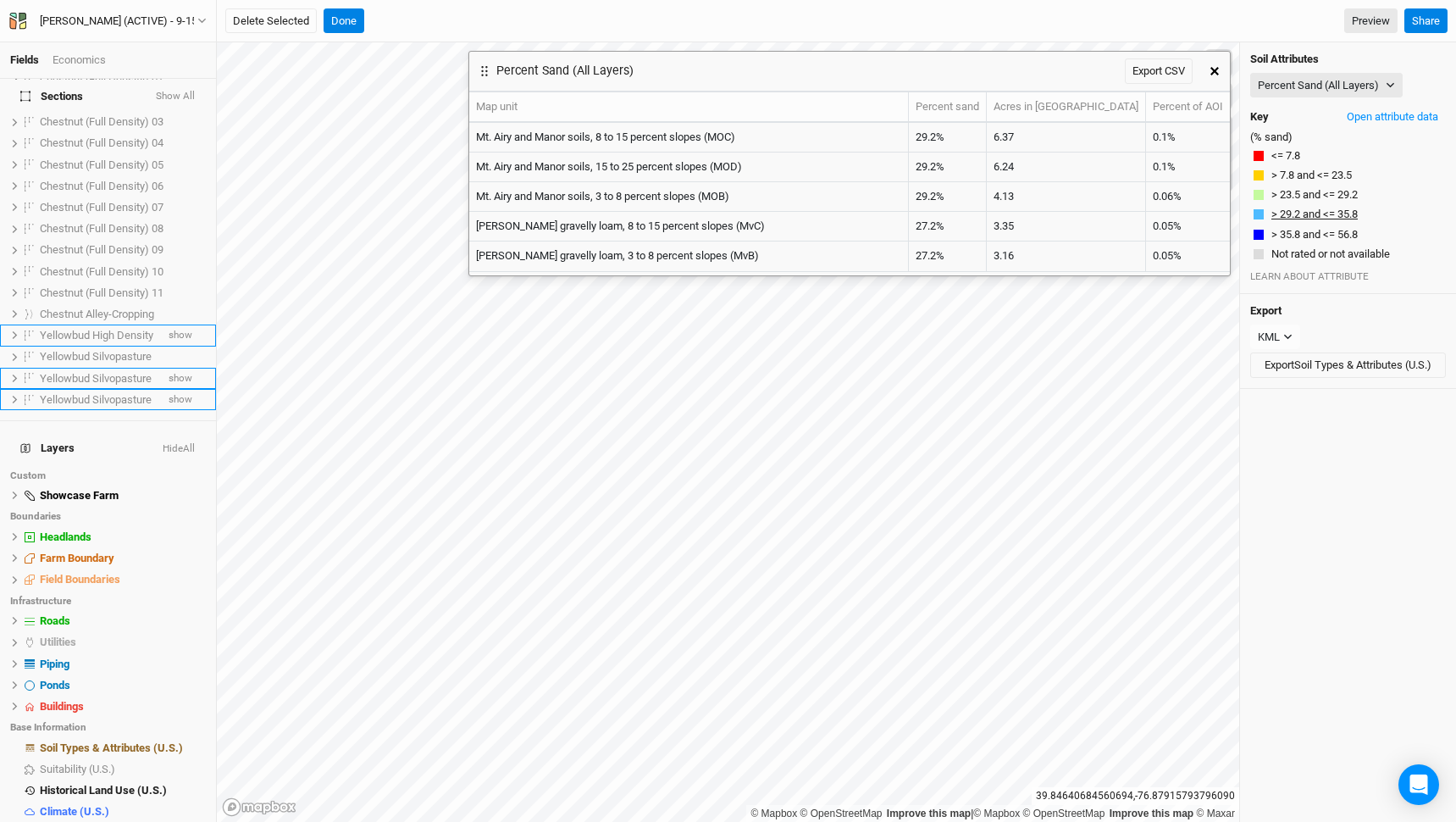
click at [1323, 208] on button "> 29.2 and <= 35.8" at bounding box center [1315, 214] width 88 height 17
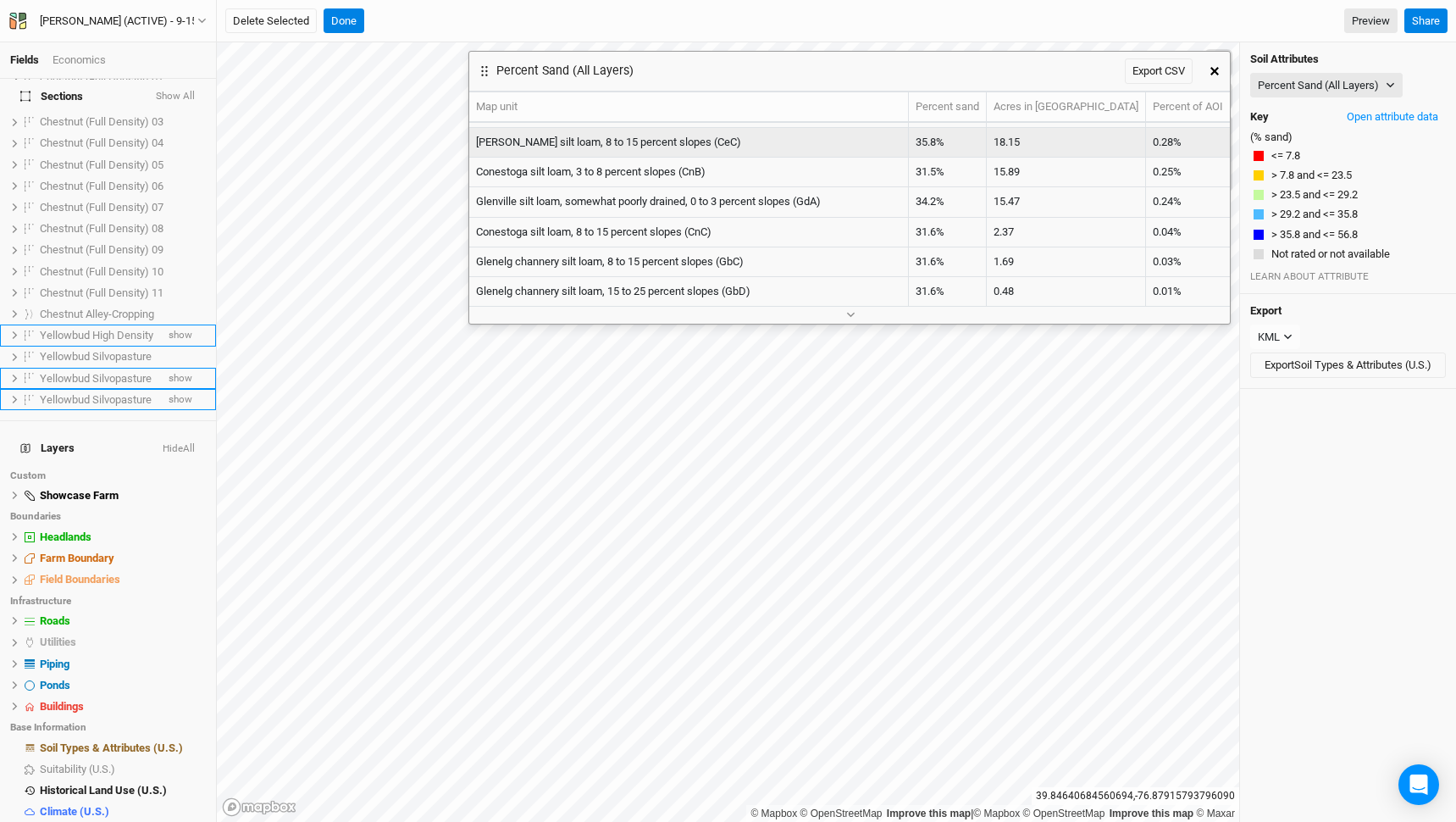
scroll to position [0, 0]
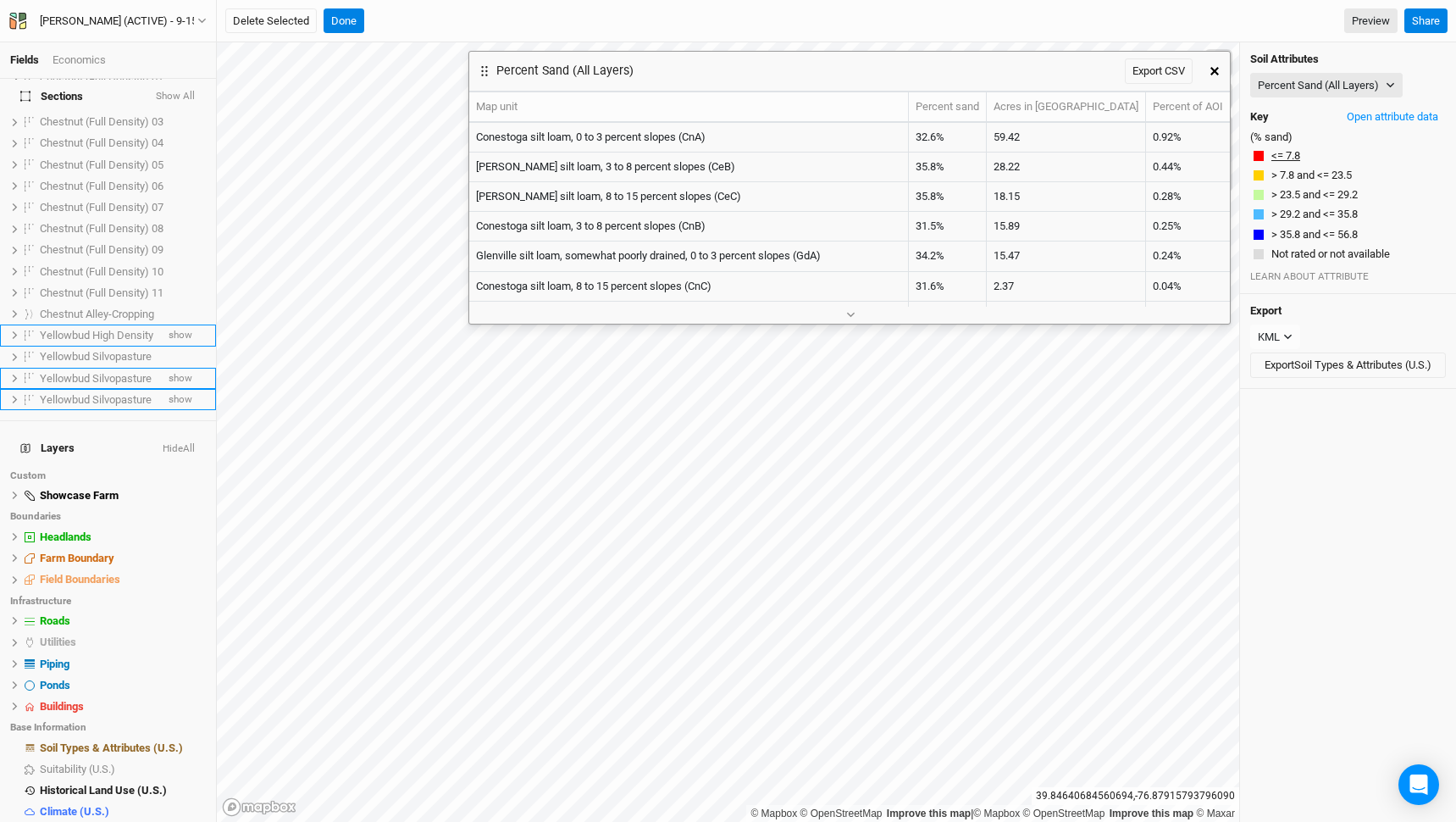
click at [1292, 158] on button "<= 7.8" at bounding box center [1286, 156] width 30 height 17
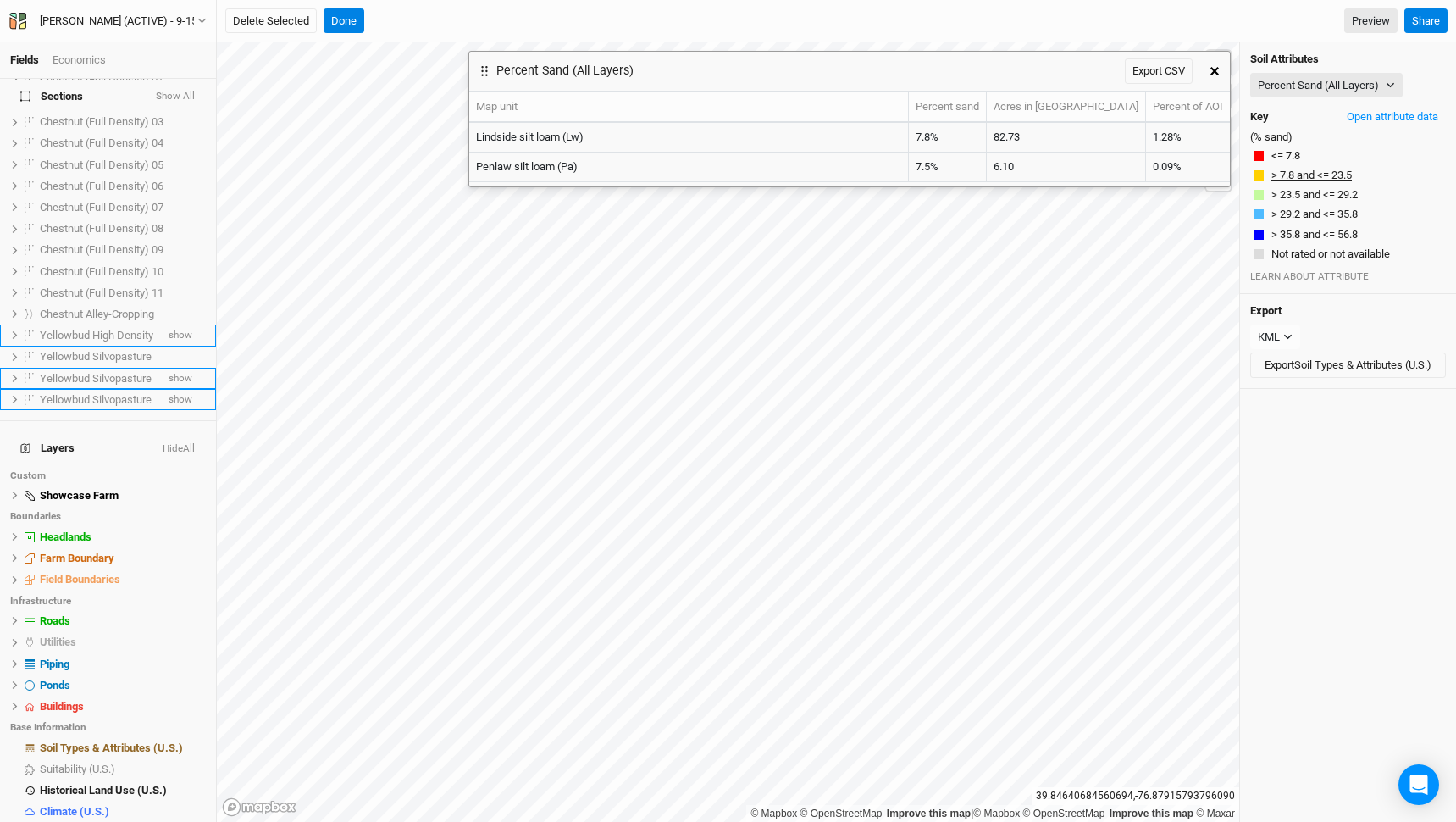
click at [1303, 175] on button "> 7.8 and <= 23.5" at bounding box center [1312, 176] width 82 height 17
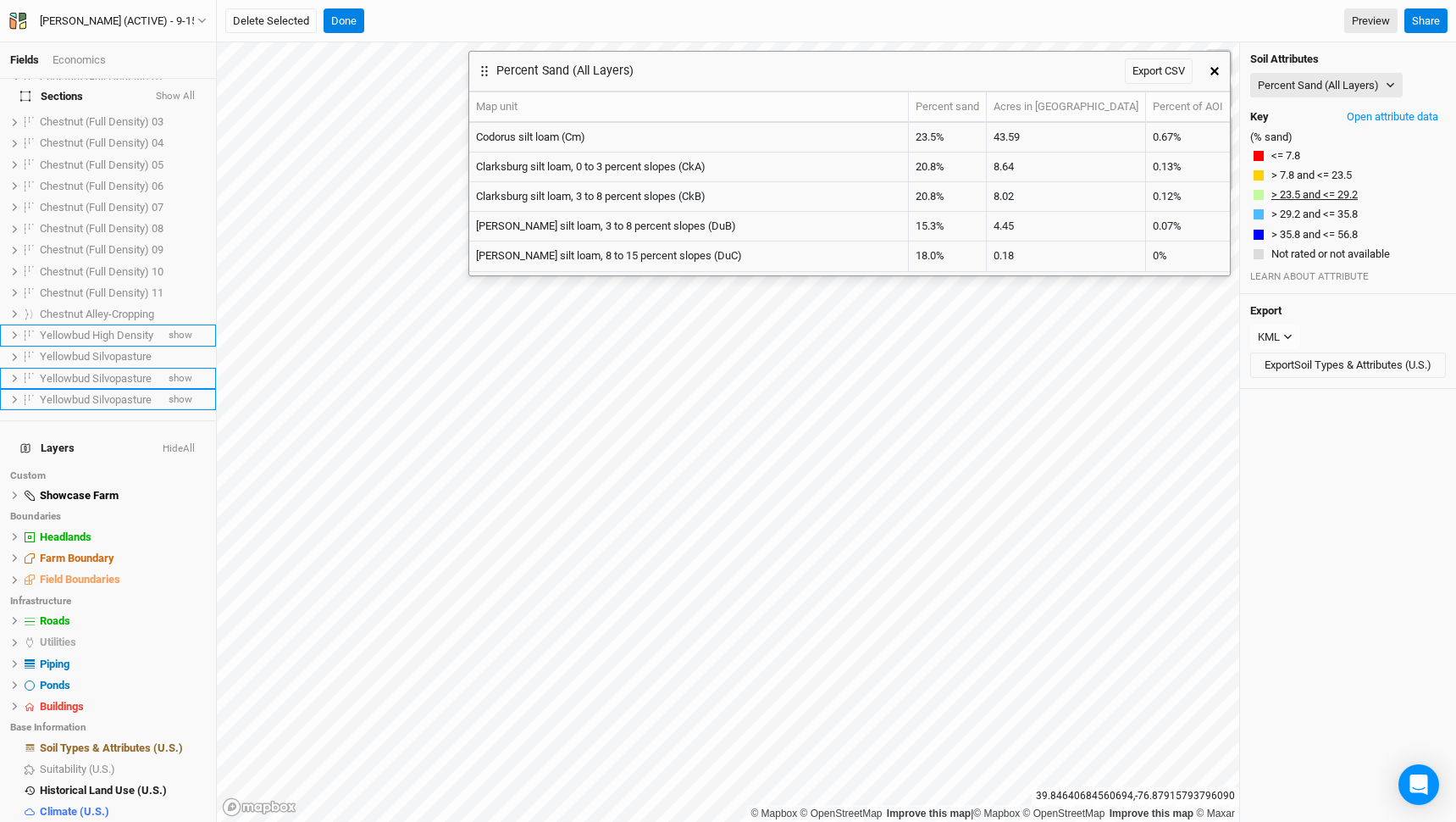
click at [1312, 199] on button "> 23.5 and <= 29.2" at bounding box center [1315, 194] width 88 height 17
click at [1317, 218] on button "> 29.2 and <= 35.8" at bounding box center [1315, 214] width 88 height 17
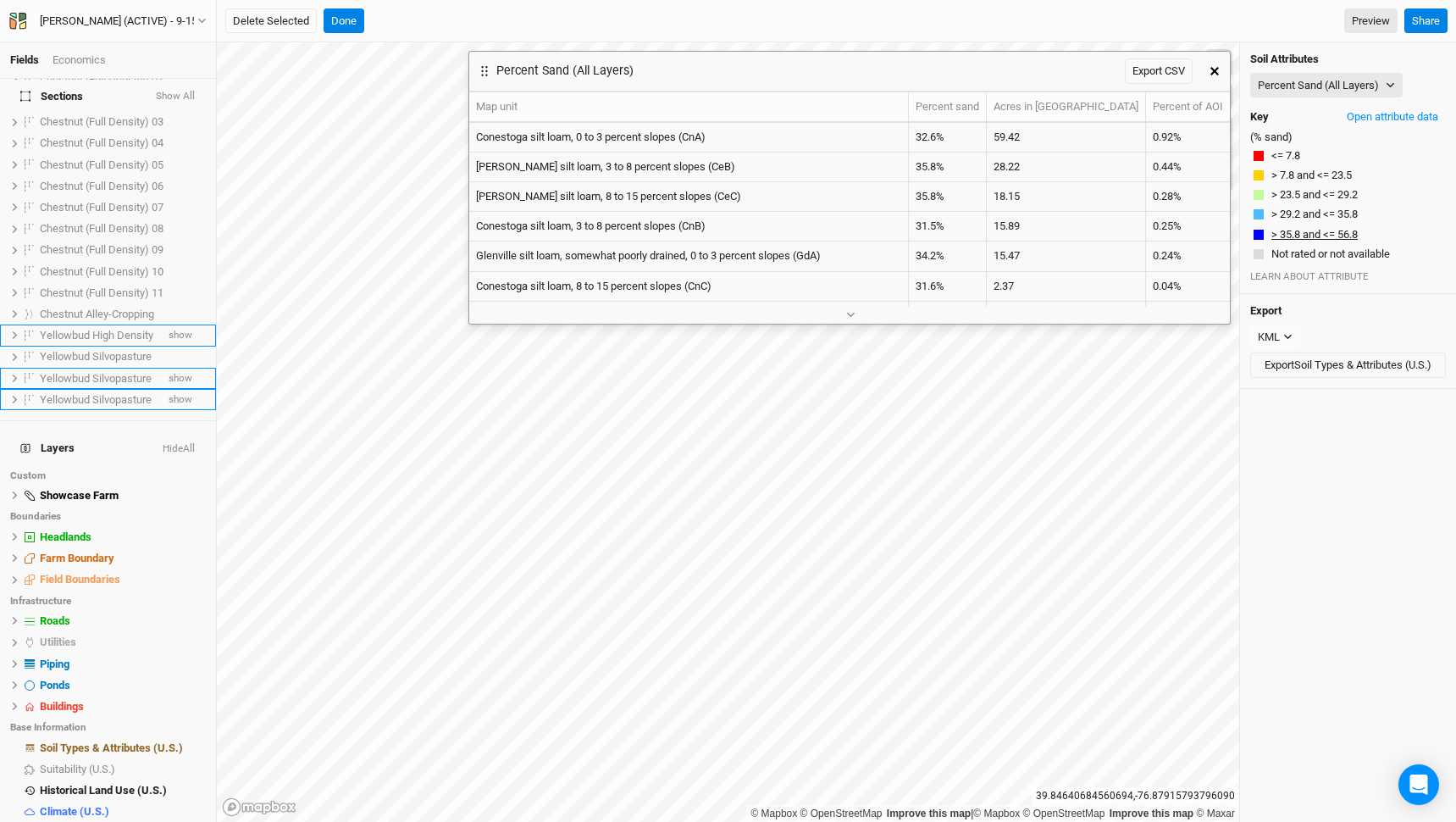
click at [1326, 235] on button "> 35.8 and <= 56.8" at bounding box center [1315, 235] width 88 height 17
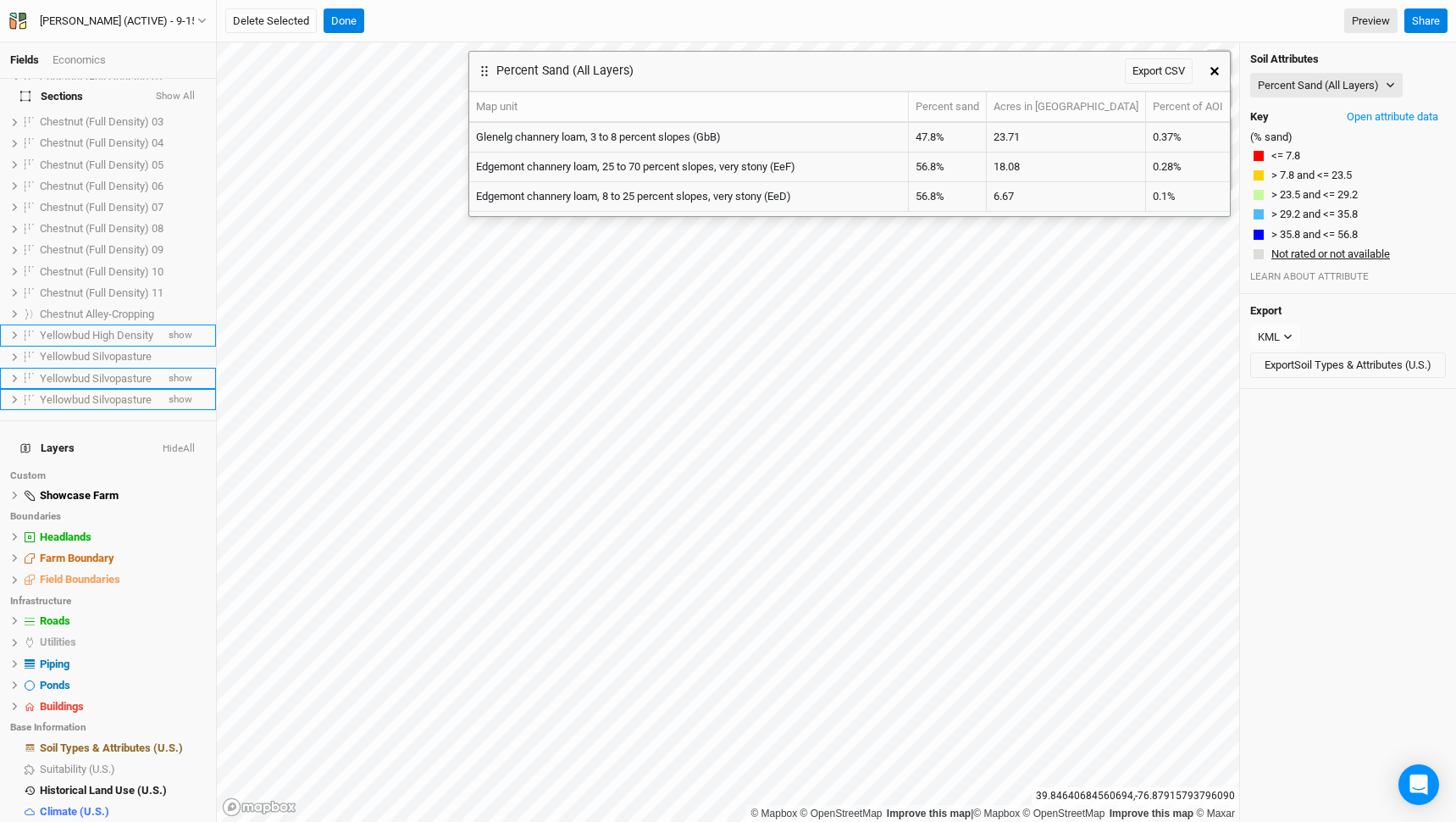
click at [1338, 249] on button "Not rated or not available" at bounding box center [1331, 254] width 120 height 17
click at [1336, 240] on button "> 35.8 and <= 56.8" at bounding box center [1315, 235] width 88 height 17
click at [1337, 214] on button "> 29.2 and <= 35.8" at bounding box center [1315, 214] width 88 height 17
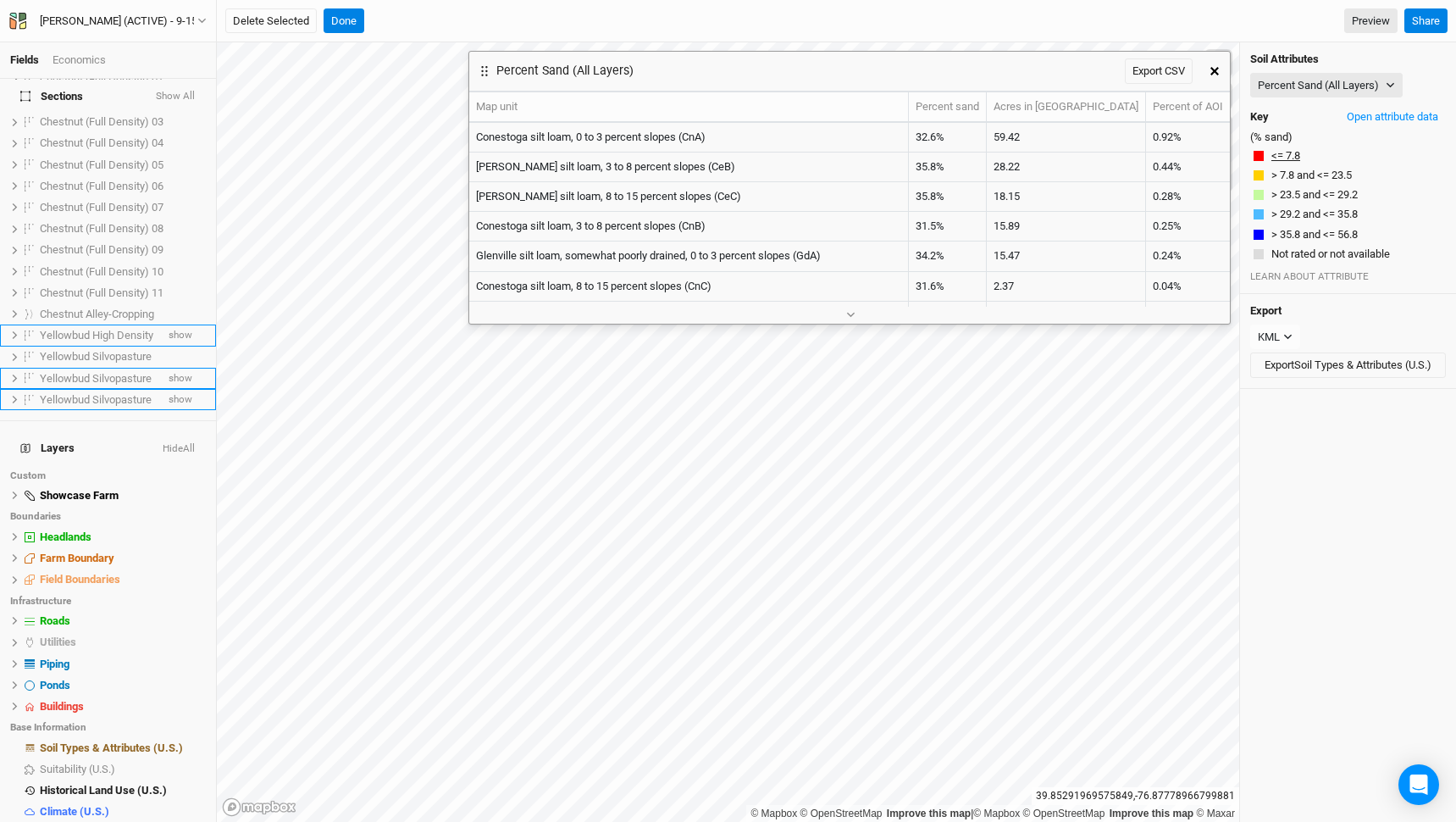
click at [1285, 155] on button "<= 7.8" at bounding box center [1286, 156] width 30 height 17
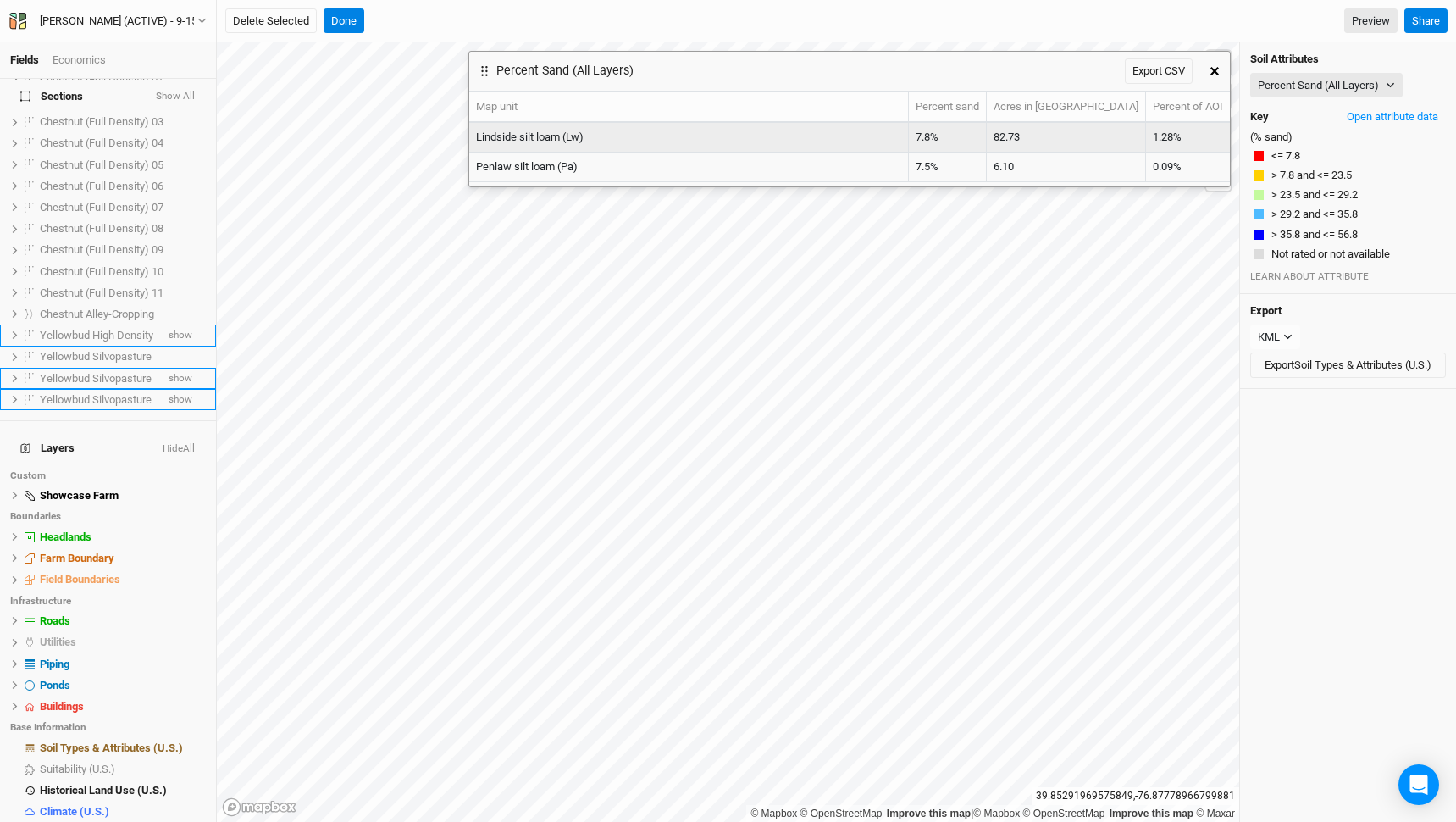
click at [1157, 135] on td "1.28%" at bounding box center [1188, 137] width 84 height 30
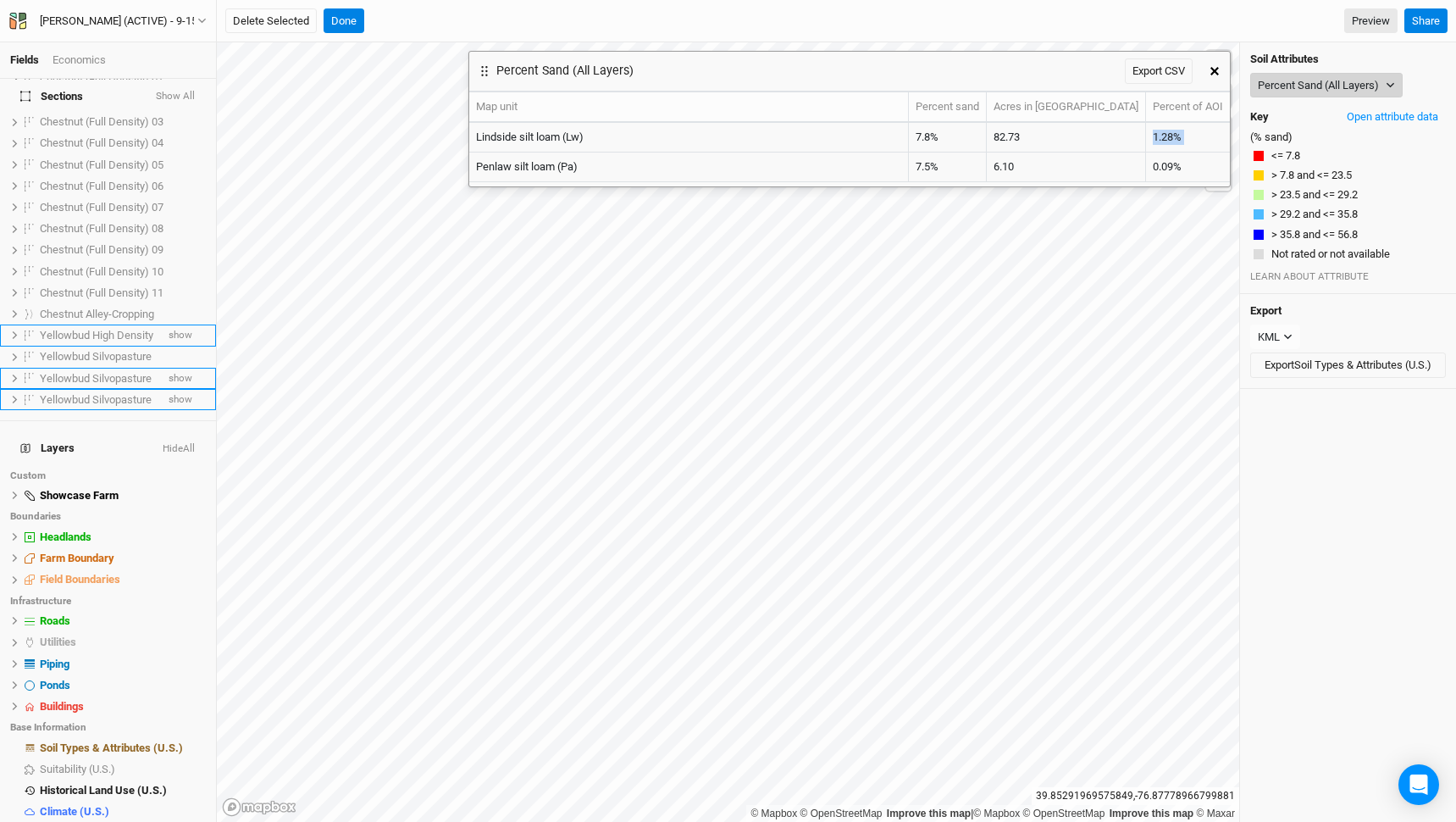
click at [1297, 91] on button "Percent Sand (All Layers)" at bounding box center [1326, 85] width 152 height 25
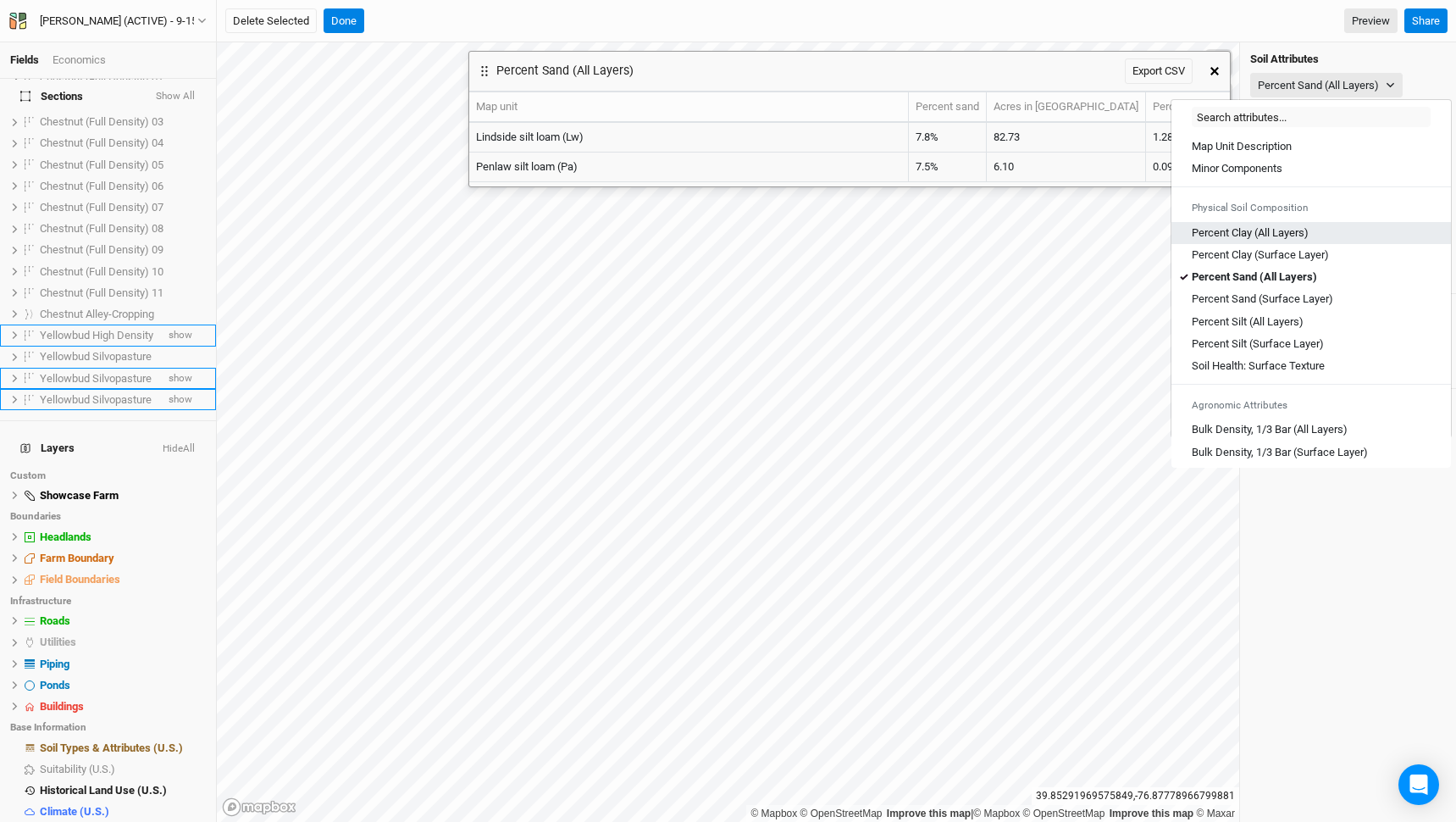
click at [1267, 230] on Layers\) "Percent Clay (All Layers)" at bounding box center [1250, 233] width 117 height 15
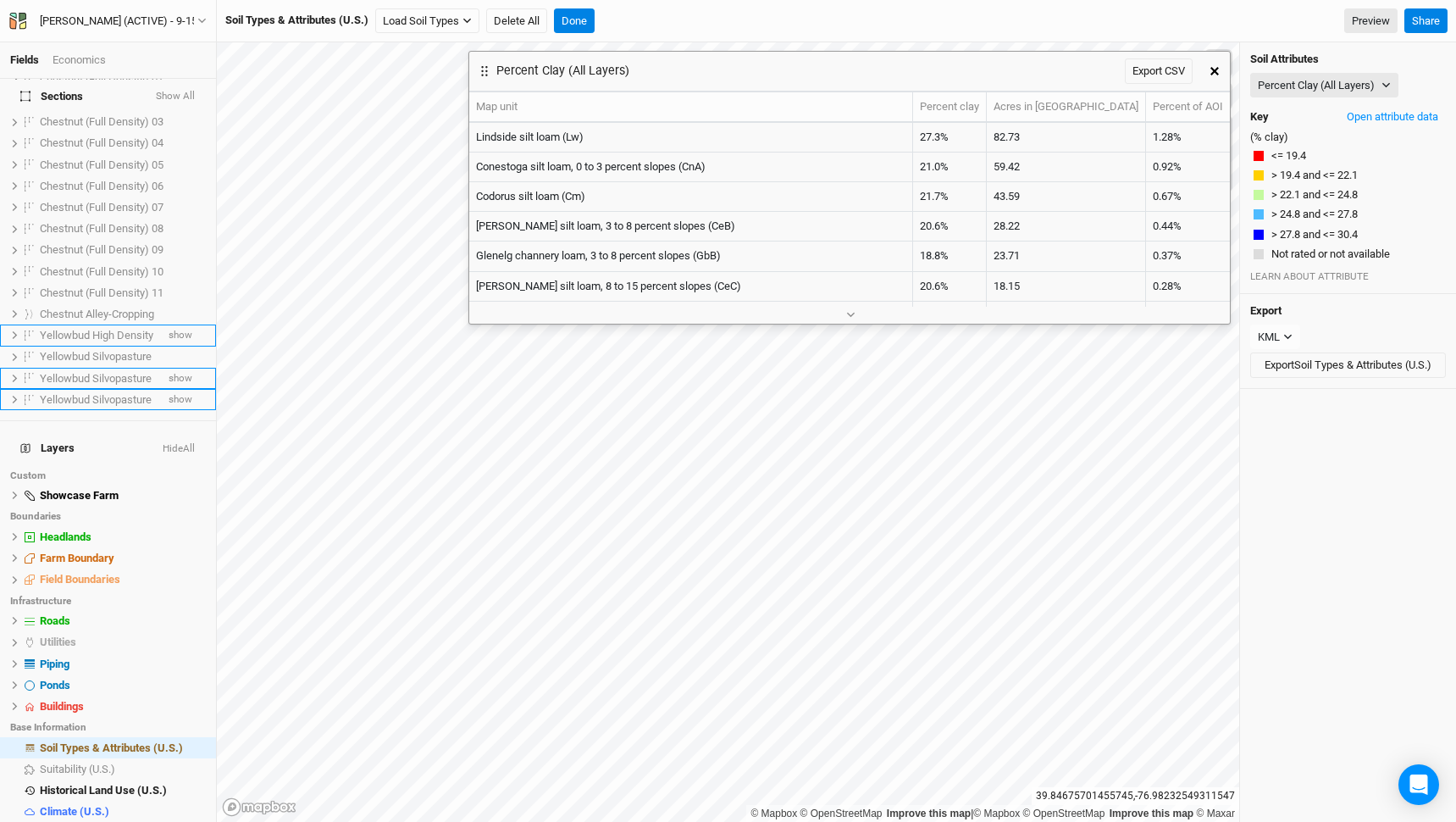
click at [1218, 72] on icon "button" at bounding box center [1214, 71] width 8 height 8
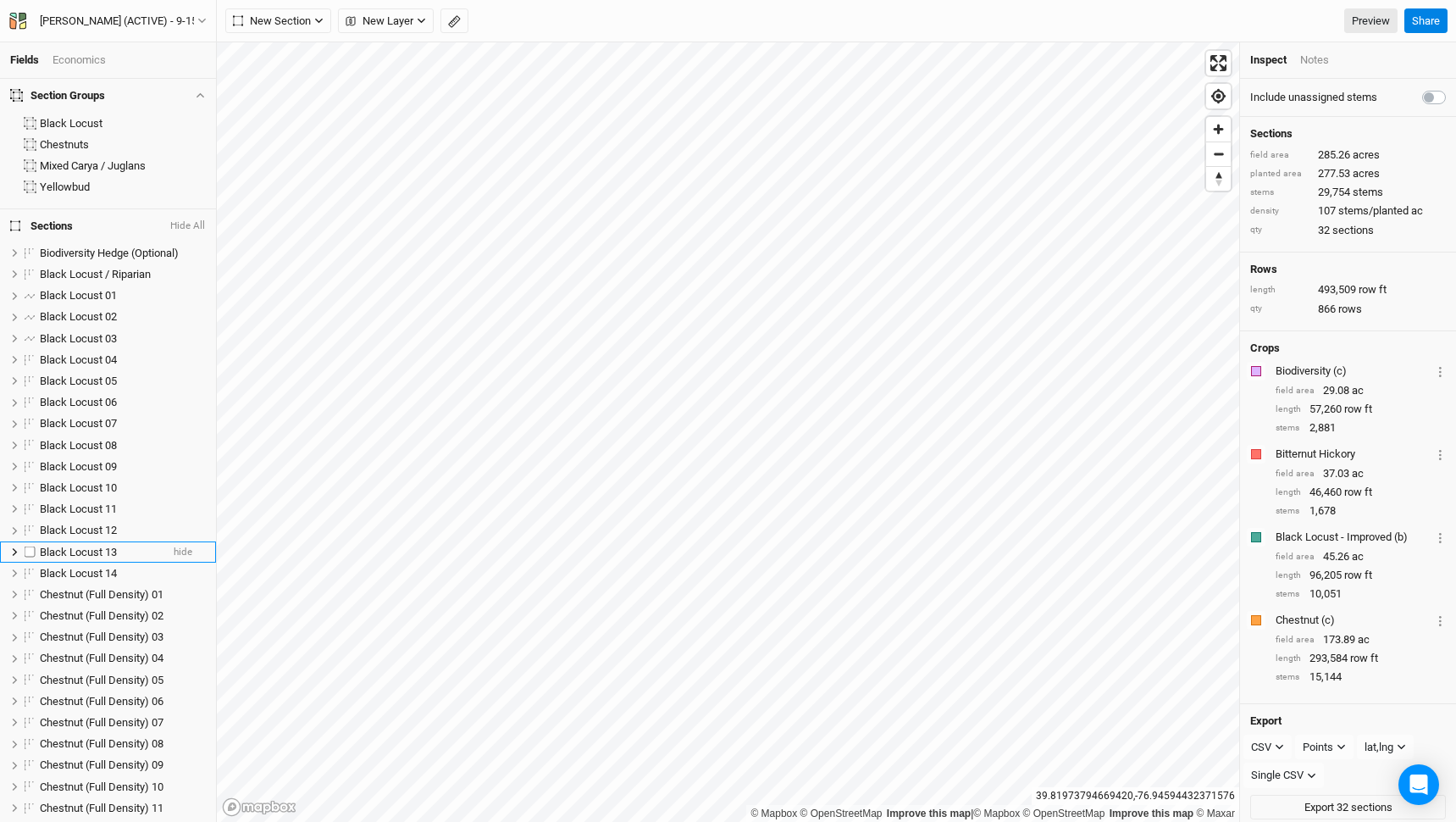
scroll to position [535, 0]
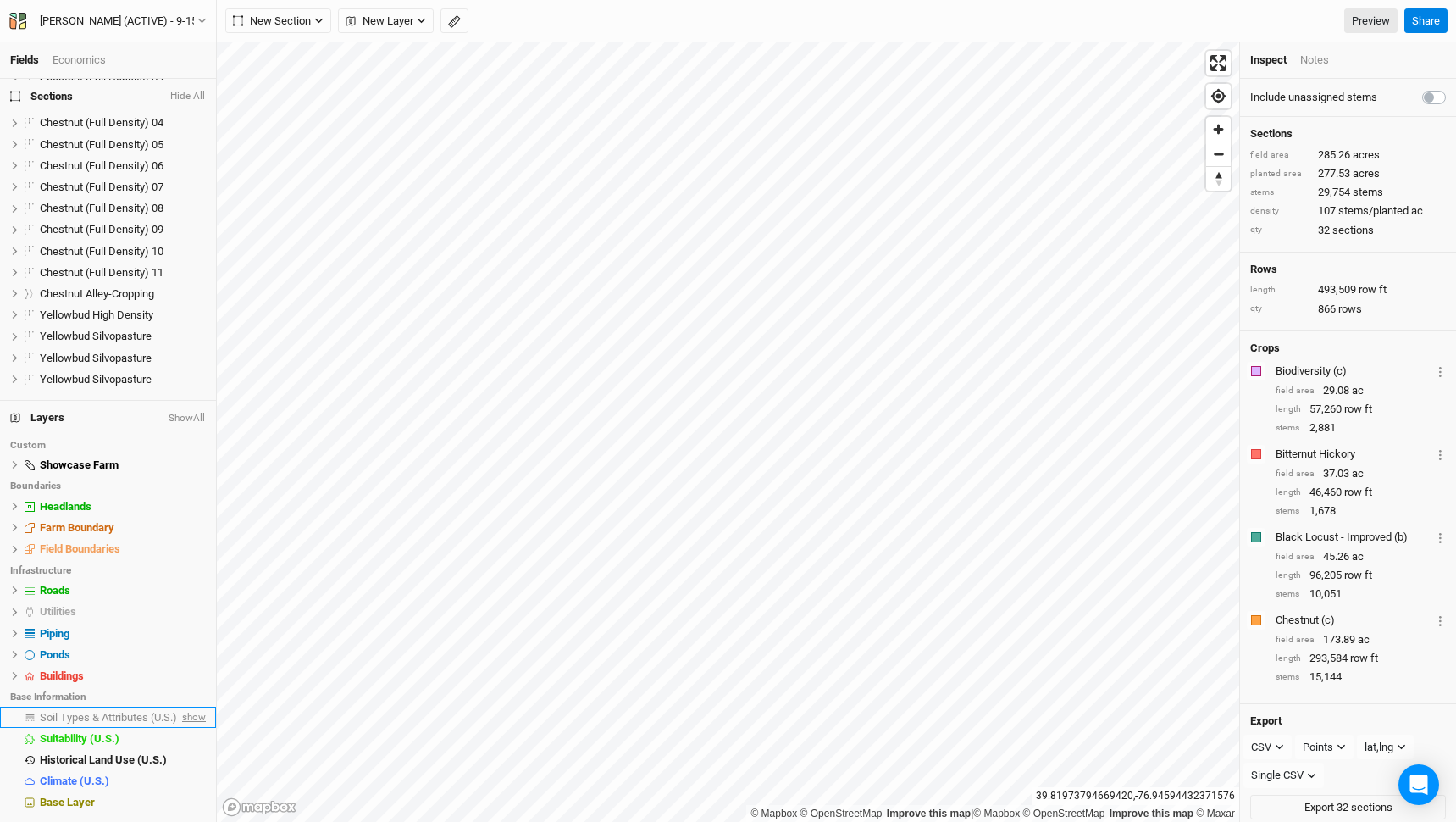
click at [191, 716] on span "show" at bounding box center [192, 718] width 27 height 21
click at [150, 718] on span "Soil Types & Attributes (U.S.)" at bounding box center [111, 717] width 143 height 13
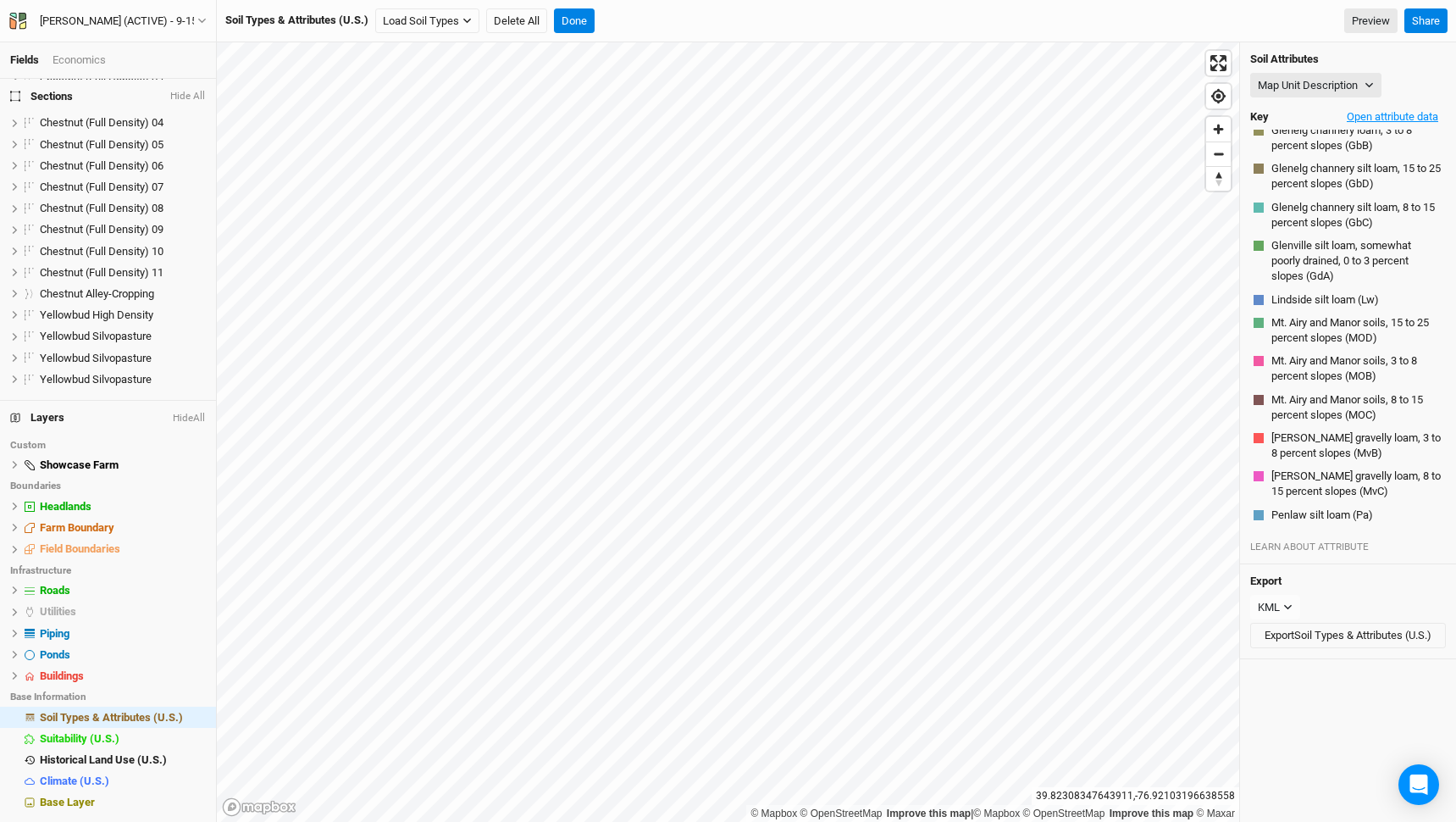
scroll to position [109, 0]
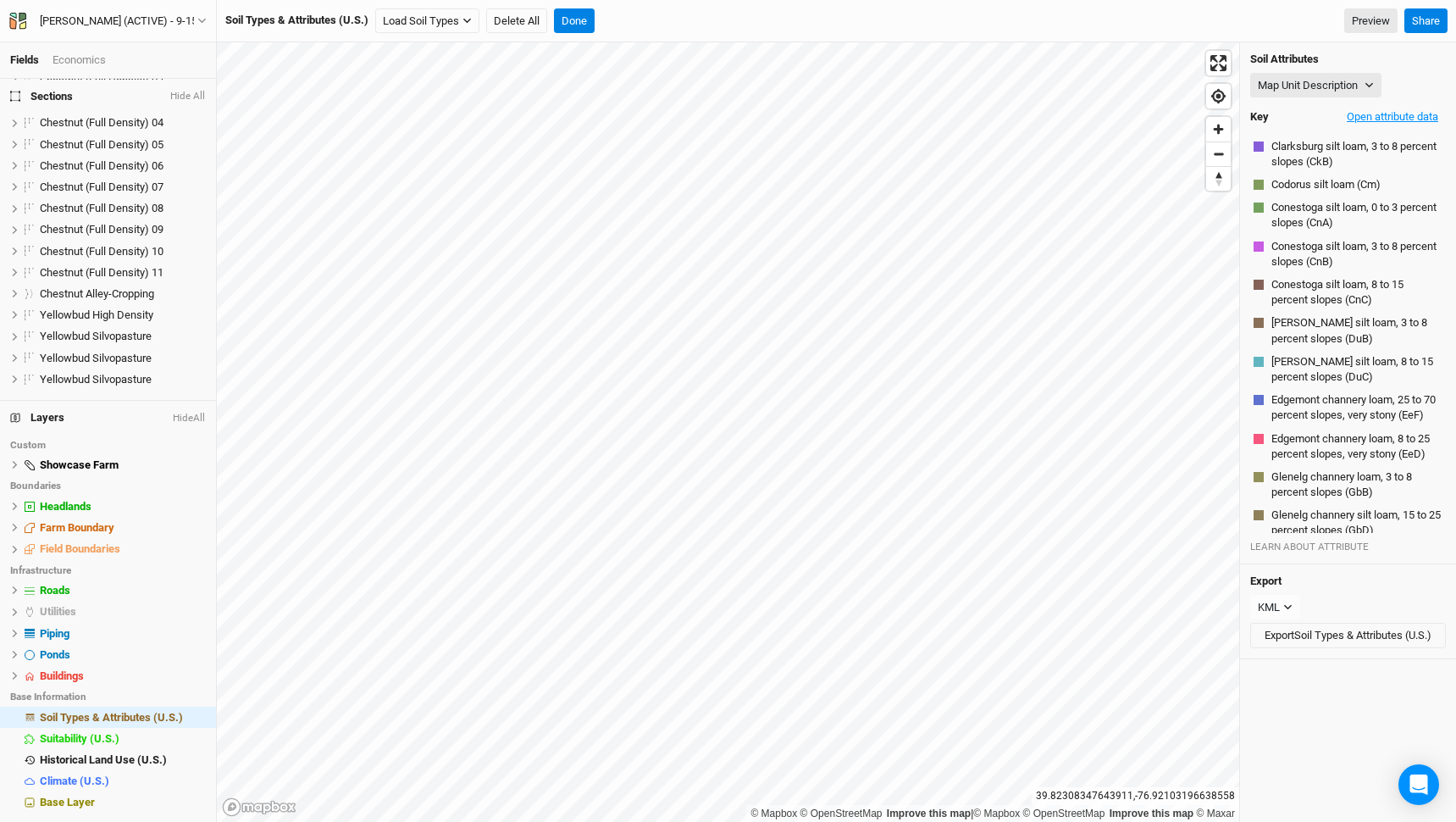
click at [1388, 112] on button "Open attribute data" at bounding box center [1392, 116] width 106 height 25
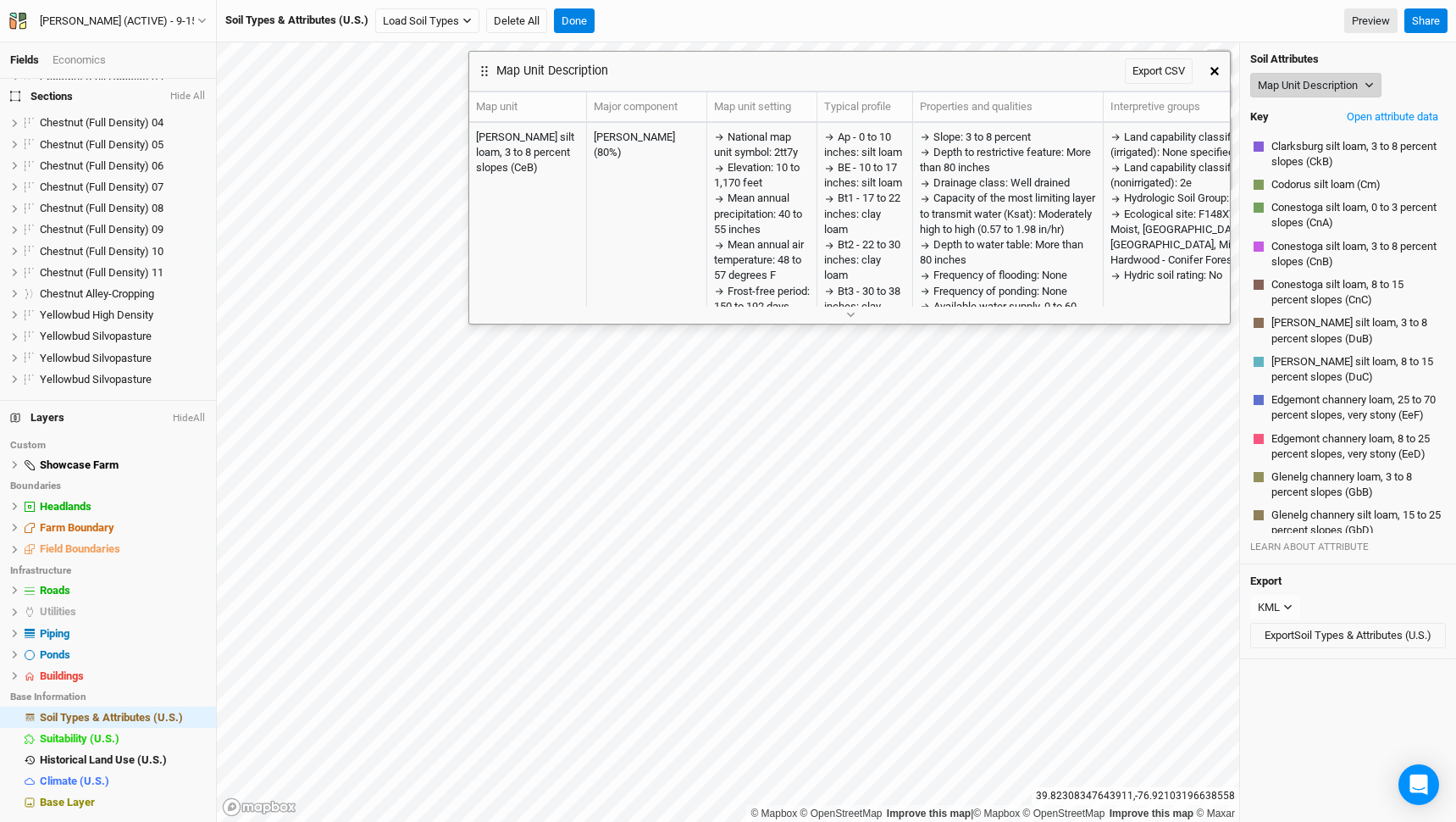
click at [1357, 88] on button "Map Unit Description" at bounding box center [1316, 85] width 132 height 25
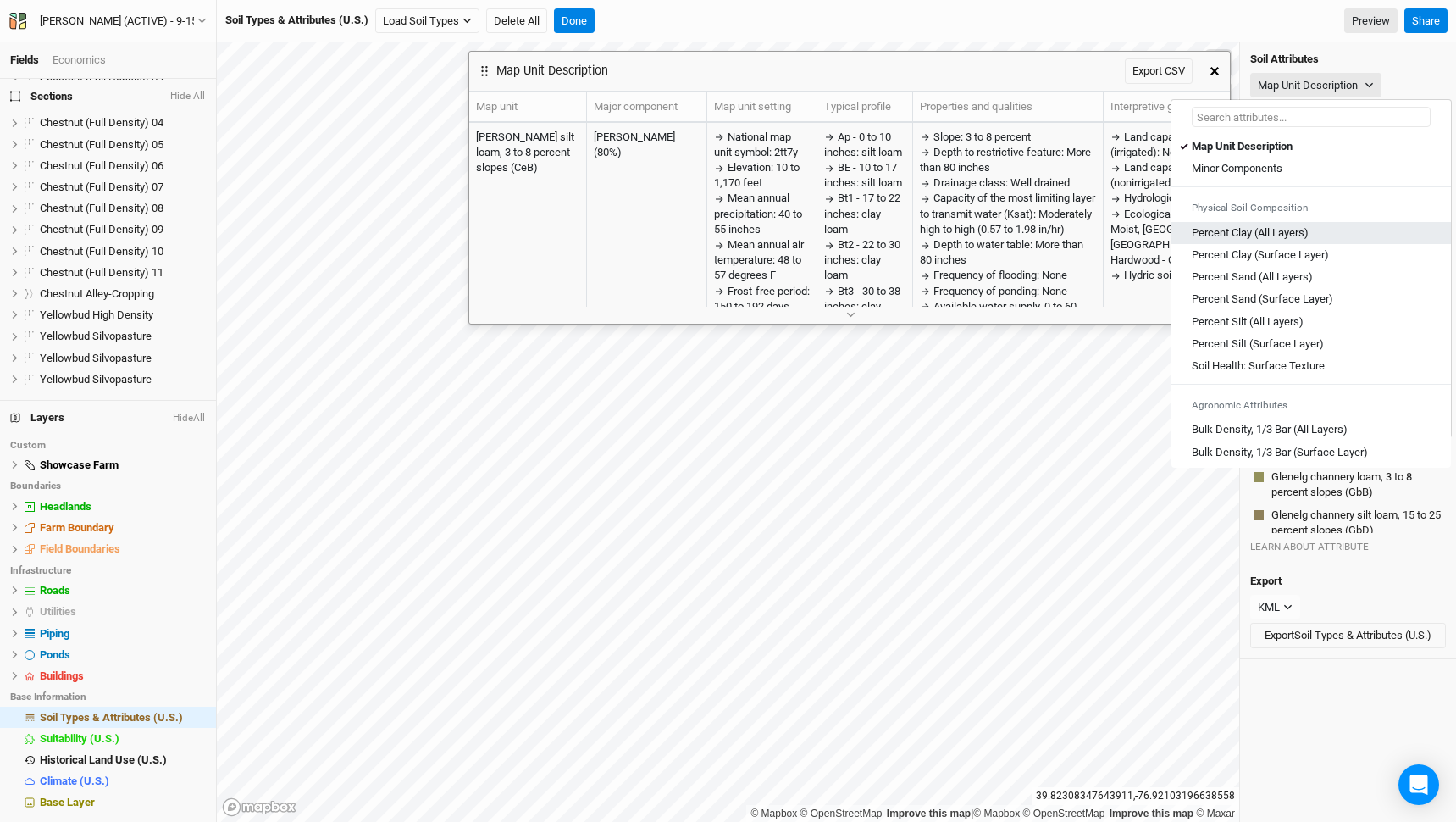
click at [1242, 236] on Layers\) "Percent Clay (All Layers)" at bounding box center [1250, 233] width 117 height 15
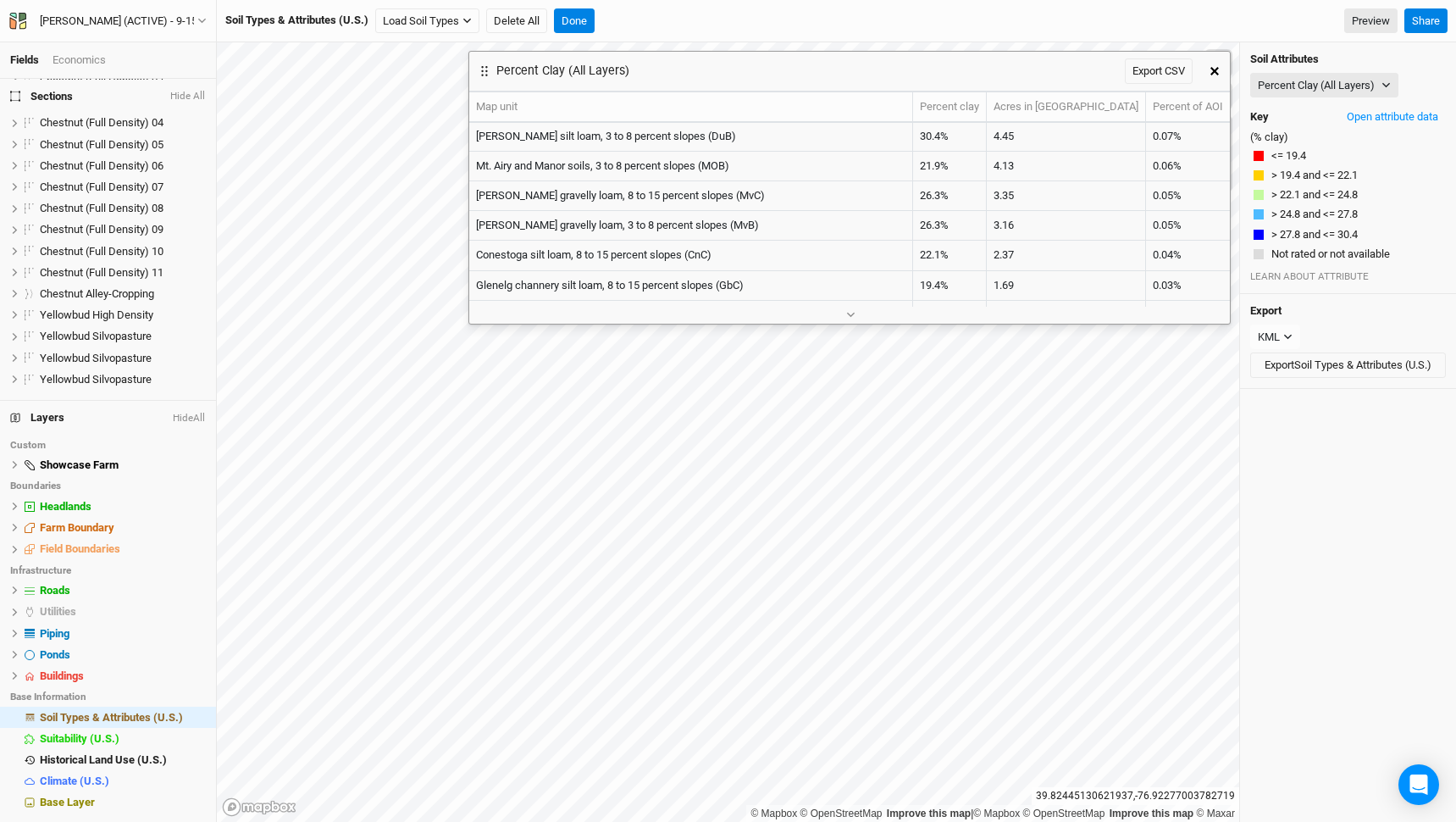
scroll to position [592, 0]
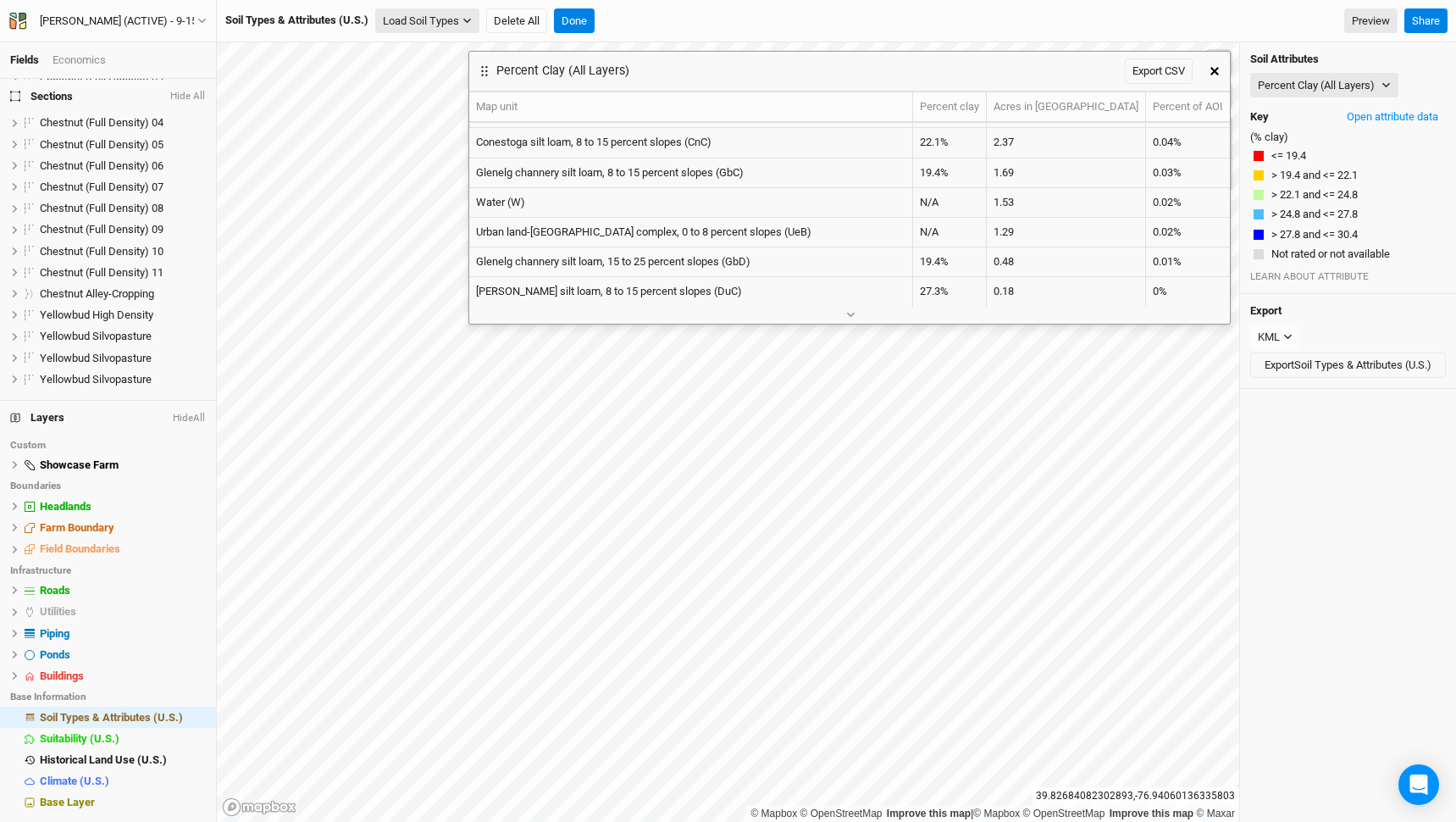
click at [432, 26] on button "Load Soil Types" at bounding box center [427, 21] width 104 height 25
click at [439, 51] on button "Load for Farm Boundary" at bounding box center [447, 50] width 141 height 22
click at [1210, 76] on button "button" at bounding box center [1215, 71] width 30 height 30
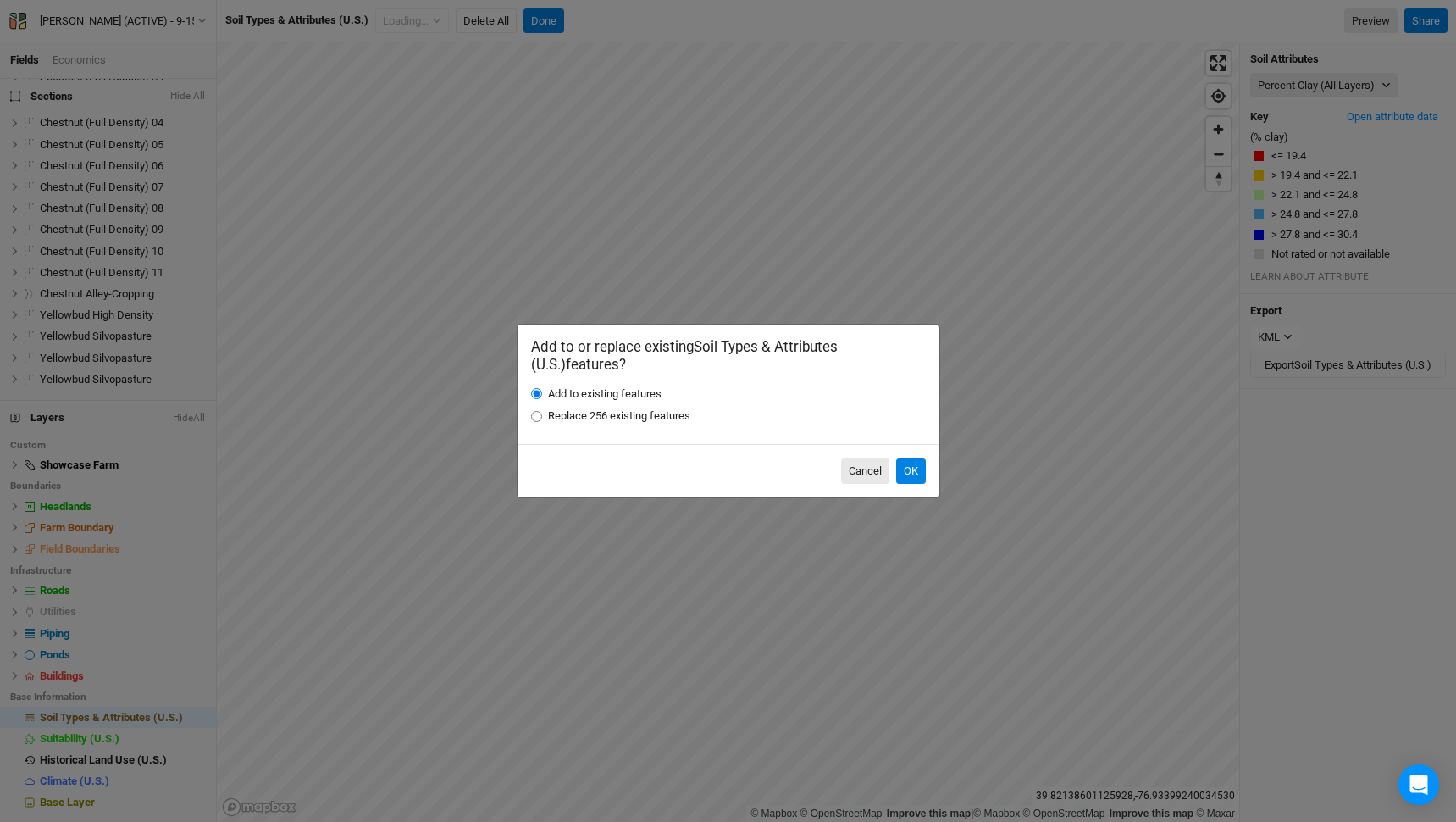
click at [533, 417] on input "Replace 256 existing features" at bounding box center [537, 416] width 11 height 11
radio input "true"
click at [909, 464] on button "OK" at bounding box center [911, 471] width 30 height 25
radio input "true"
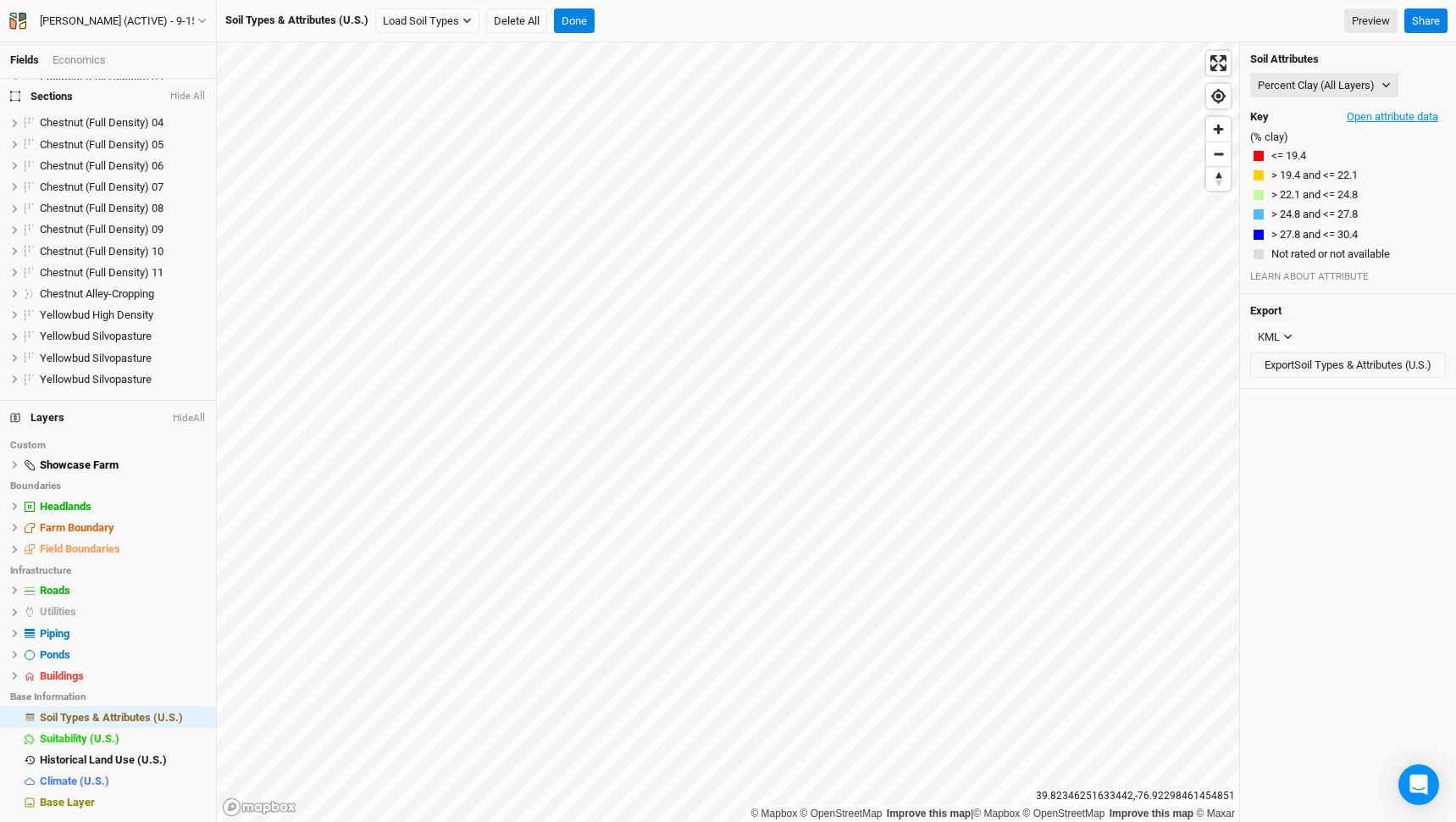
click at [1401, 112] on button "Open attribute data" at bounding box center [1392, 116] width 106 height 25
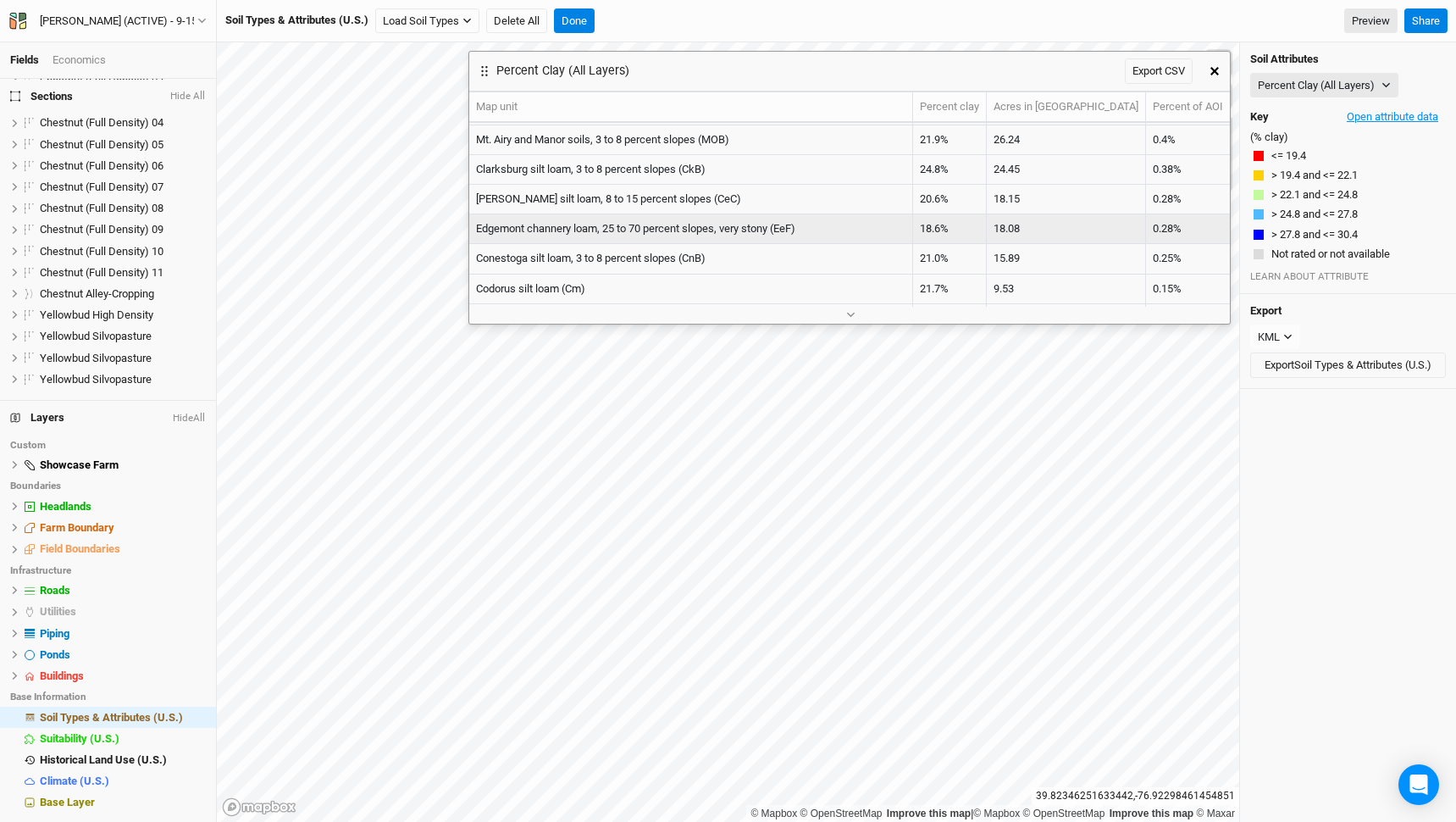
scroll to position [0, 0]
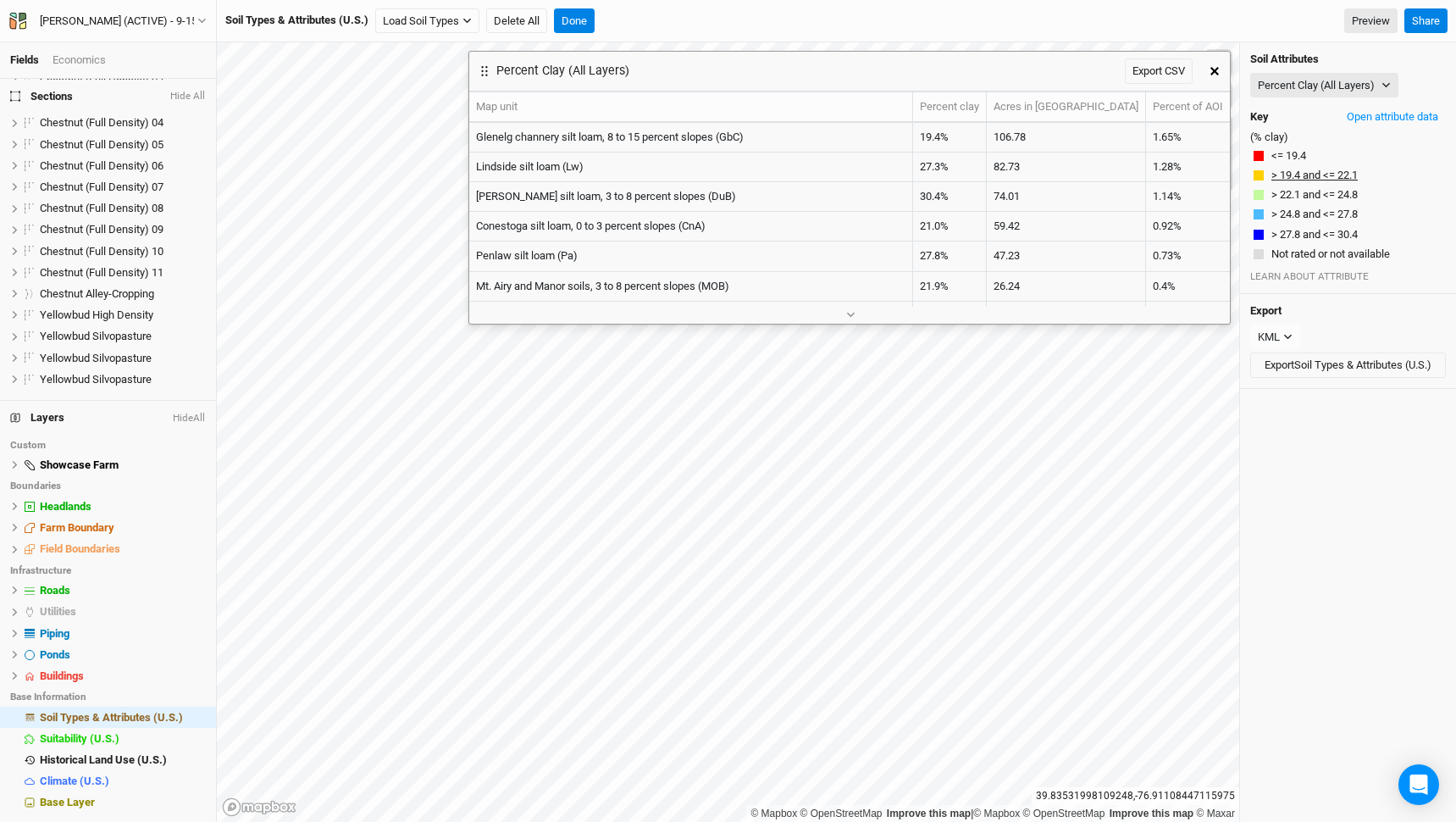
click at [1304, 172] on button "> 19.4 and <= 22.1" at bounding box center [1315, 176] width 88 height 17
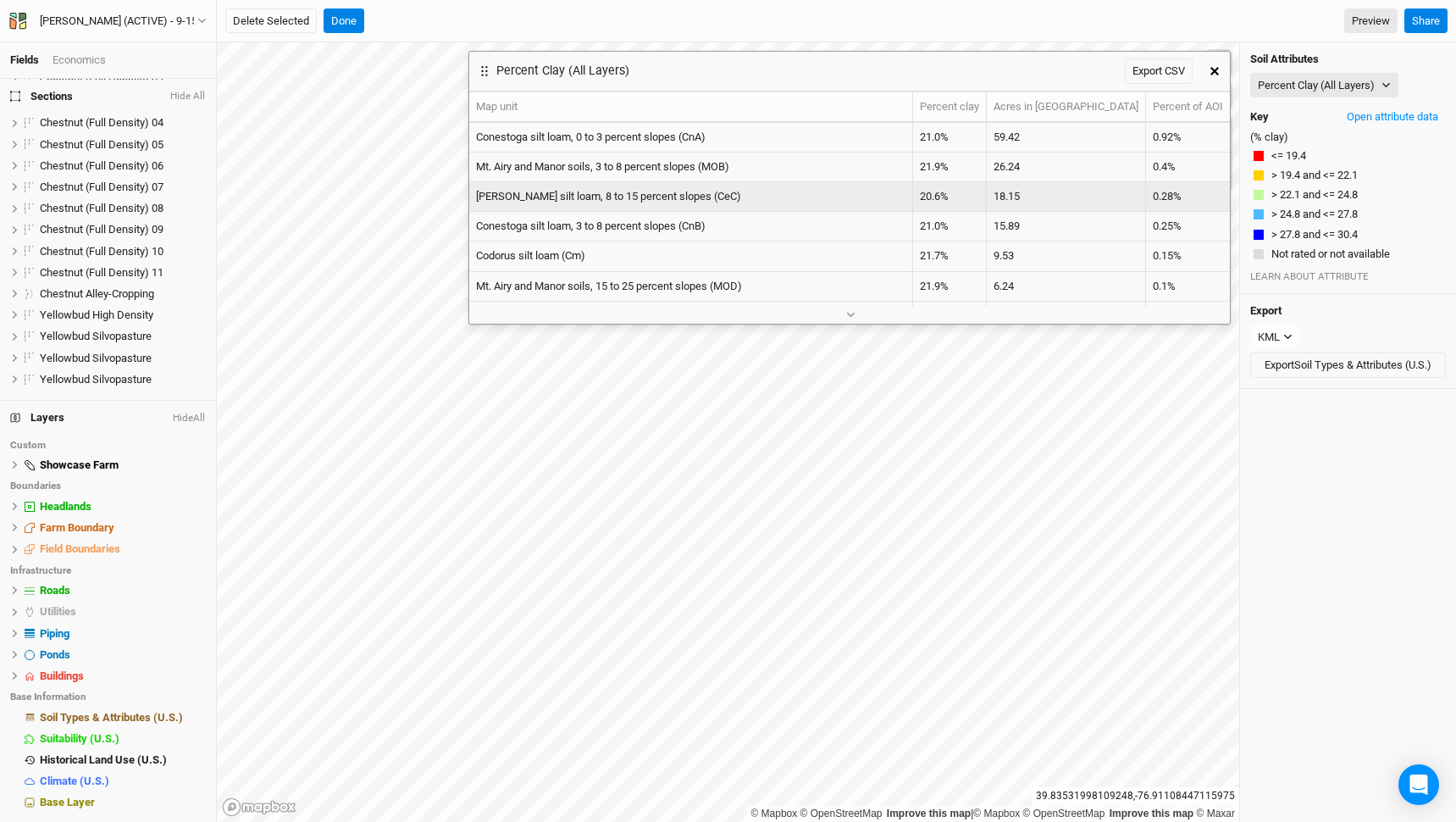
scroll to position [84, 0]
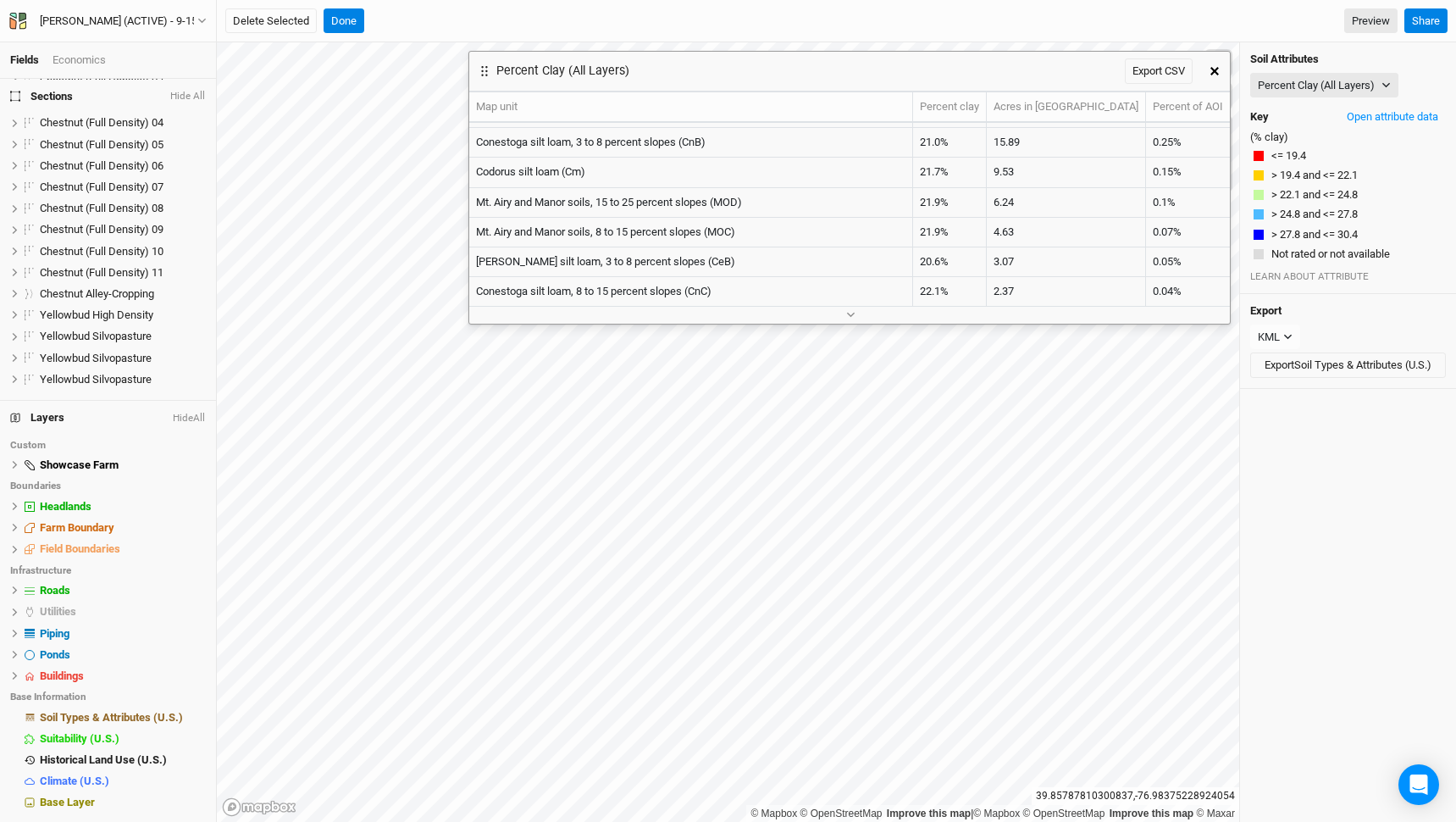
click at [166, 9] on div "[PERSON_NAME] (ACTIVE) - 9-15 Back Project Settings User settings Imperial Metr…" at bounding box center [108, 21] width 217 height 42
click at [166, 14] on div "[PERSON_NAME] (ACTIVE) - 9-15" at bounding box center [118, 21] width 158 height 17
click at [149, 39] on button "Back" at bounding box center [140, 47] width 134 height 22
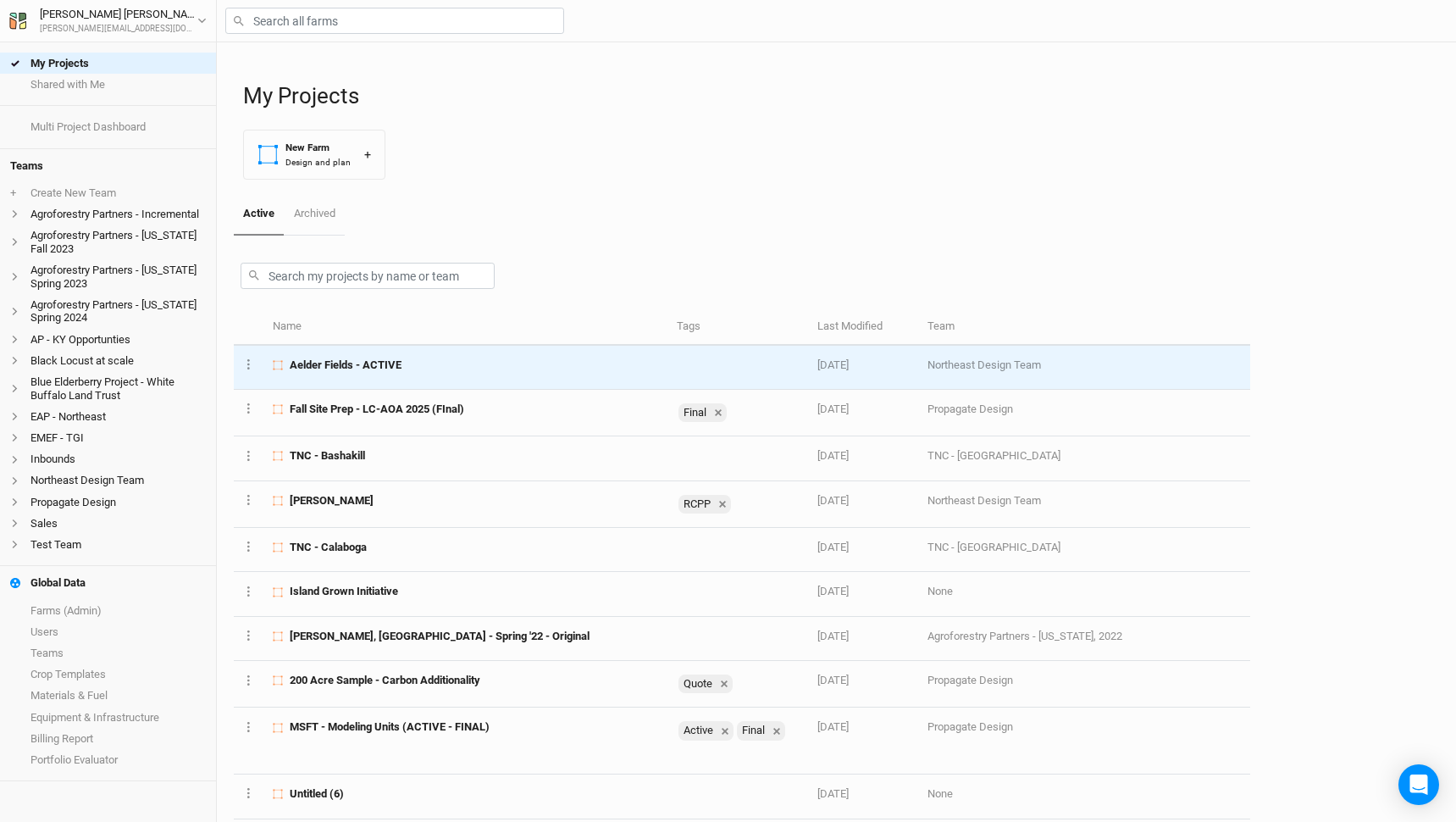
click at [385, 362] on span "Aelder Fields - ACTIVE" at bounding box center [345, 365] width 112 height 15
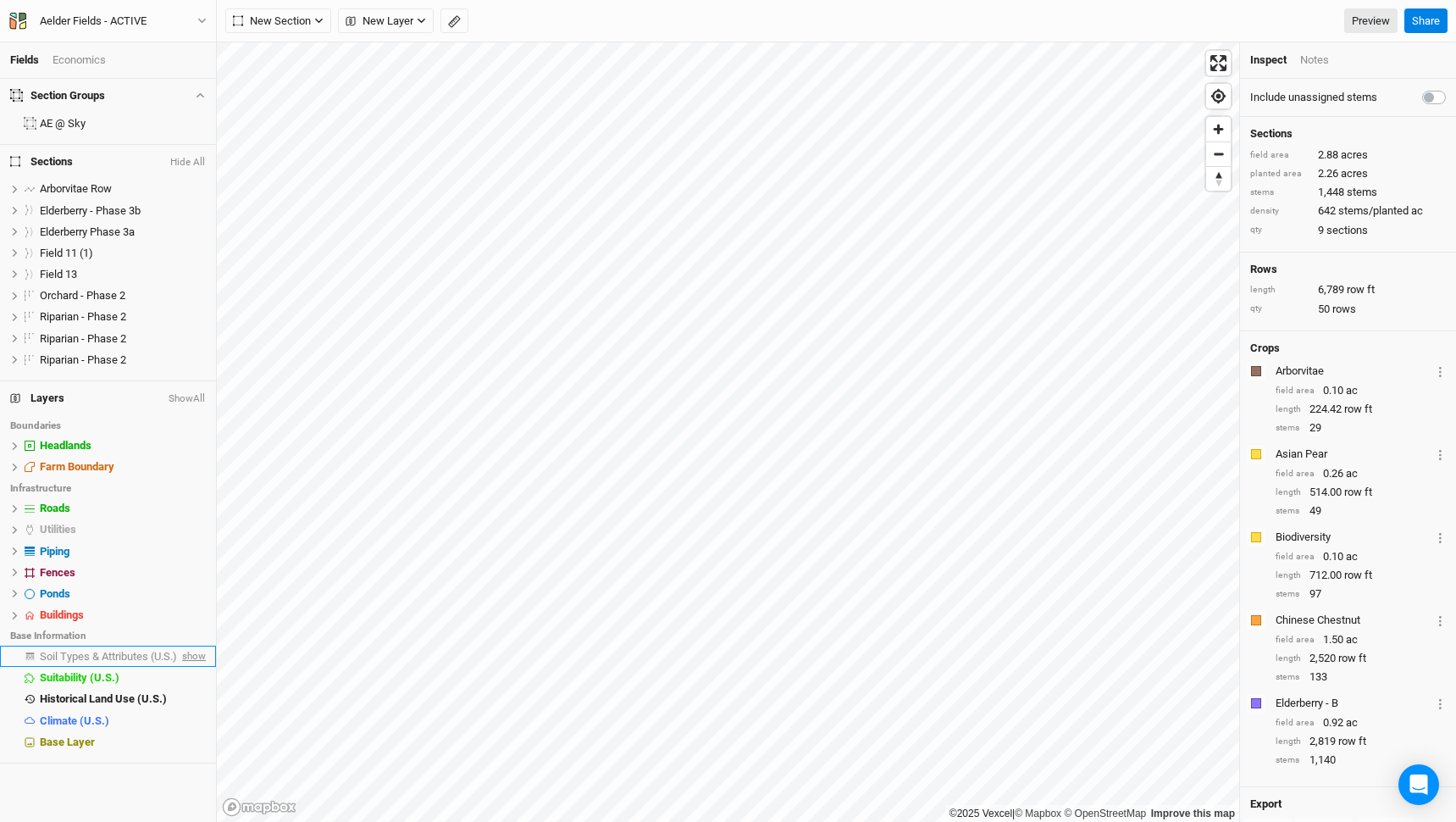
click at [187, 657] on span "show" at bounding box center [192, 656] width 27 height 21
click at [153, 654] on span "Soil Types & Attributes (U.S.)" at bounding box center [111, 656] width 143 height 13
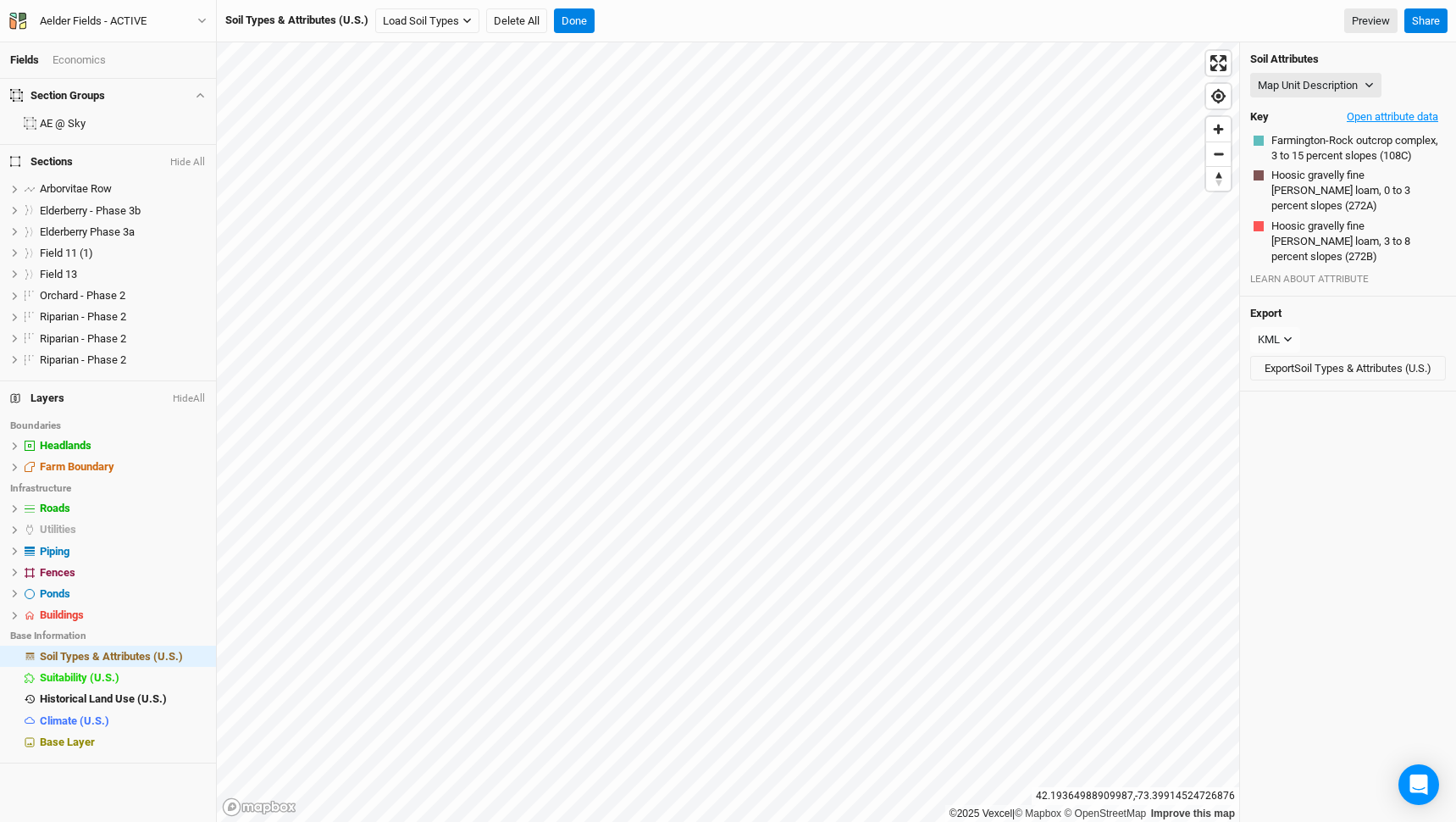
click at [1392, 107] on button "Open attribute data" at bounding box center [1392, 116] width 106 height 25
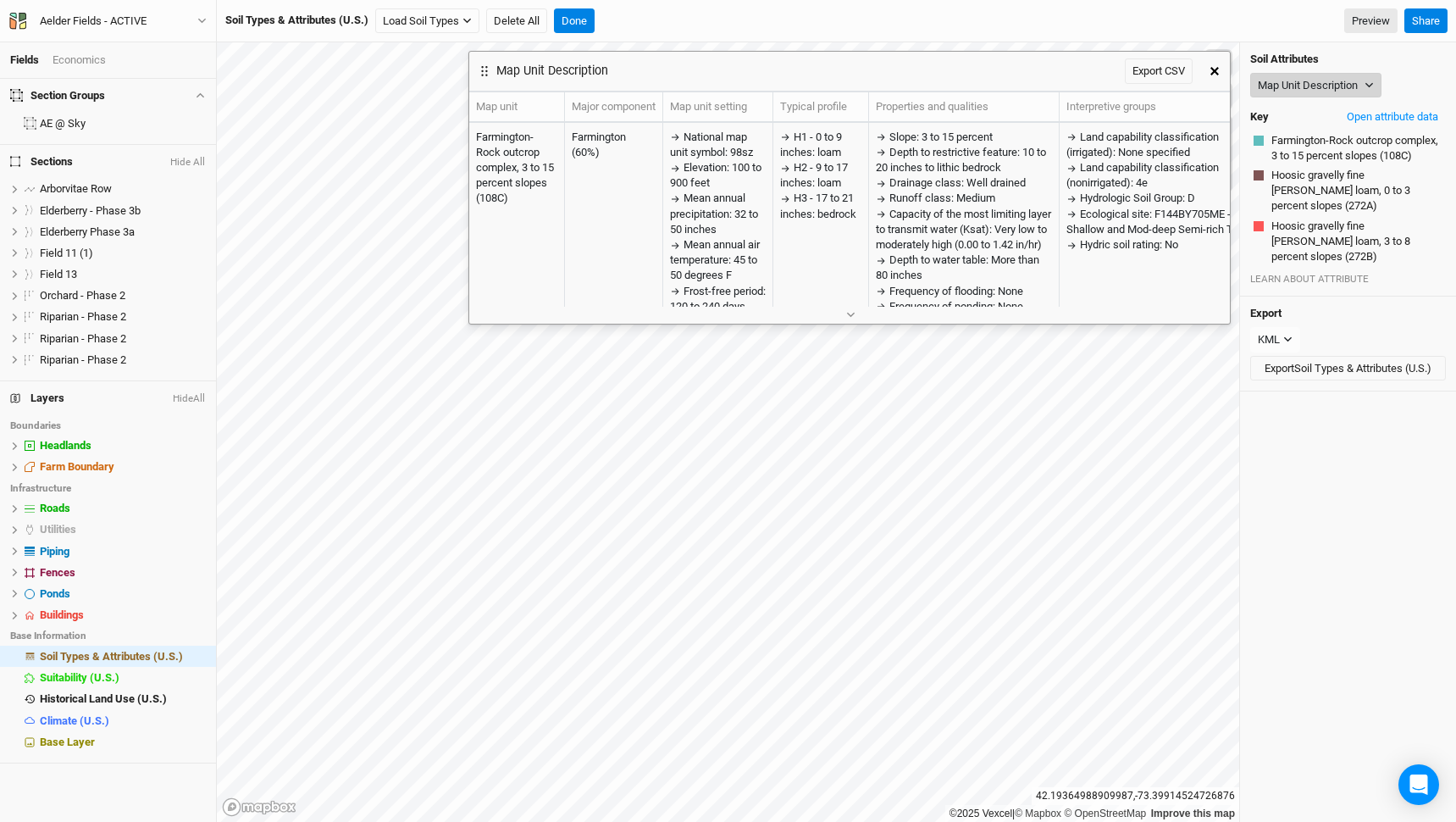
click at [1359, 82] on button "Map Unit Description" at bounding box center [1316, 85] width 132 height 25
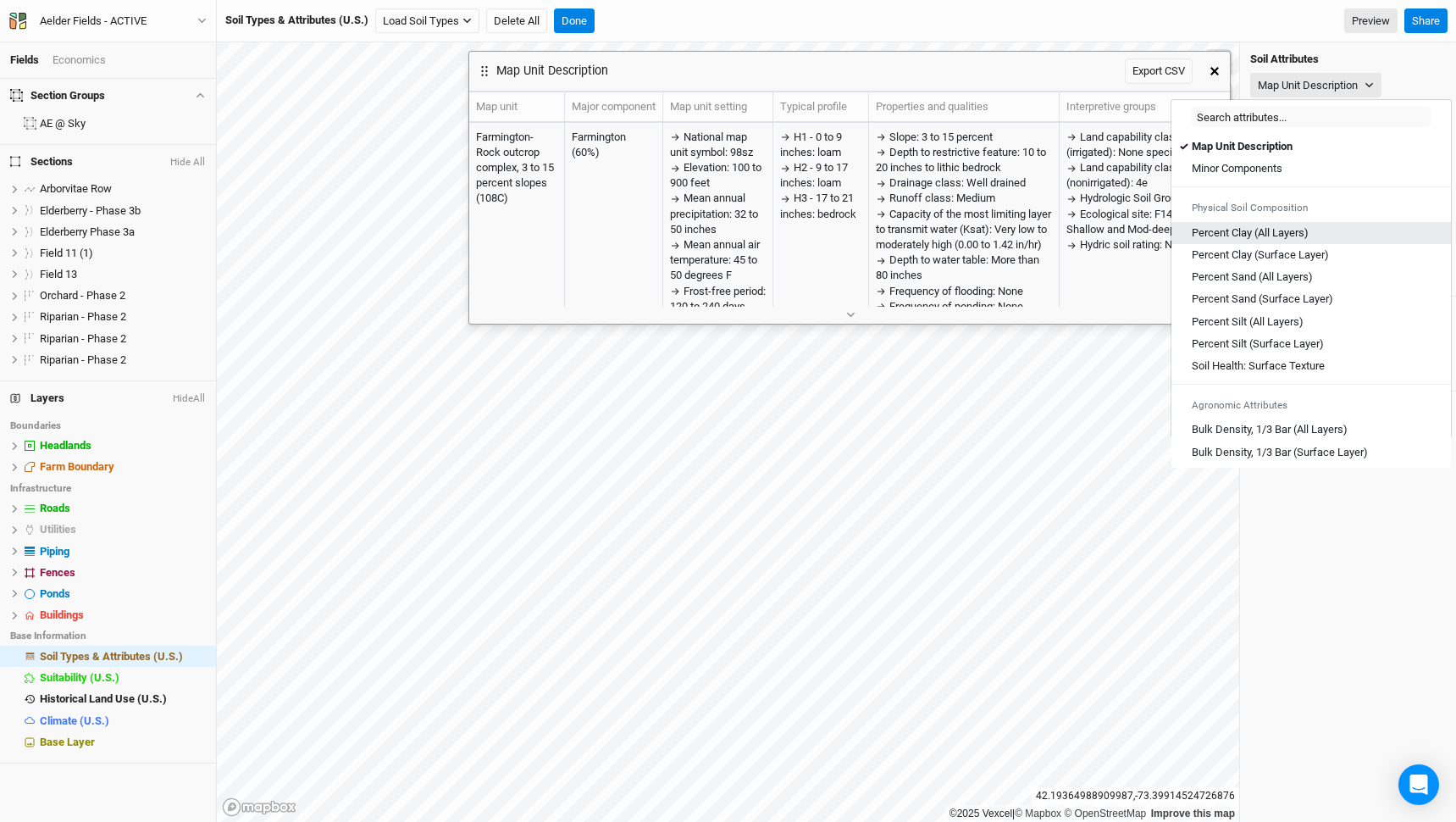
click at [1247, 240] on Layers\) "Percent Clay (All Layers)" at bounding box center [1250, 233] width 117 height 15
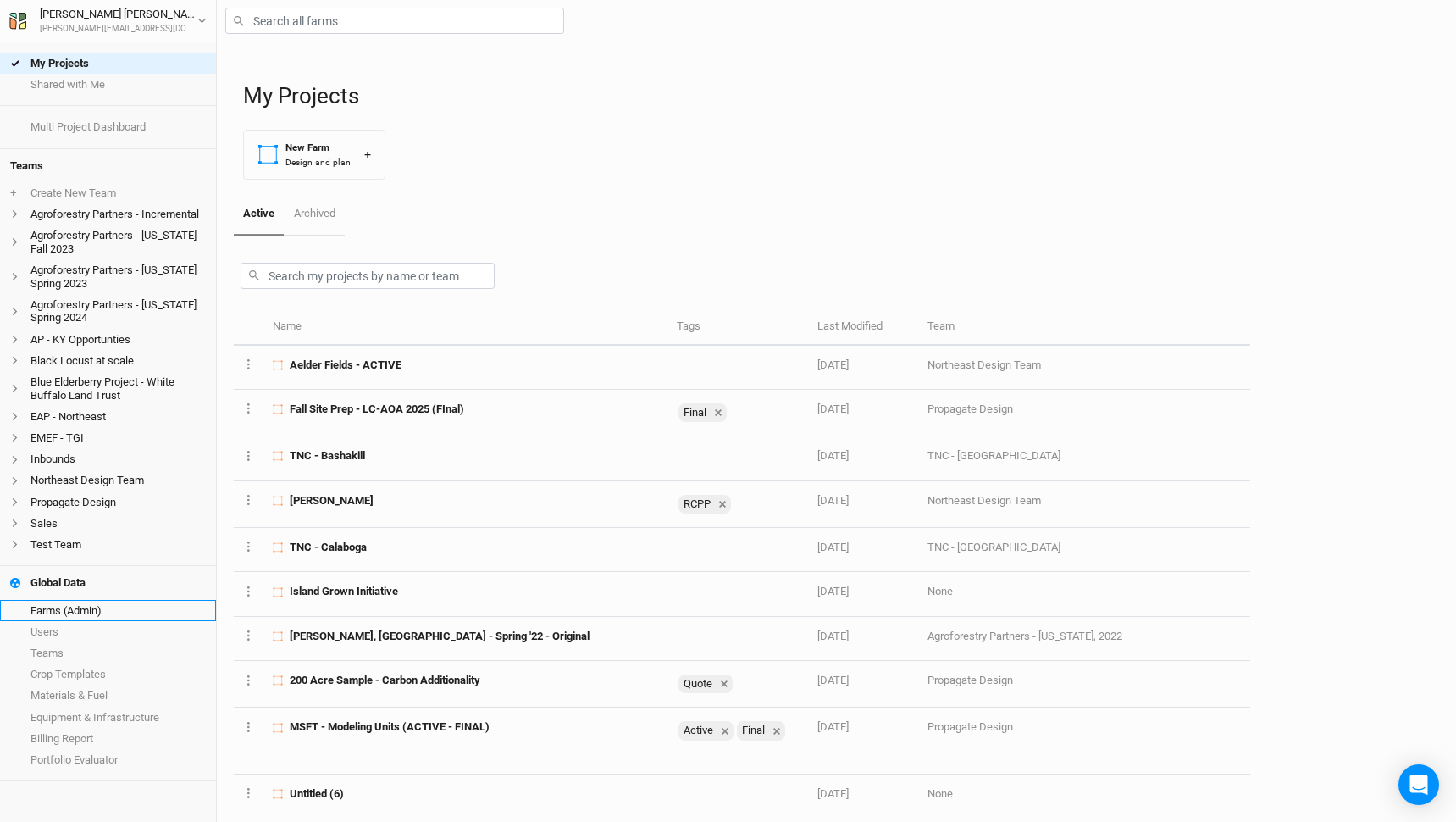
click at [57, 602] on link "Farms (Admin)" at bounding box center [107, 611] width 216 height 21
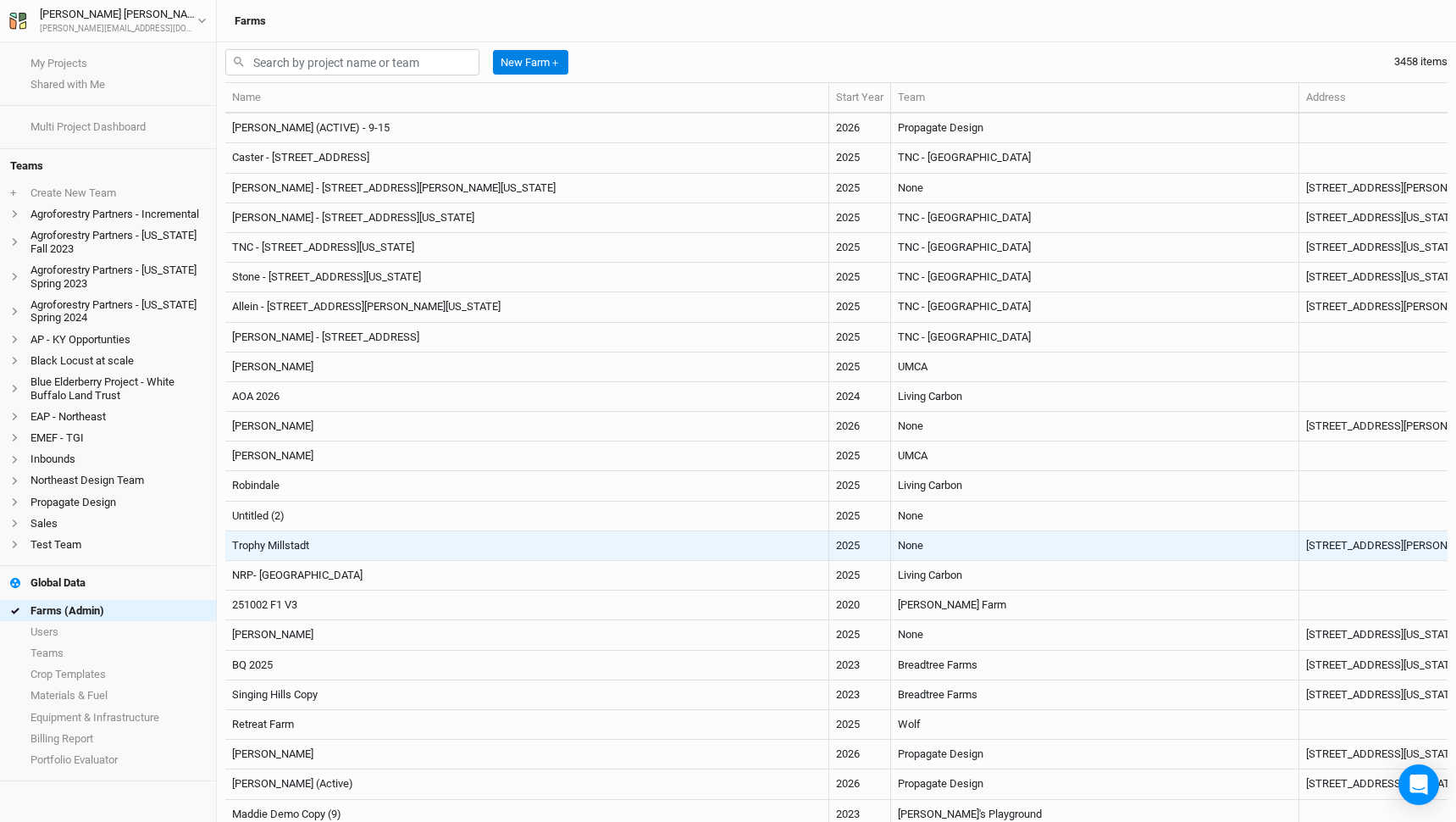
click at [470, 546] on td "Trophy Millstadt" at bounding box center [527, 546] width 604 height 30
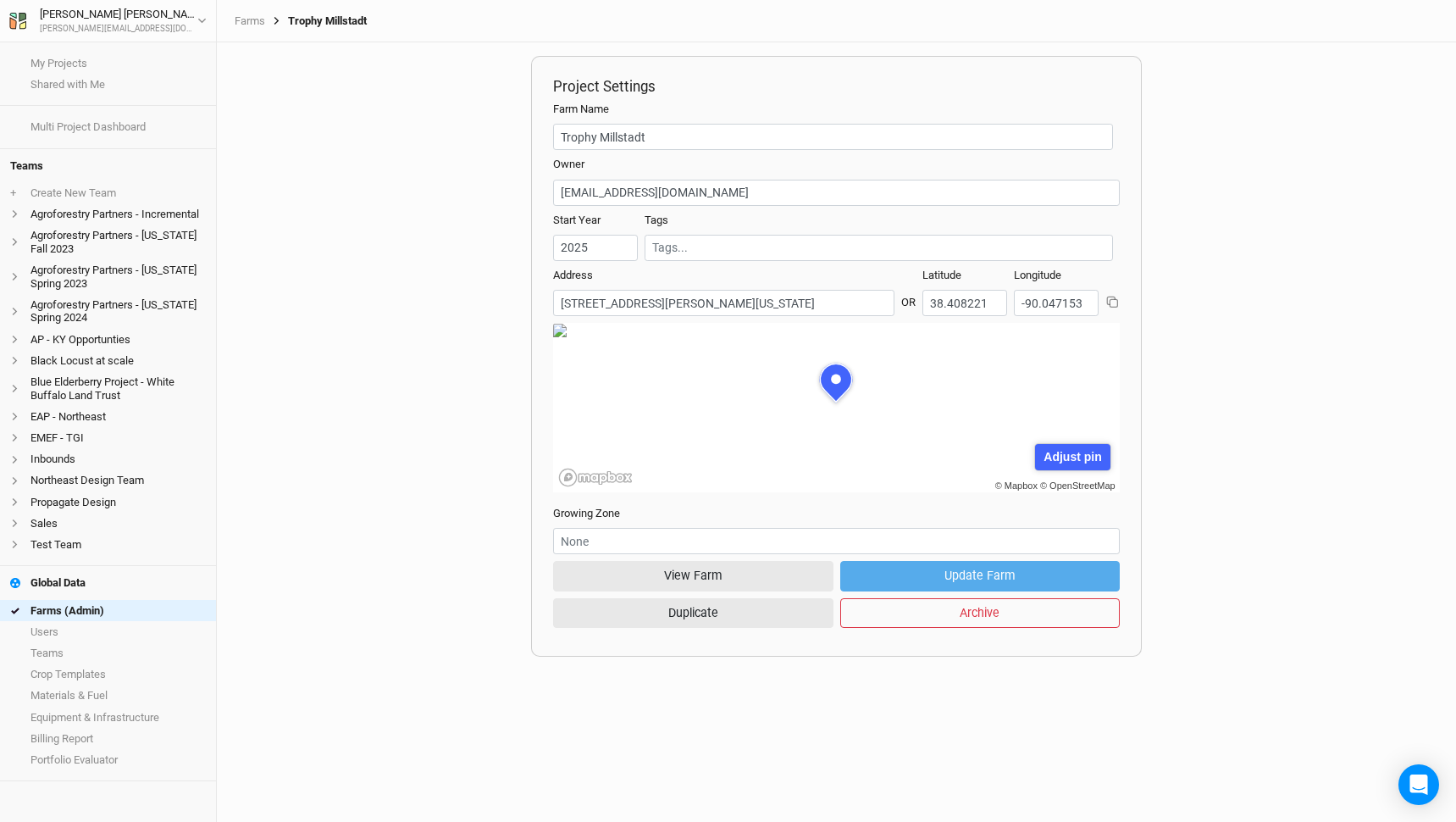
scroll to position [85, 259]
click at [705, 577] on button "View Farm" at bounding box center [693, 576] width 280 height 30
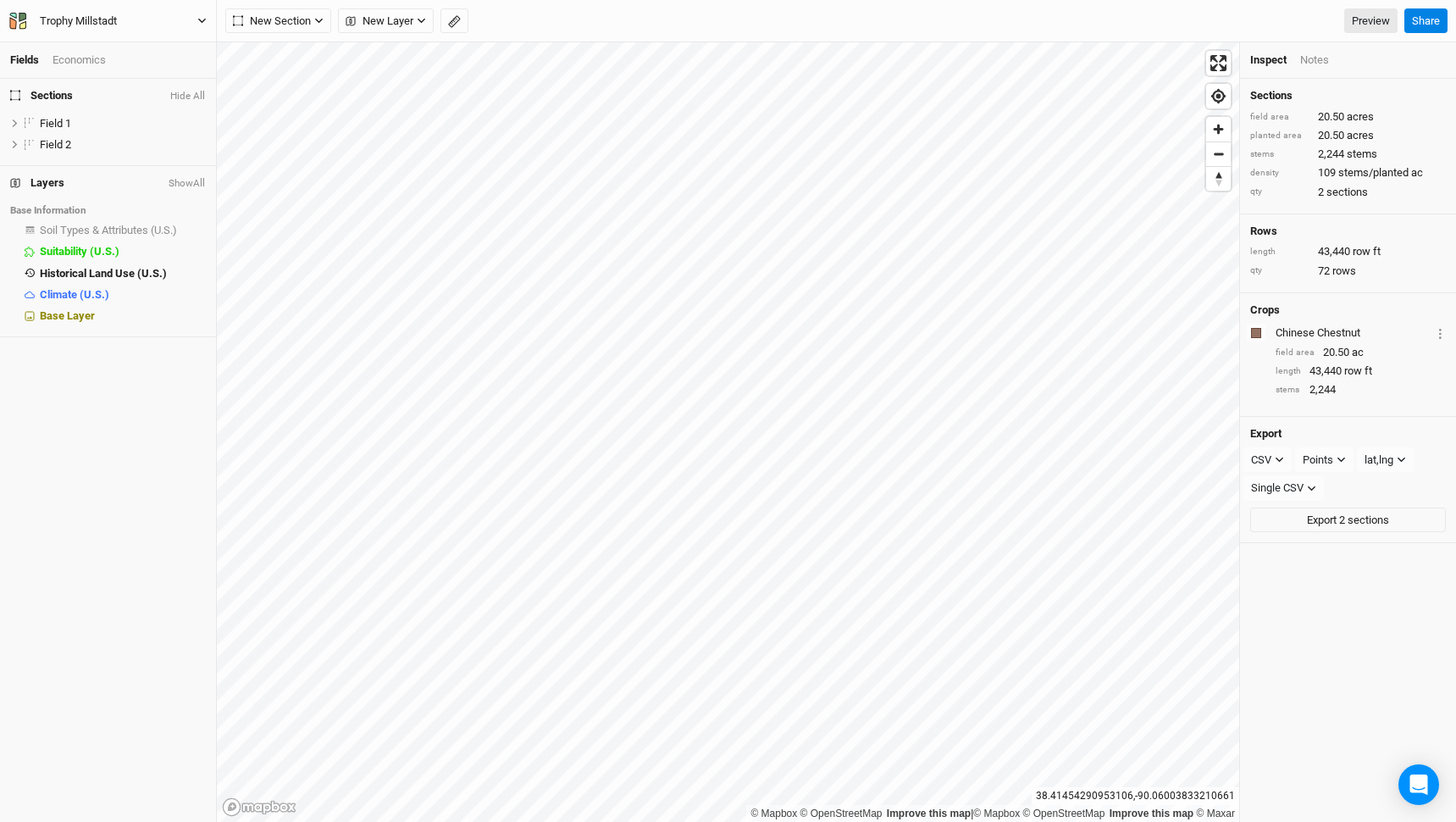
click at [161, 19] on button "Trophy Millstadt" at bounding box center [107, 21] width 199 height 19
click at [164, 64] on button "Project Settings" at bounding box center [140, 69] width 134 height 22
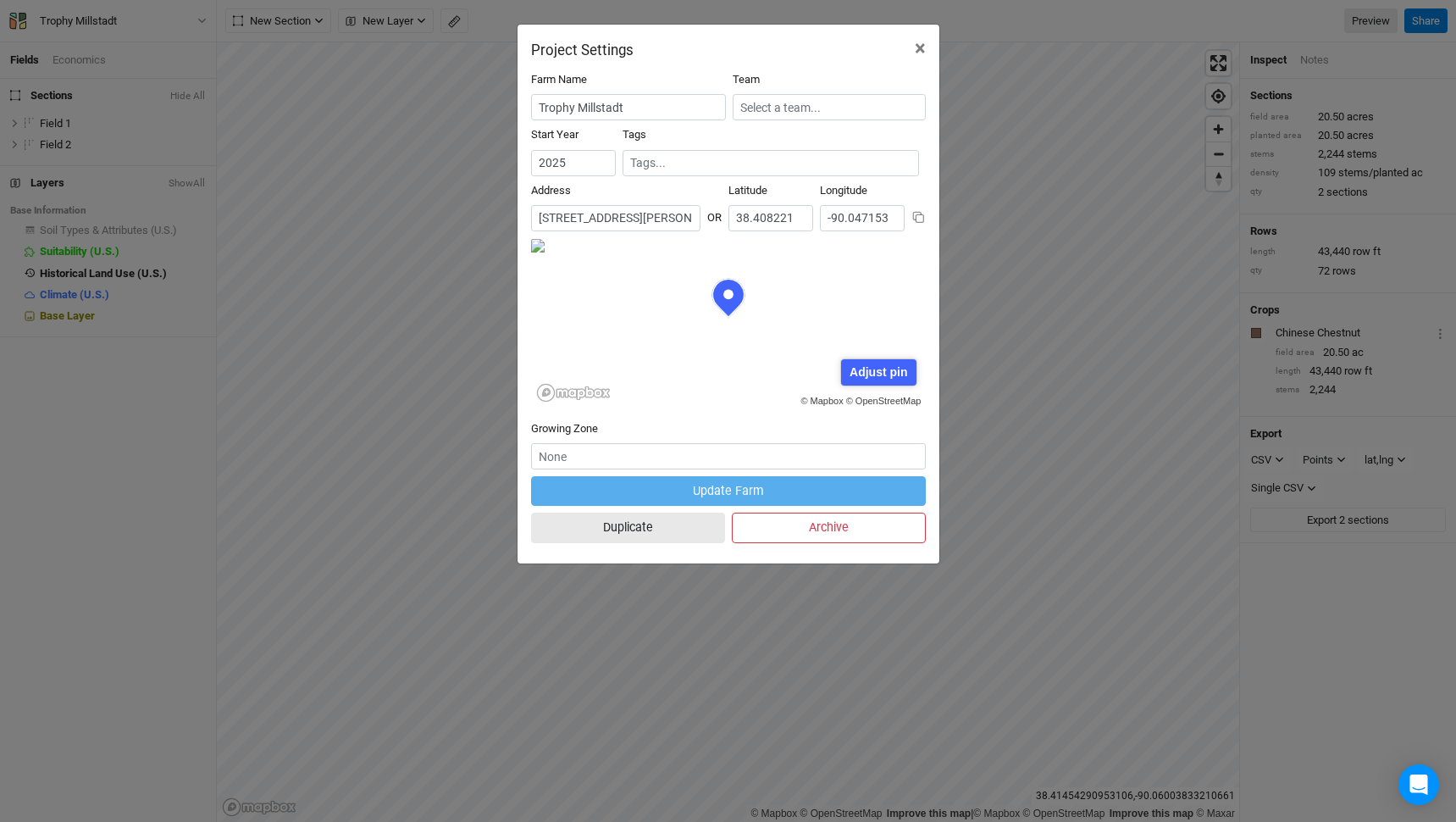
scroll to position [85, 198]
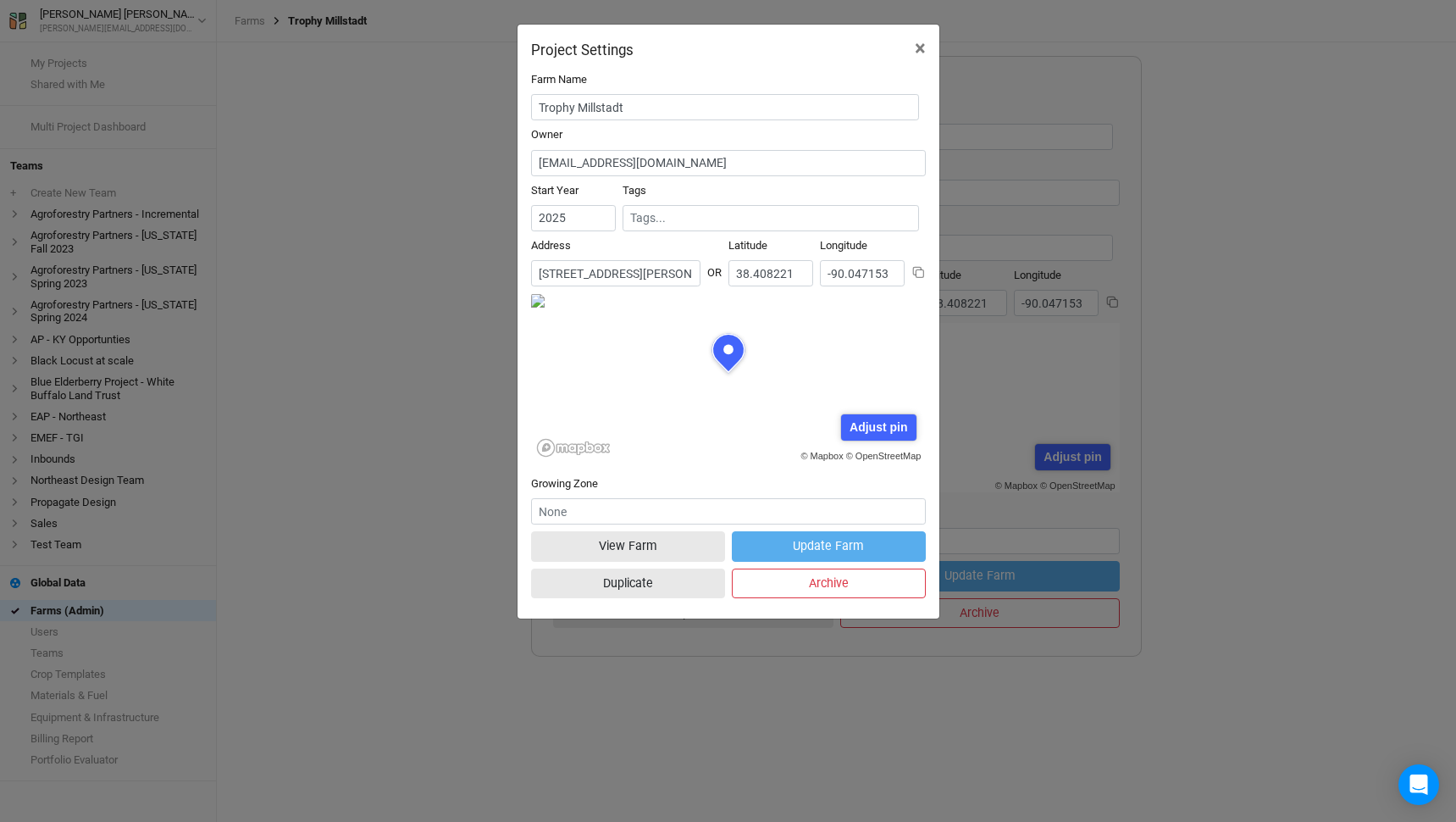
scroll to position [85, 259]
click at [916, 48] on span "×" at bounding box center [920, 48] width 11 height 24
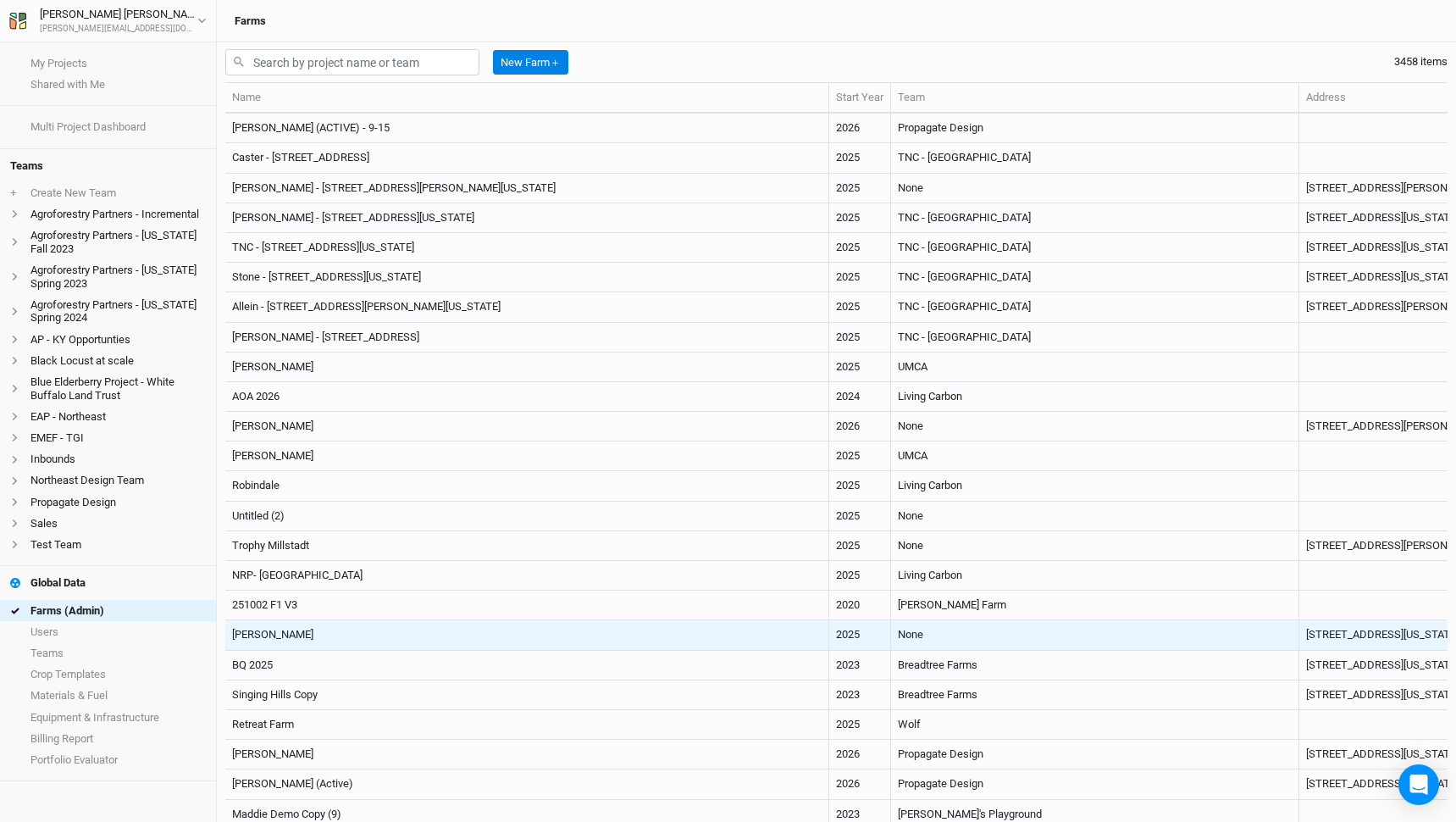
scroll to position [24, 0]
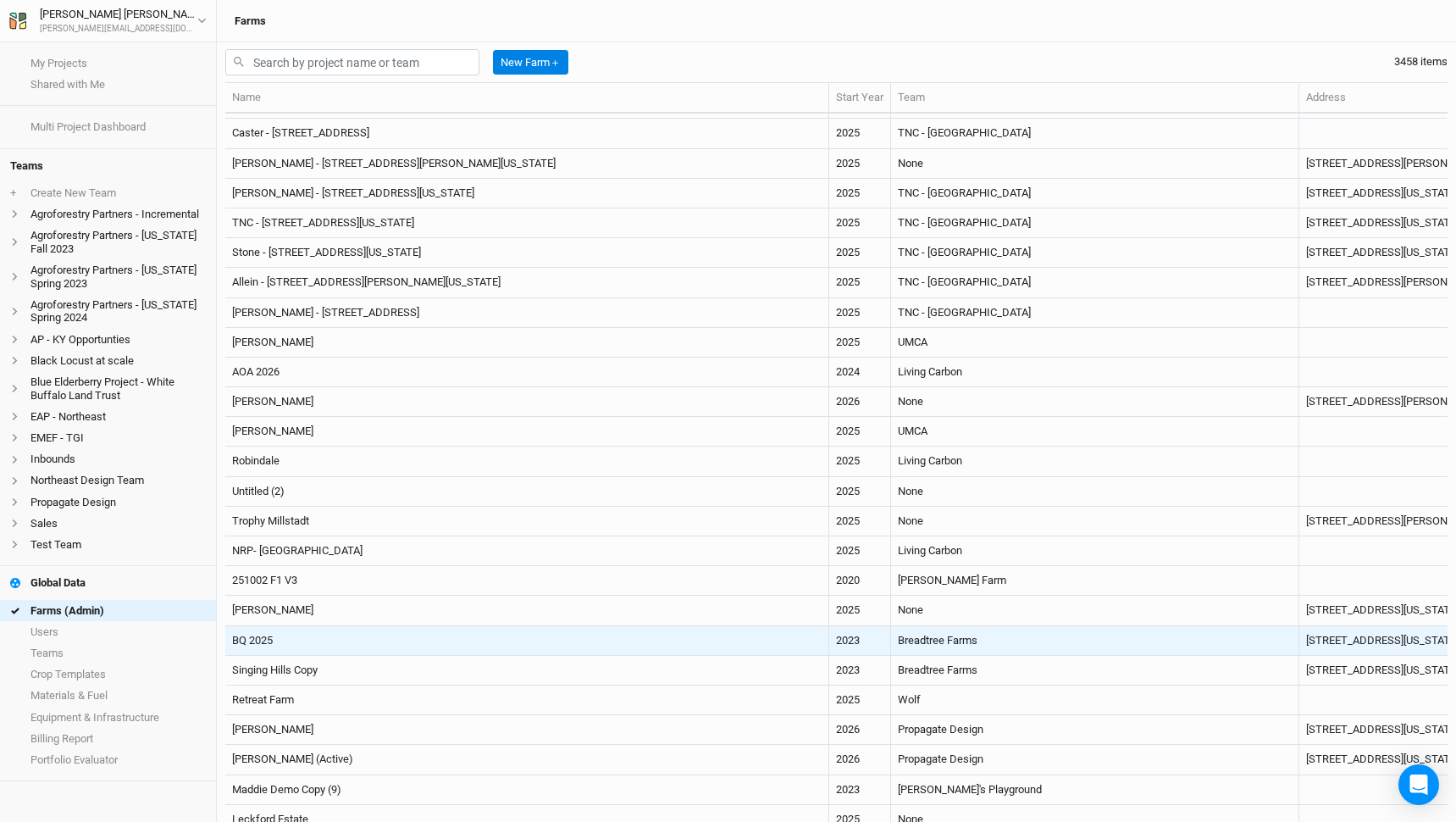
click at [423, 646] on td "BQ 2025" at bounding box center [527, 641] width 604 height 30
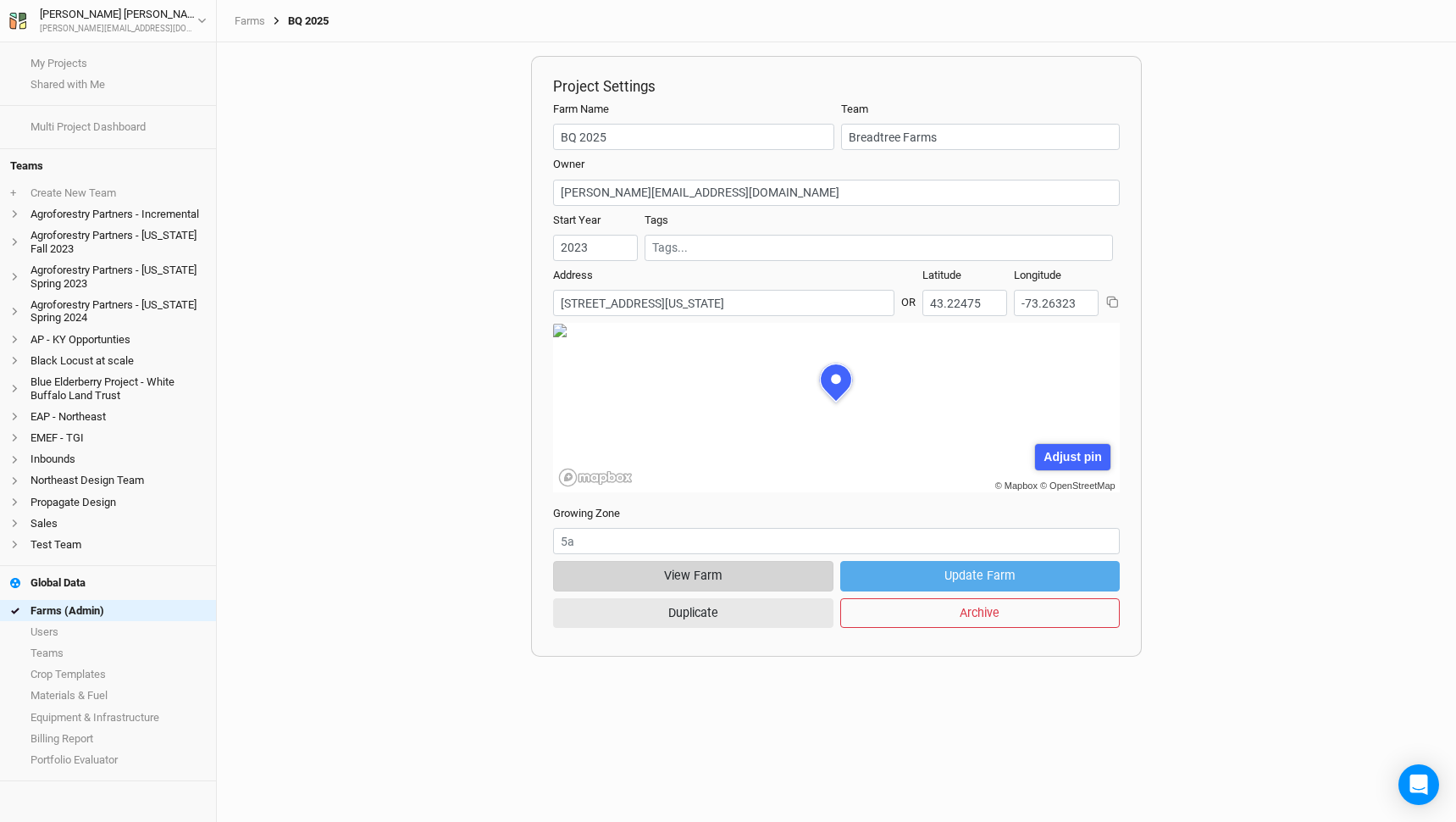
scroll to position [85, 259]
click at [670, 572] on button "View Farm" at bounding box center [693, 576] width 280 height 30
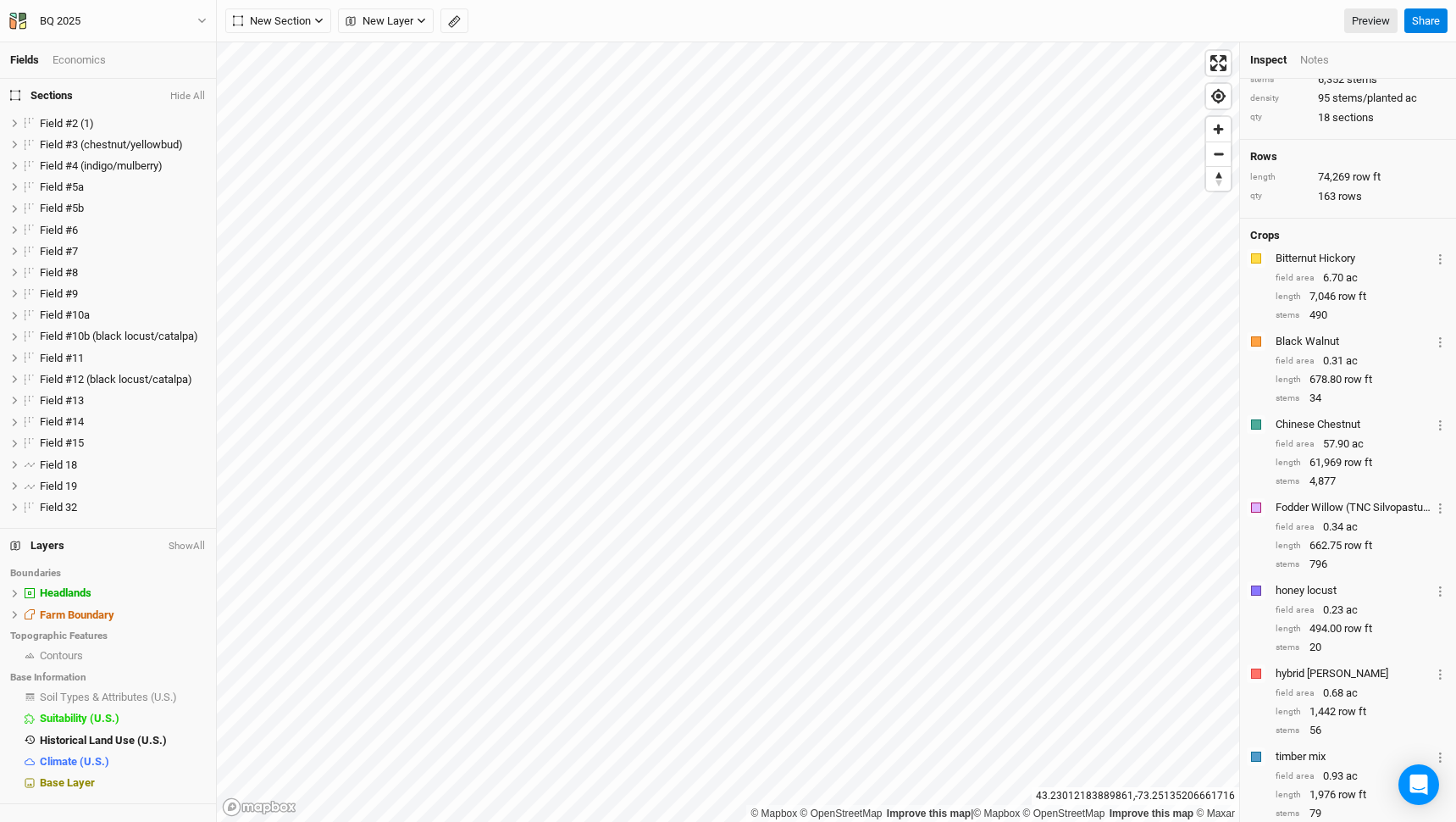
scroll to position [116, 0]
click at [1443, 589] on button "Layer 1" at bounding box center [1441, 588] width 11 height 20
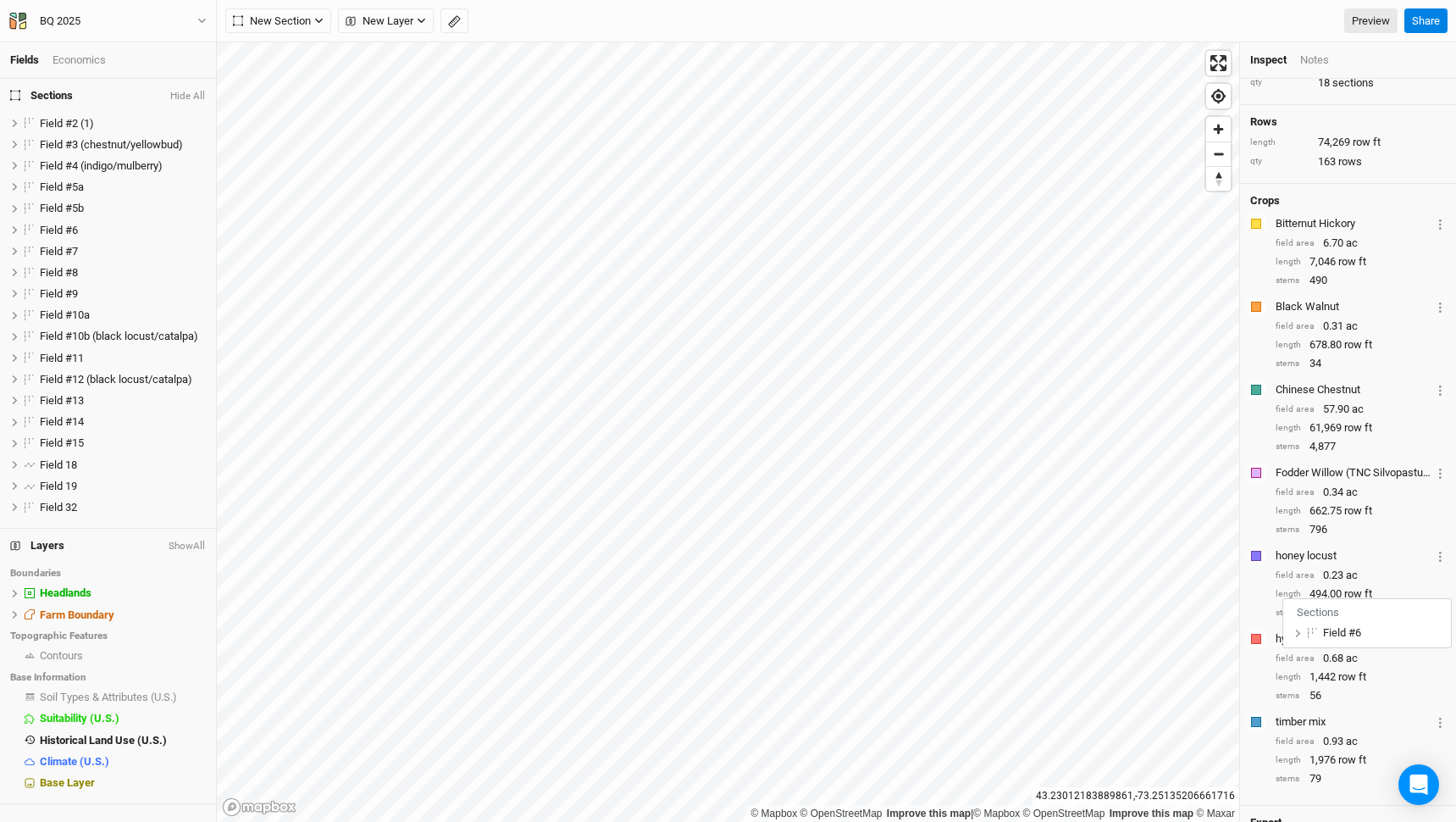
scroll to position [255, 0]
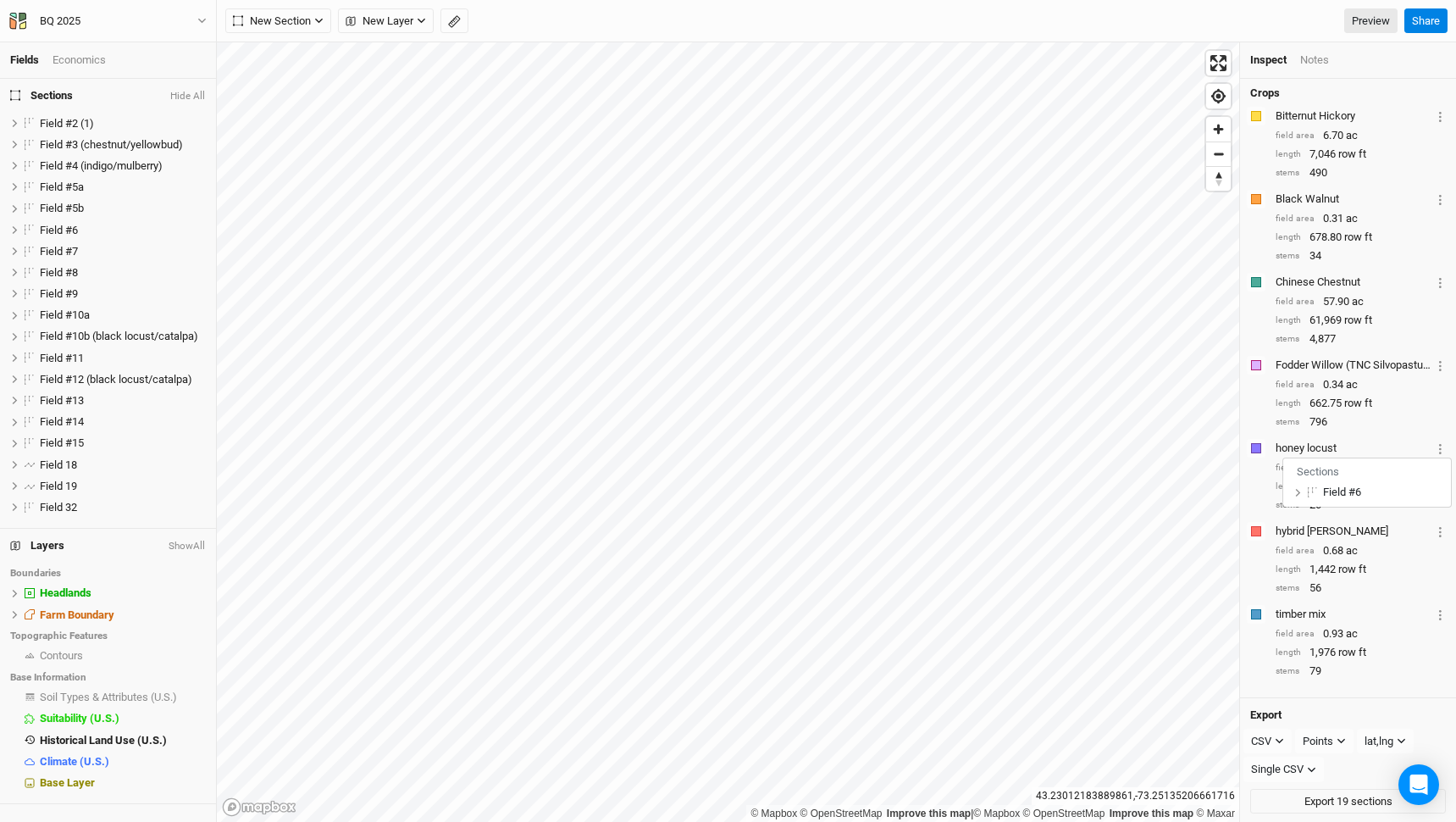
click at [1363, 618] on div "timber mix" at bounding box center [1354, 614] width 156 height 15
click at [1435, 612] on div "timber mix Layer 1 Sections Field #10a Field #10b (black locust/catalpa) Field …" at bounding box center [1361, 614] width 170 height 20
click at [1440, 612] on icon "Layer 1" at bounding box center [1441, 615] width 3 height 10
click at [1402, 538] on div "hybrid [PERSON_NAME] Layer 1 Sections Field #5a Field #6" at bounding box center [1361, 531] width 170 height 20
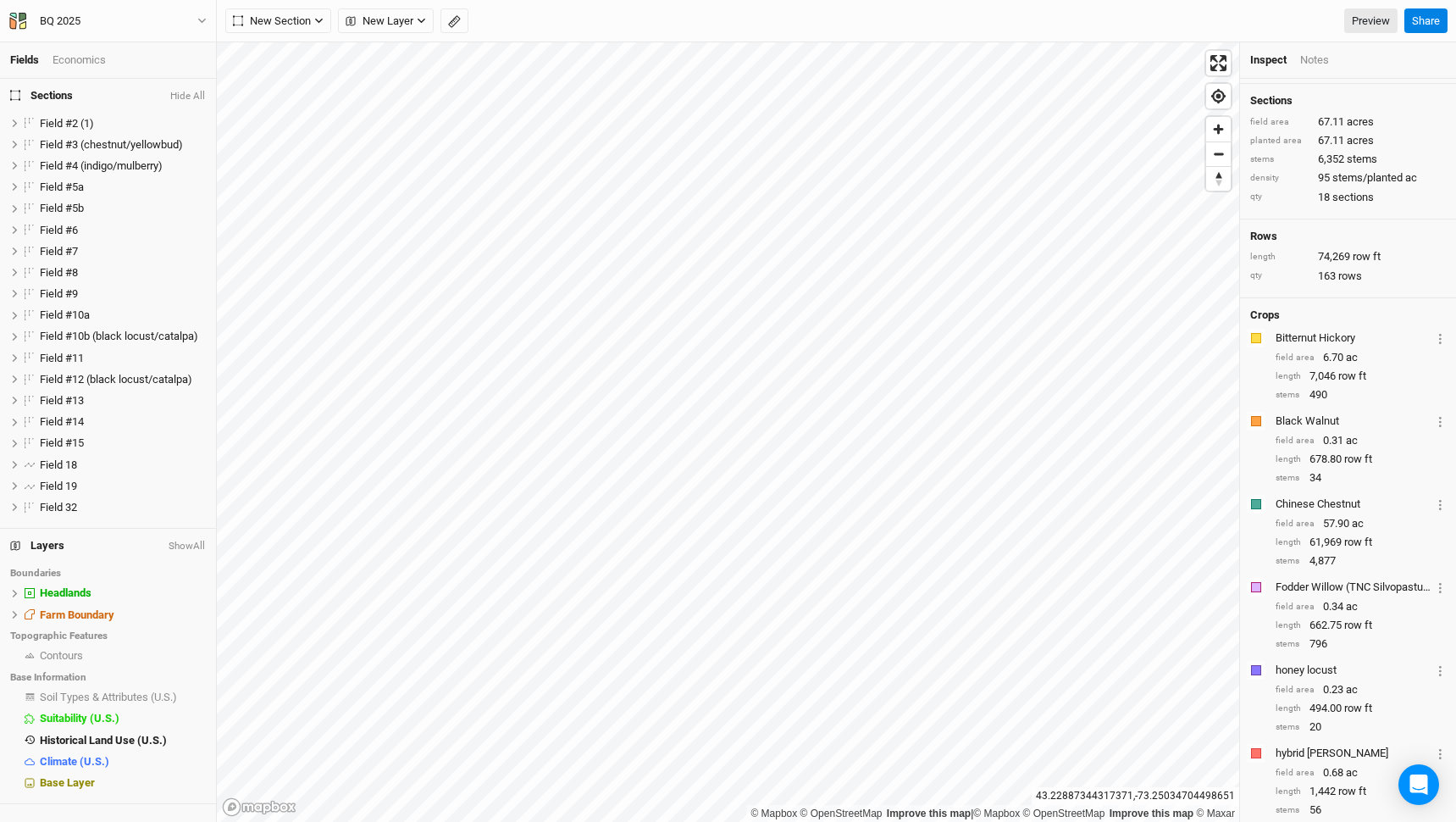
scroll to position [0, 0]
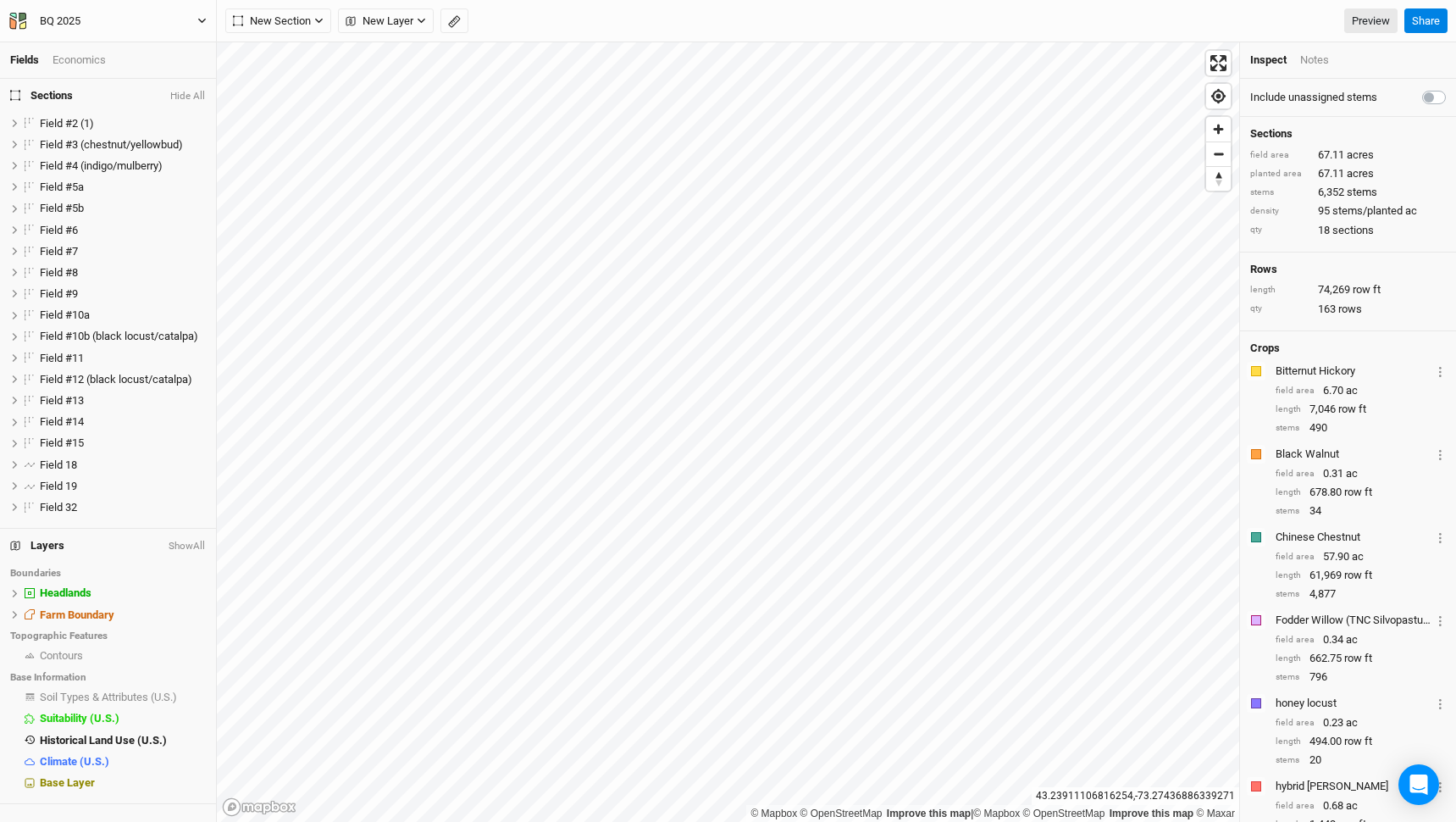
click at [140, 15] on button "BQ 2025" at bounding box center [107, 21] width 199 height 19
click at [119, 38] on button "Back" at bounding box center [140, 47] width 134 height 22
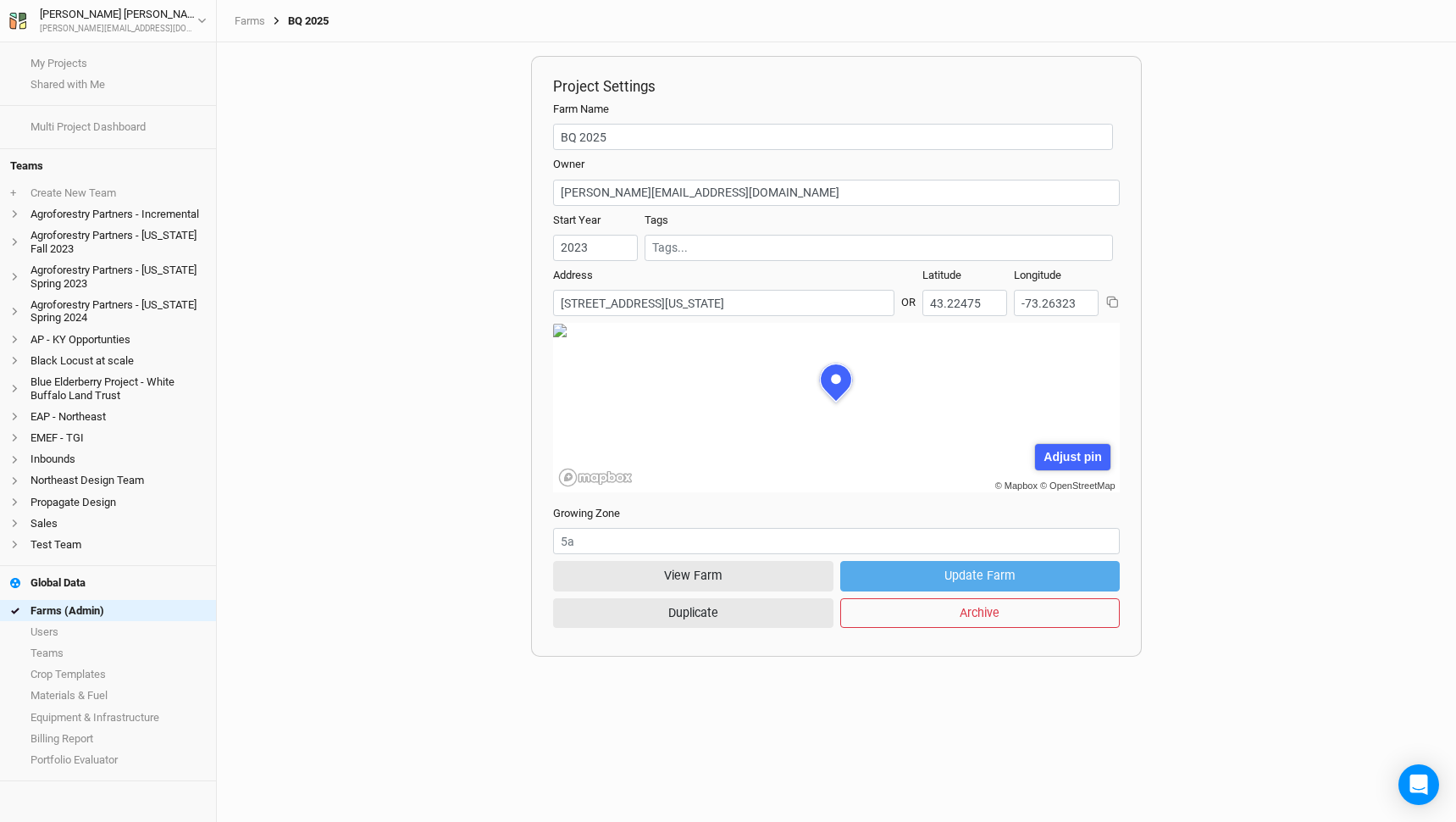
scroll to position [85, 259]
click at [70, 605] on link "Farms (Admin)" at bounding box center [107, 611] width 216 height 21
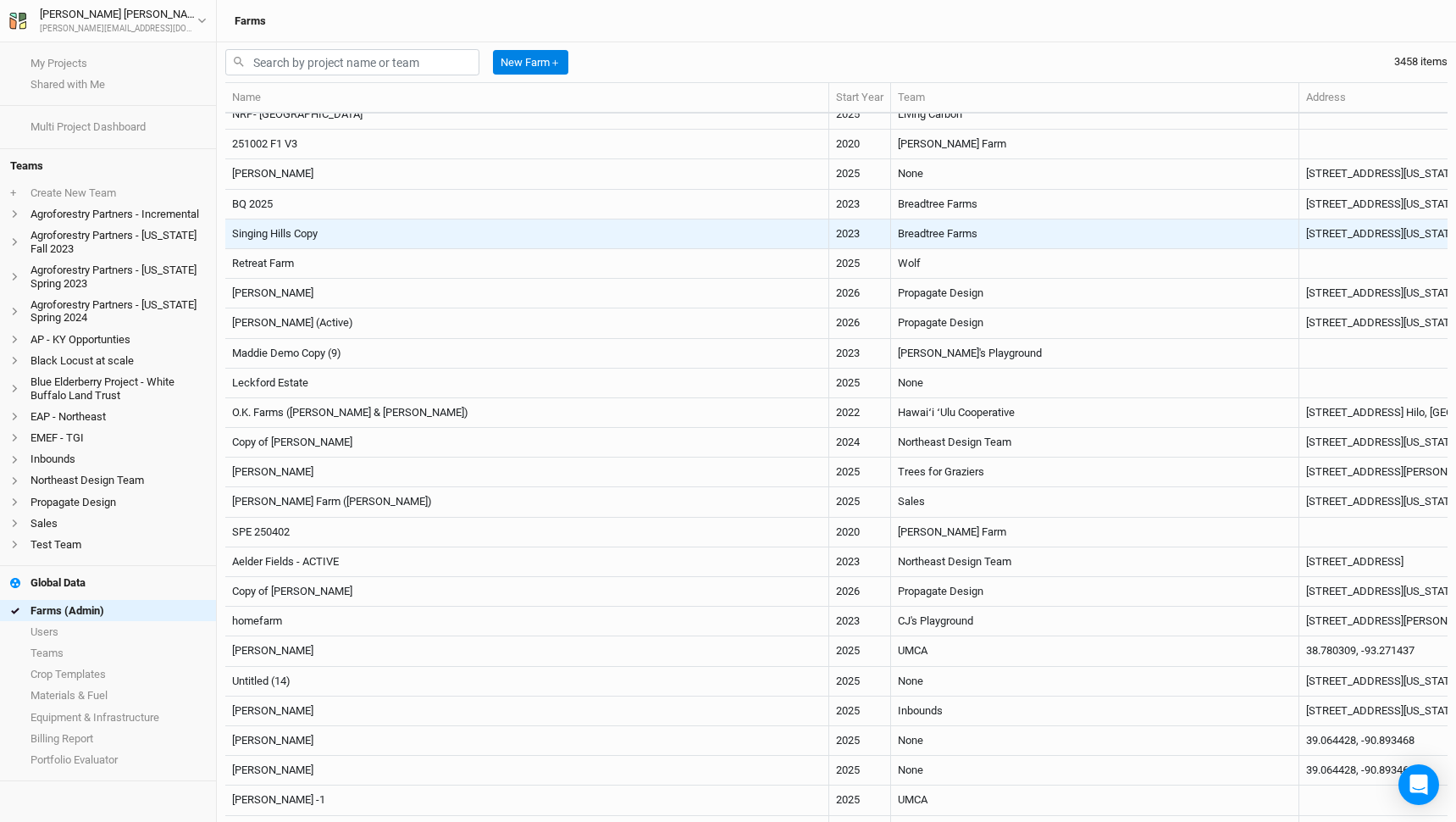
scroll to position [454, 0]
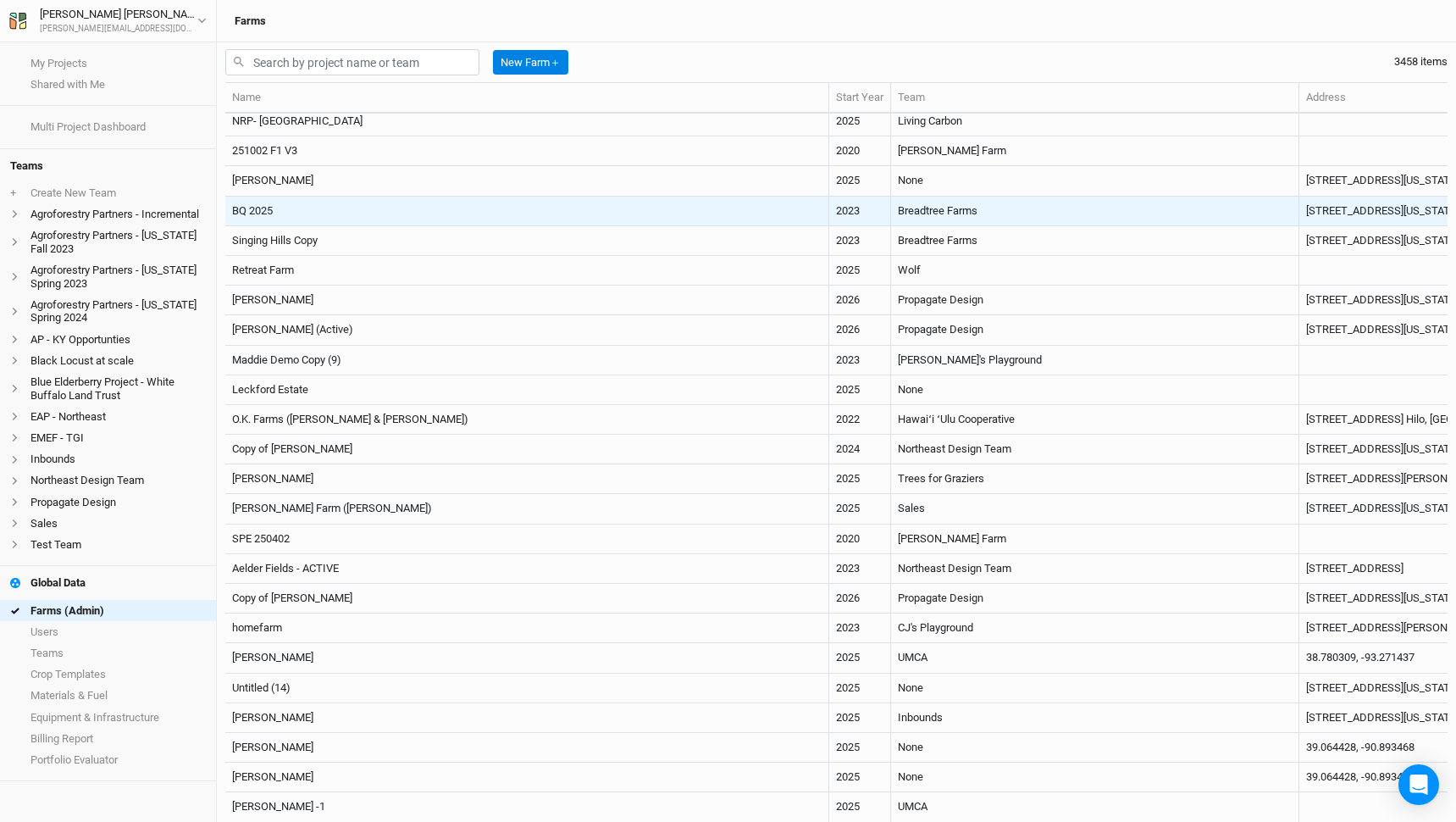
click at [490, 213] on td "BQ 2025" at bounding box center [527, 211] width 604 height 30
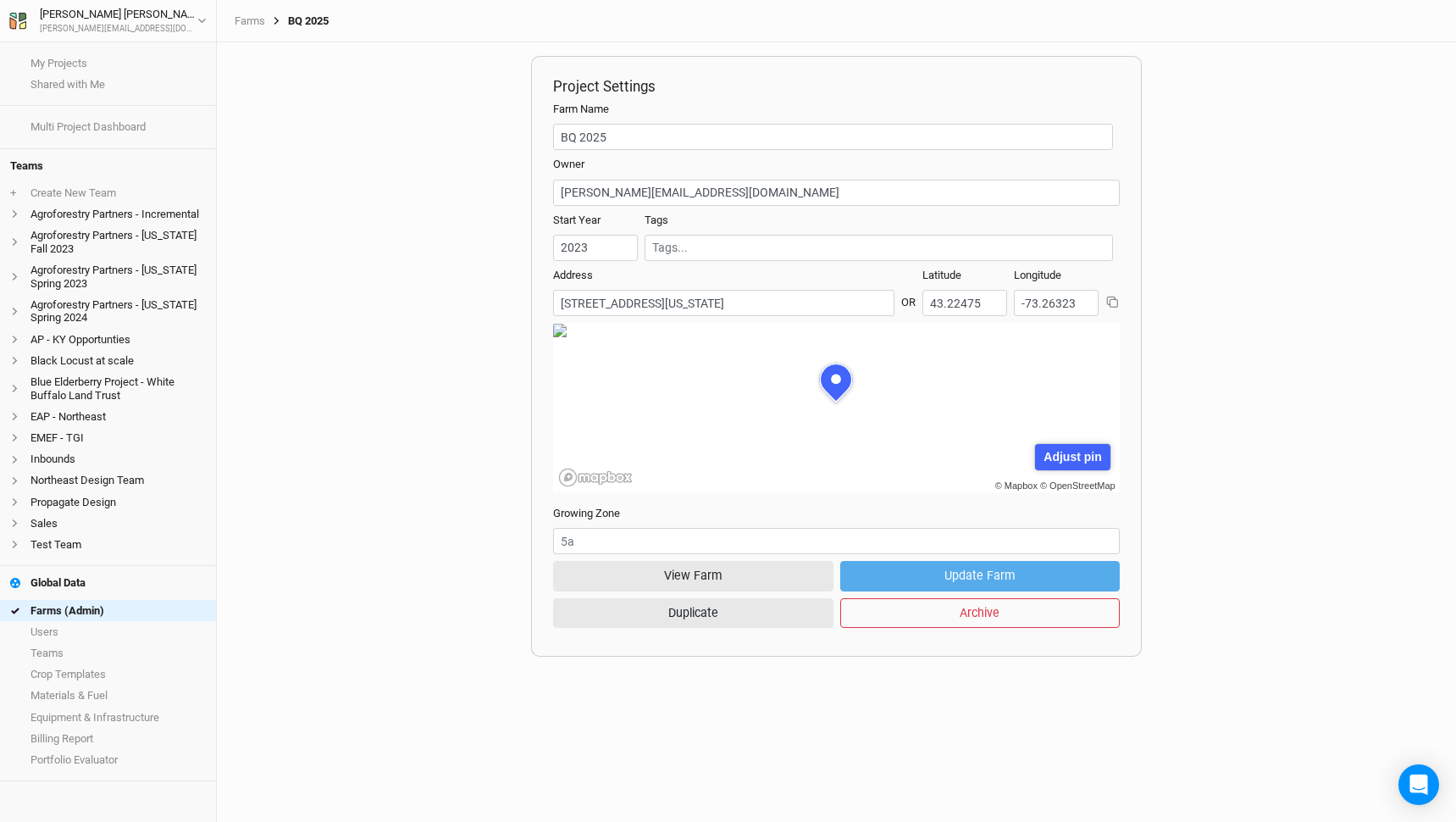
scroll to position [85, 259]
click at [736, 584] on button "View Farm" at bounding box center [693, 576] width 280 height 30
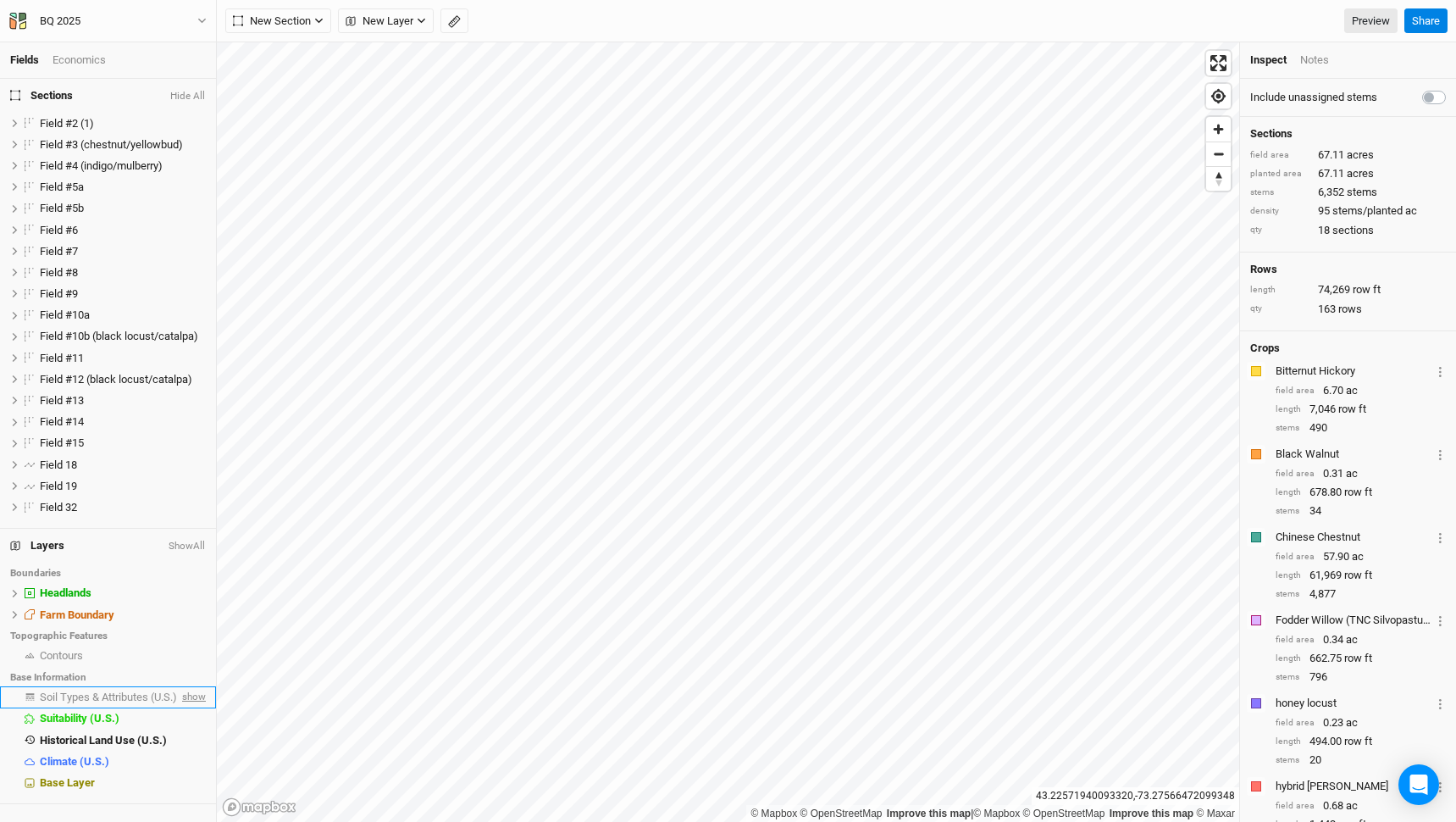
click at [200, 694] on span "show" at bounding box center [192, 698] width 27 height 21
click at [191, 700] on span "hide" at bounding box center [194, 698] width 22 height 21
click at [200, 698] on span "show" at bounding box center [192, 698] width 27 height 21
click at [86, 21] on div "BQ 2025" at bounding box center [60, 21] width 68 height 17
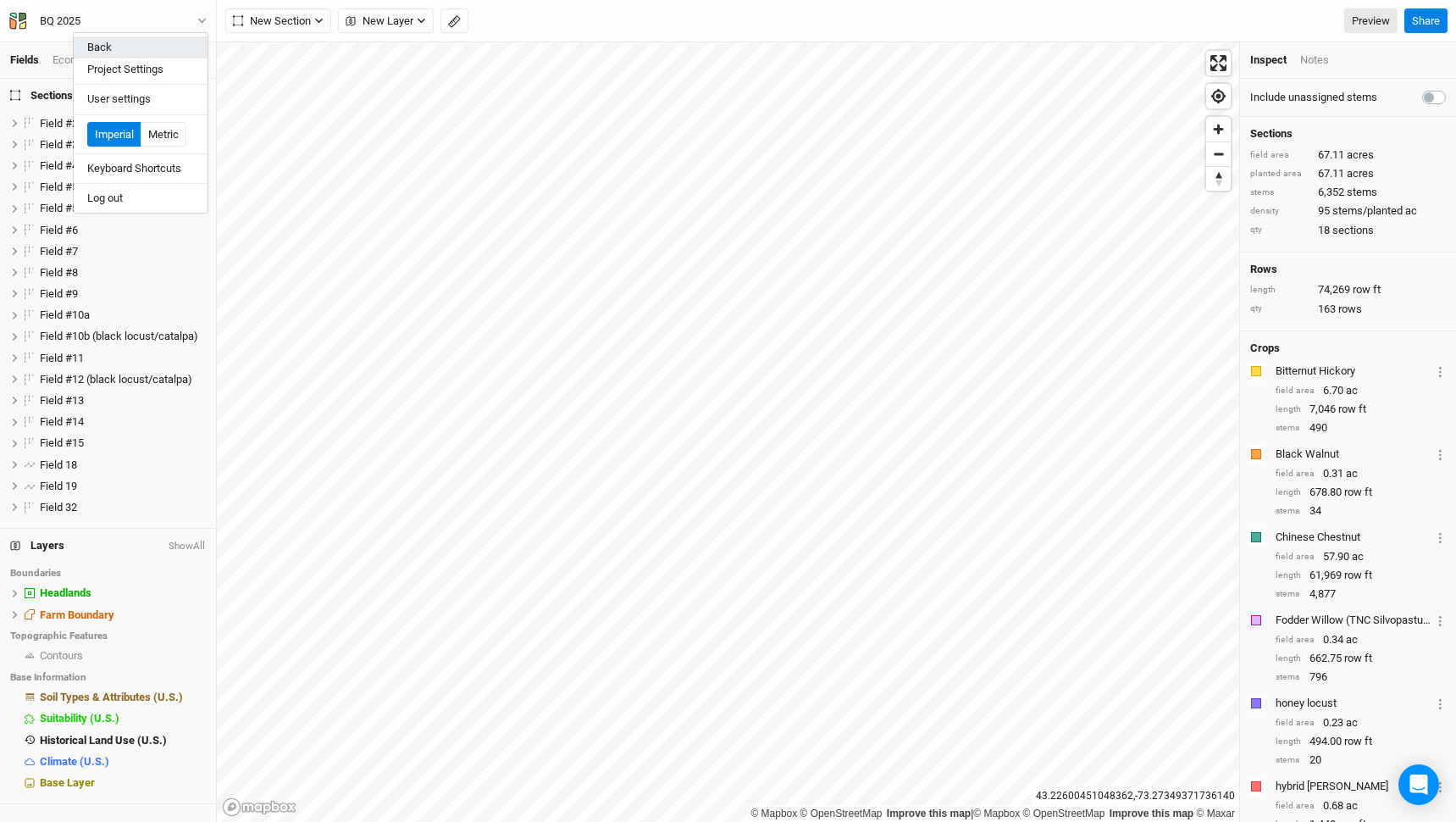
click at [97, 43] on button "Back" at bounding box center [140, 47] width 134 height 22
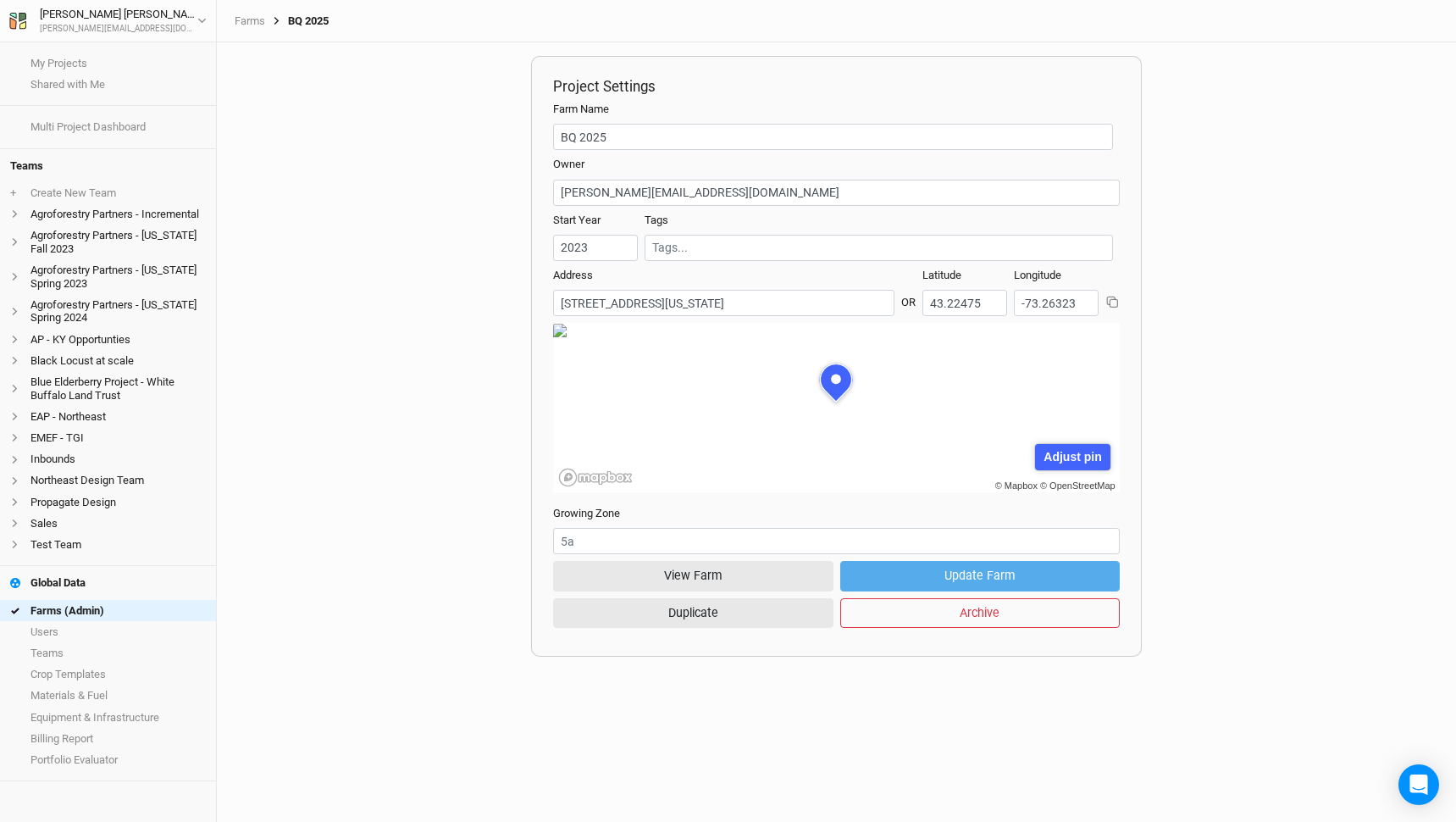
scroll to position [85, 259]
click at [94, 614] on link "Farms (Admin)" at bounding box center [107, 611] width 216 height 21
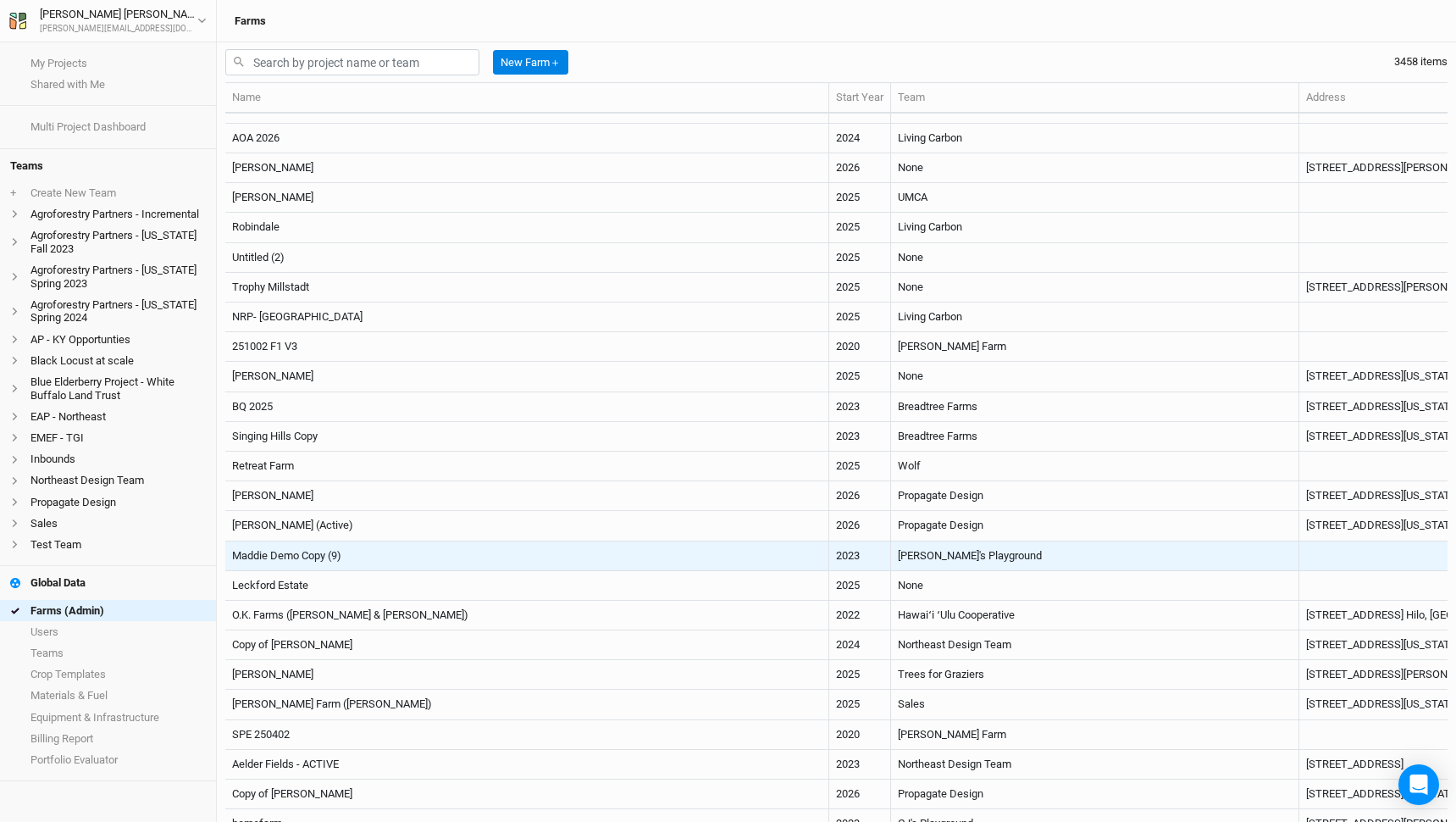
scroll to position [261, 0]
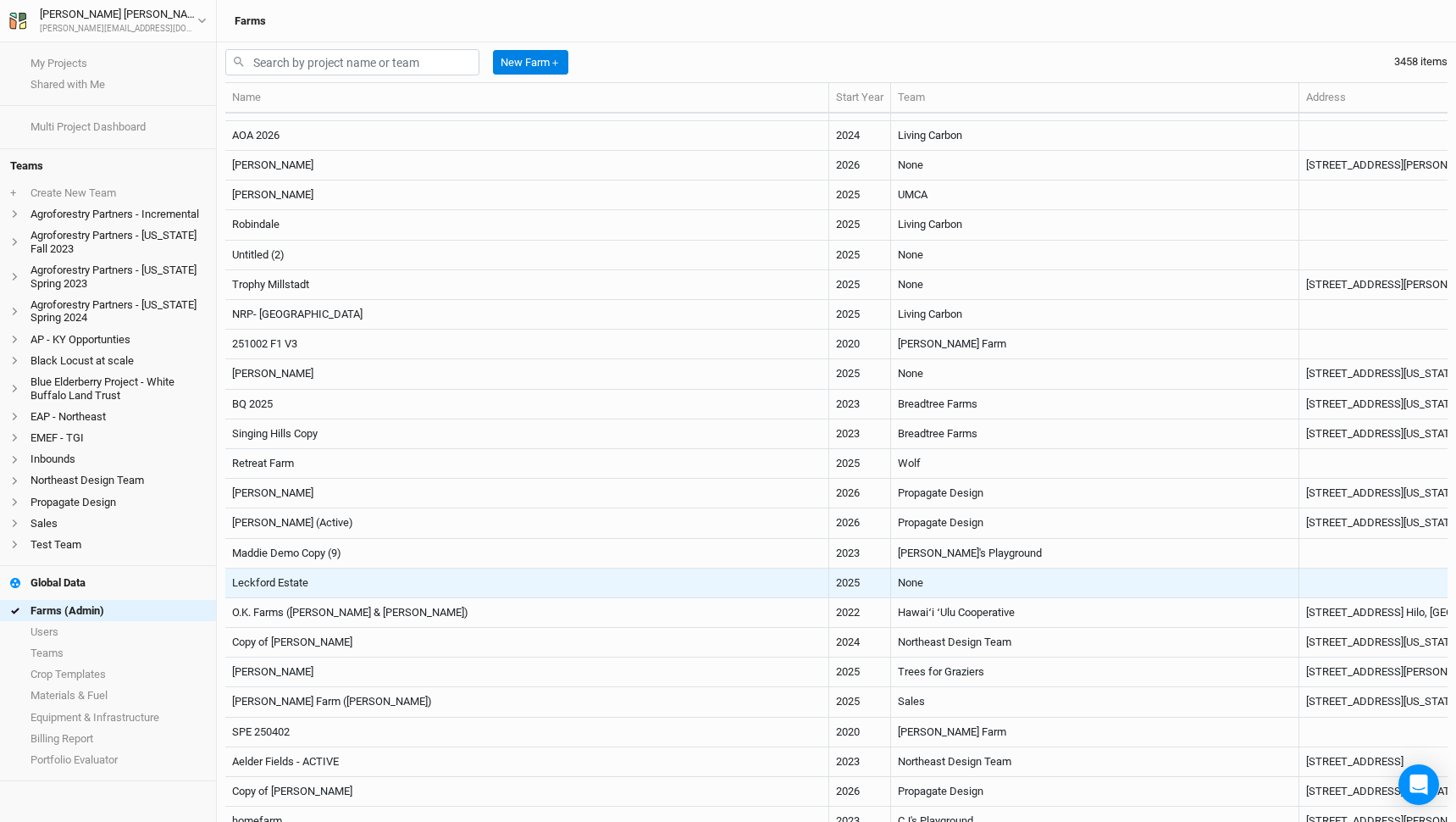
click at [523, 583] on td "Leckford Estate" at bounding box center [527, 583] width 604 height 30
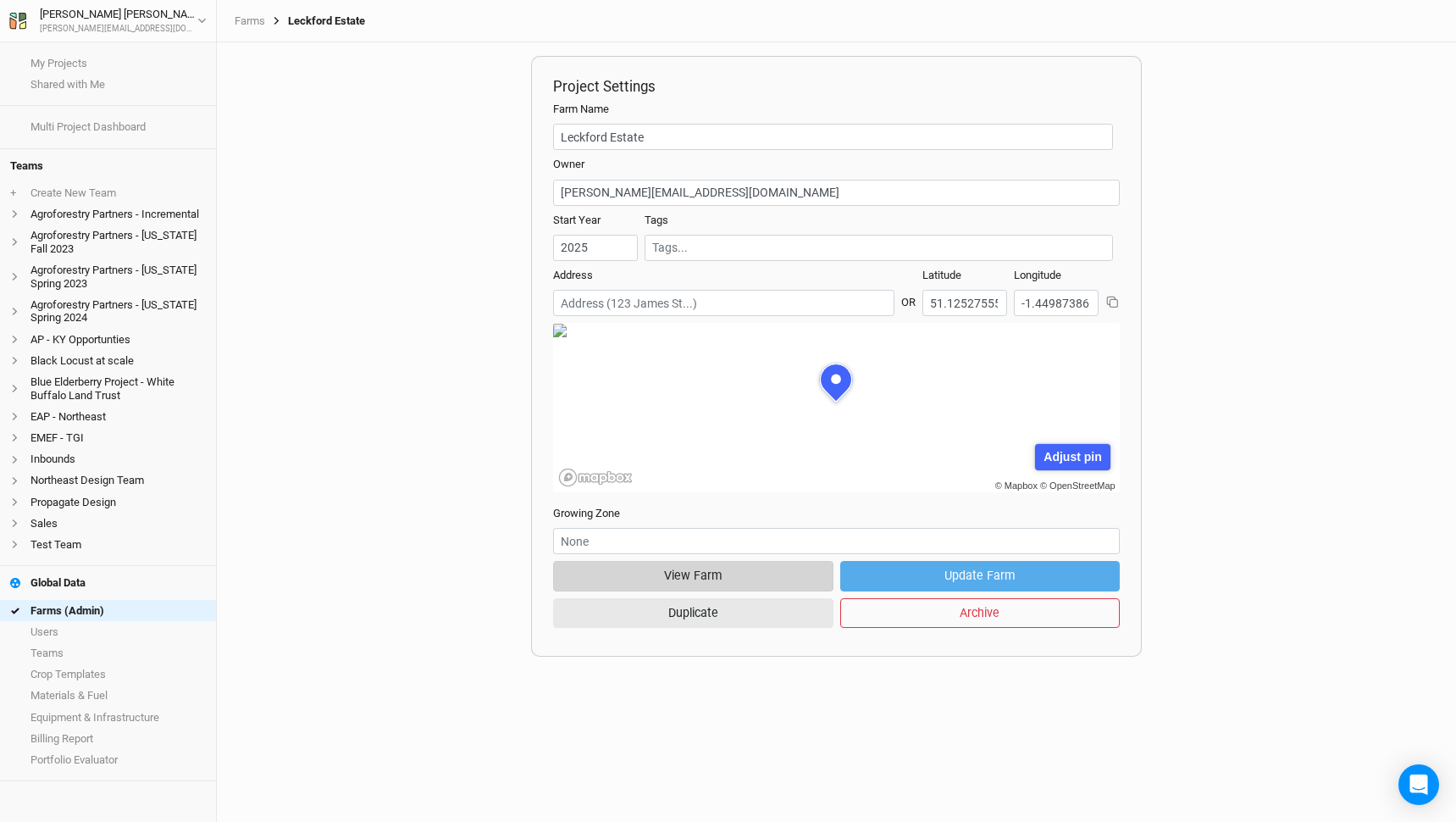
scroll to position [85, 259]
click at [679, 576] on button "View Farm" at bounding box center [693, 576] width 280 height 30
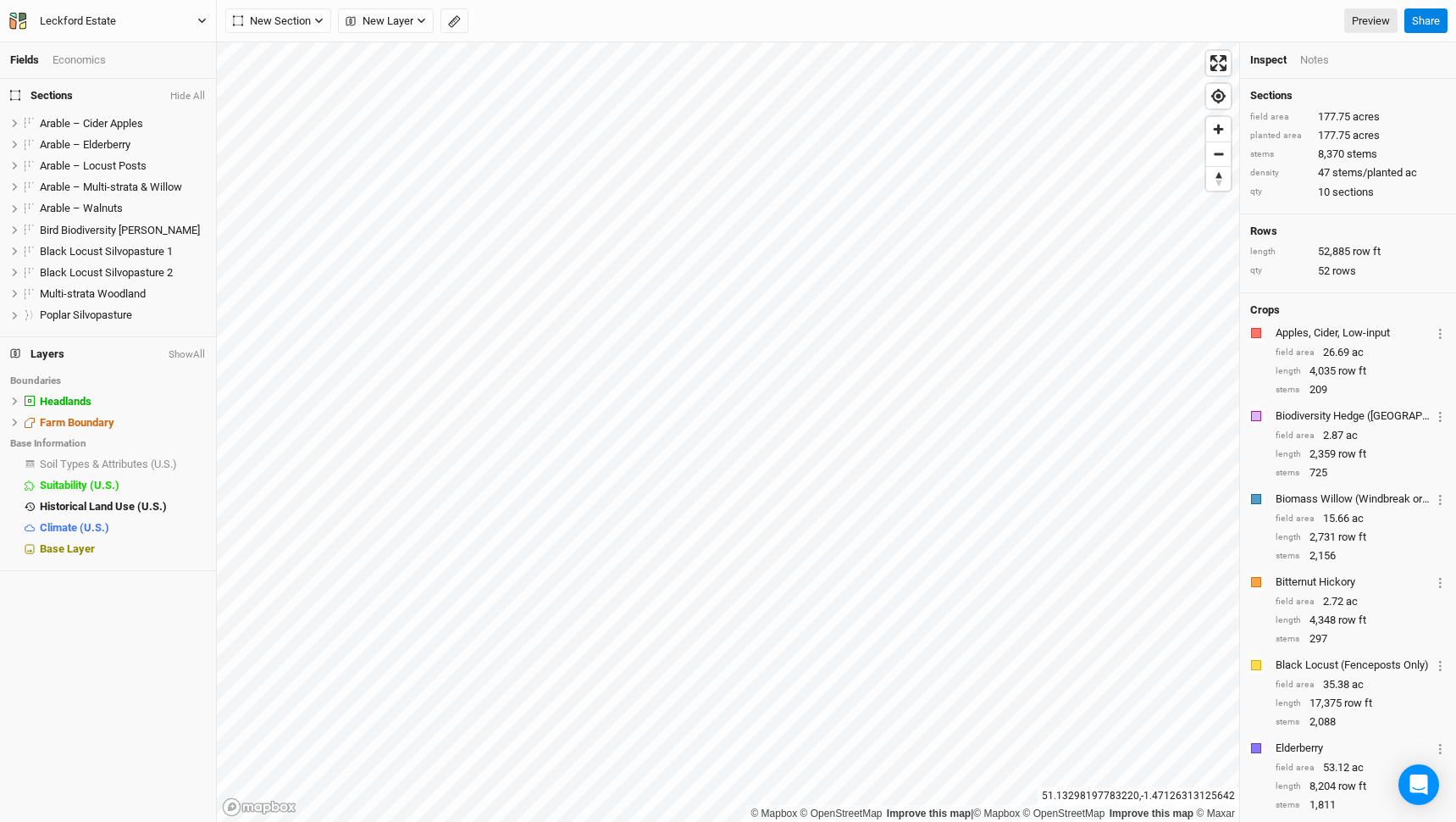
click at [97, 16] on div "Leckford Estate" at bounding box center [77, 21] width 76 height 17
click at [105, 41] on button "Back" at bounding box center [140, 47] width 134 height 22
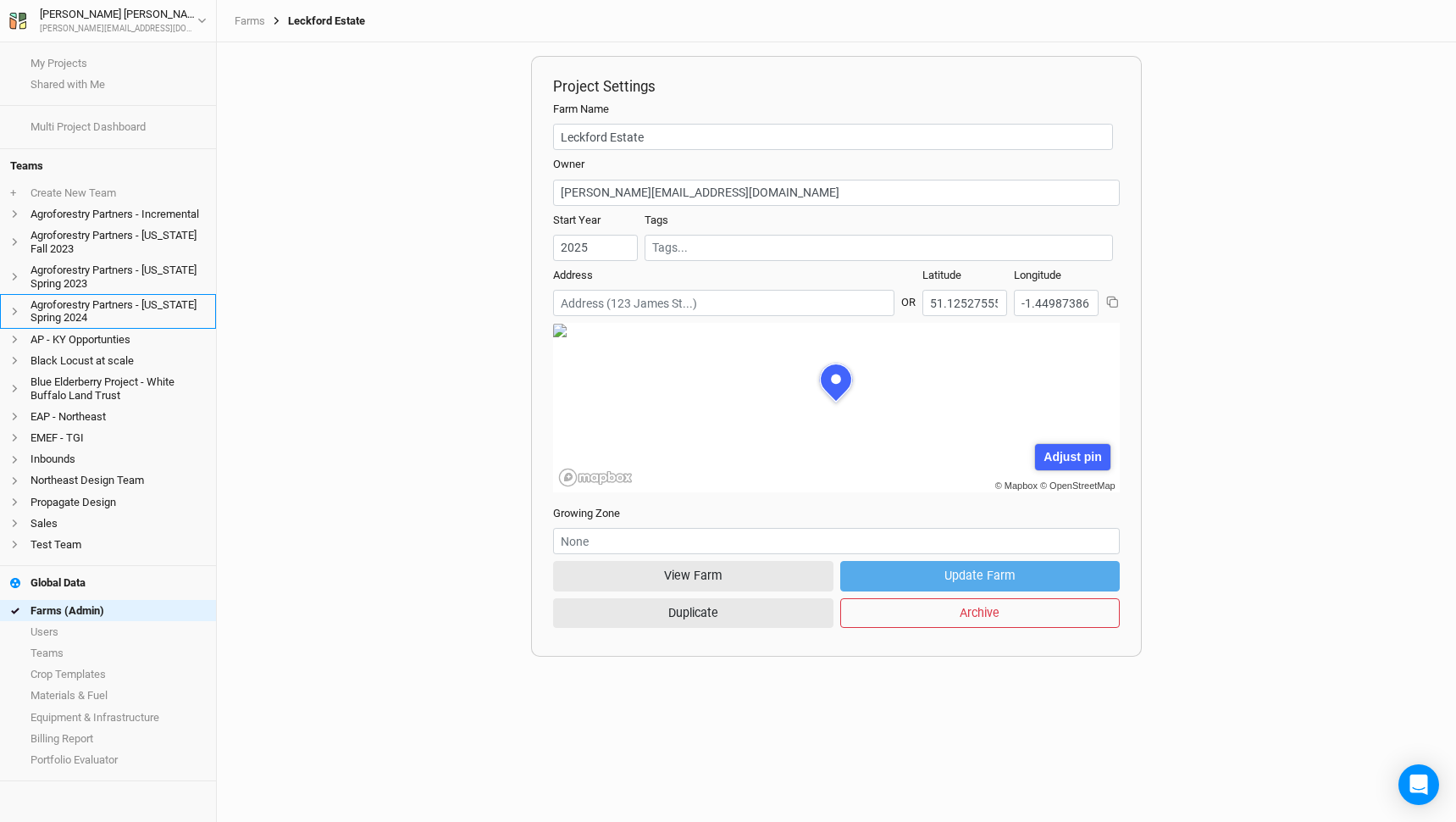
scroll to position [85, 259]
click at [128, 607] on link "Farms (Admin)" at bounding box center [107, 611] width 216 height 21
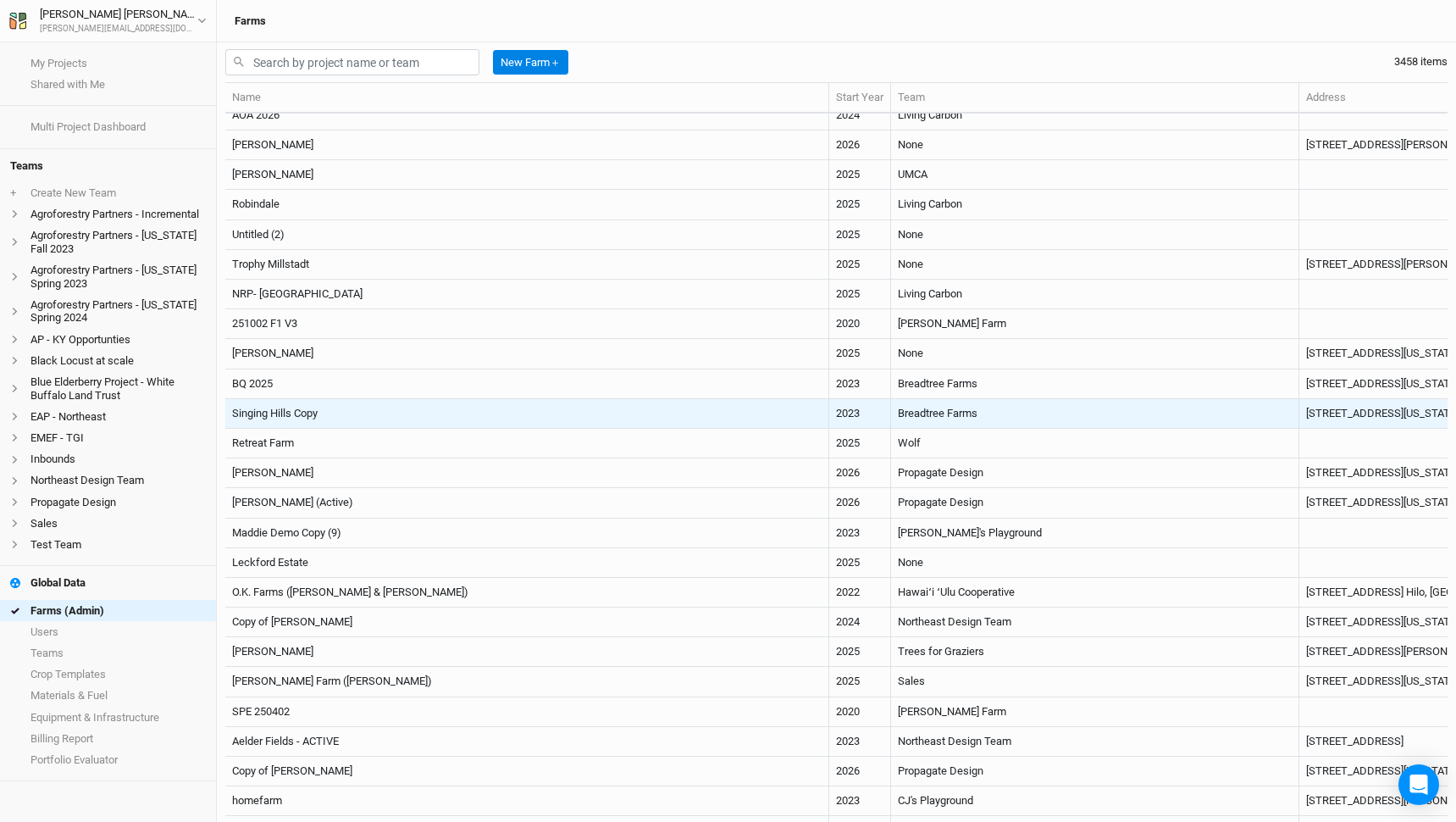
scroll to position [381, 0]
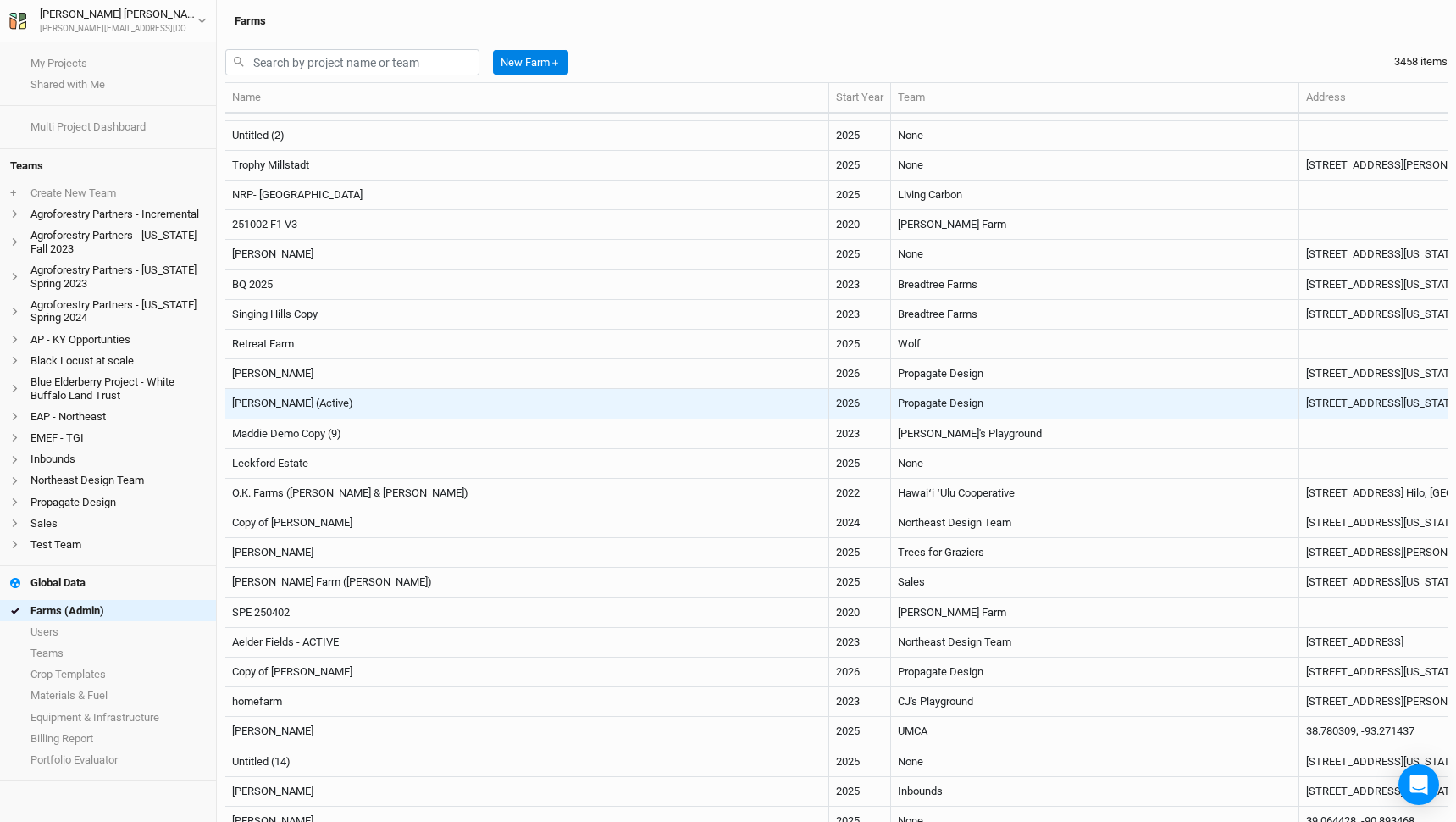
click at [419, 395] on td "[PERSON_NAME] (Active)" at bounding box center [527, 404] width 604 height 30
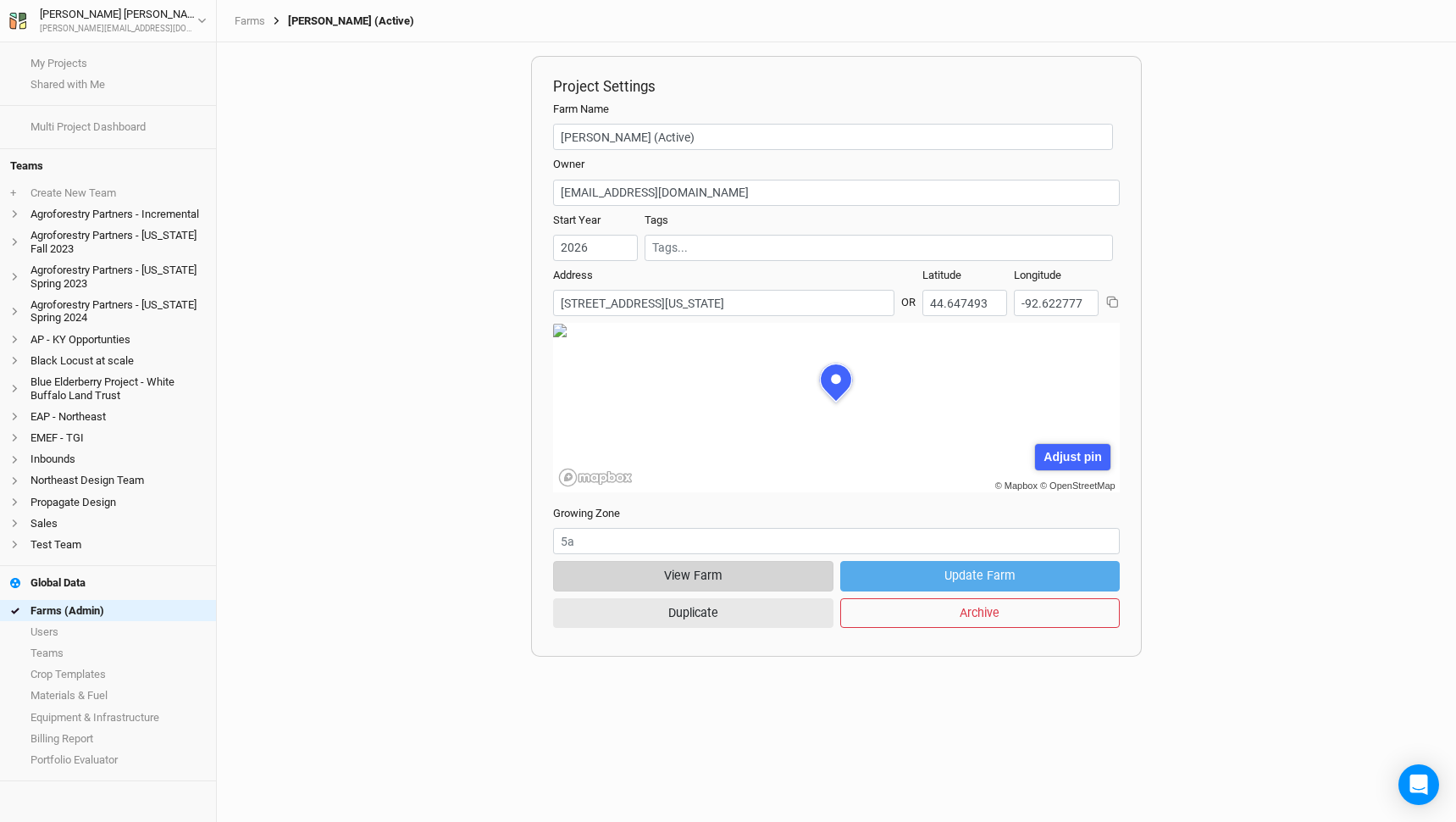
scroll to position [85, 259]
click at [690, 577] on button "View Farm" at bounding box center [693, 576] width 280 height 30
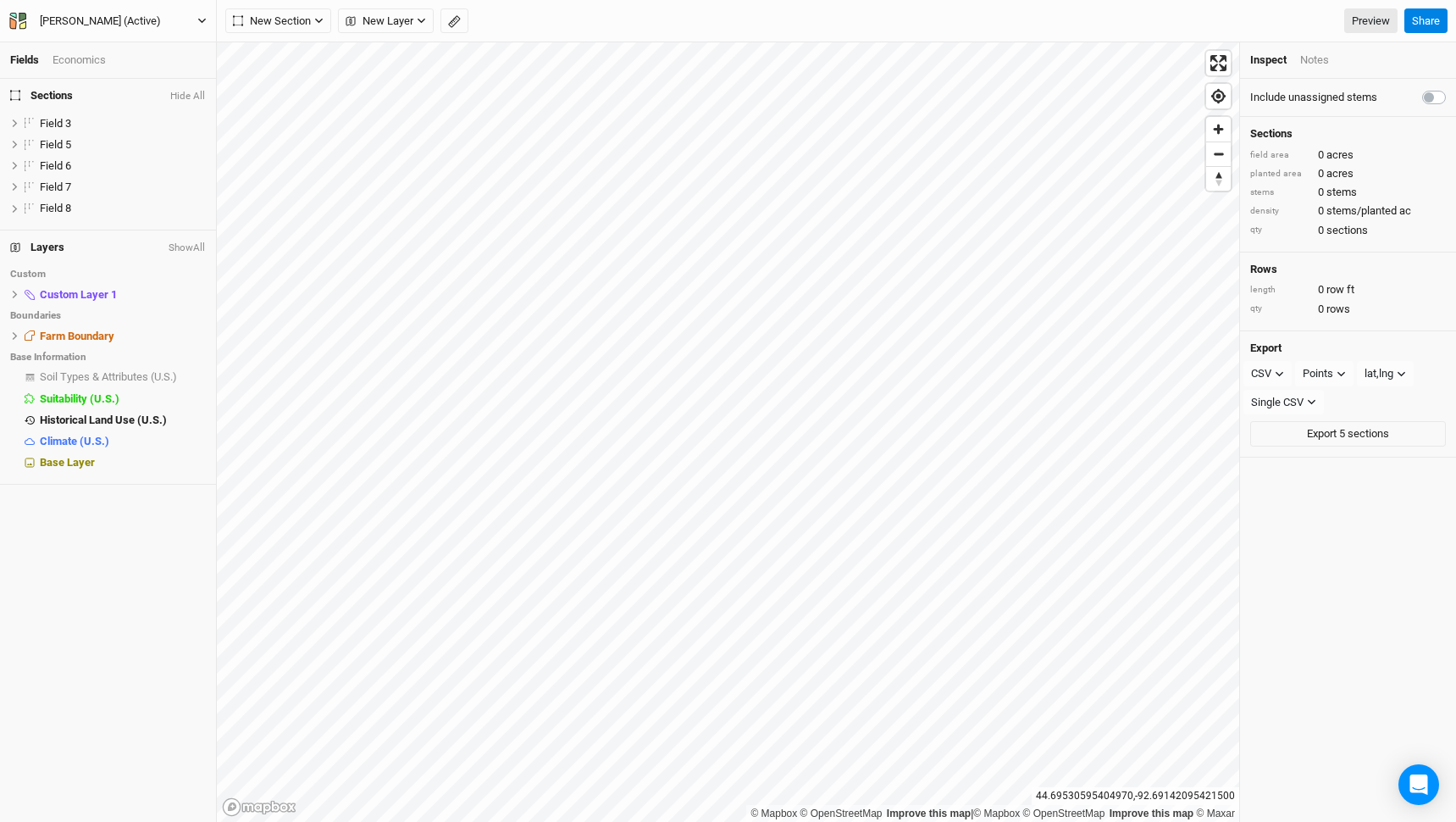
click at [151, 21] on div "[PERSON_NAME] (Active)" at bounding box center [99, 21] width 121 height 17
click at [151, 46] on button "Back" at bounding box center [140, 47] width 134 height 22
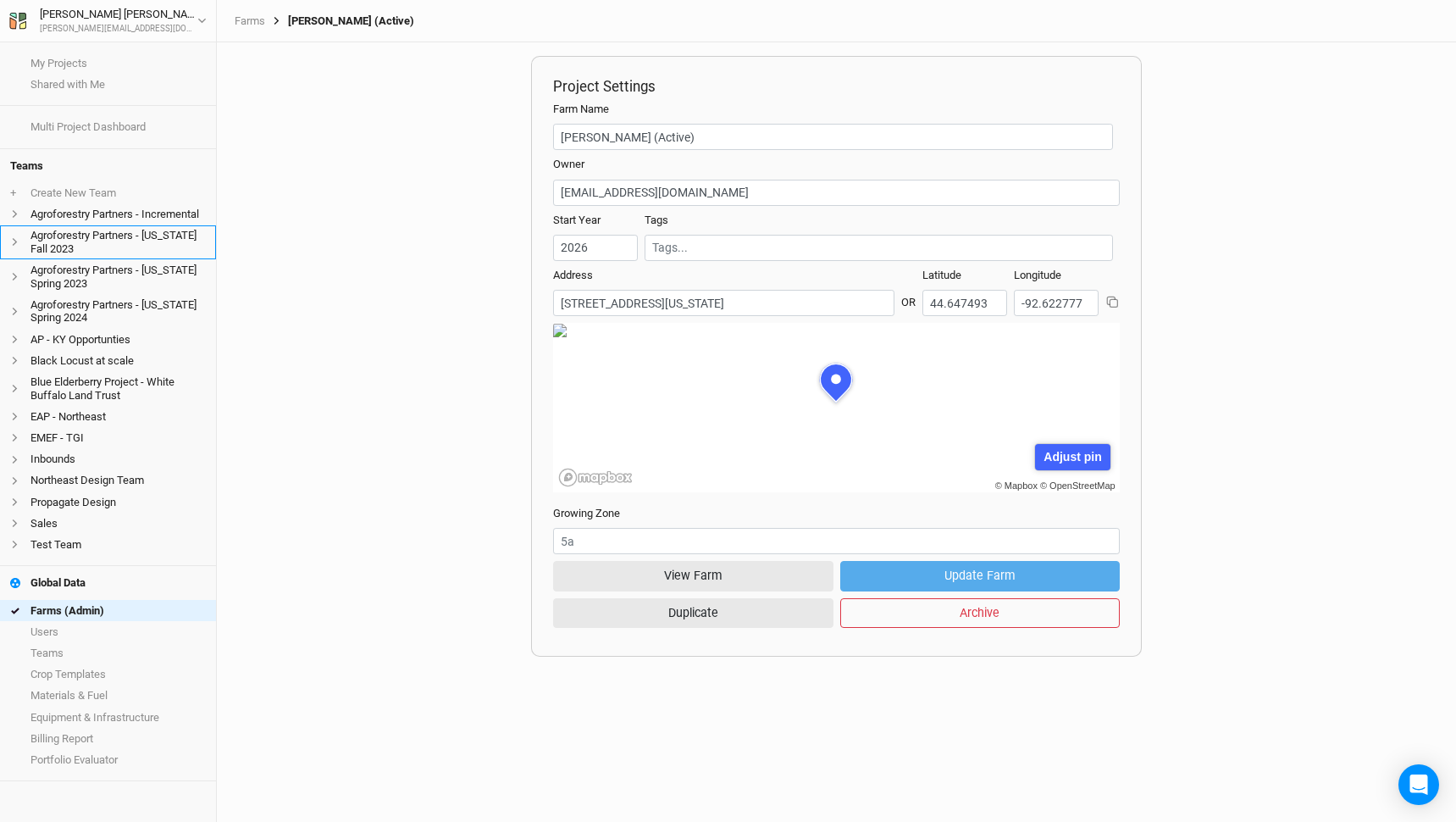
scroll to position [85, 259]
click at [98, 609] on link "Farms (Admin)" at bounding box center [107, 611] width 216 height 21
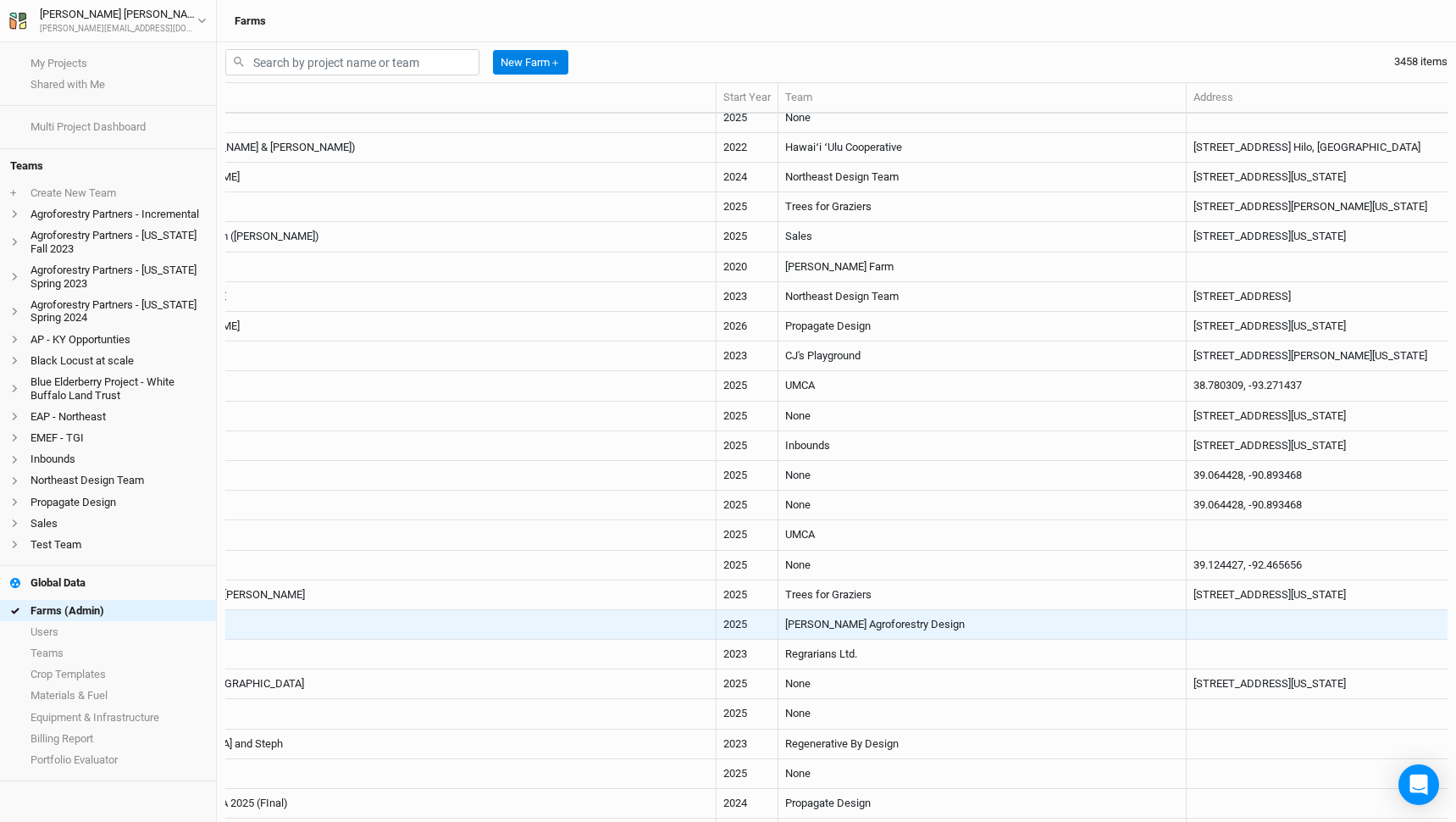
scroll to position [726, 0]
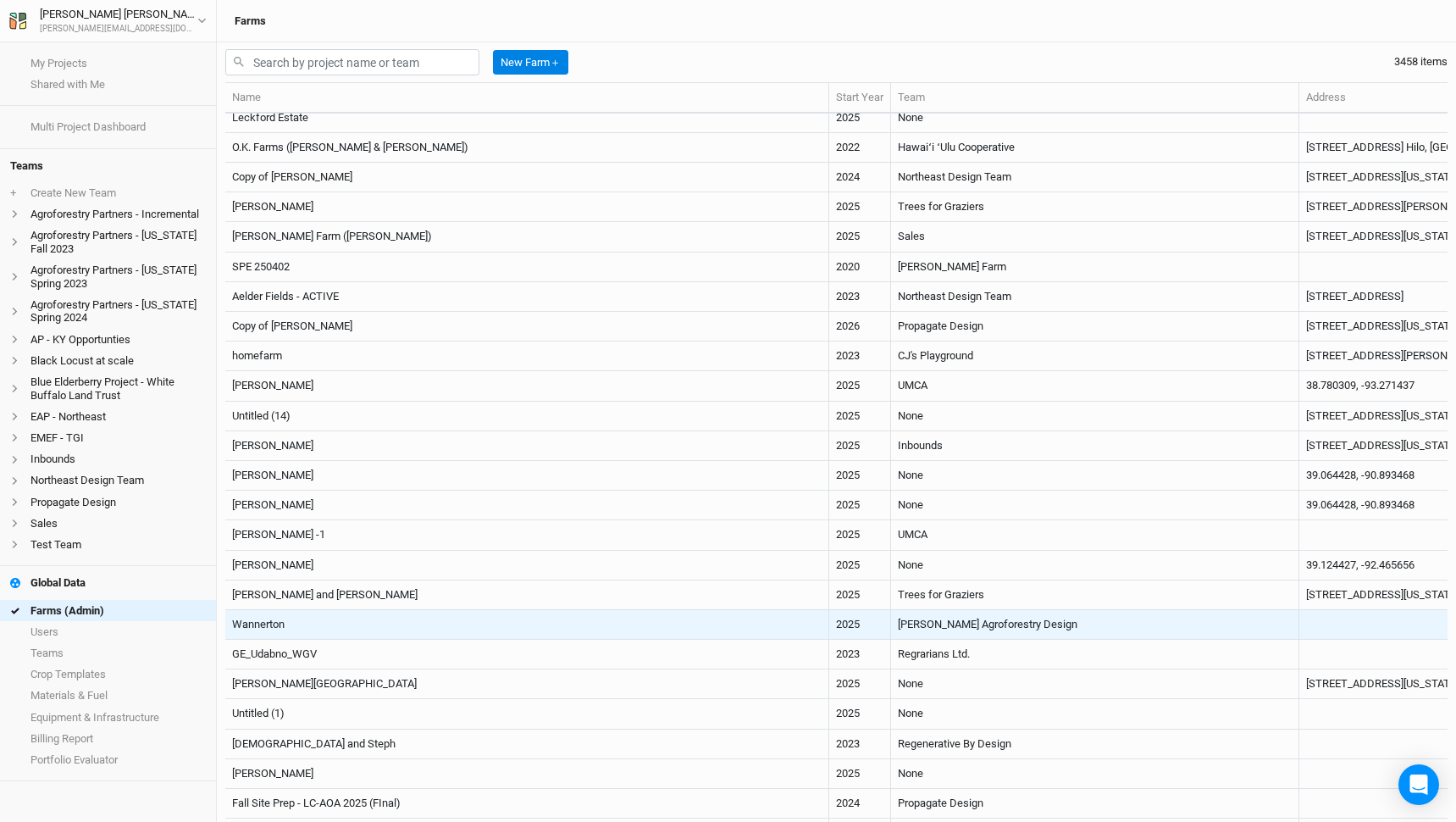
click at [456, 623] on td "Wannerton" at bounding box center [527, 625] width 604 height 30
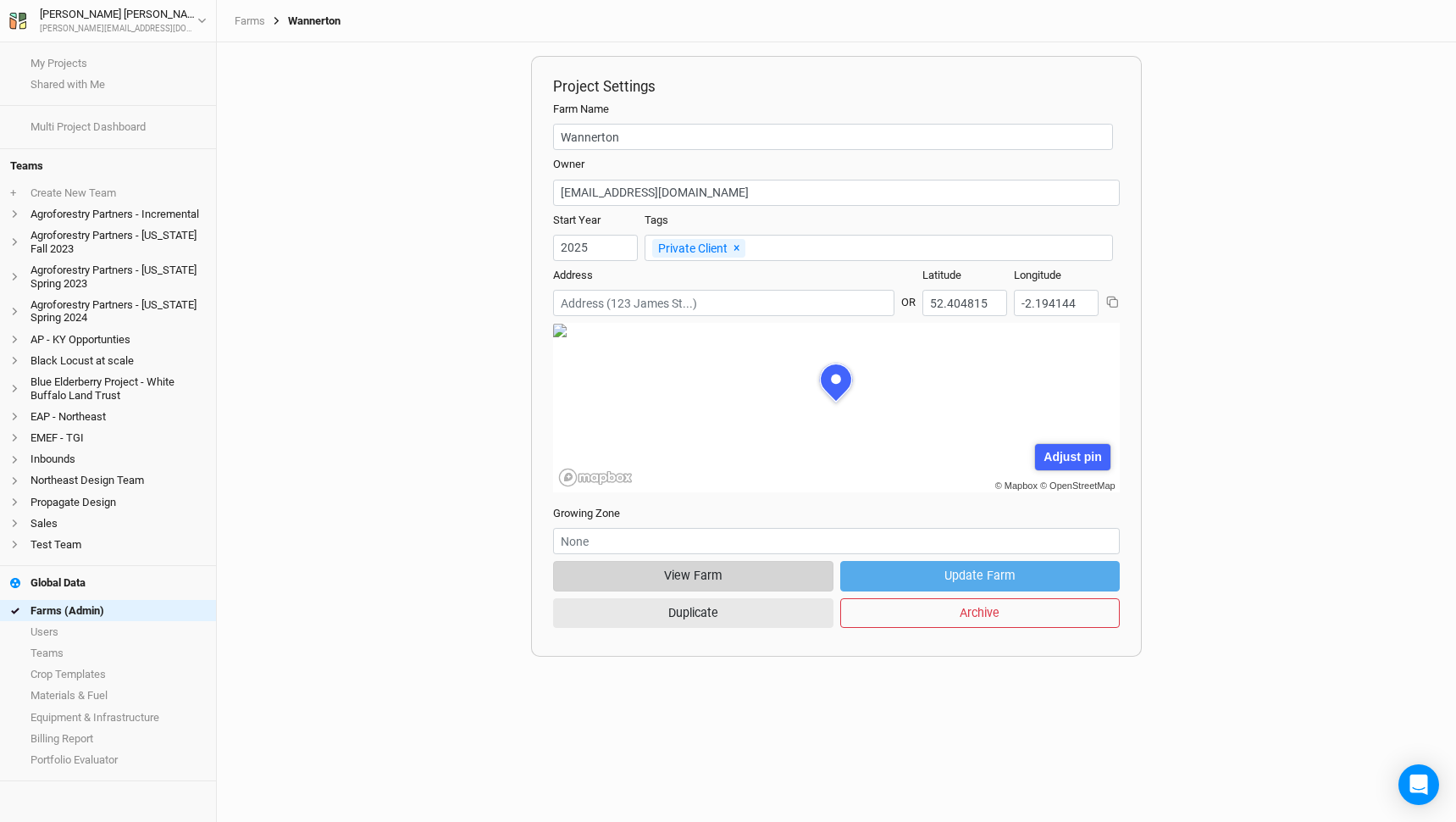
scroll to position [85, 259]
click at [670, 567] on button "View Farm" at bounding box center [693, 576] width 280 height 30
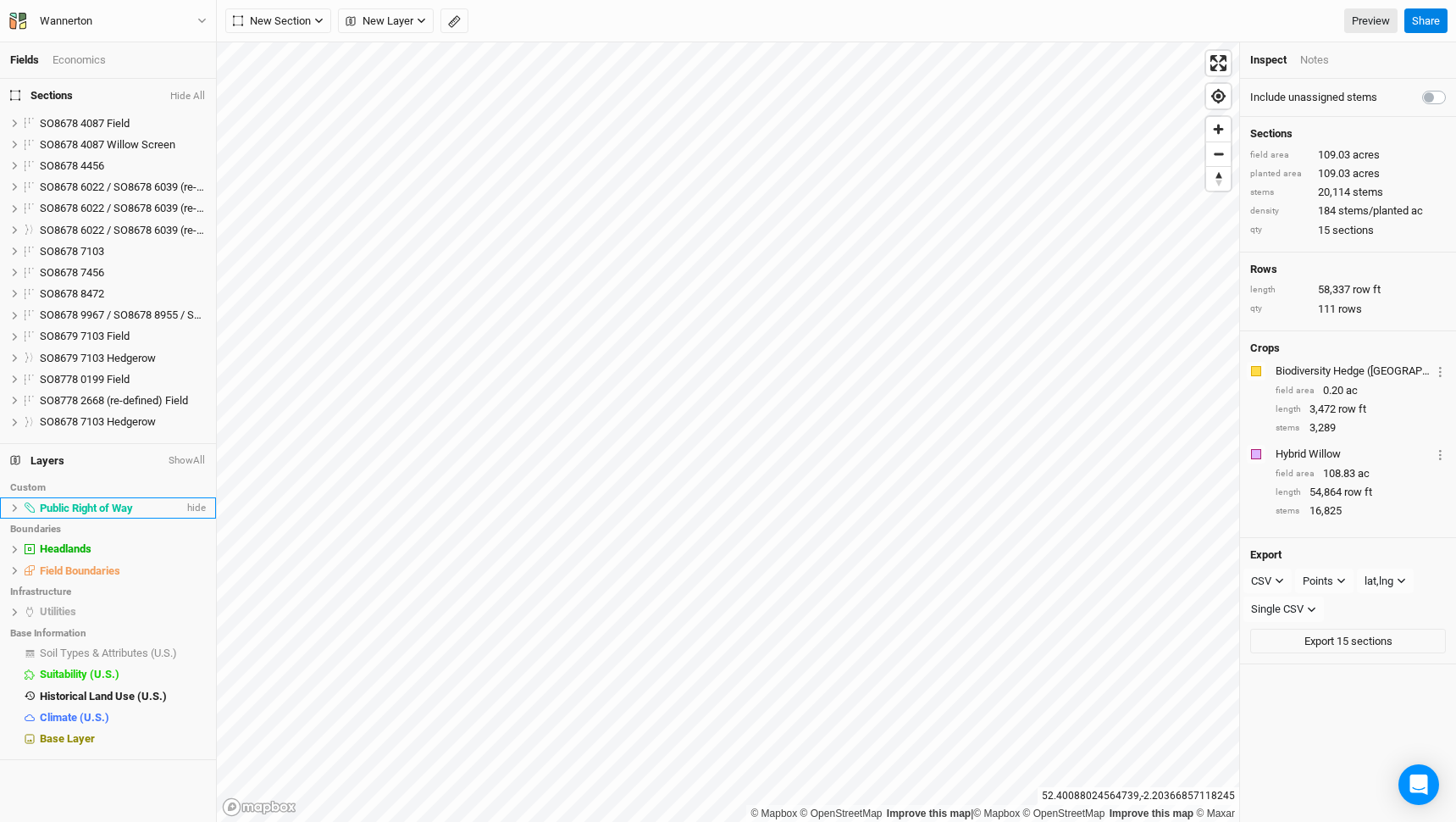
click at [115, 504] on span "Public Right of Way" at bounding box center [86, 508] width 93 height 13
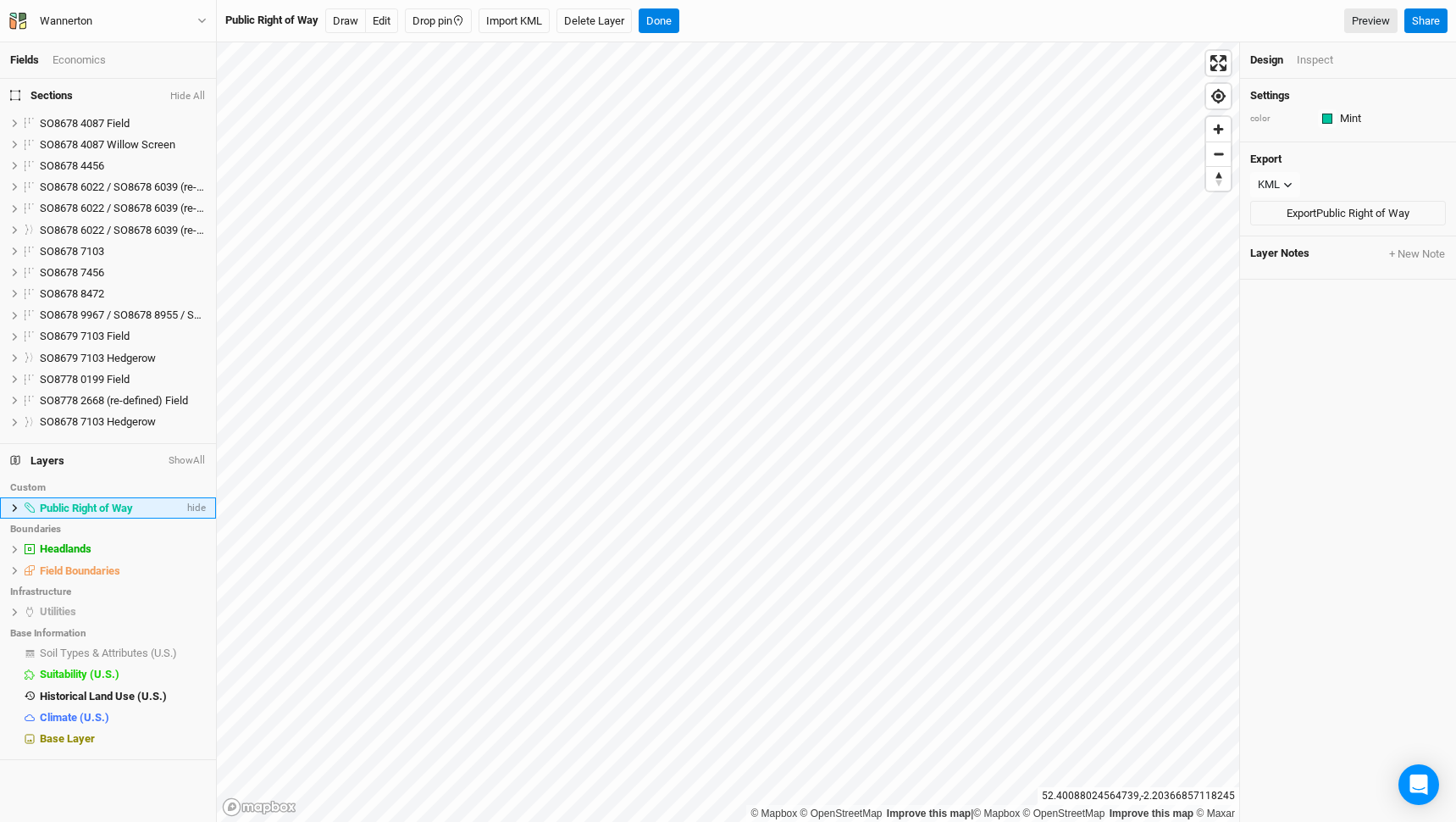
click at [13, 507] on icon at bounding box center [14, 508] width 9 height 9
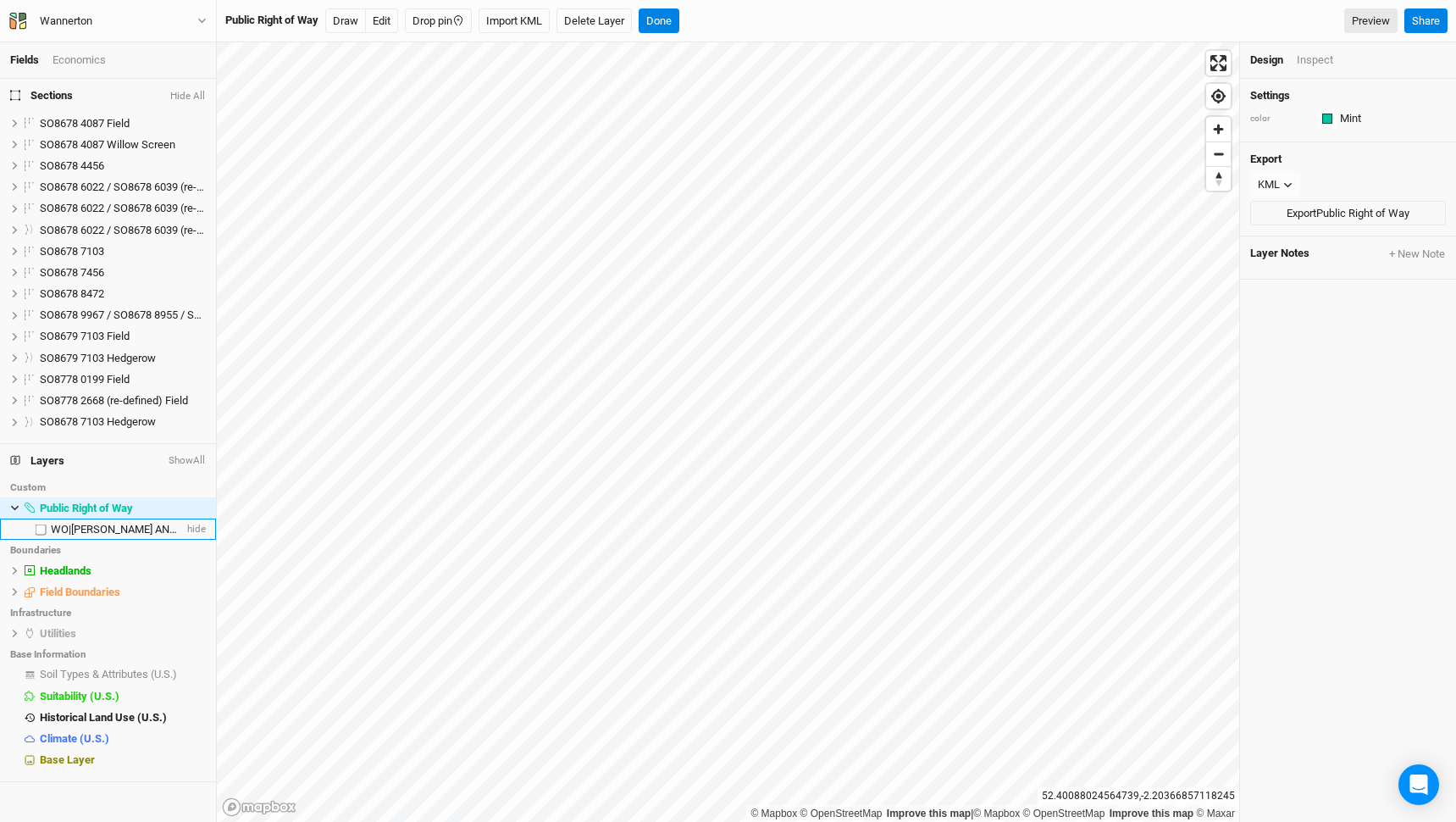
click at [75, 532] on span "WO|[PERSON_NAME] AND [PERSON_NAME]|527(B)" at bounding box center [174, 529] width 245 height 13
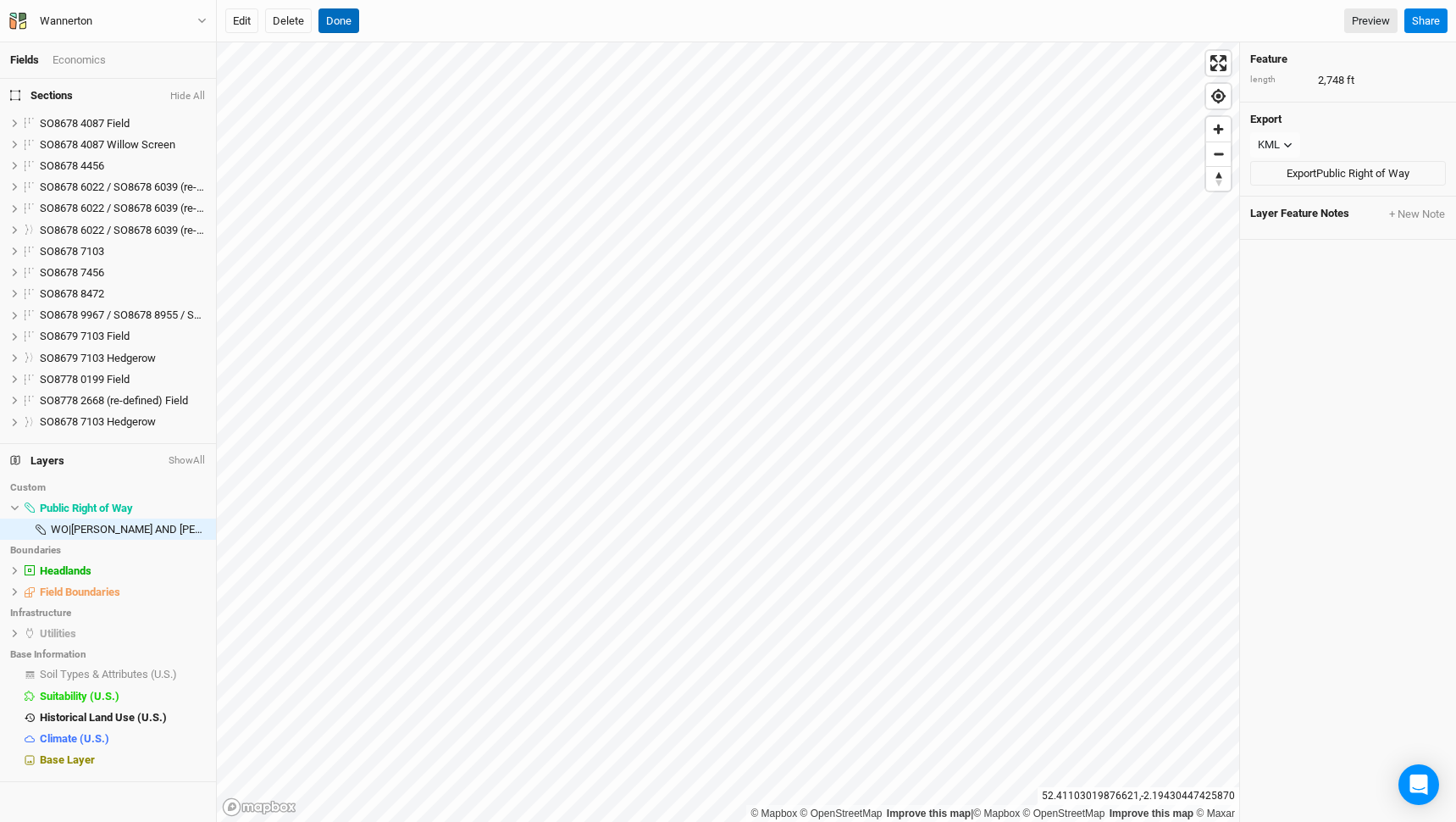
click at [335, 22] on button "Done" at bounding box center [338, 21] width 40 height 25
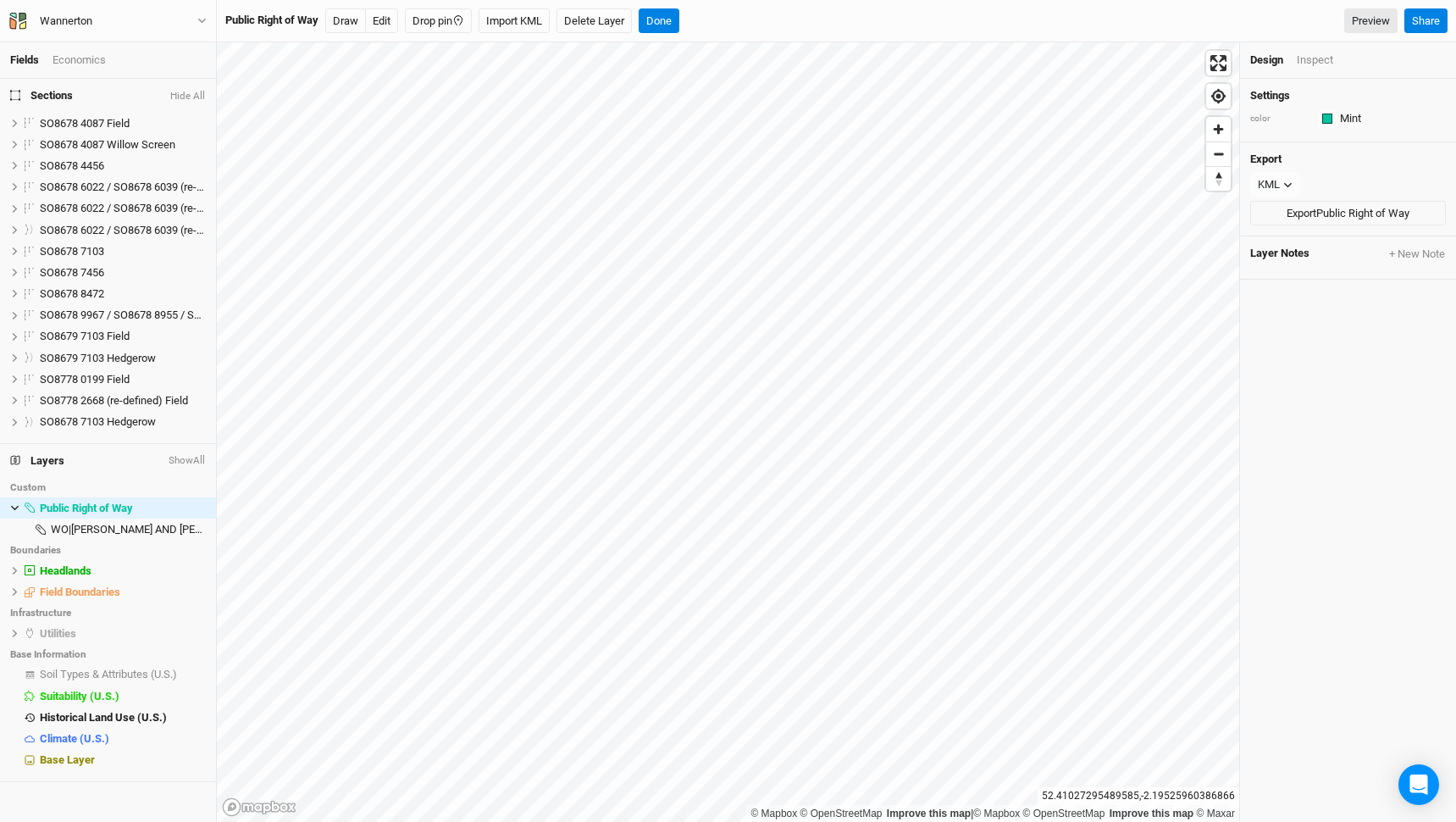
click at [669, 6] on div "Public Right of Way Draw Edit Drop pin Import KML Delete Layer Done Preview Sha…" at bounding box center [836, 21] width 1239 height 42
click at [669, 15] on button "Done" at bounding box center [659, 21] width 40 height 25
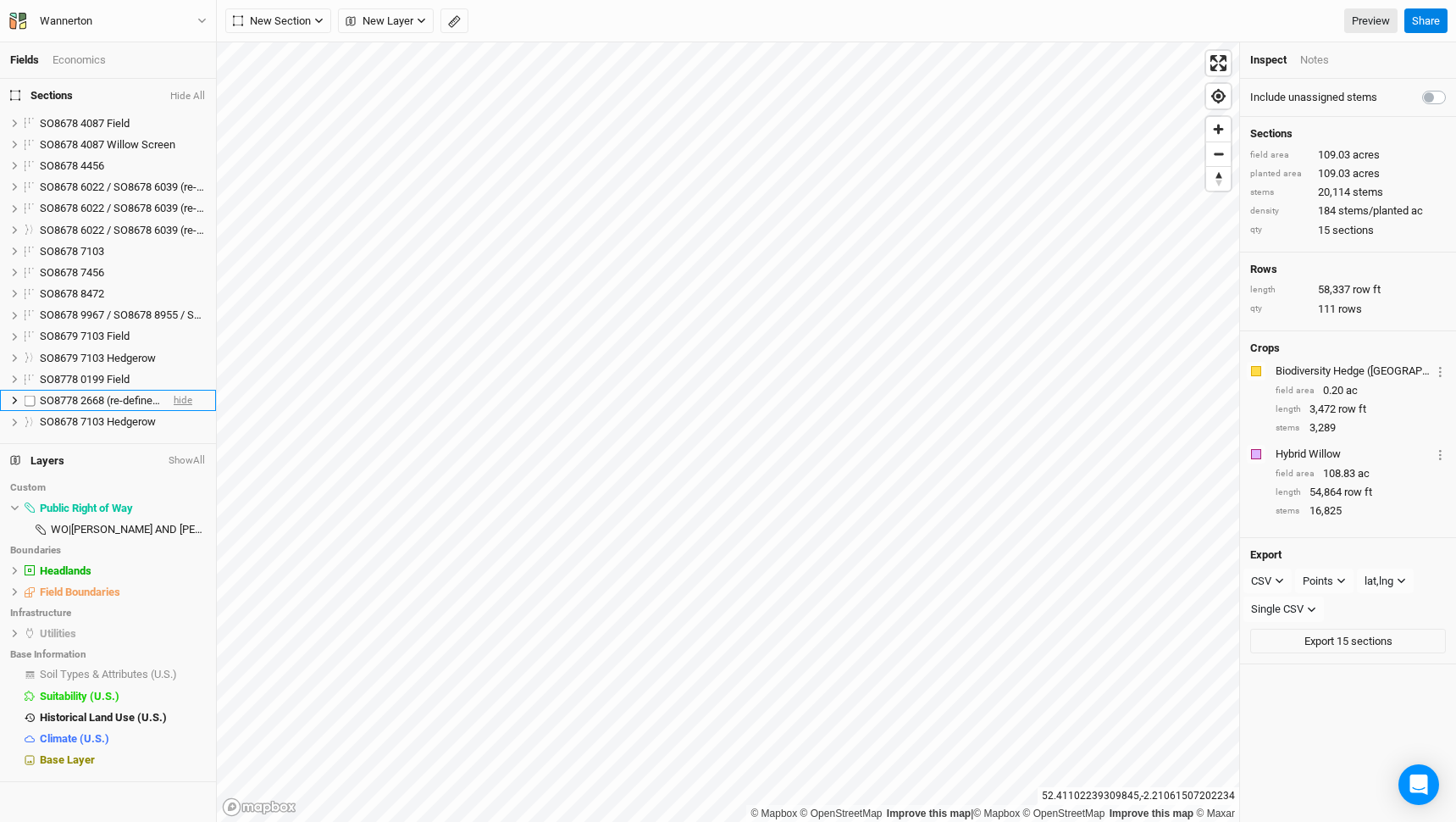
click at [182, 396] on span "hide" at bounding box center [183, 401] width 19 height 21
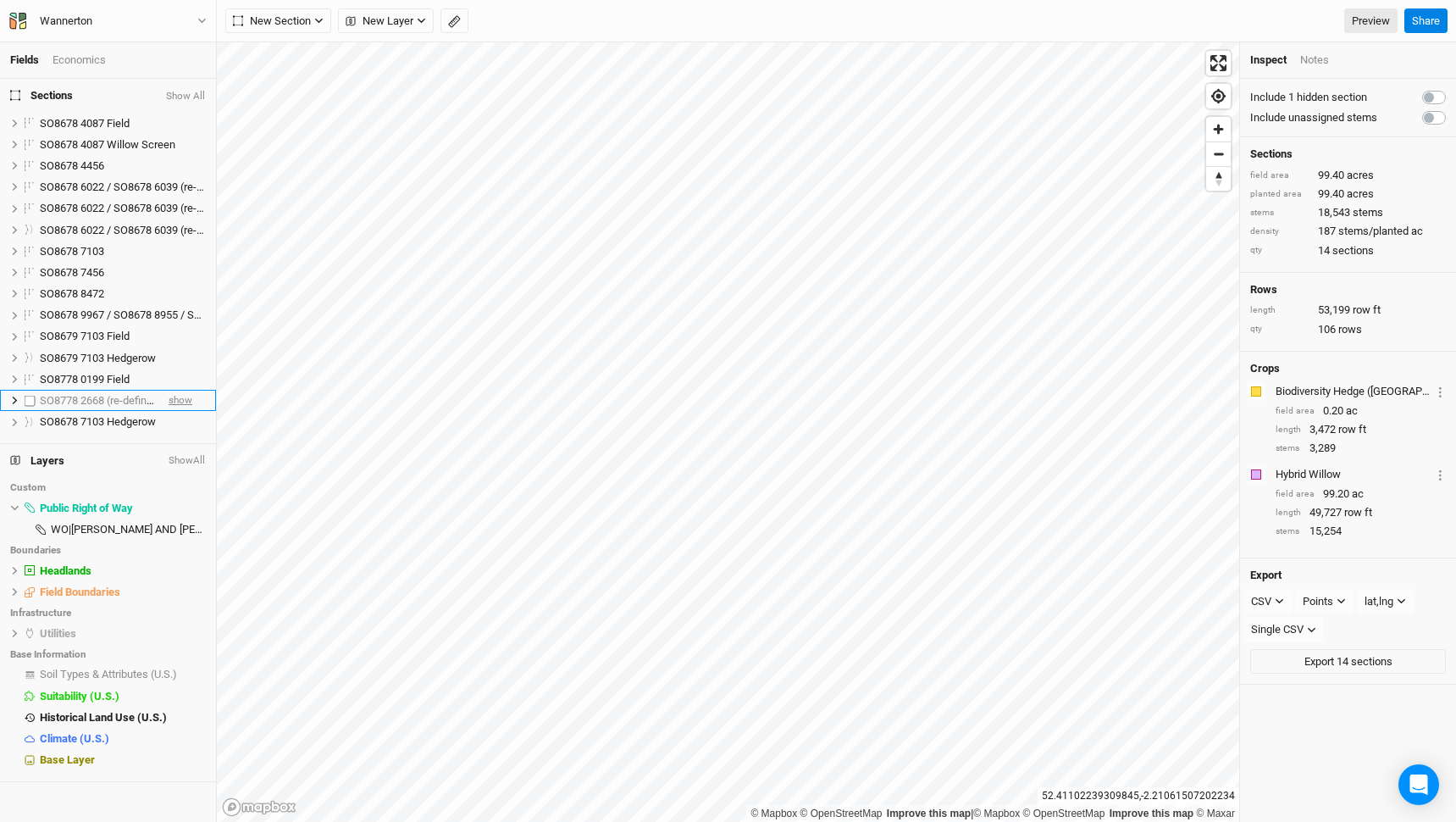
click at [182, 396] on span "show" at bounding box center [180, 401] width 24 height 21
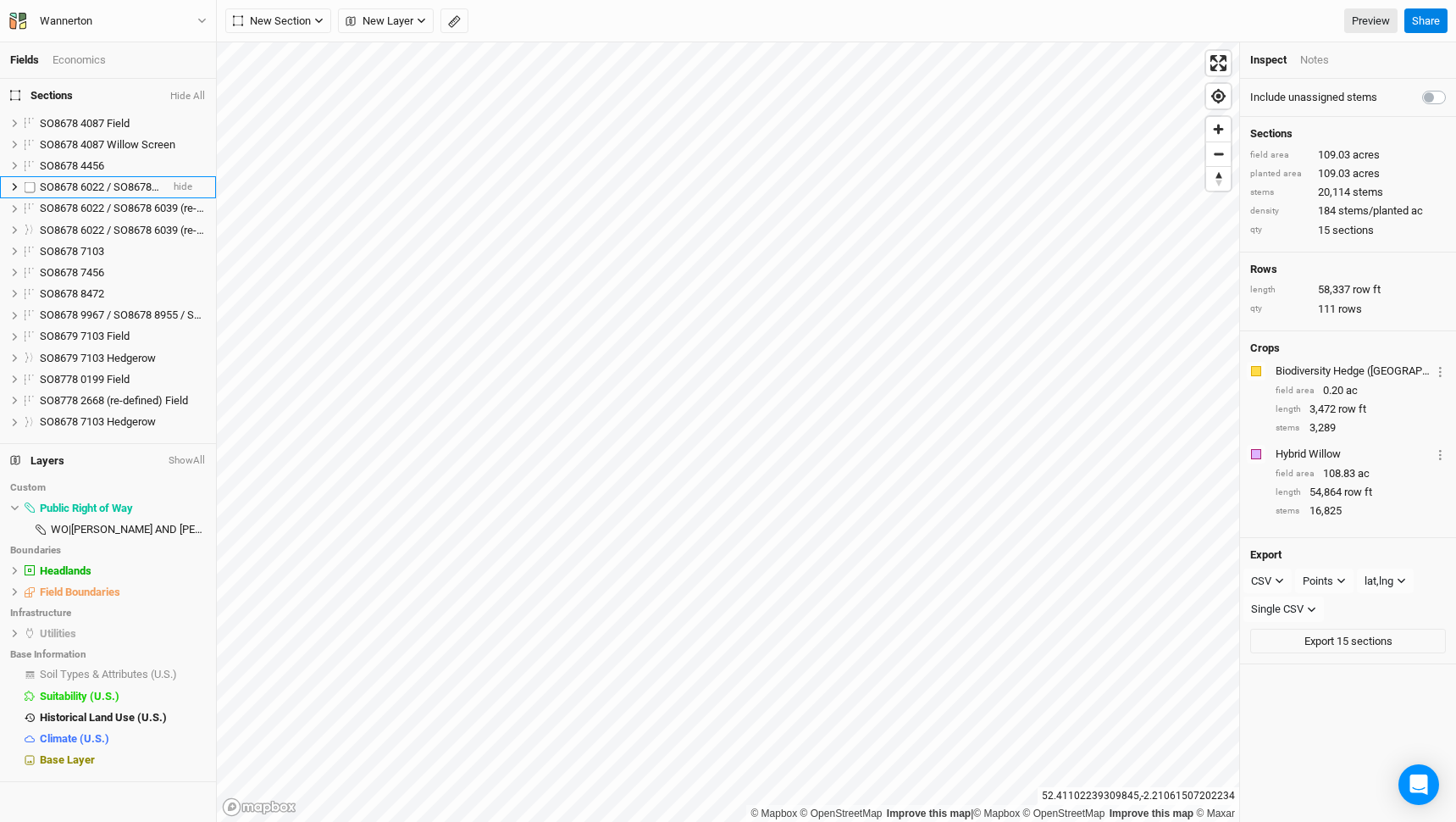
click at [192, 184] on li "SO8678 6022 / SO8678 6039 (re-defined) hide" at bounding box center [107, 187] width 216 height 21
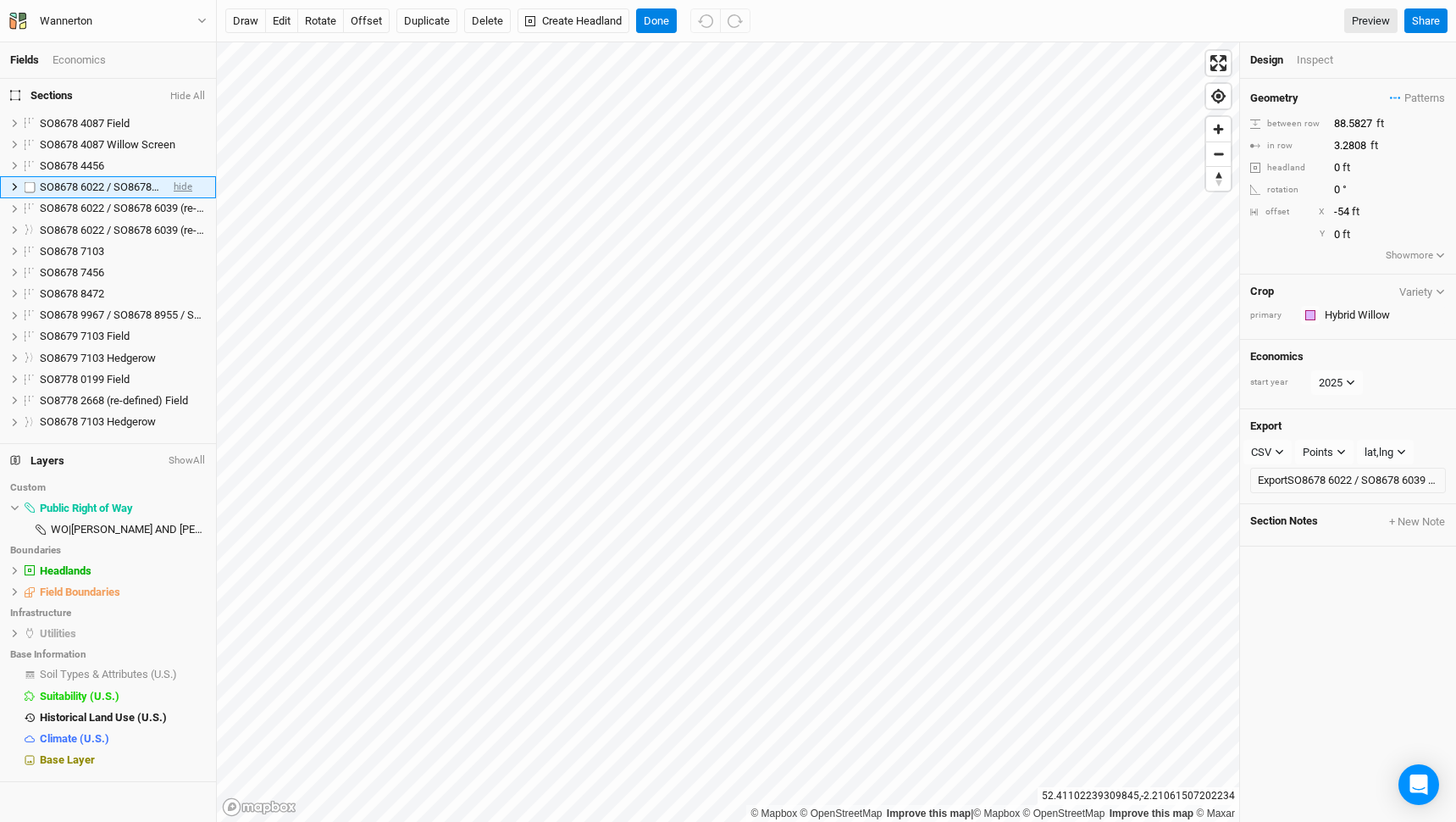
click at [187, 186] on span "hide" at bounding box center [183, 188] width 19 height 21
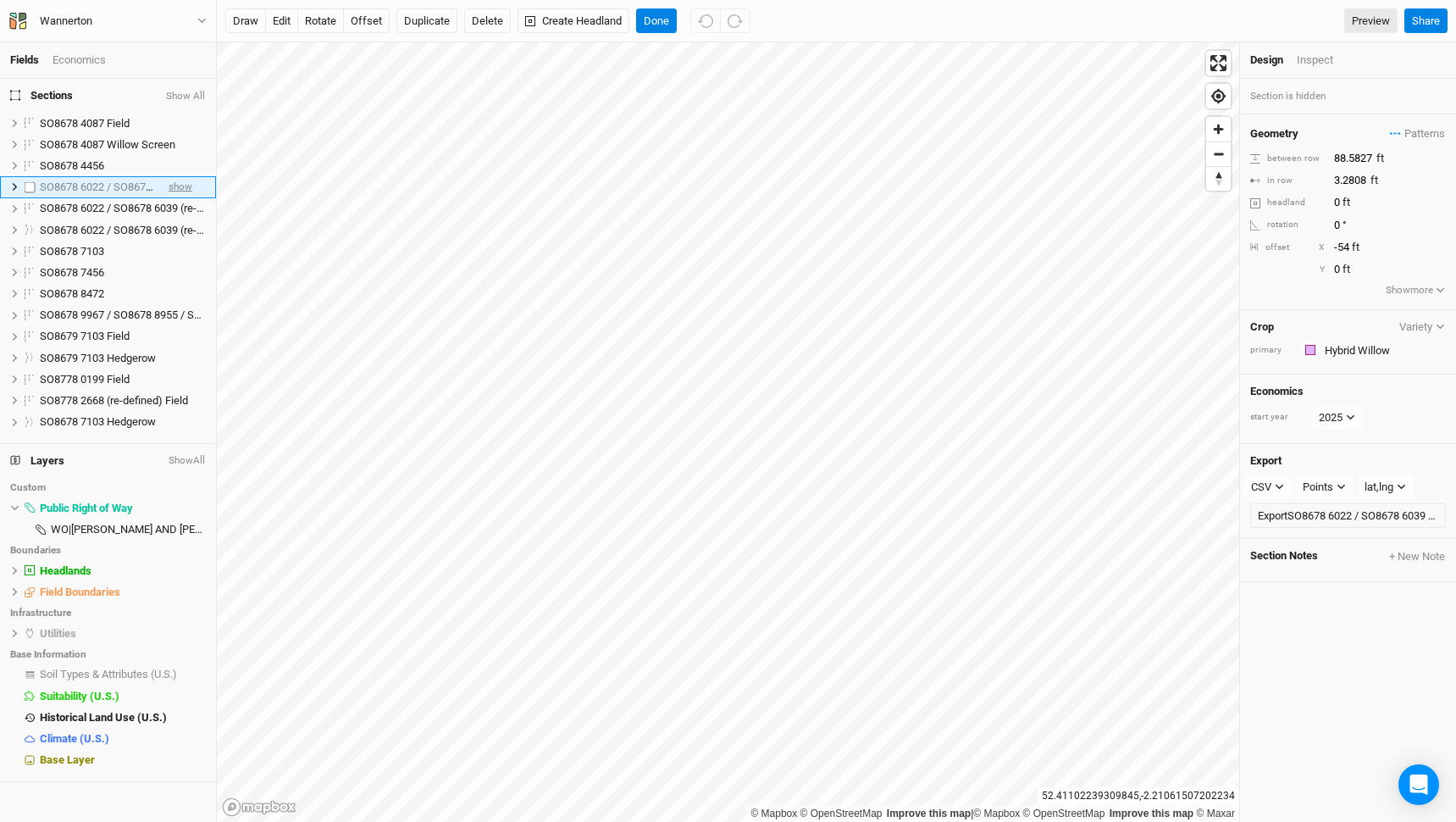
click at [187, 186] on span "show" at bounding box center [180, 188] width 24 height 21
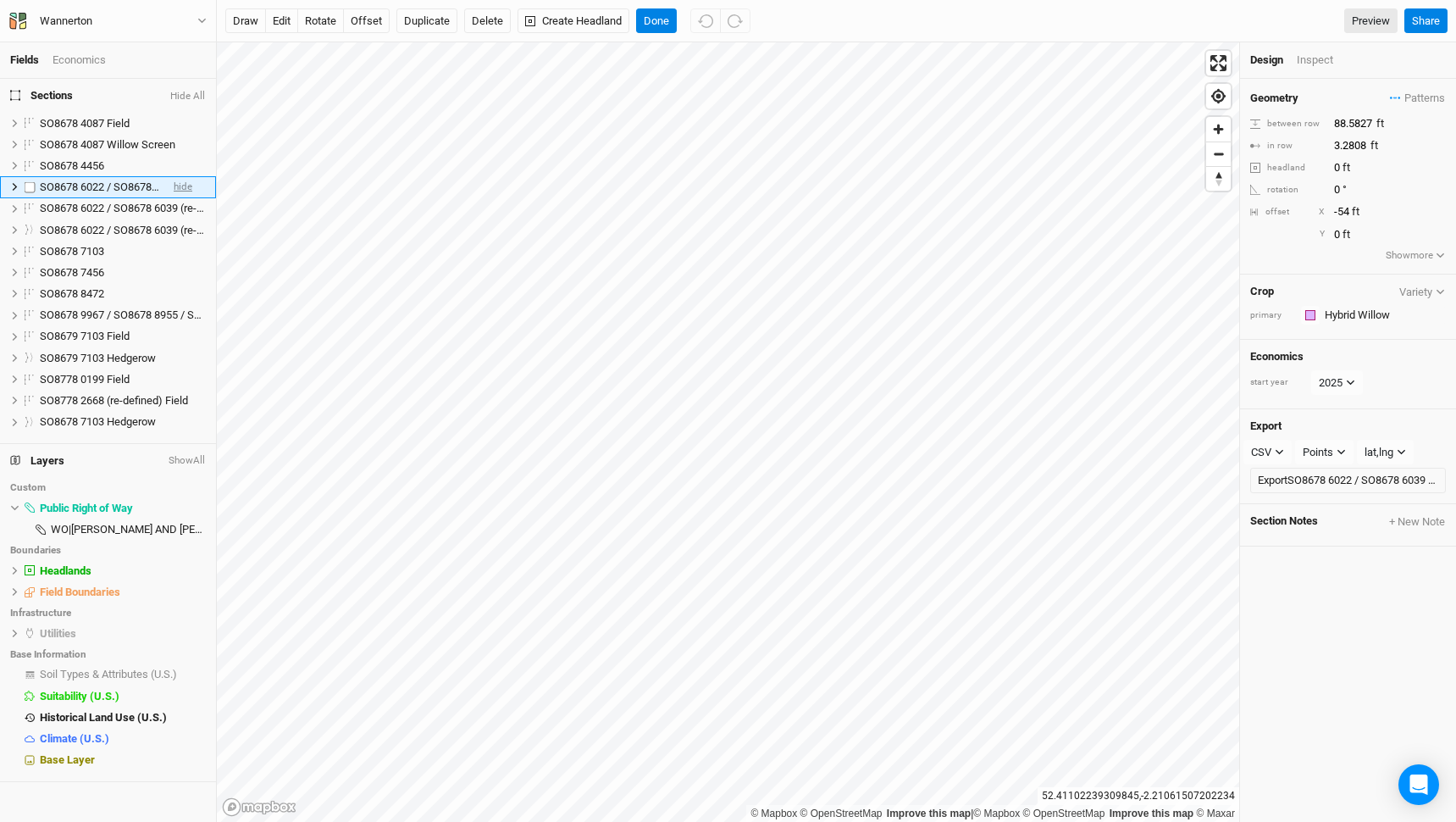
click at [187, 186] on span "hide" at bounding box center [183, 188] width 19 height 21
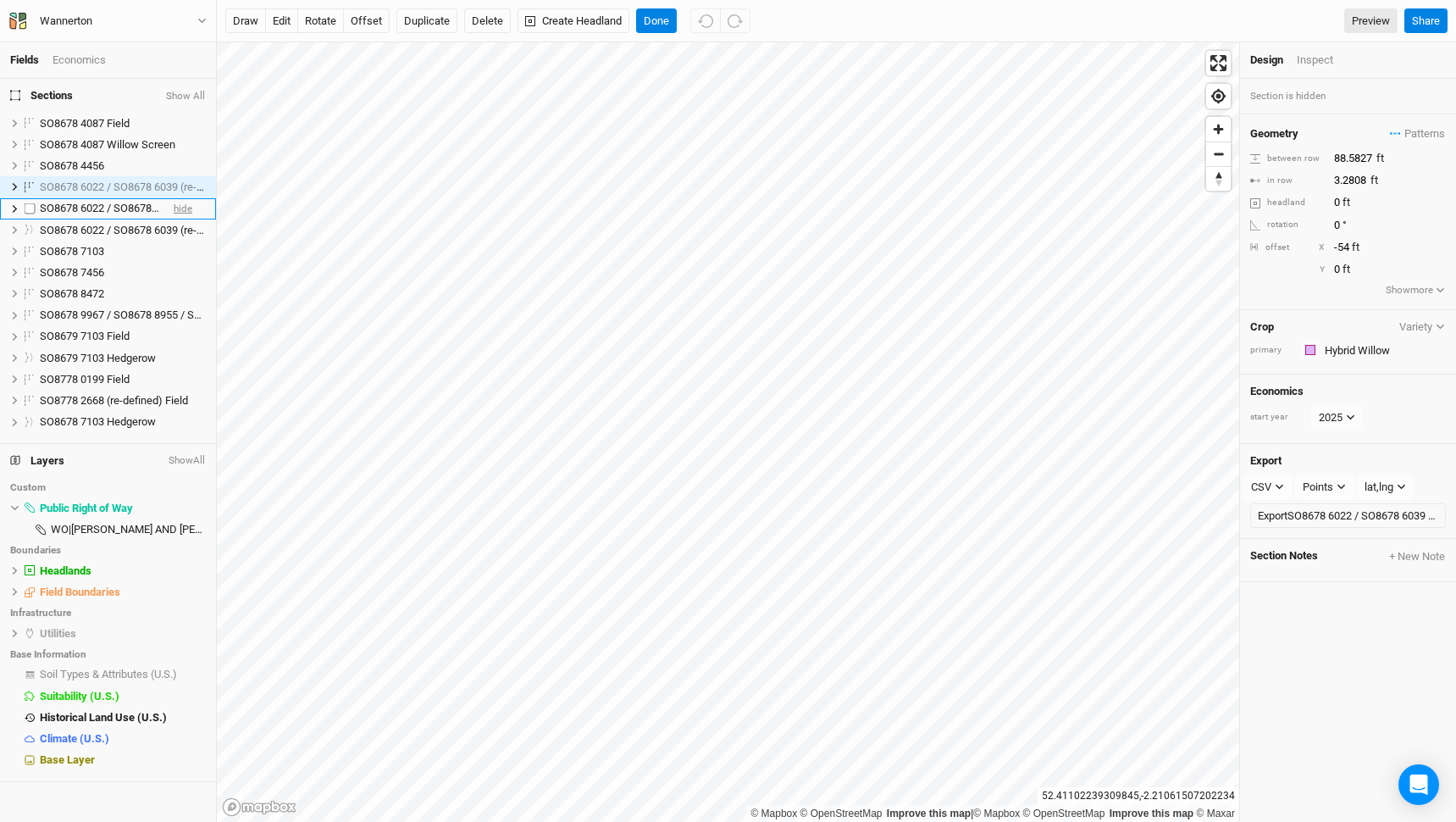
click at [183, 207] on span "hide" at bounding box center [183, 210] width 19 height 21
click at [152, 24] on button "Wannerton" at bounding box center [107, 21] width 199 height 19
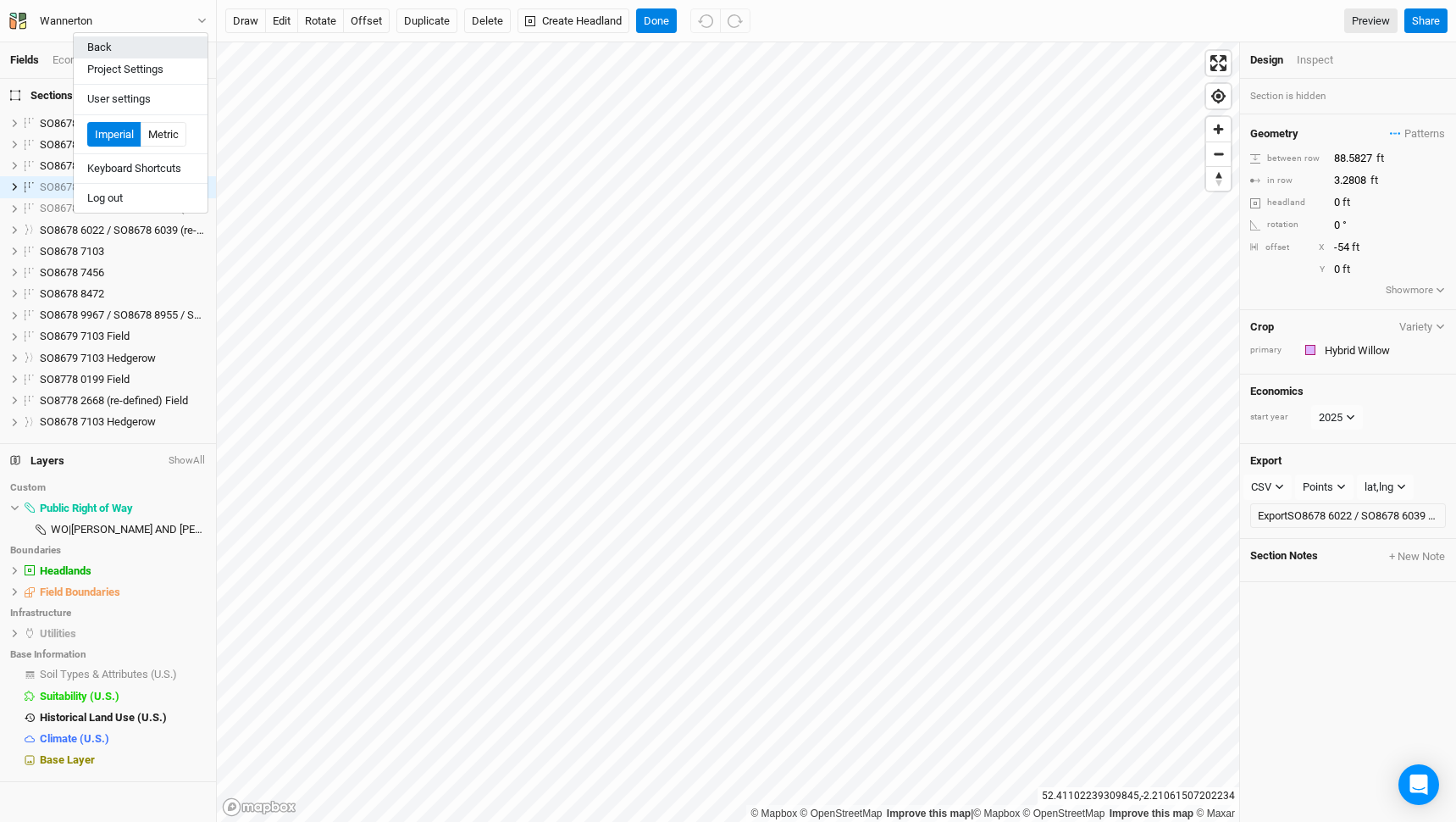
click at [153, 53] on button "Back" at bounding box center [140, 47] width 134 height 22
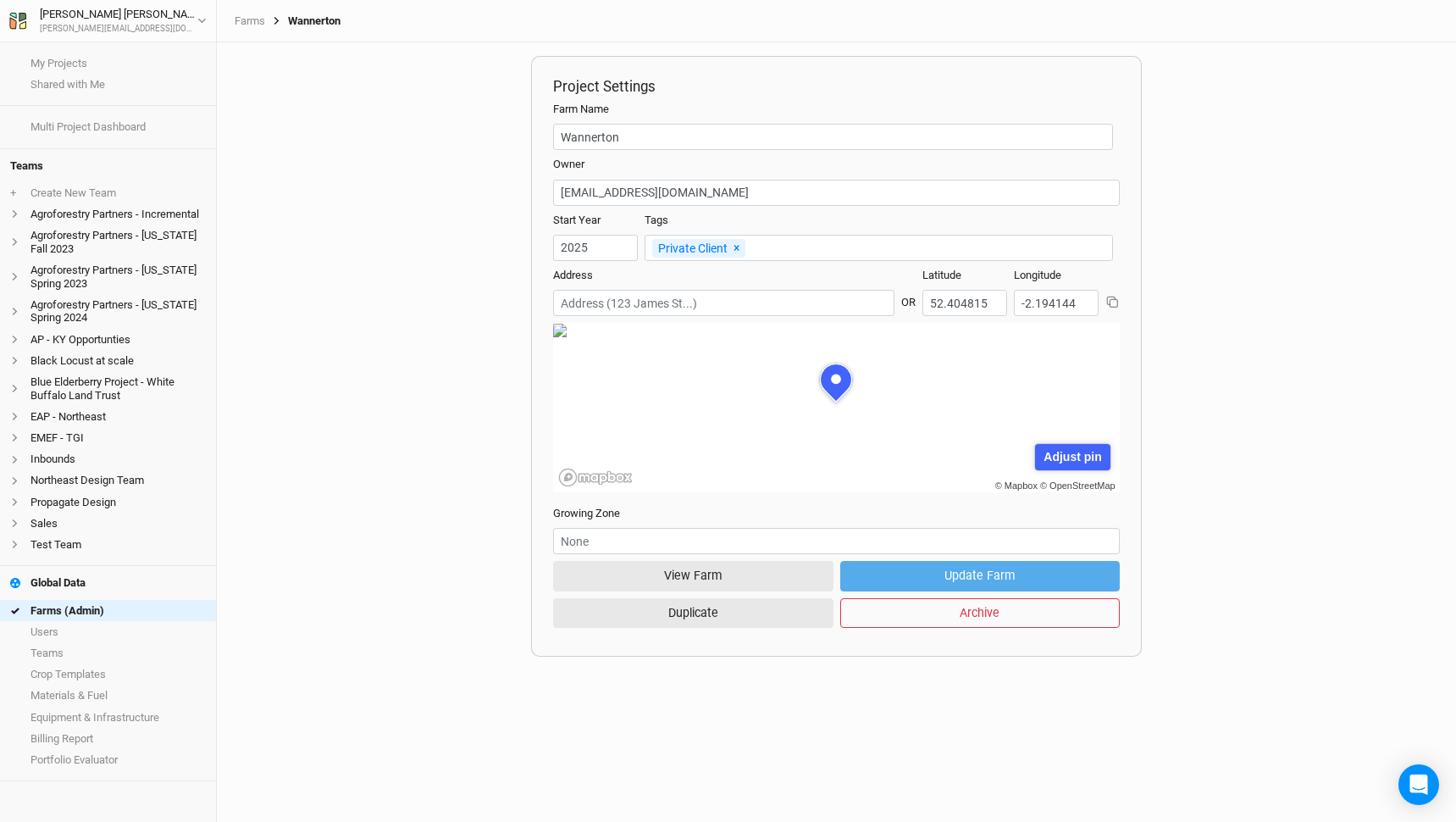
scroll to position [85, 259]
click at [132, 604] on link "Farms (Admin)" at bounding box center [107, 611] width 216 height 21
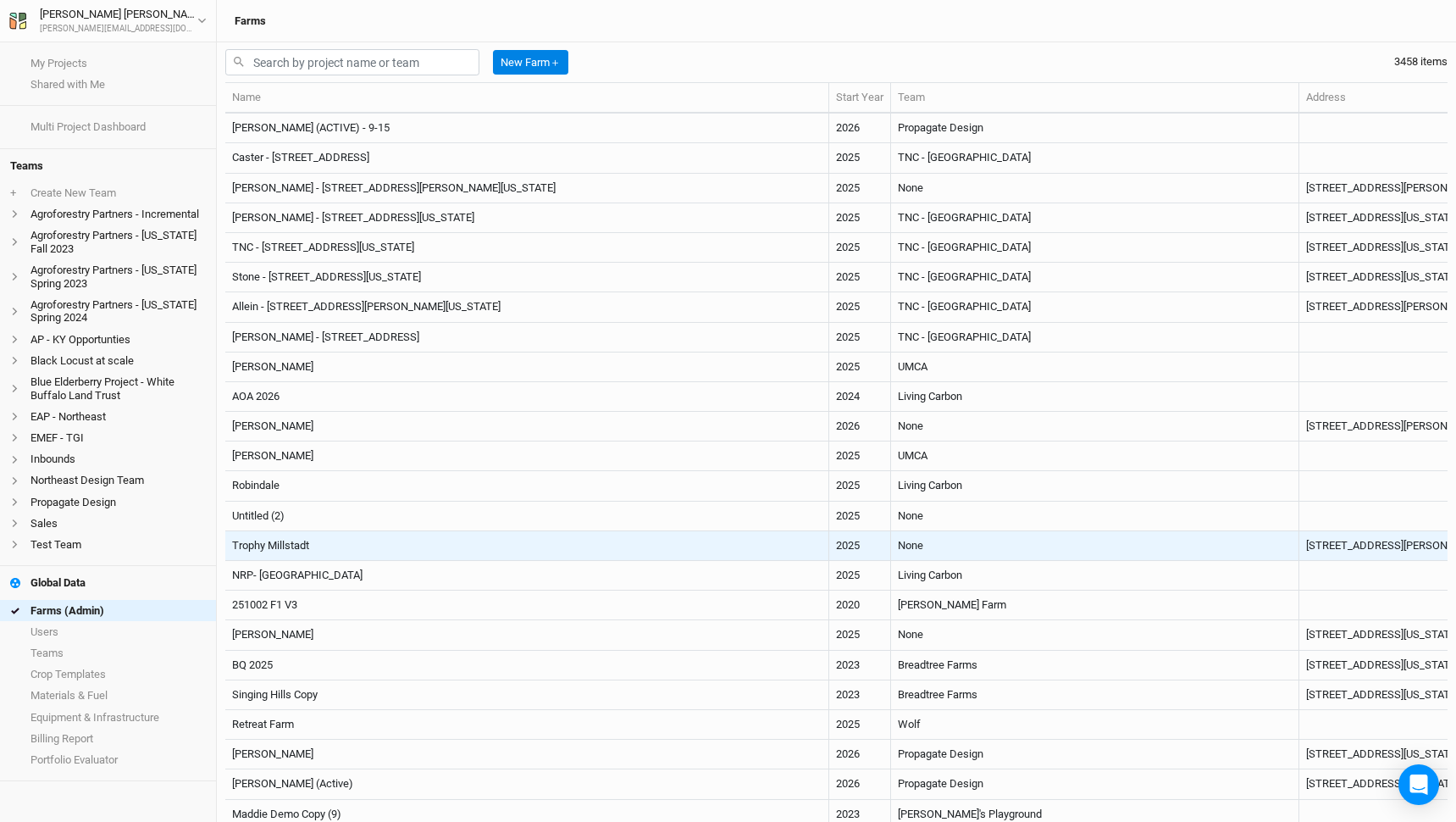
click at [517, 540] on td "Trophy Millstadt" at bounding box center [527, 546] width 604 height 30
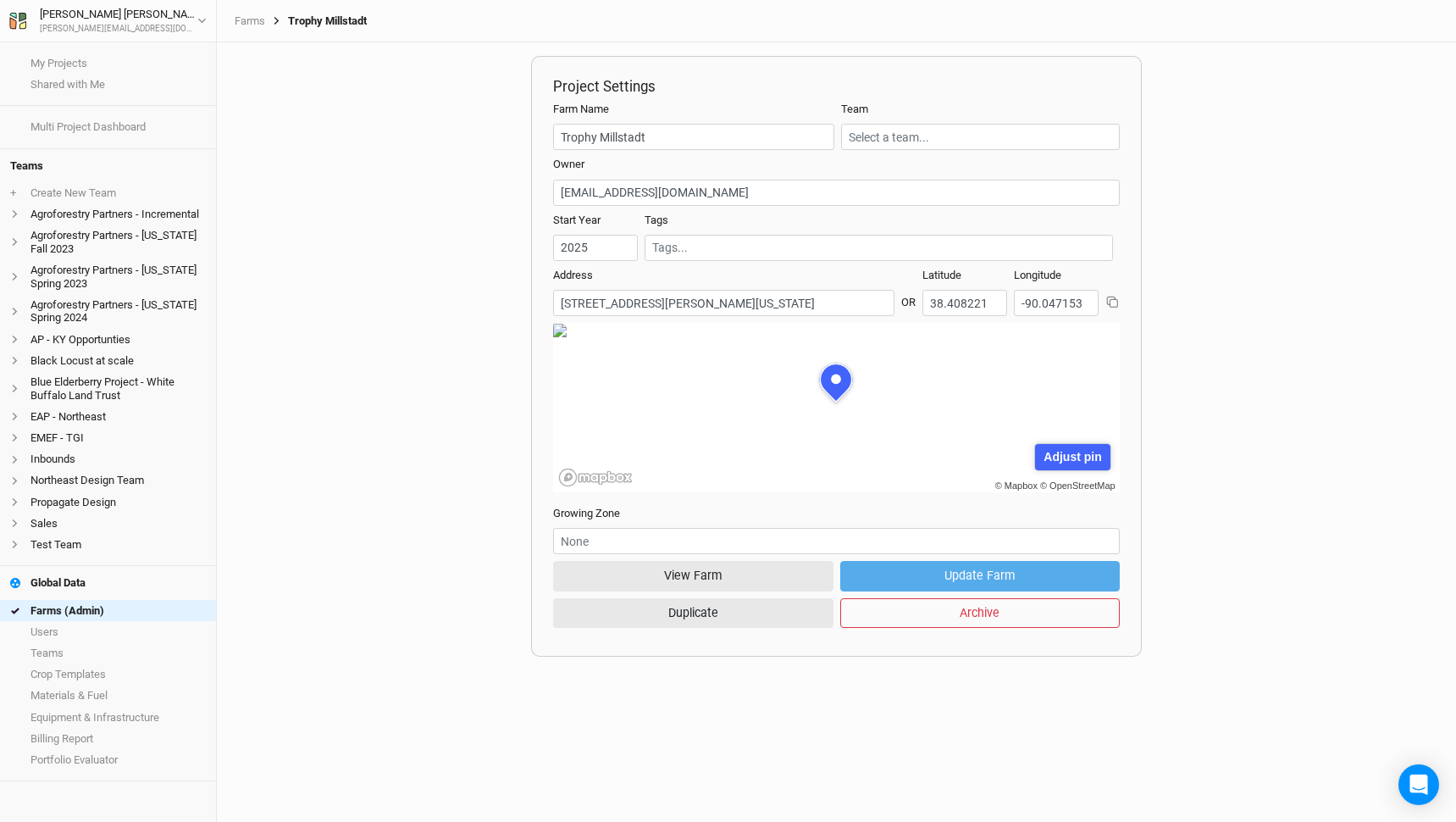
scroll to position [85, 259]
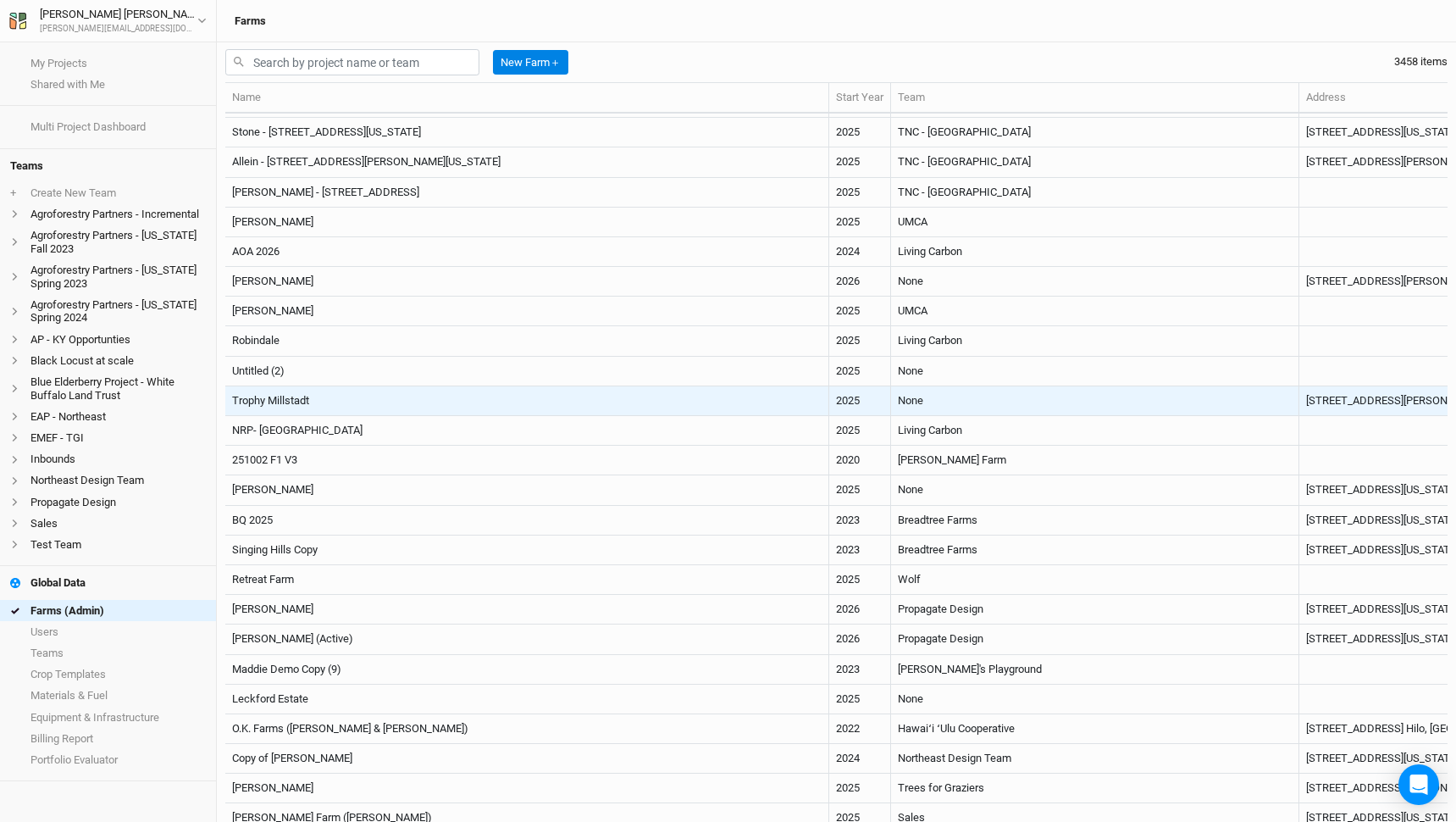
scroll to position [345, 0]
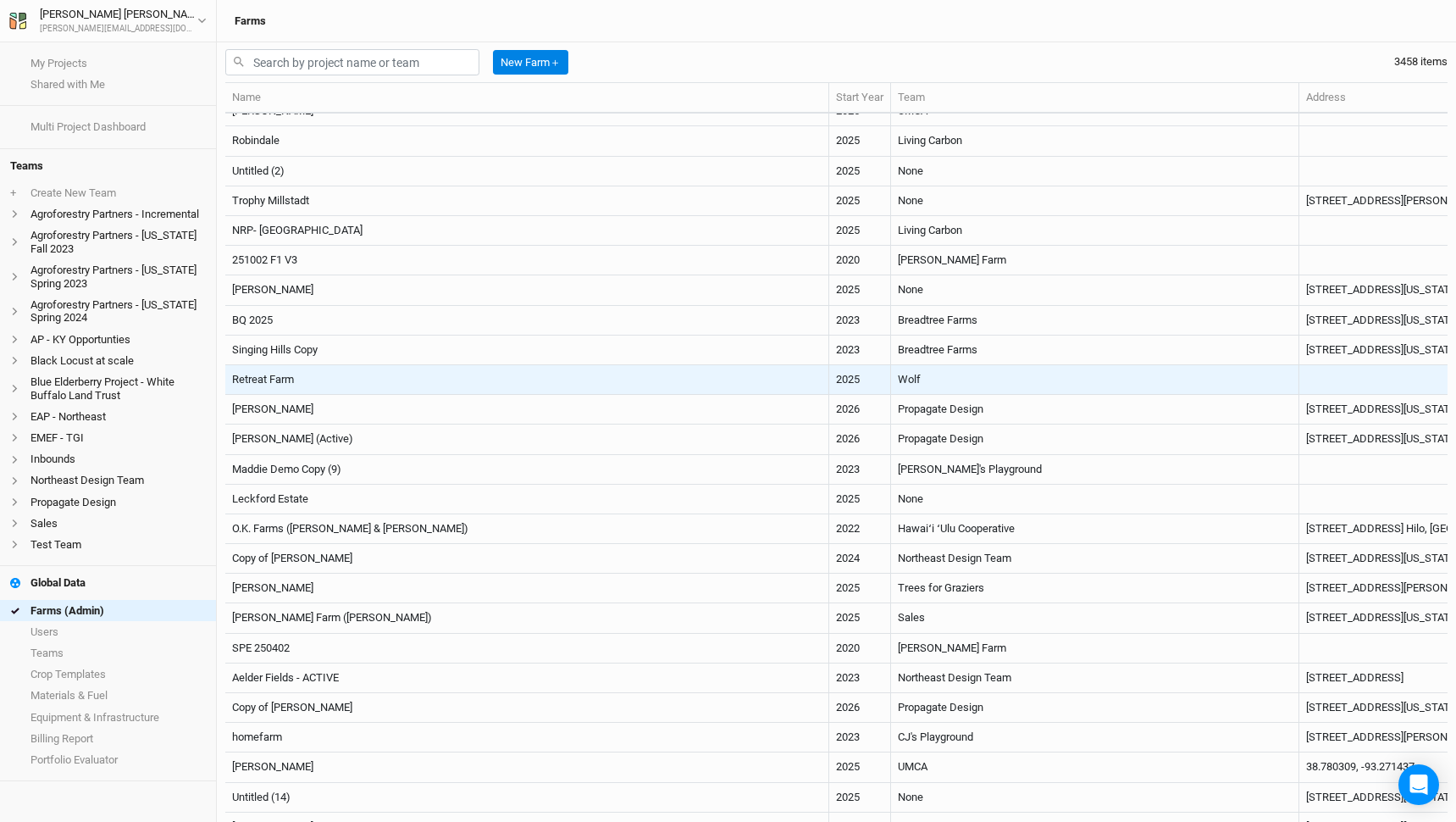
click at [546, 376] on td "Retreat Farm" at bounding box center [527, 380] width 604 height 30
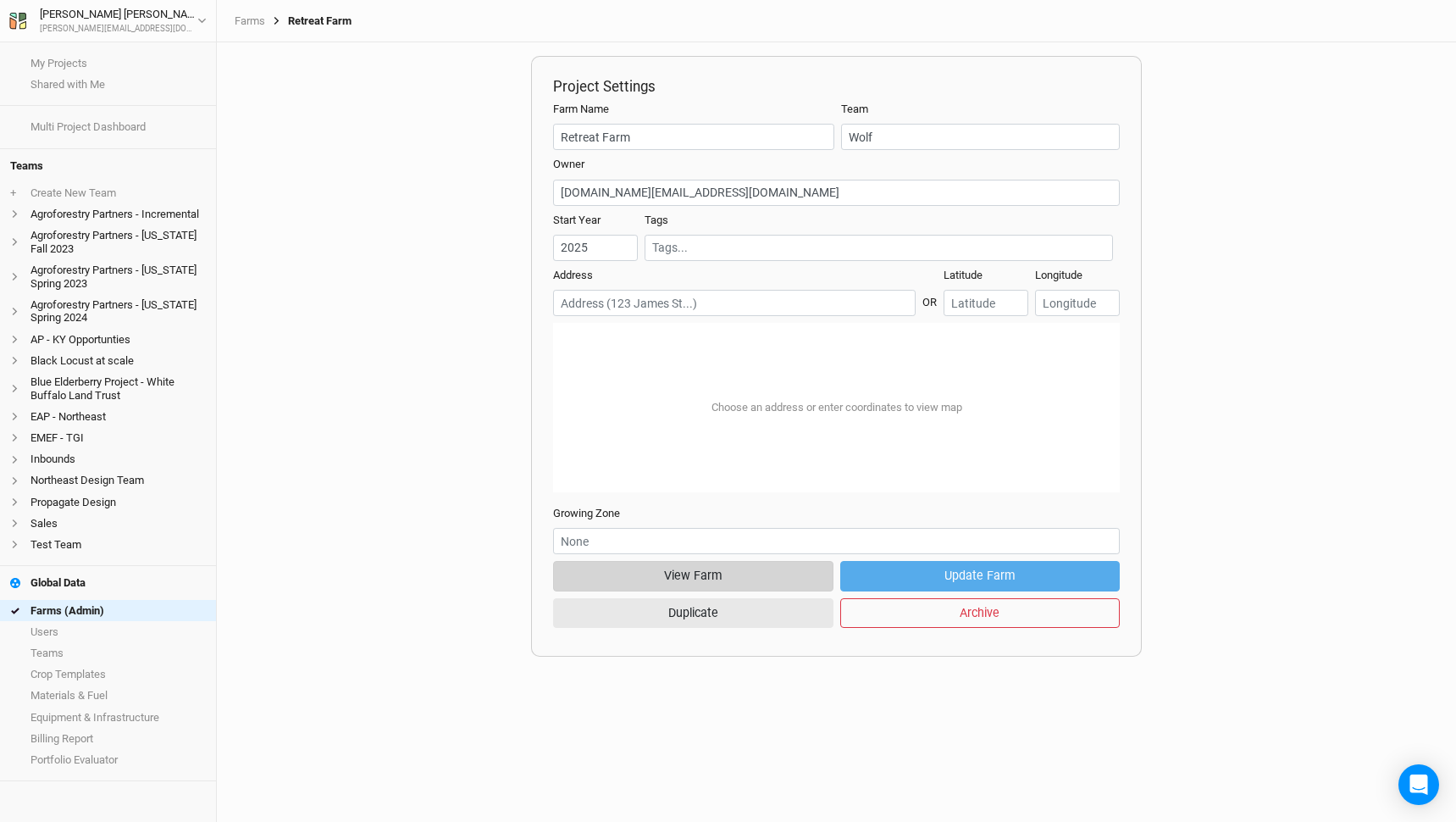
click at [715, 577] on button "View Farm" at bounding box center [693, 576] width 280 height 30
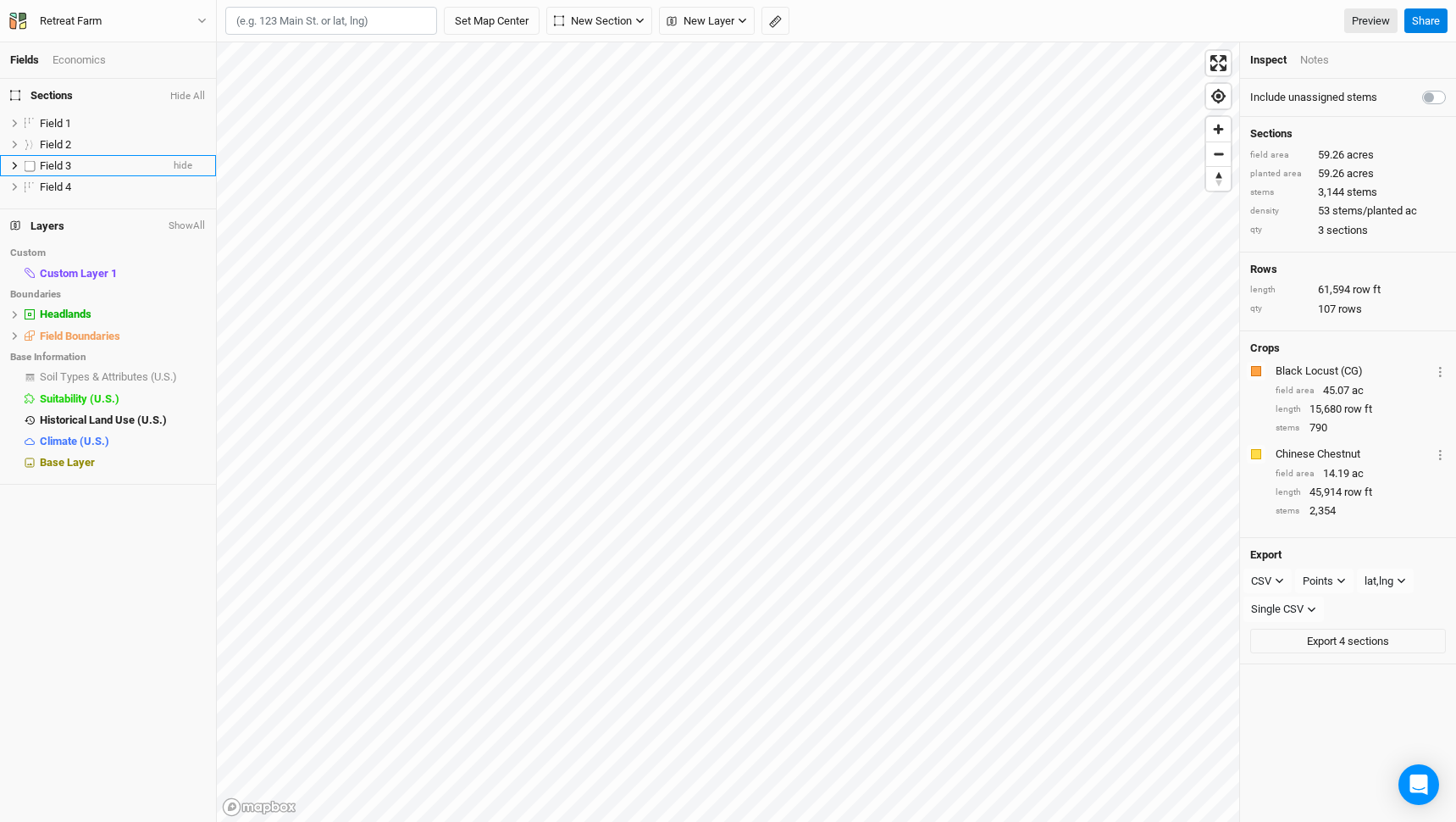
click at [81, 159] on div "Field 3" at bounding box center [99, 166] width 120 height 13
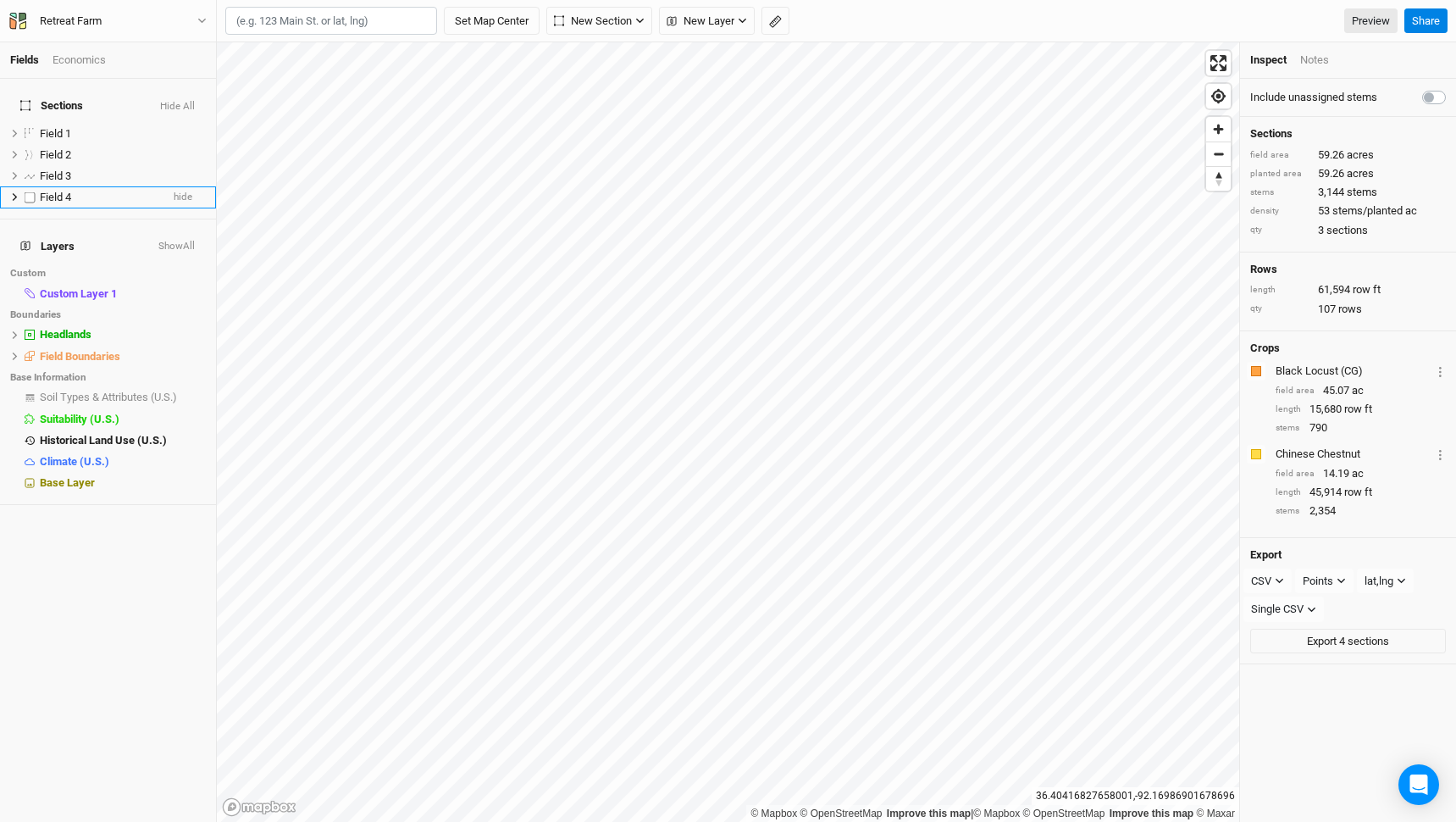
click at [104, 191] on div "Field 4" at bounding box center [99, 197] width 120 height 13
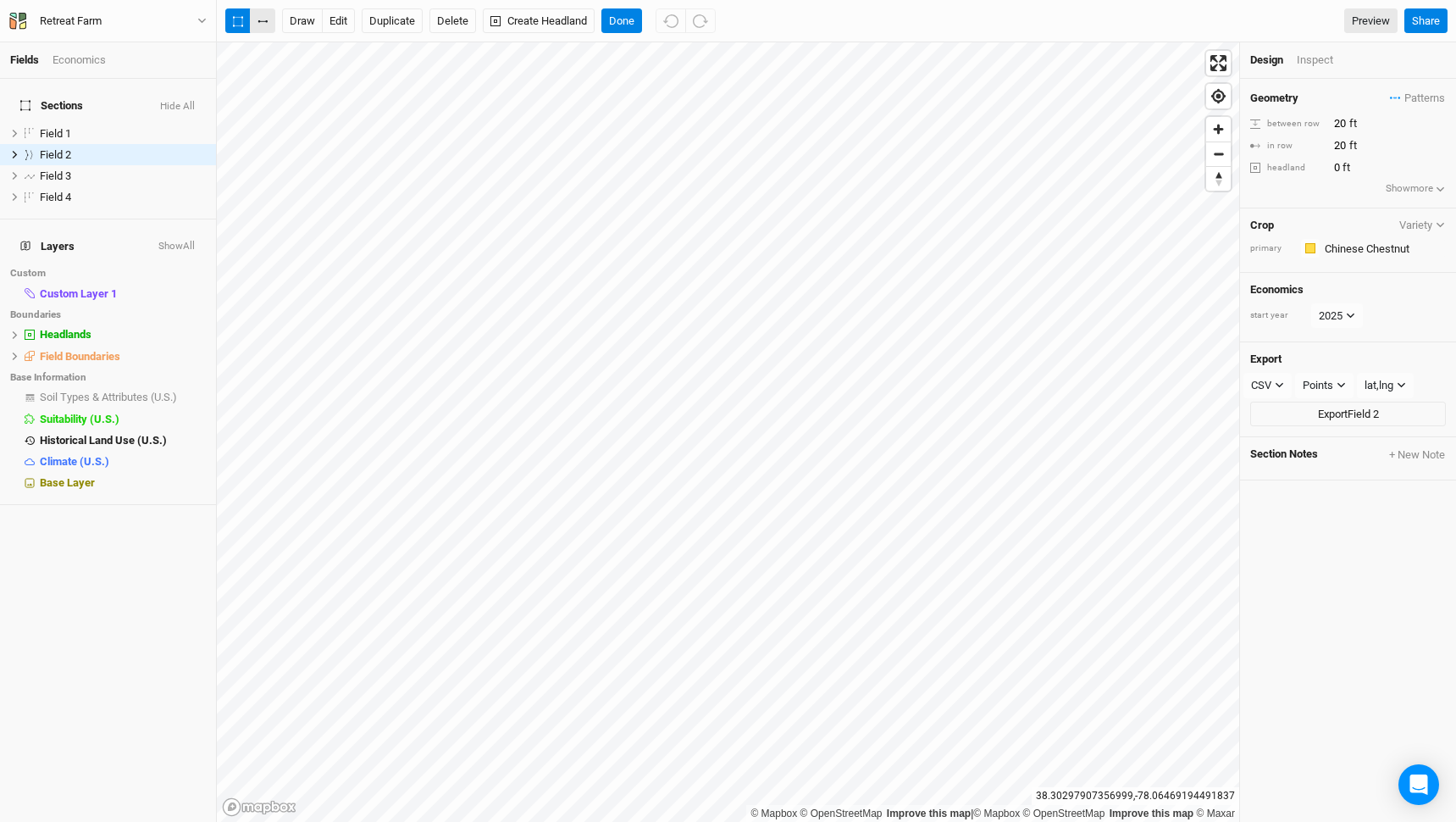
click at [262, 25] on button "button" at bounding box center [262, 21] width 25 height 25
click at [622, 13] on button "Done" at bounding box center [621, 21] width 40 height 25
